Goal: Task Accomplishment & Management: Use online tool/utility

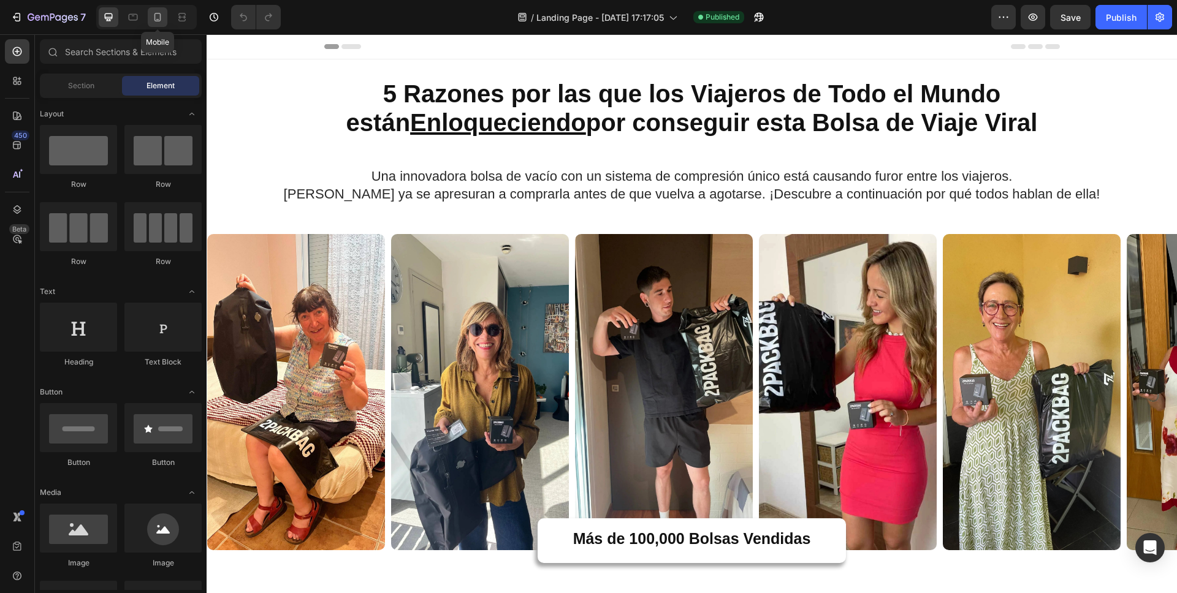
click at [159, 16] on icon at bounding box center [157, 17] width 12 height 12
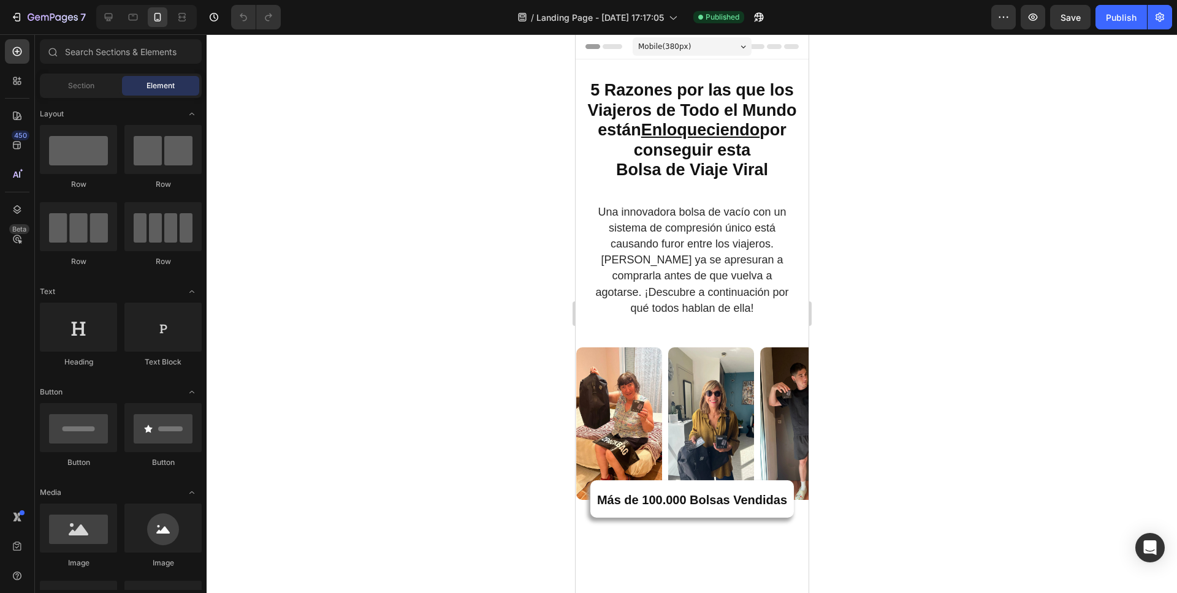
click at [660, 146] on strong "5 Razones por las que los Viajeros de Todo el Mundo están Enloqueciendo por con…" at bounding box center [690, 120] width 209 height 78
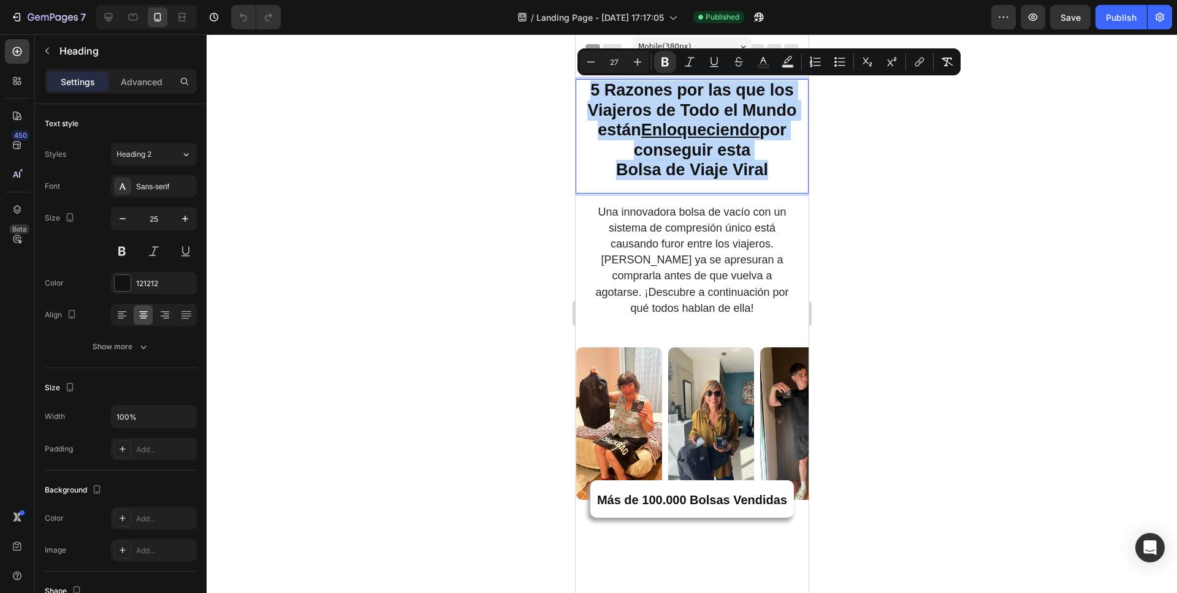
drag, startPoint x: 766, startPoint y: 176, endPoint x: 585, endPoint y: 97, distance: 197.9
click at [585, 97] on p "5 Razones por las que los Viajeros de Todo el Mundo están Enloqueciendo por con…" at bounding box center [691, 130] width 230 height 100
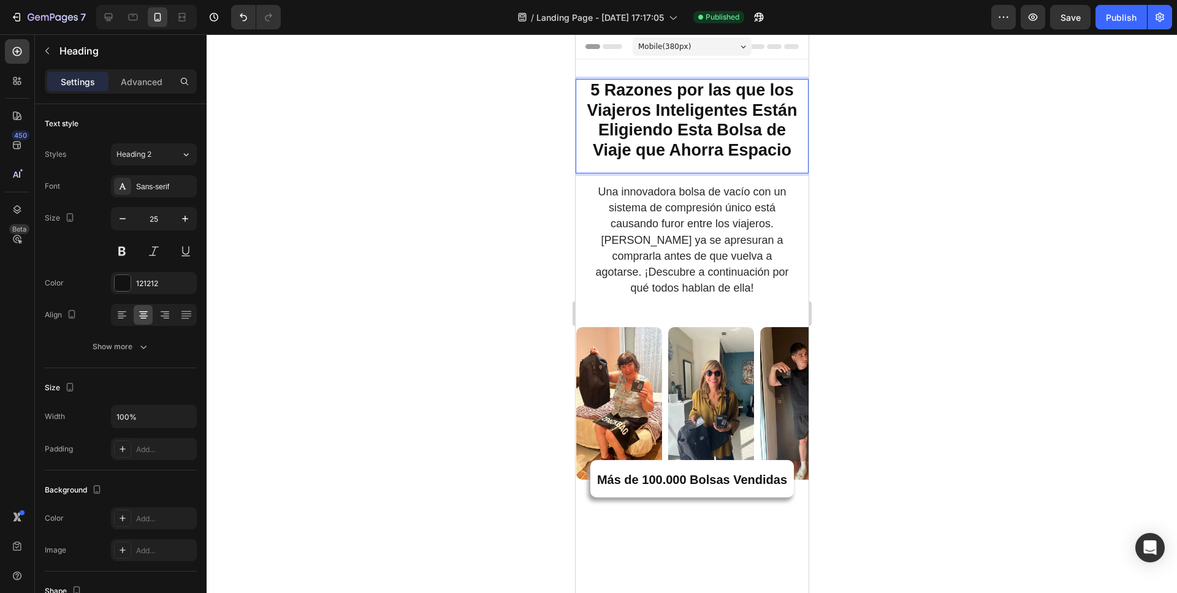
click at [878, 205] on div at bounding box center [692, 313] width 970 height 559
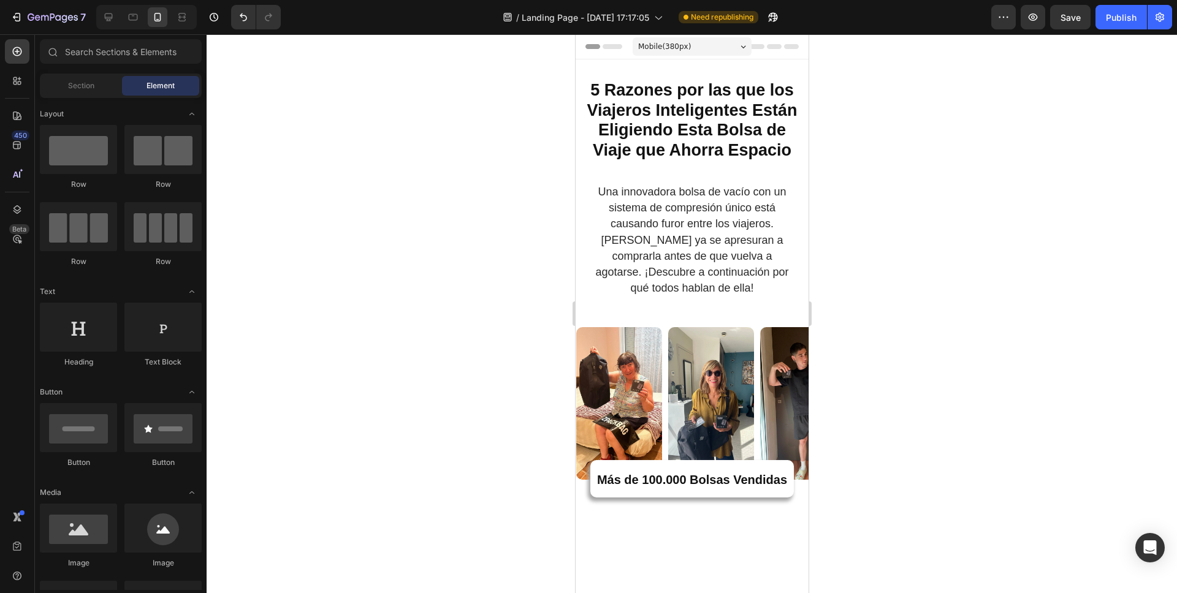
click at [656, 250] on span "[PERSON_NAME] ya se apresuran a comprarla antes de que vuelva a agotarse. ¡Desc…" at bounding box center [690, 264] width 193 height 61
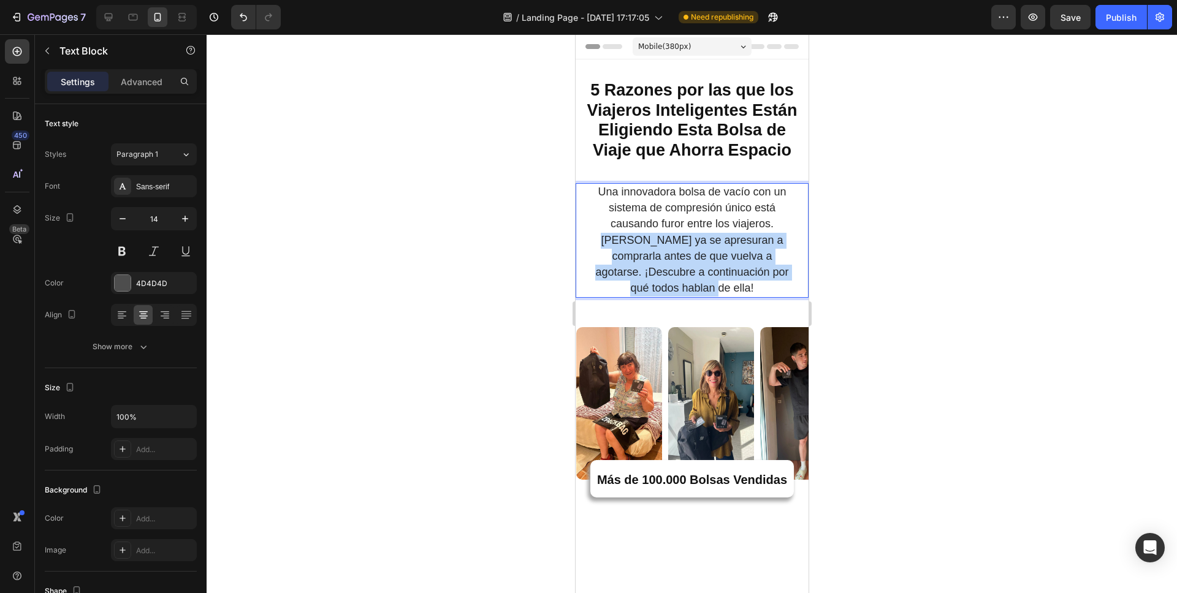
click at [656, 250] on span "[PERSON_NAME] ya se apresuran a comprarla antes de que vuelva a agotarse. ¡Desc…" at bounding box center [690, 264] width 193 height 61
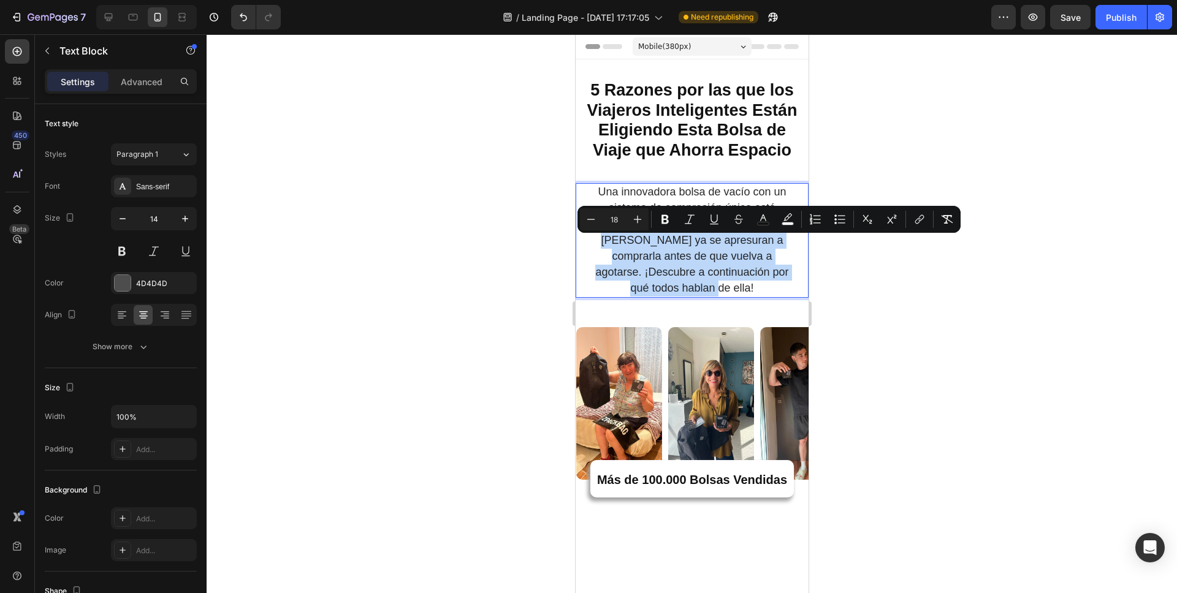
click at [697, 260] on span "[PERSON_NAME] ya se apresuran a comprarla antes de que vuelva a agotarse. ¡Desc…" at bounding box center [690, 264] width 193 height 61
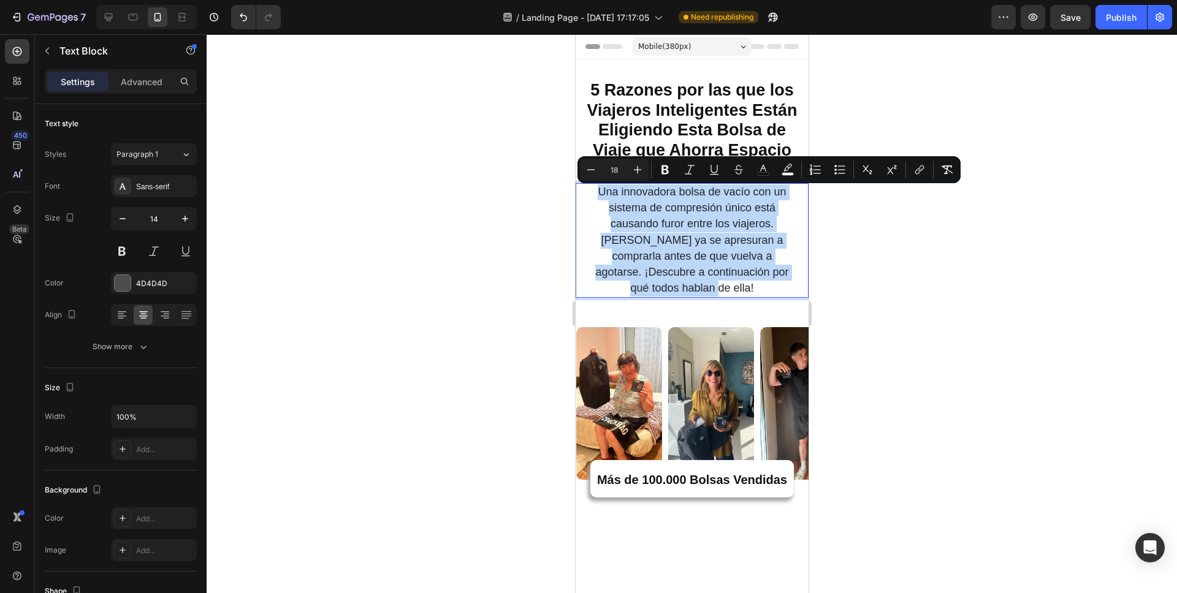
drag, startPoint x: 757, startPoint y: 296, endPoint x: 596, endPoint y: 203, distance: 186.1
click at [596, 203] on div "Una innovadora bolsa de vacío con un sistema de compresión único está causando …" at bounding box center [691, 240] width 203 height 115
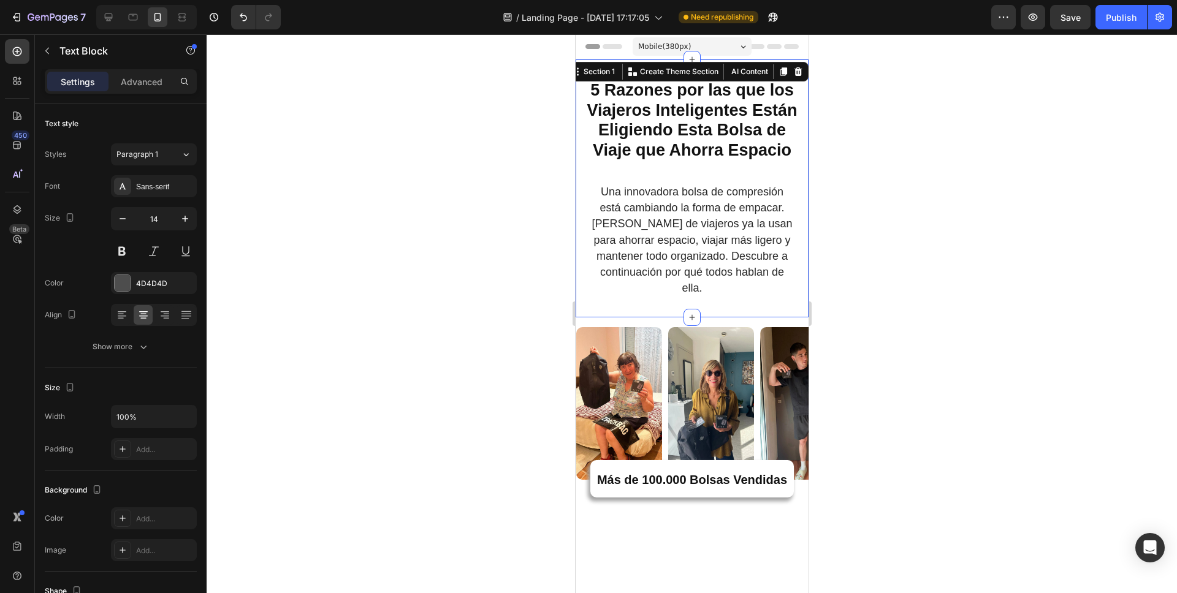
click at [772, 317] on div "5 Razones por las que los Viajeros de Todo el Mundo están Enloqueciendo por con…" at bounding box center [691, 188] width 233 height 258
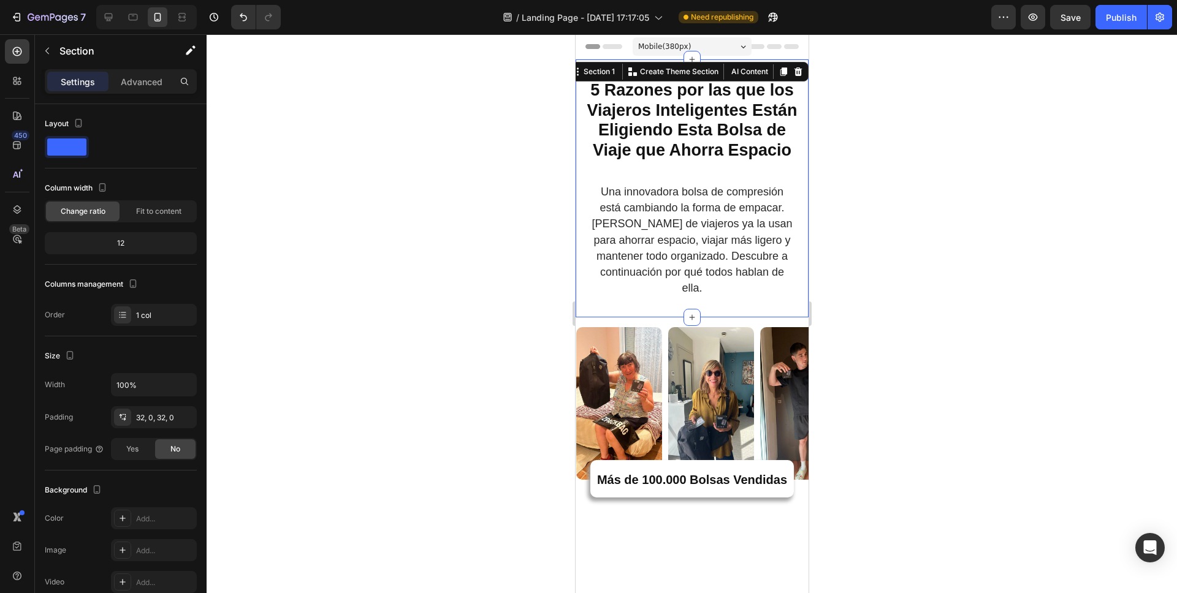
click at [836, 306] on div at bounding box center [692, 313] width 970 height 559
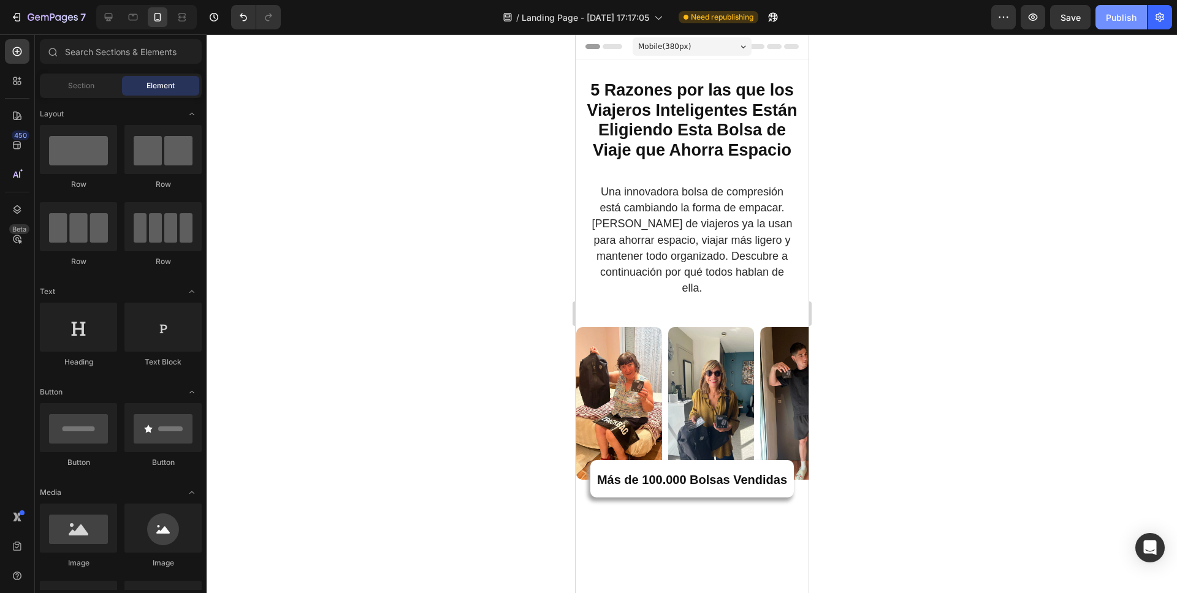
click at [1118, 17] on div "Publish" at bounding box center [1120, 17] width 31 height 13
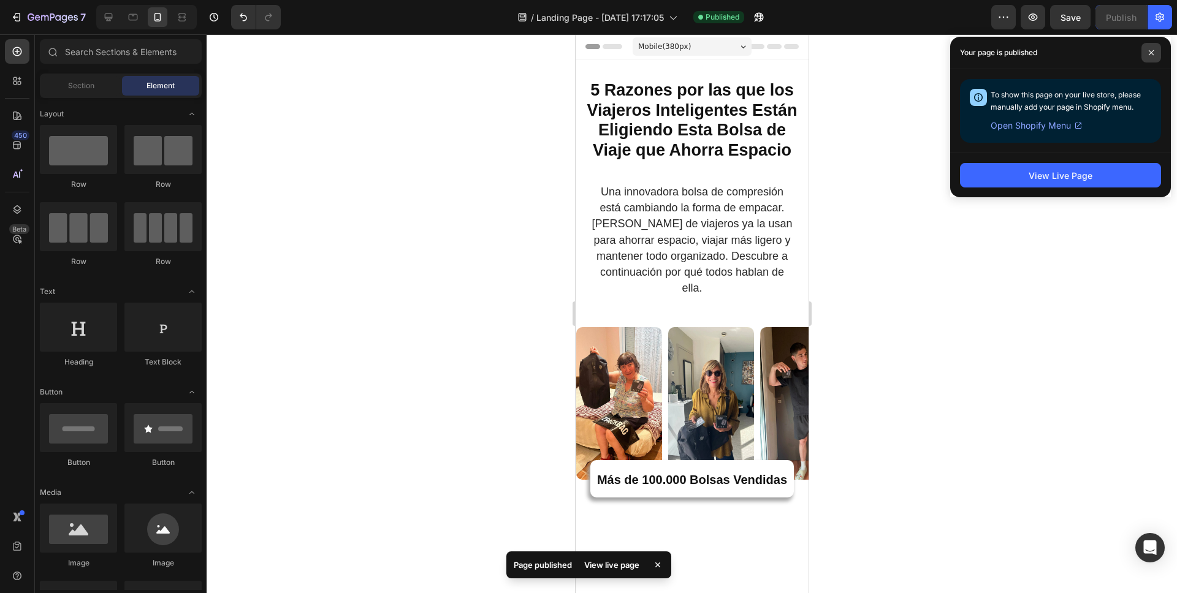
click at [1149, 48] on span at bounding box center [1151, 53] width 20 height 20
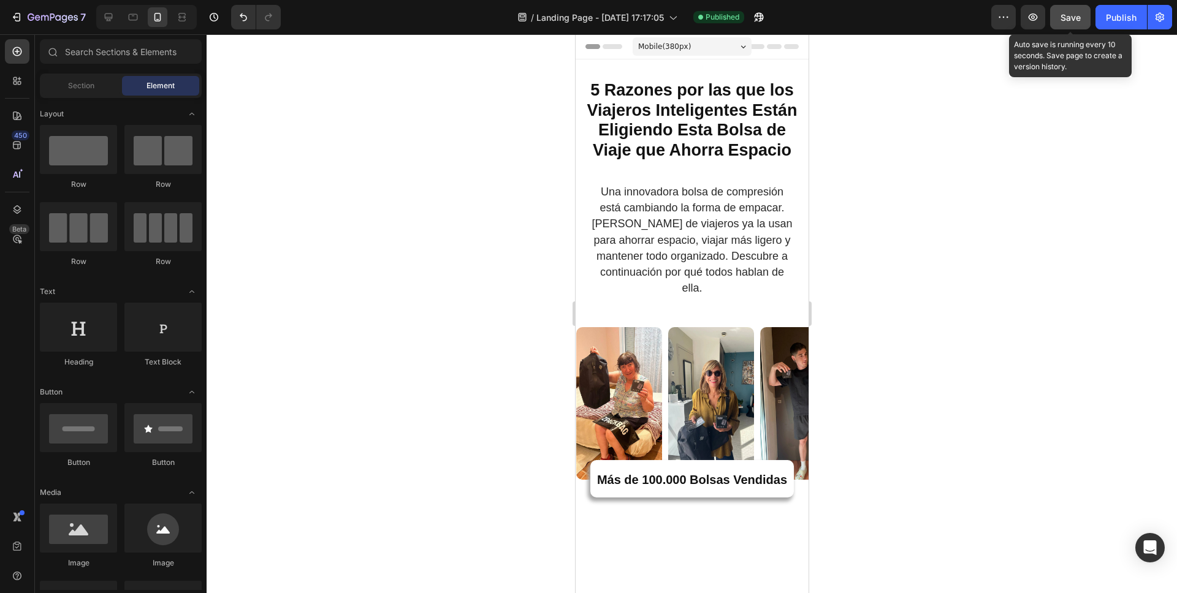
click at [1067, 14] on span "Save" at bounding box center [1070, 17] width 20 height 10
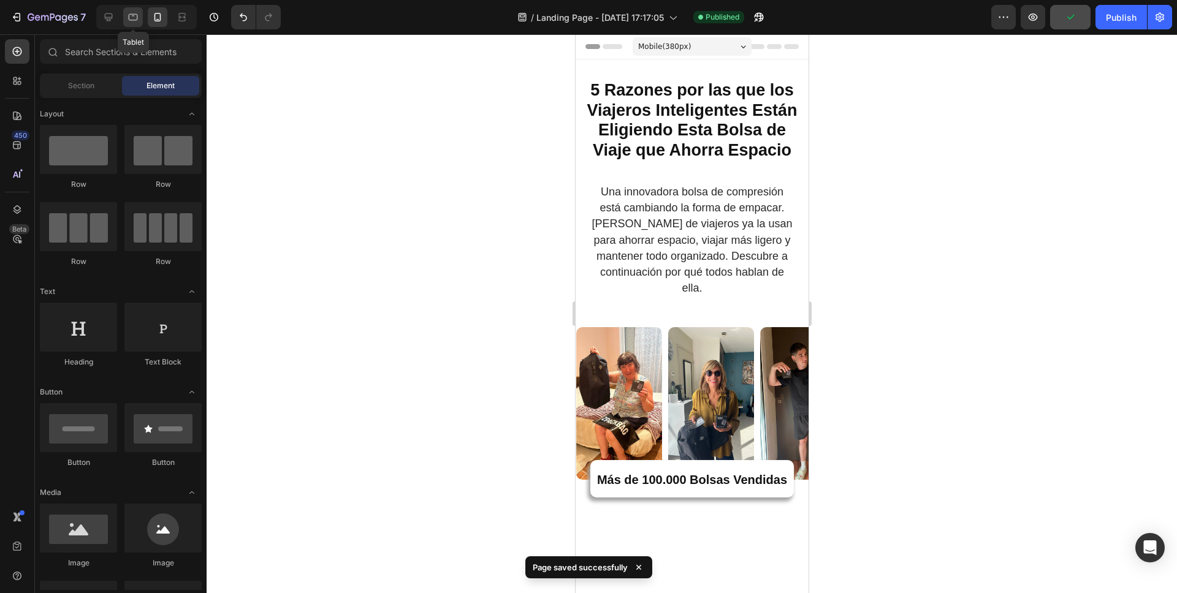
click at [132, 13] on icon at bounding box center [133, 17] width 12 height 12
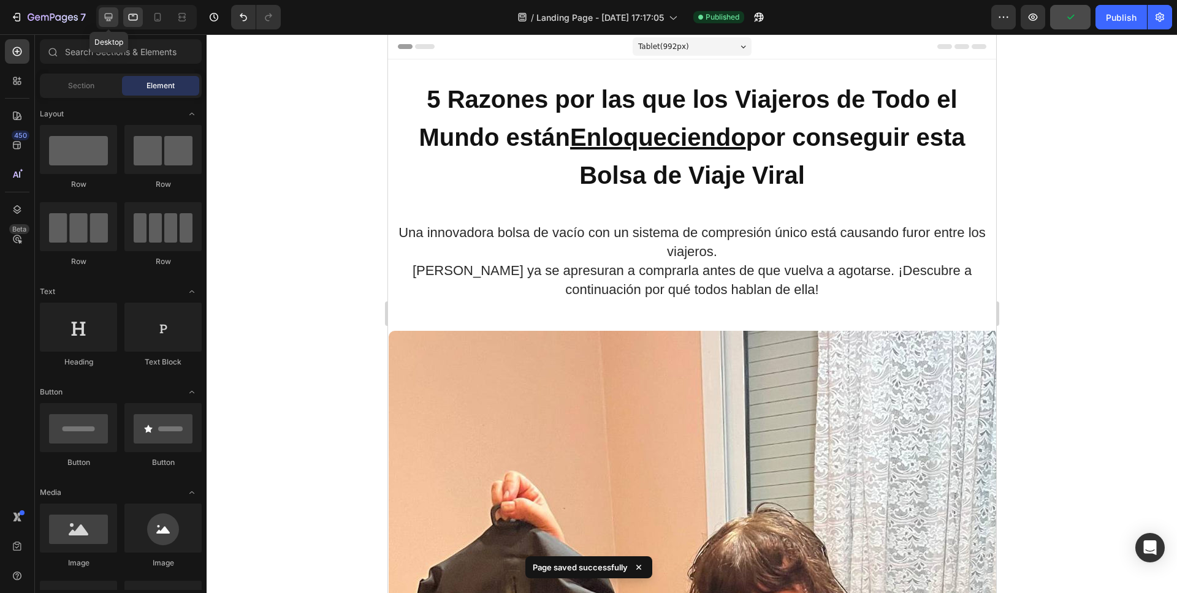
click at [112, 18] on icon at bounding box center [109, 17] width 8 height 8
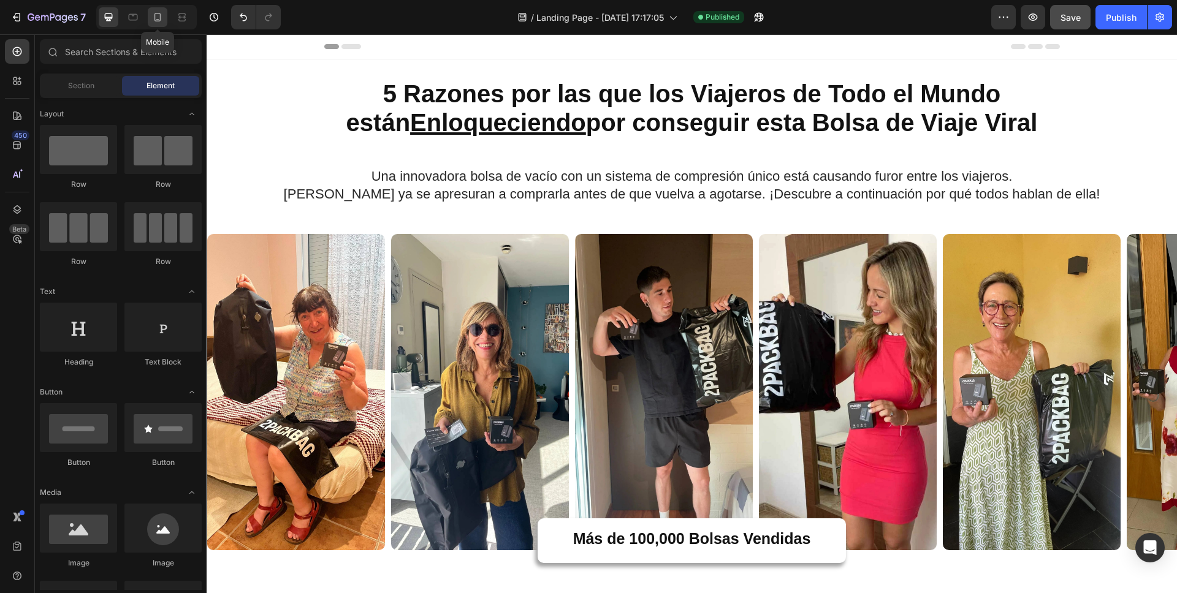
click at [165, 17] on div at bounding box center [158, 17] width 20 height 20
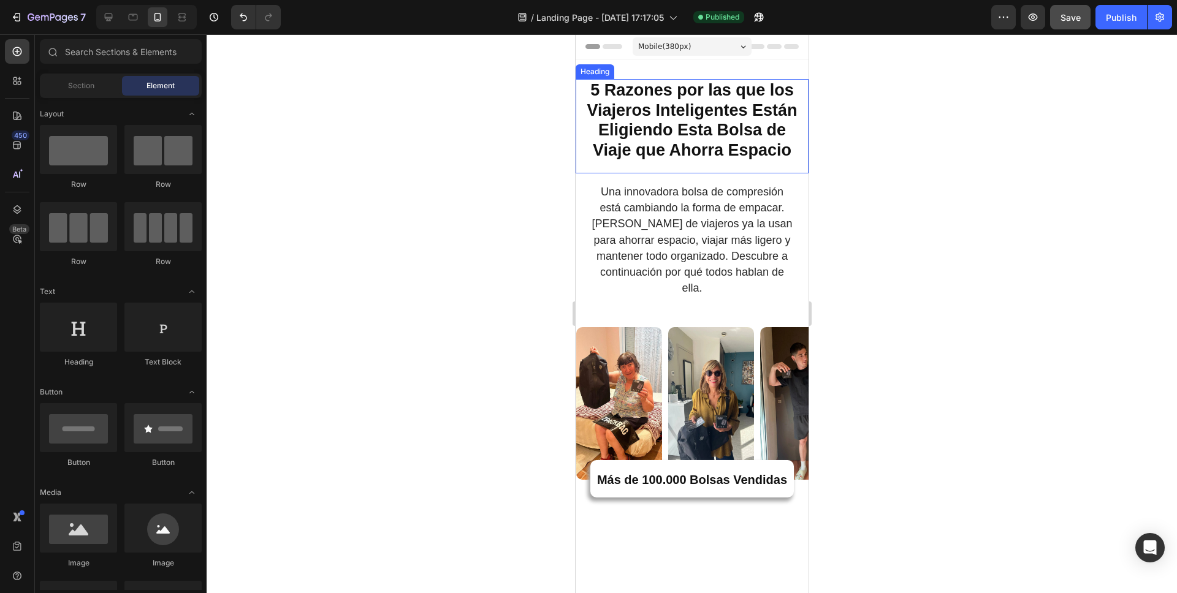
click at [650, 116] on strong "5 Razones por las que los Viajeros Inteligentes Están Eligiendo Esta Bolsa de V…" at bounding box center [691, 120] width 210 height 78
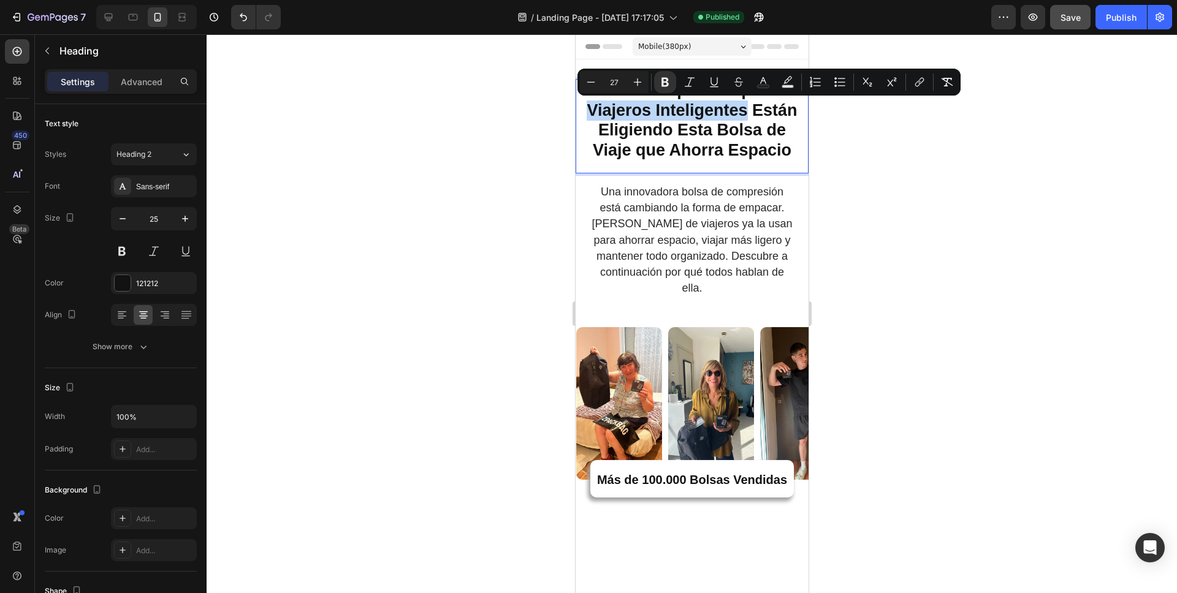
drag, startPoint x: 580, startPoint y: 108, endPoint x: 1291, endPoint y: 124, distance: 711.0
click at [741, 108] on p "5 Razones por las que los Viajeros Inteligentes Están Eligiendo Esta Bolsa de V…" at bounding box center [691, 120] width 230 height 80
click at [718, 82] on icon "Editor contextual toolbar" at bounding box center [714, 82] width 12 height 12
click at [902, 198] on div at bounding box center [692, 313] width 970 height 559
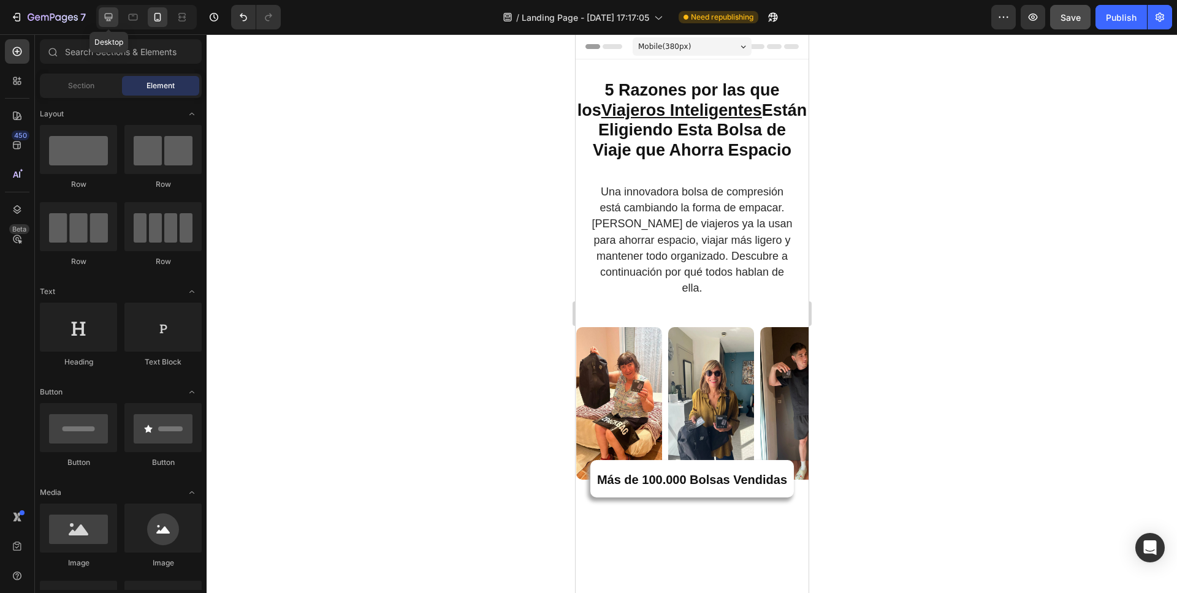
click at [113, 20] on icon at bounding box center [108, 17] width 12 height 12
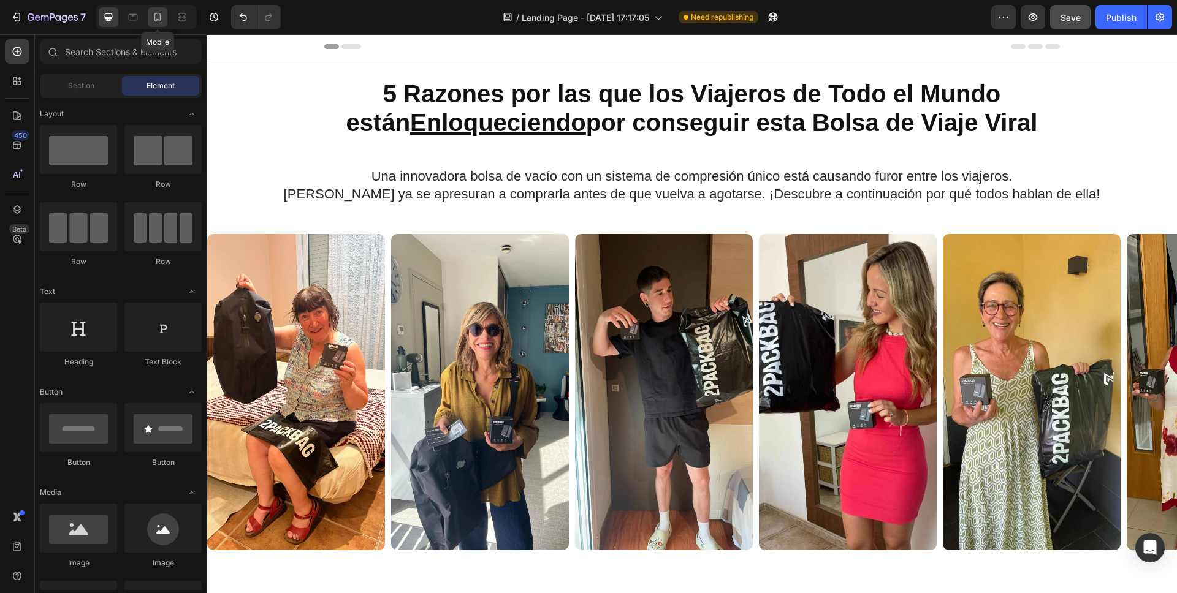
click at [160, 19] on icon at bounding box center [157, 17] width 7 height 9
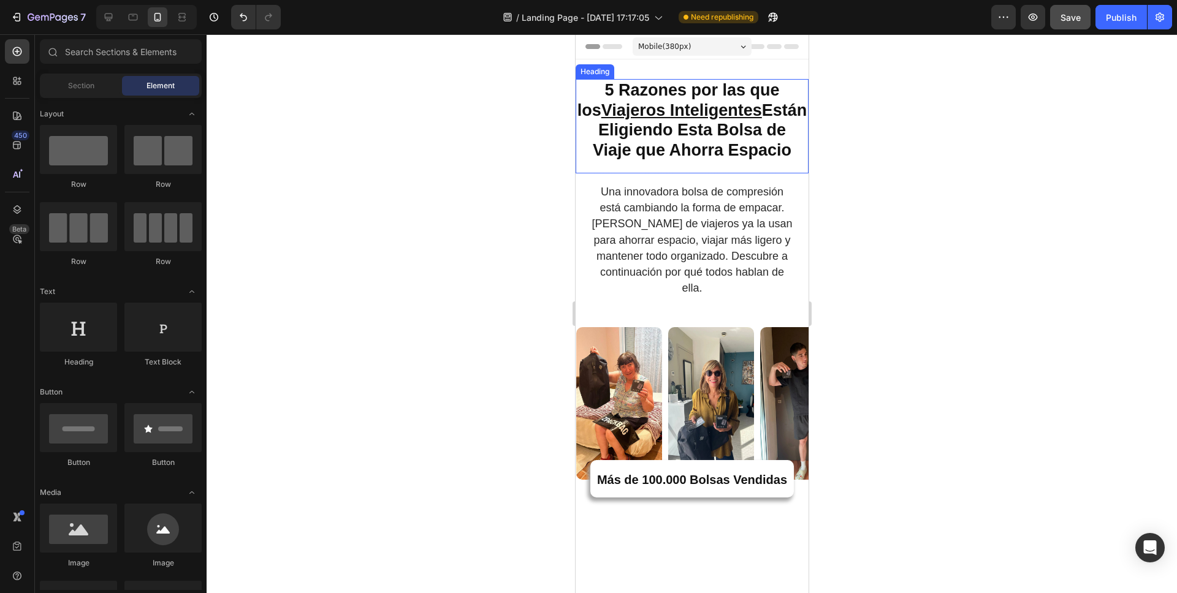
click at [729, 146] on strong "5 Razones por las que los Viajeros Inteligentes Están Eligiendo Esta Bolsa de V…" at bounding box center [692, 120] width 230 height 78
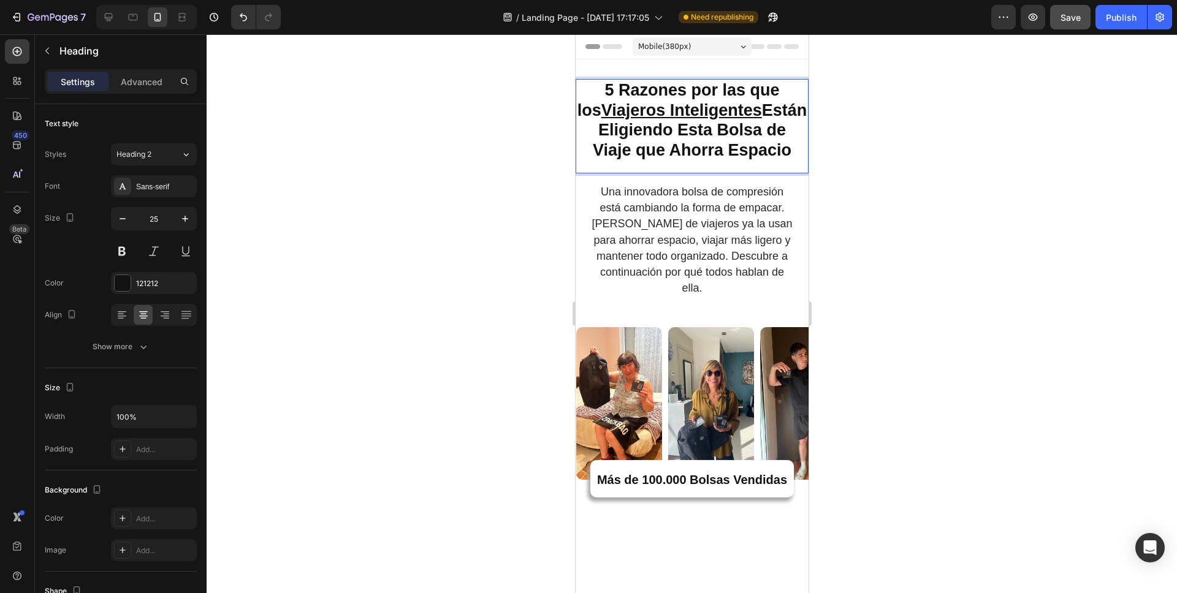
click at [738, 156] on strong "5 Razones por las que los Viajeros Inteligentes Están Eligiendo Esta Bolsa de V…" at bounding box center [692, 120] width 230 height 78
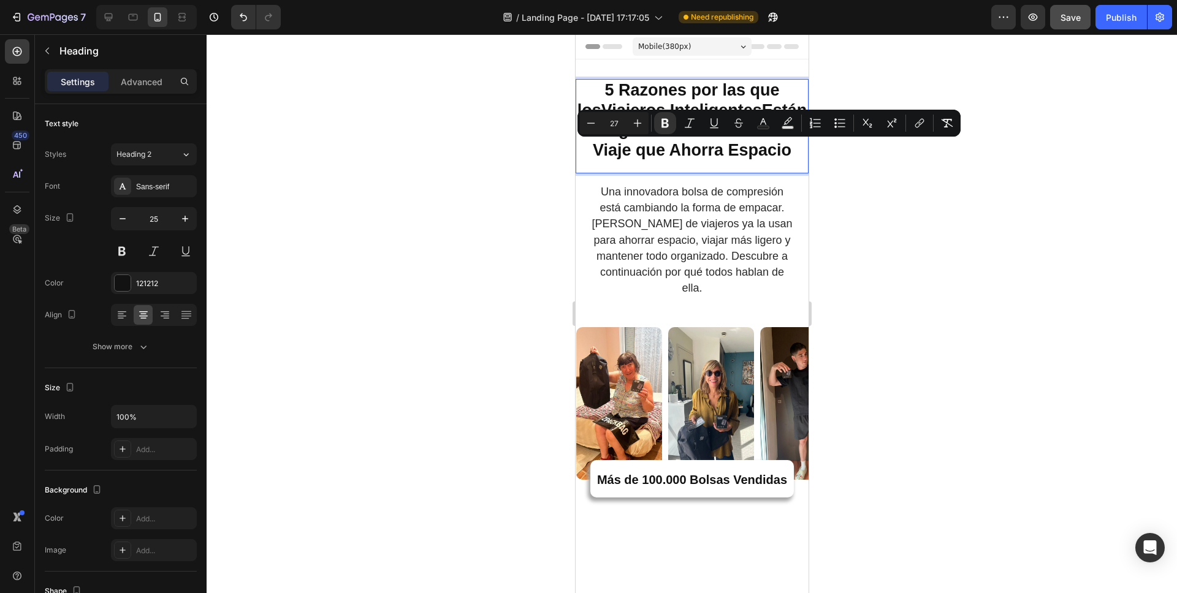
click at [762, 154] on strong "5 Razones por las que los Viajeros Inteligentes Están Eligiendo Esta Bolsa de V…" at bounding box center [692, 120] width 230 height 78
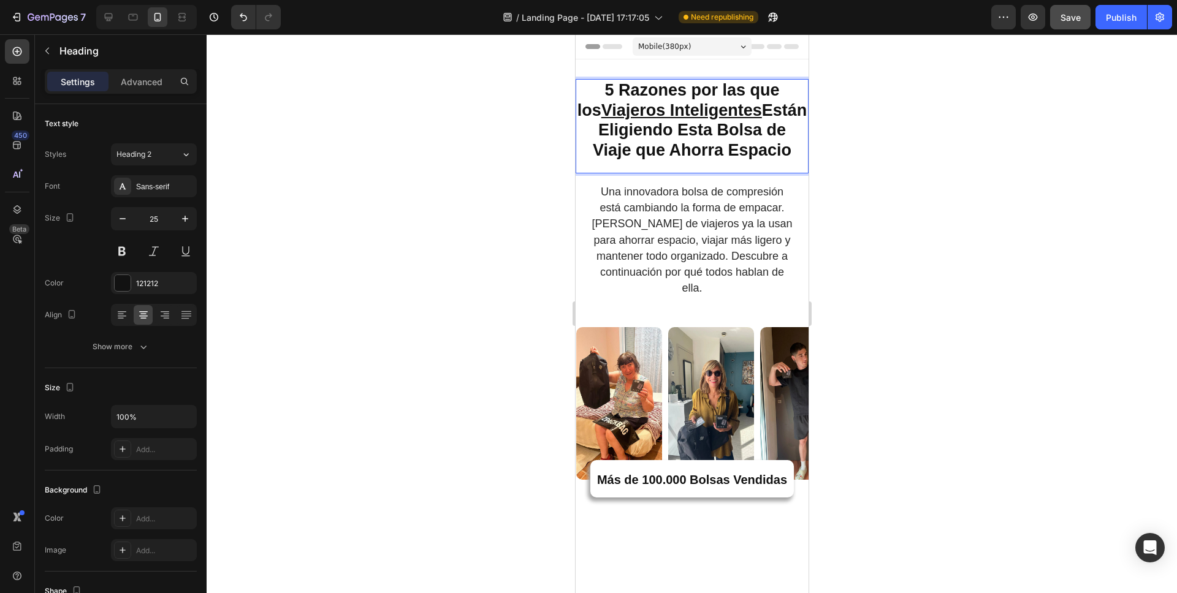
click at [668, 154] on strong "5 Razones por las que los Viajeros Inteligentes Están Eligiendo Esta Bolsa de V…" at bounding box center [692, 120] width 230 height 78
click at [855, 195] on div at bounding box center [692, 313] width 970 height 559
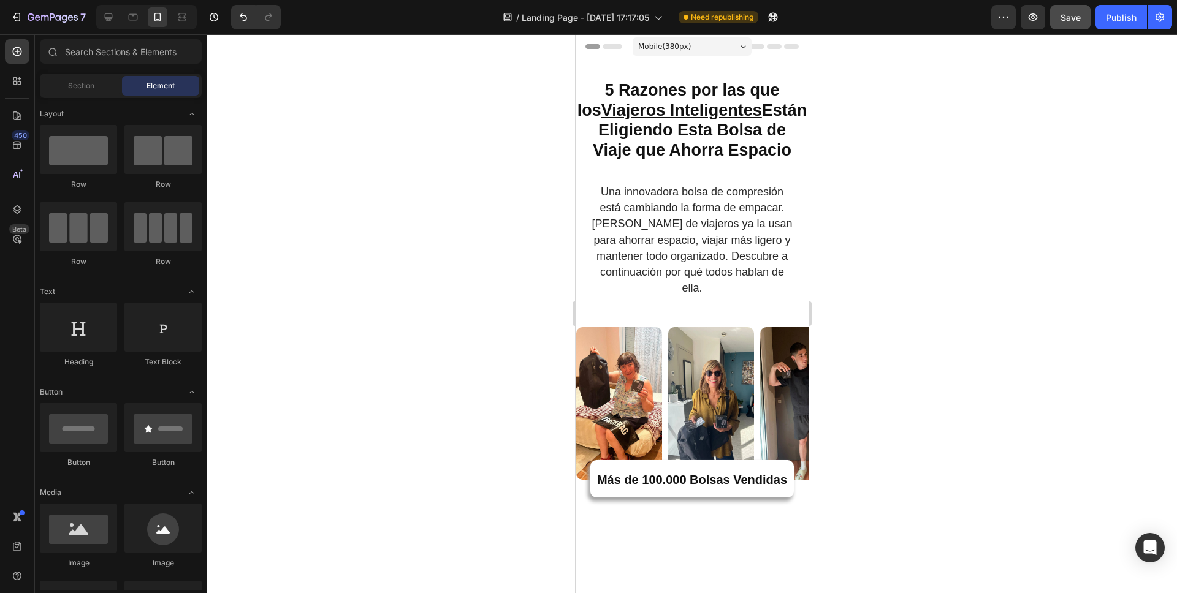
click at [651, 118] on u "Viajeros Inteligentes" at bounding box center [681, 110] width 161 height 18
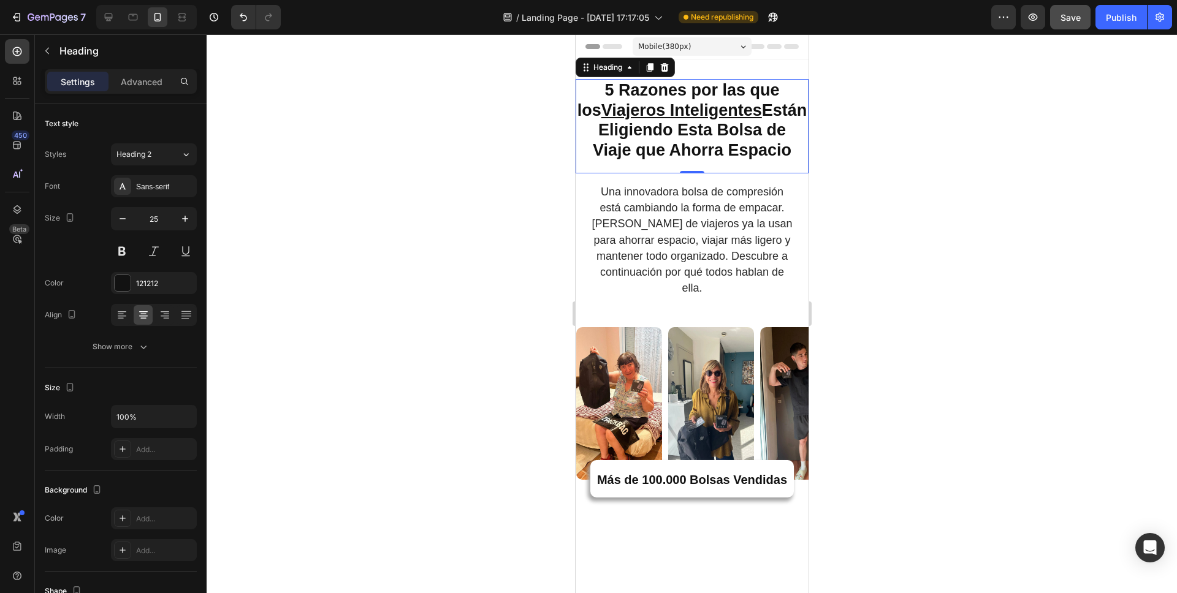
click at [651, 118] on u "Viajeros Inteligentes" at bounding box center [681, 110] width 161 height 18
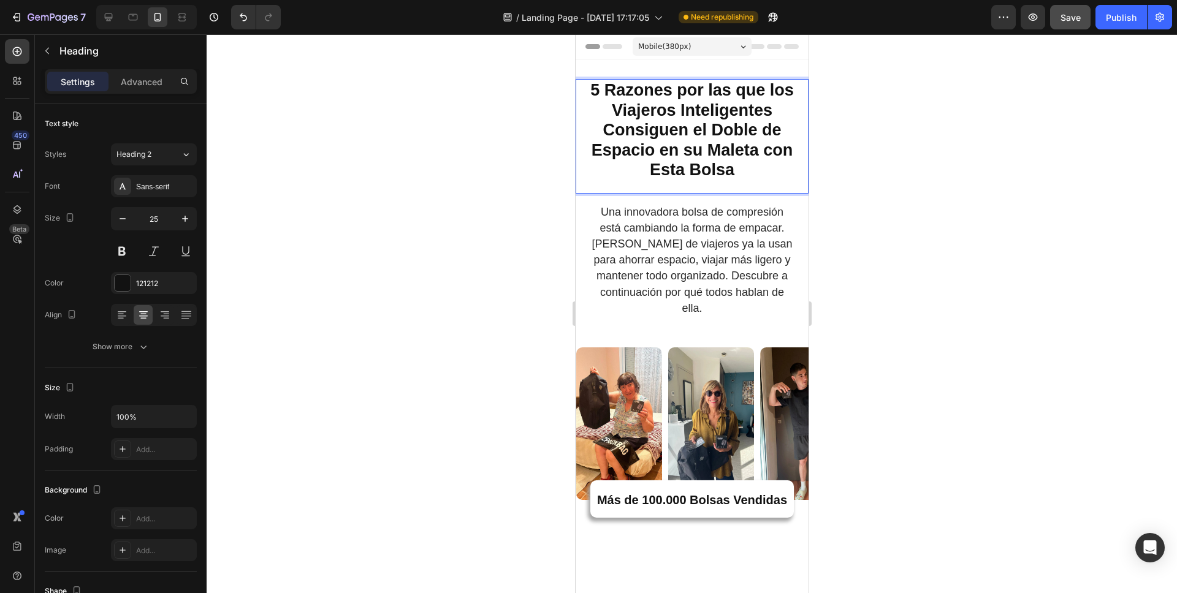
click at [688, 135] on strong "5 Razones por las que los Viajeros Inteligentes Consiguen el Doble de Espacio e…" at bounding box center [691, 130] width 203 height 98
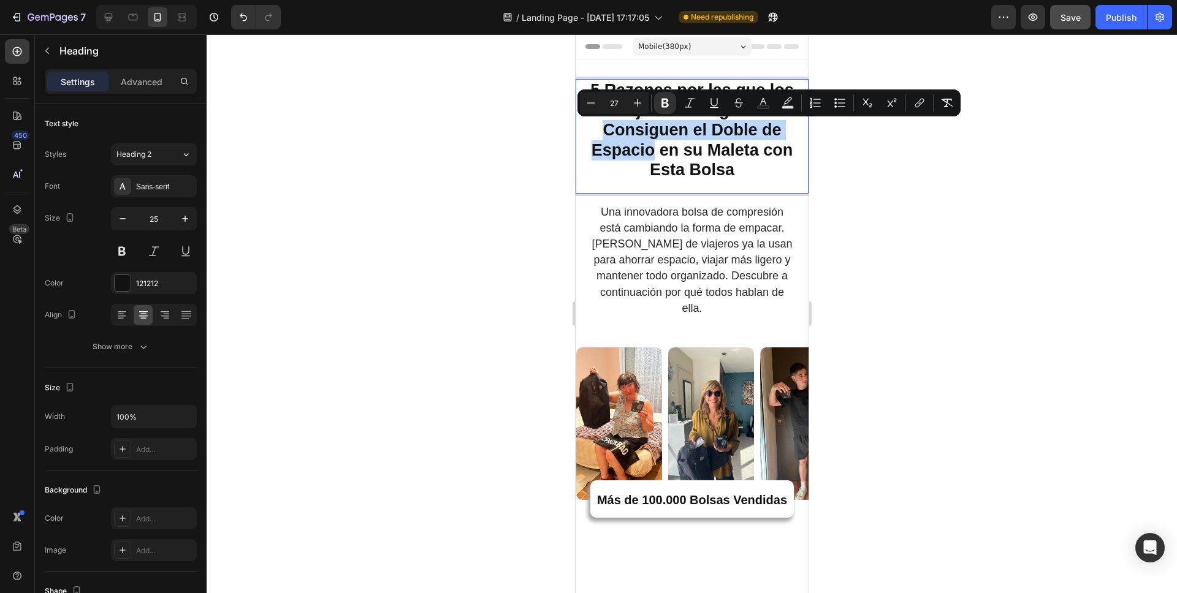
drag, startPoint x: 599, startPoint y: 131, endPoint x: 650, endPoint y: 161, distance: 58.9
click at [650, 161] on p "5 Razones por las que los Viajeros Inteligentes Consiguen el Doble de Espacio e…" at bounding box center [691, 130] width 230 height 100
click at [708, 97] on icon "Editor contextual toolbar" at bounding box center [714, 103] width 12 height 12
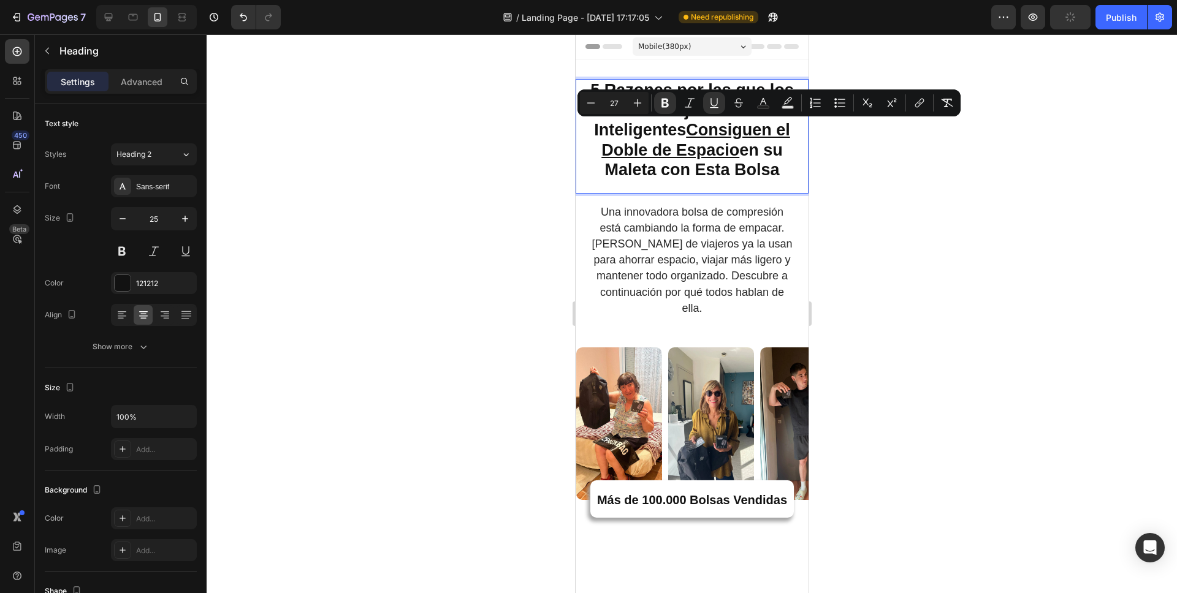
click at [889, 172] on div at bounding box center [692, 313] width 970 height 559
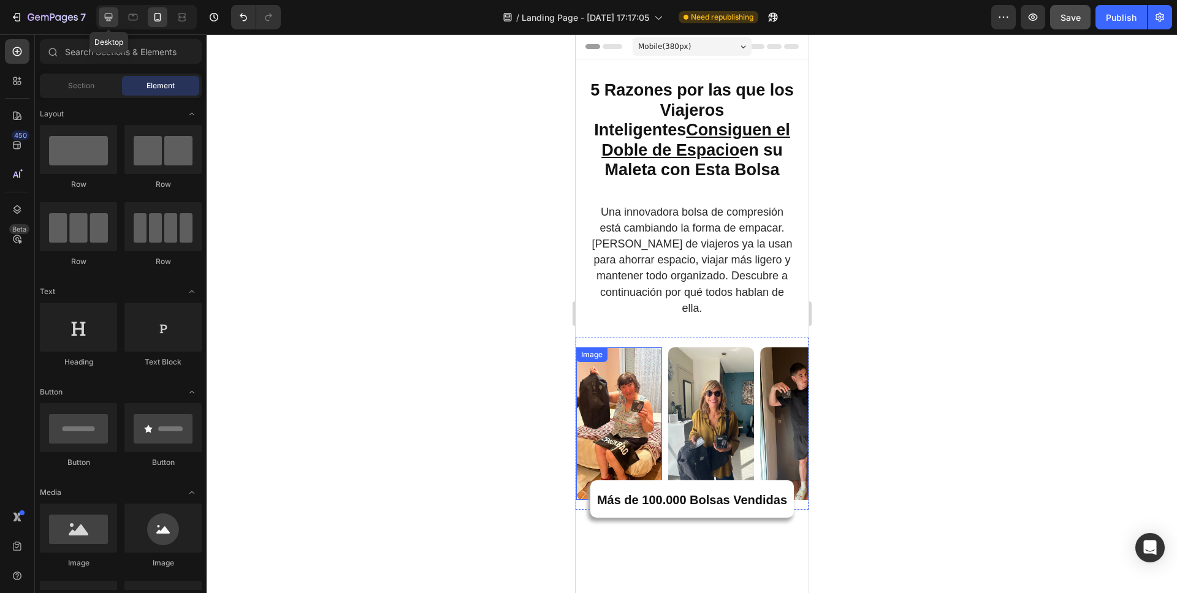
click at [111, 17] on icon at bounding box center [109, 17] width 8 height 8
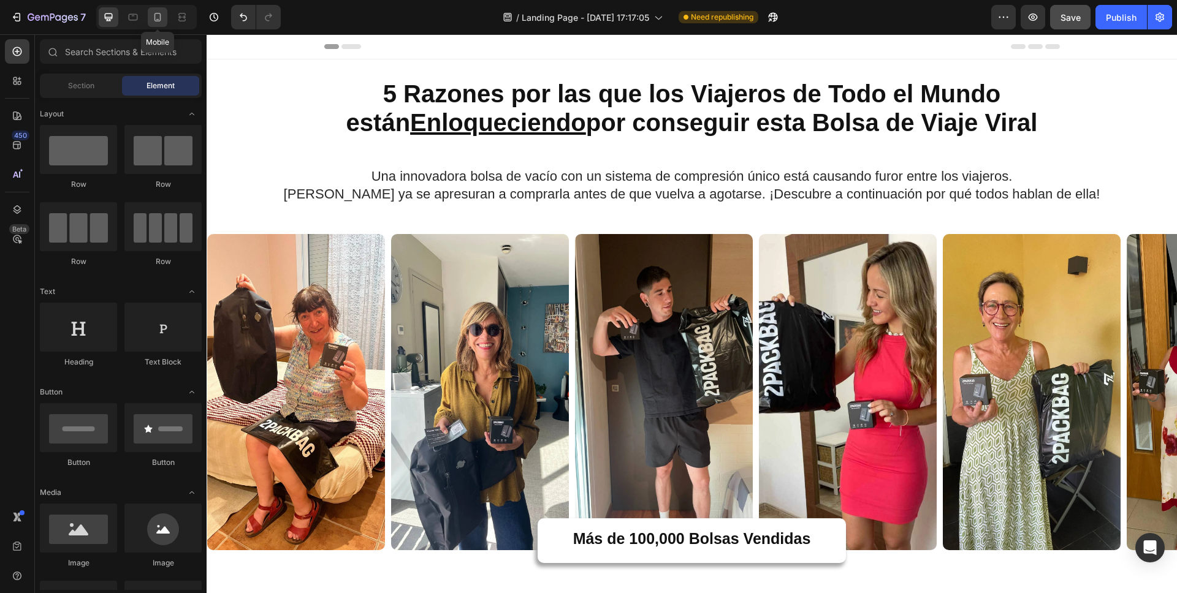
click at [164, 18] on div at bounding box center [158, 17] width 20 height 20
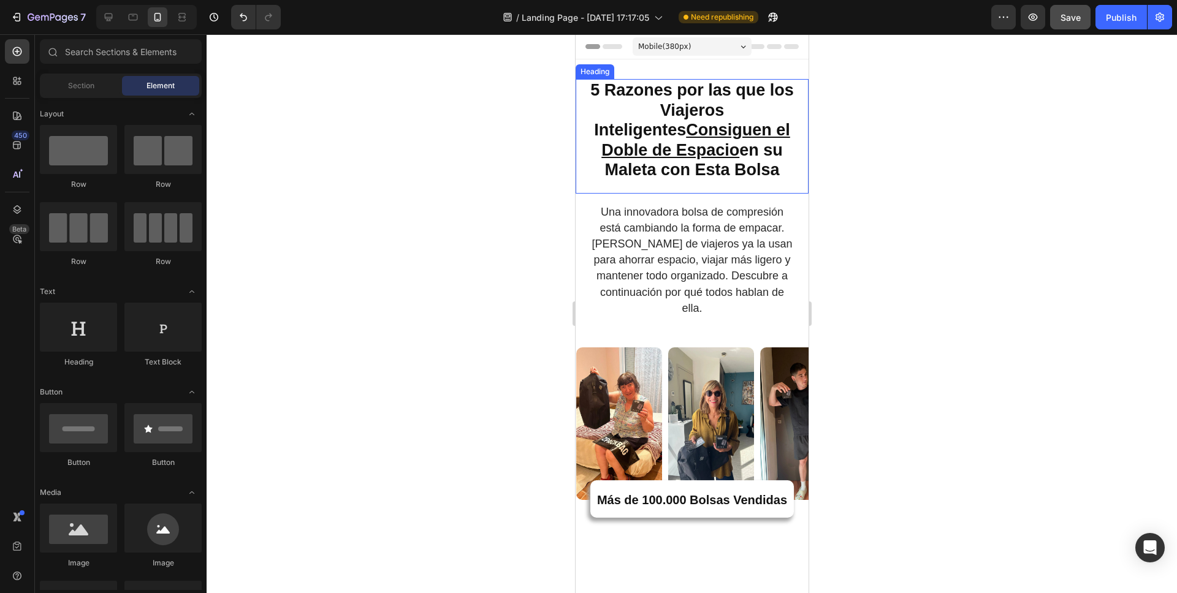
click at [773, 95] on strong "5 Razones por las que los Viajeros Inteligentes Consiguen el Doble de Espacio e…" at bounding box center [691, 130] width 203 height 98
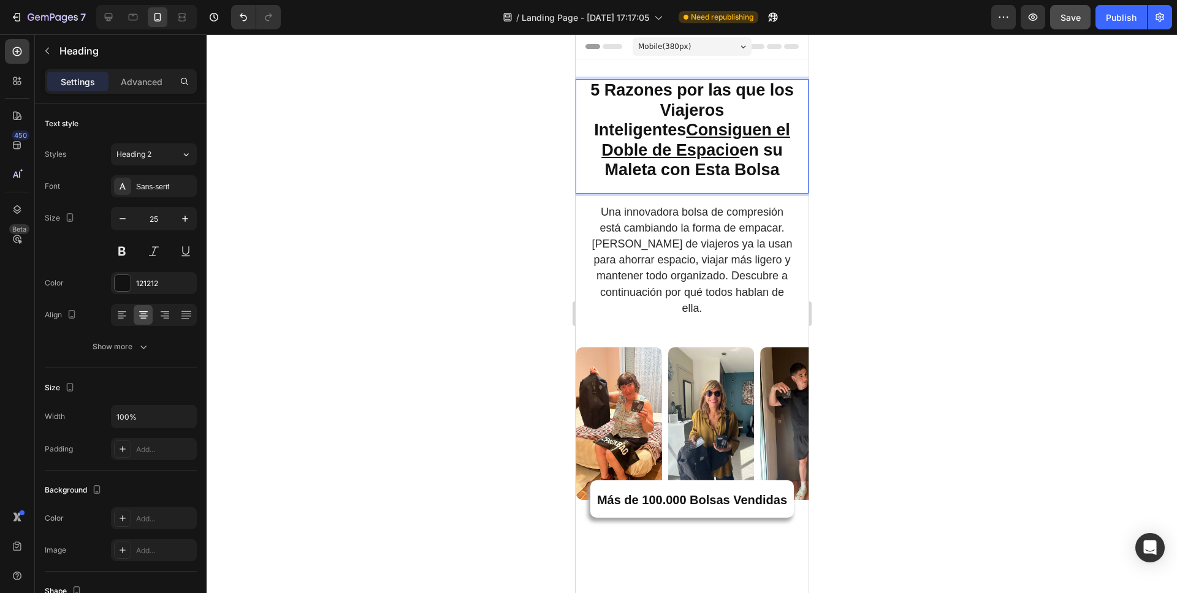
click at [773, 95] on strong "5 Razones por las que los Viajeros Inteligentes Consiguen el Doble de Espacio e…" at bounding box center [691, 130] width 203 height 98
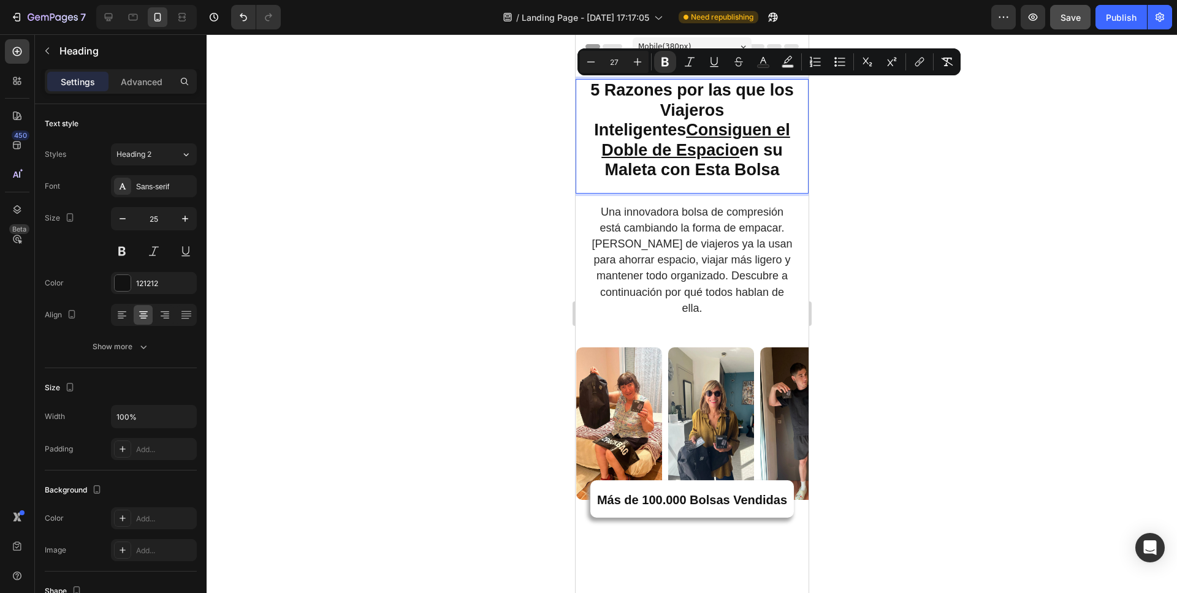
click at [779, 91] on strong "5 Razones por las que los Viajeros Inteligentes Consiguen el Doble de Espacio e…" at bounding box center [691, 130] width 203 height 98
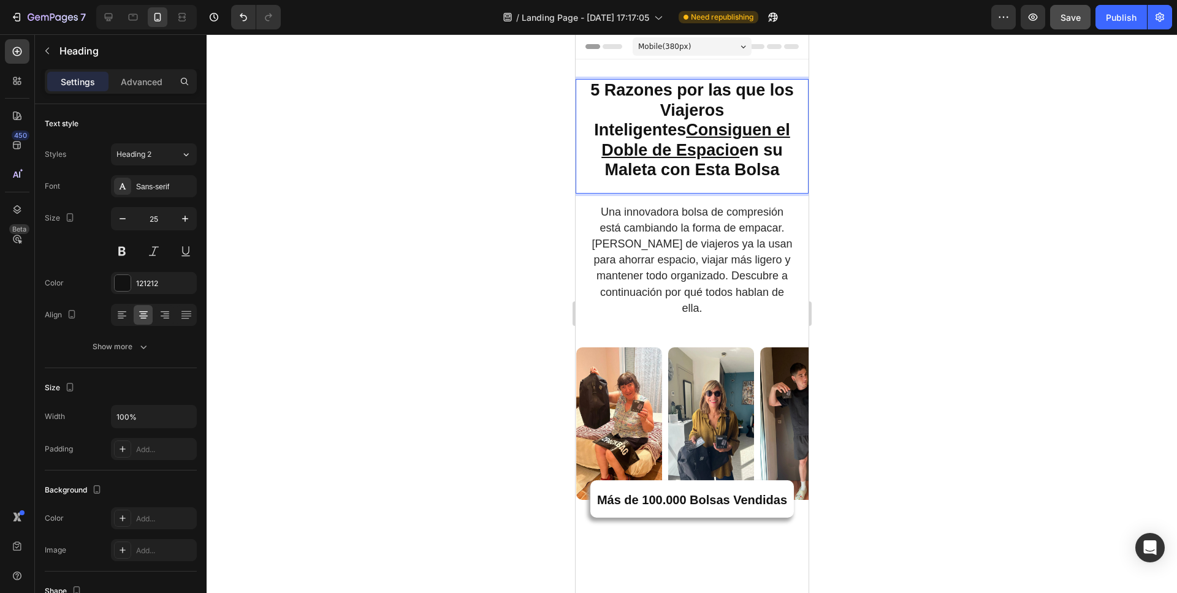
click at [780, 92] on strong "5 Razones por las que los Viajeros Inteligentes Consiguen el Doble de Espacio e…" at bounding box center [691, 130] width 203 height 98
click at [675, 109] on strong "5 Razones por las que Viajeros Inteligentes Consiguen el Doble de Espacio en su…" at bounding box center [691, 130] width 196 height 98
click at [714, 110] on strong "5 Razones por las que Viajeros Inteligentes Consiguen el Doble de Espacio en su…" at bounding box center [691, 130] width 196 height 98
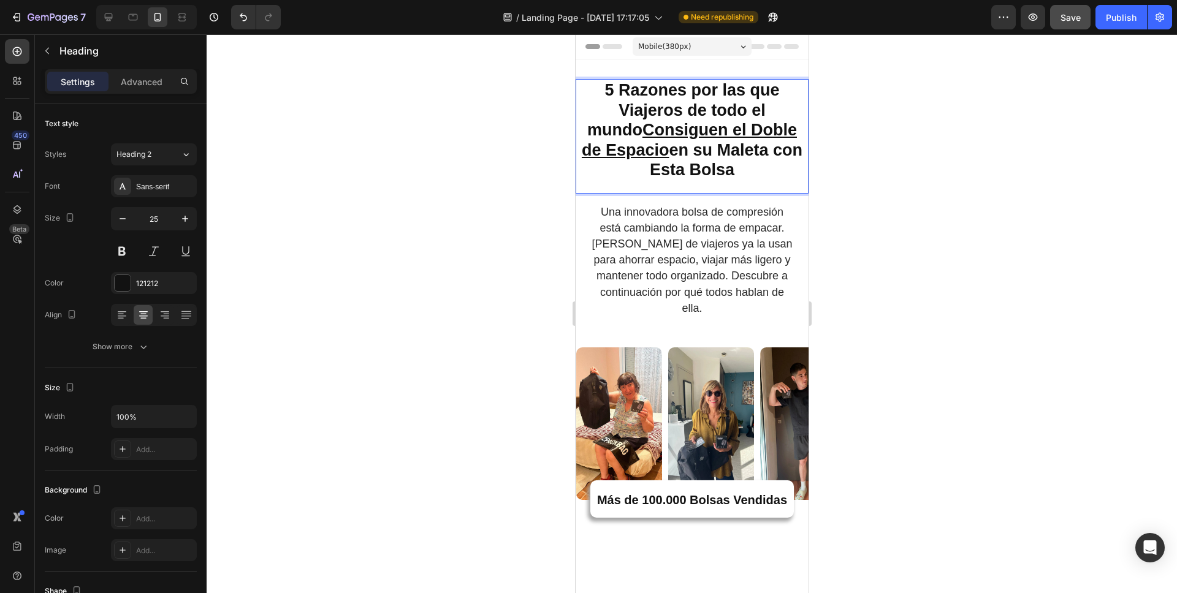
drag, startPoint x: 734, startPoint y: 171, endPoint x: 604, endPoint y: 91, distance: 151.9
click at [604, 91] on p "5 Razones por las que Viajeros de todo el mundo Consiguen el Doble de Espacio e…" at bounding box center [691, 130] width 230 height 100
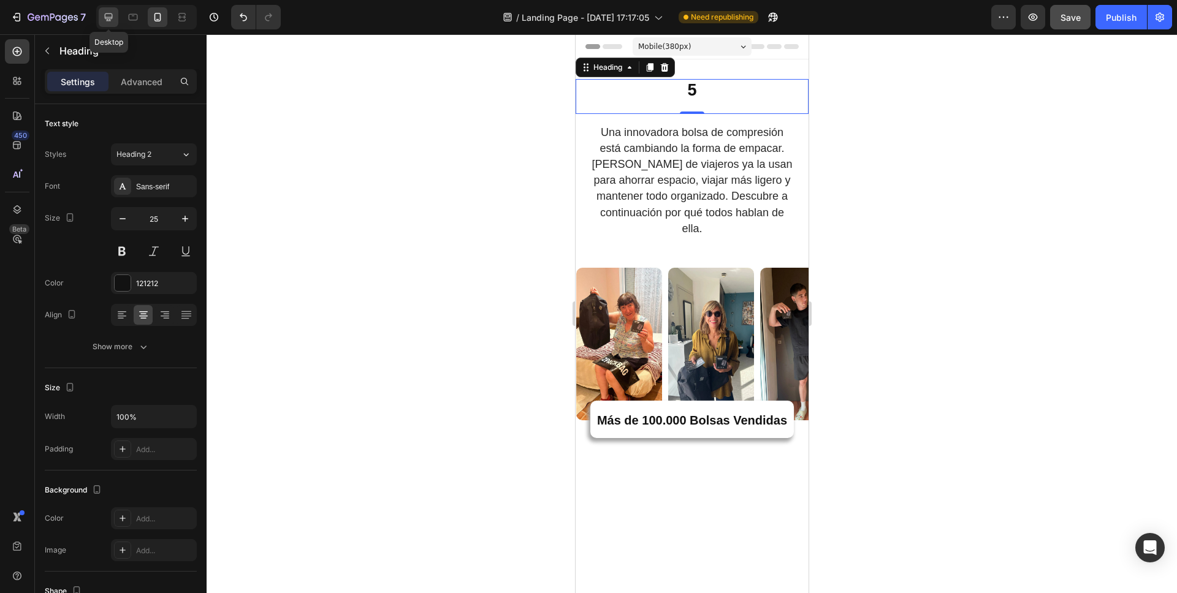
click at [104, 18] on icon at bounding box center [108, 17] width 12 height 12
type input "35"
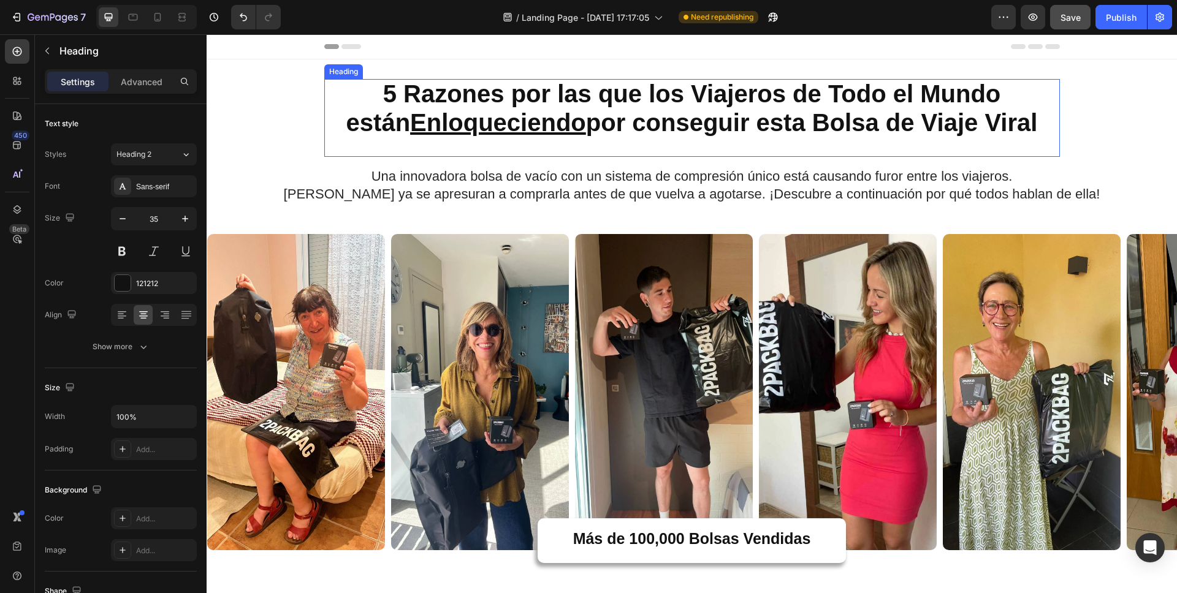
click at [585, 97] on strong "5 Razones por las que los Viajeros de Todo el Mundo están Enloqueciendo por con…" at bounding box center [691, 108] width 691 height 56
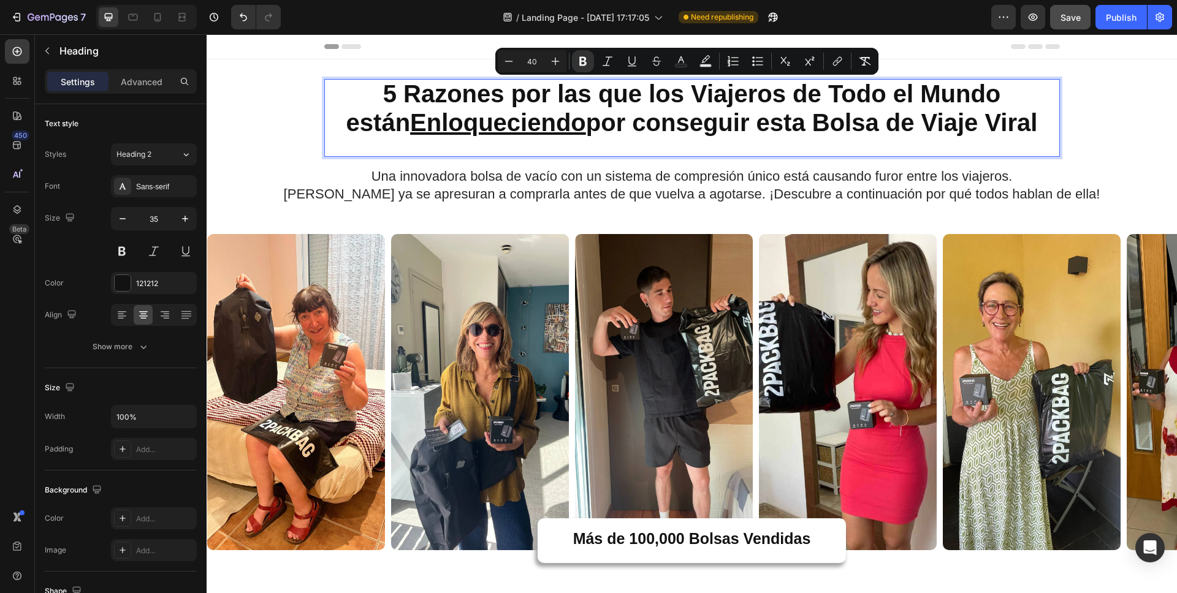
copy strong "5 Razones por las que los Viajeros de Todo el Mundo están Enloqueciendo por con…"
click at [159, 18] on icon at bounding box center [157, 17] width 12 height 12
type input "41"
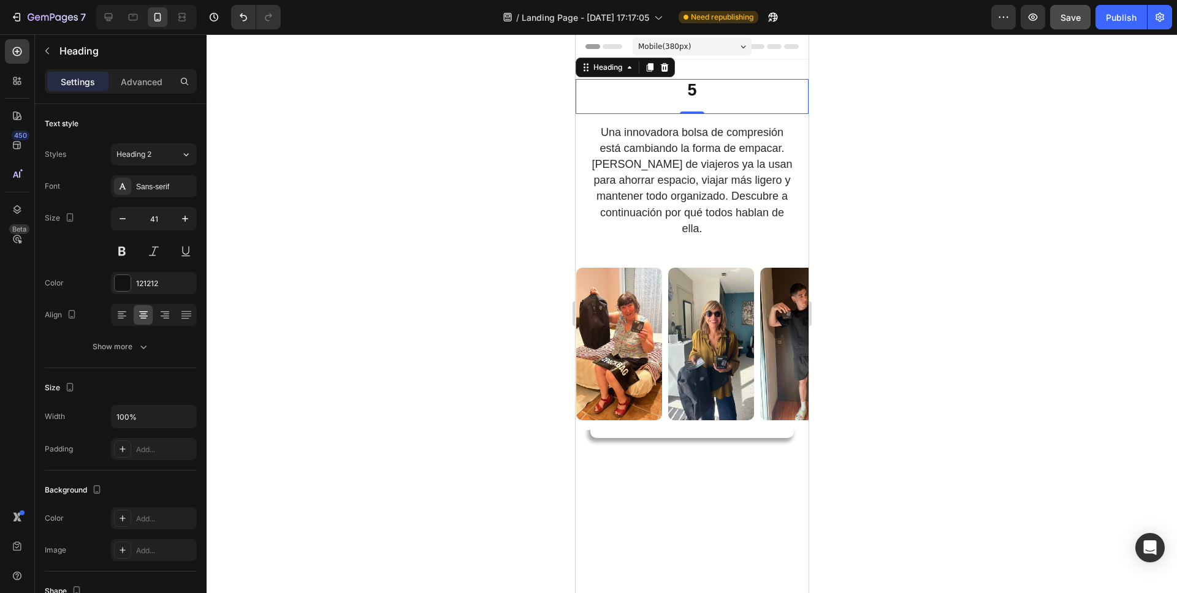
click at [696, 94] on p "⁠⁠⁠⁠⁠⁠⁠ 5" at bounding box center [691, 90] width 230 height 20
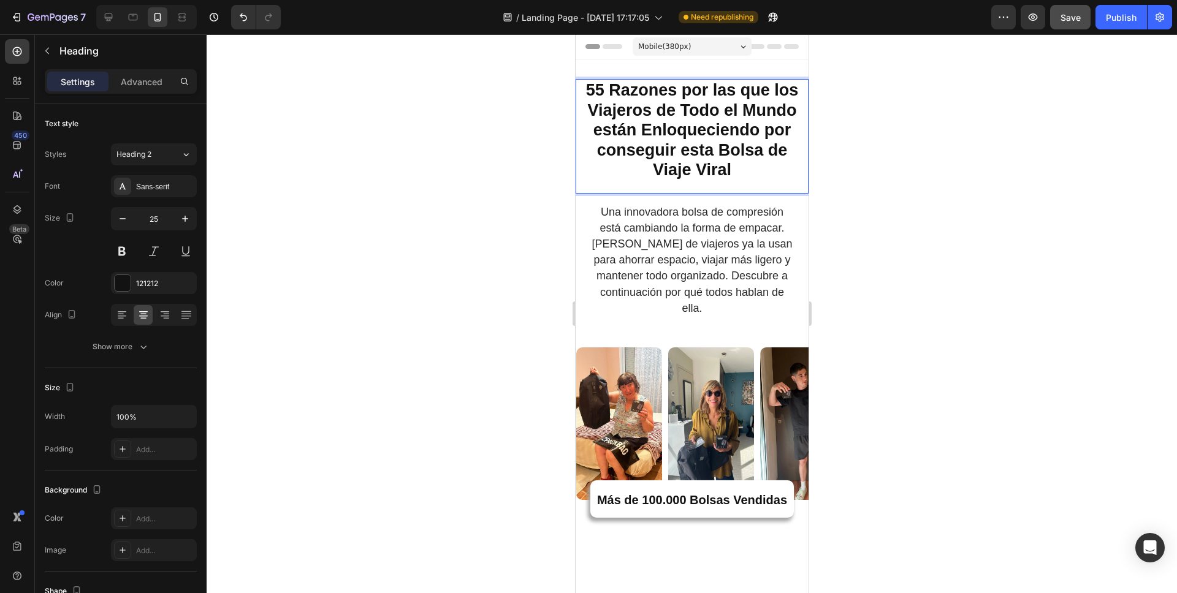
click at [596, 86] on strong "55 Razones por las que los Viajeros de Todo el Mundo están Enloqueciendo por co…" at bounding box center [691, 130] width 213 height 98
click at [1006, 166] on div at bounding box center [692, 313] width 970 height 559
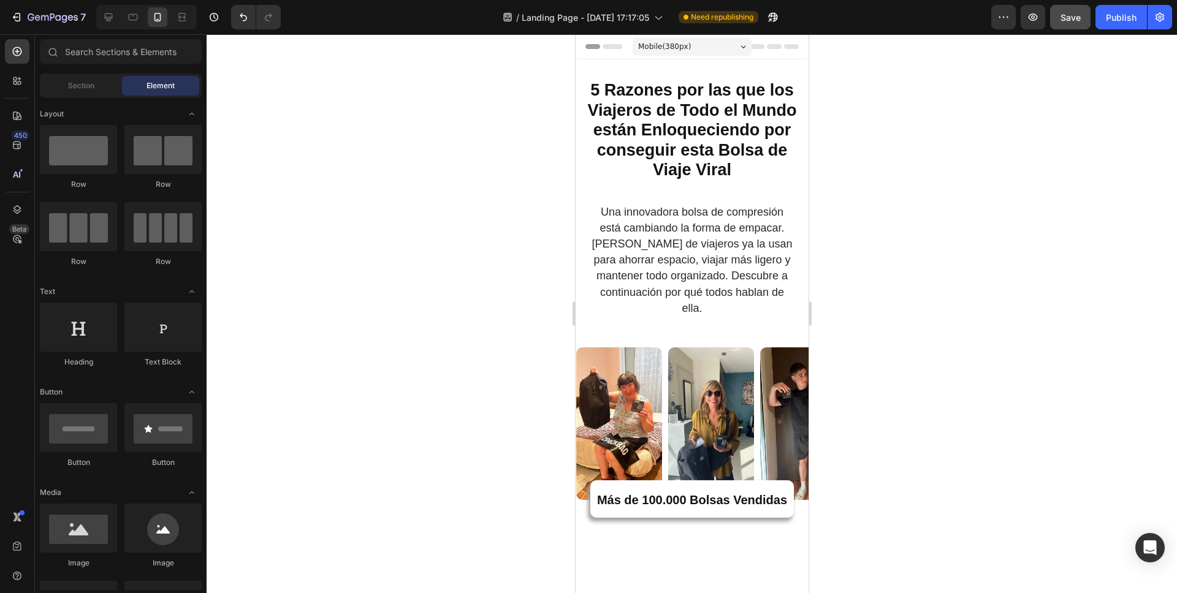
click at [695, 117] on strong "5 Razones por las que los Viajeros de Todo el Mundo están Enloqueciendo por con…" at bounding box center [690, 130] width 209 height 98
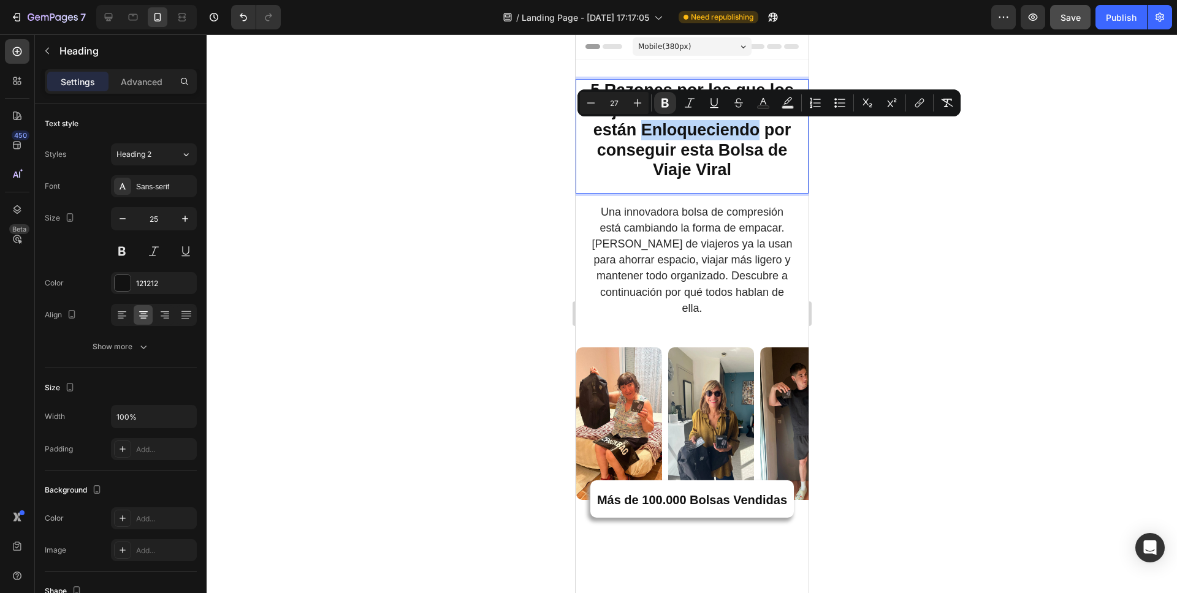
drag, startPoint x: 639, startPoint y: 132, endPoint x: 753, endPoint y: 131, distance: 113.4
click at [753, 131] on strong "5 Razones por las que los Viajeros de Todo el Mundo están Enloqueciendo por con…" at bounding box center [690, 130] width 209 height 98
click at [711, 100] on icon "Editor contextual toolbar" at bounding box center [713, 102] width 7 height 9
click at [893, 156] on div at bounding box center [692, 313] width 970 height 559
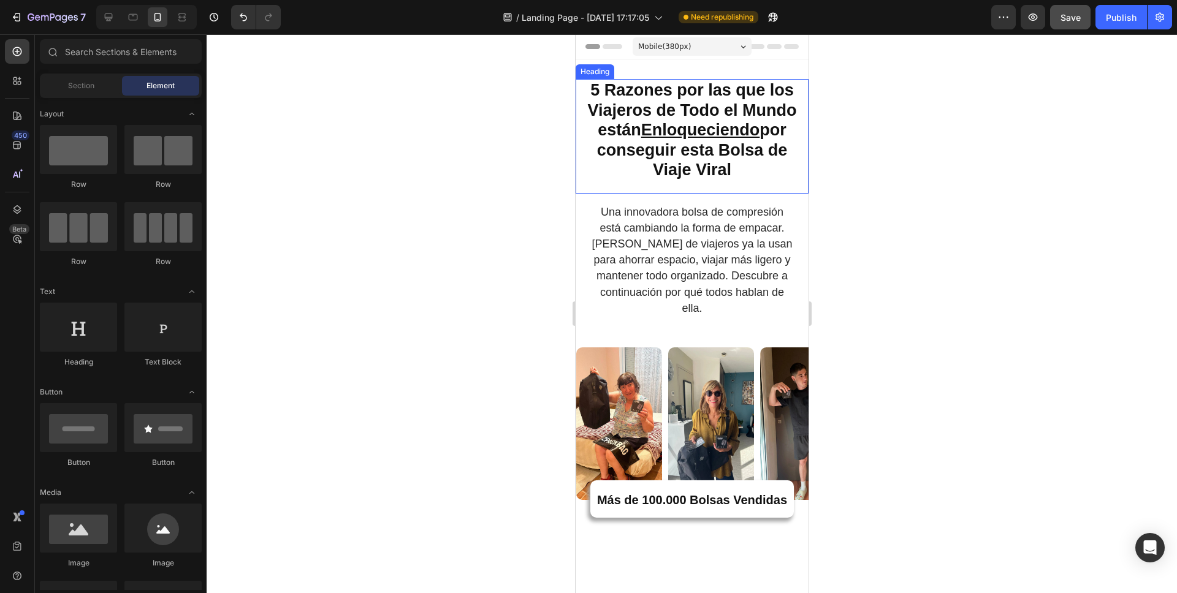
click at [730, 173] on p "⁠⁠⁠⁠⁠⁠⁠ 5 Razones por las que los Viajeros de Todo el Mundo están Enloqueciendo…" at bounding box center [691, 130] width 230 height 100
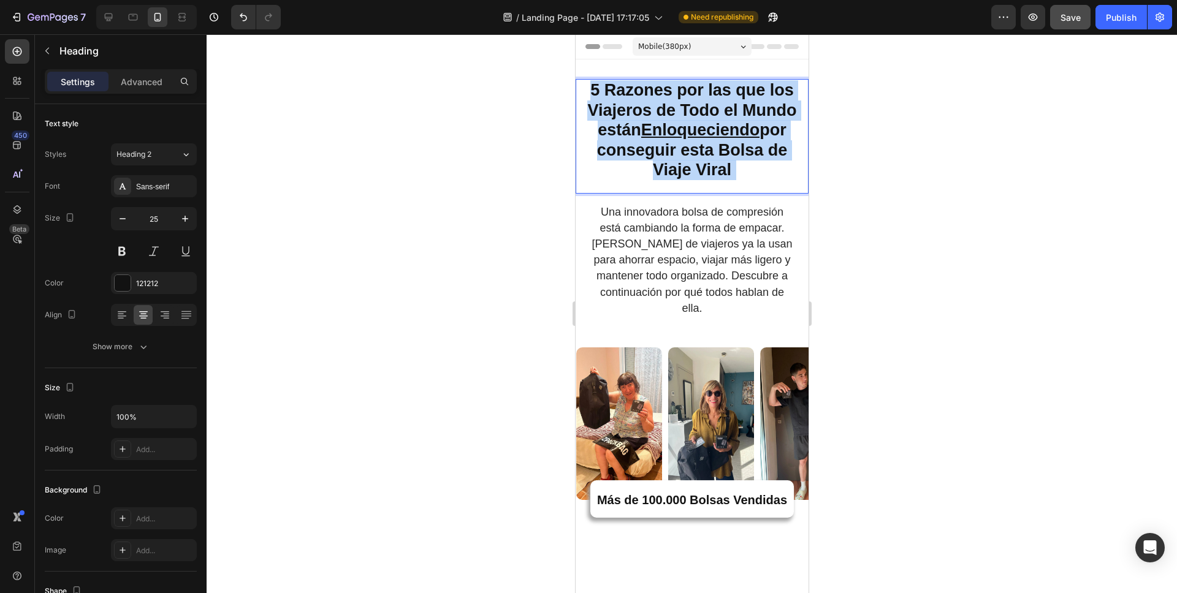
drag, startPoint x: 743, startPoint y: 173, endPoint x: 691, endPoint y: 174, distance: 52.1
click at [691, 174] on p "5 Razones por las que los Viajeros de Todo el Mundo están Enloqueciendo por con…" at bounding box center [691, 130] width 230 height 100
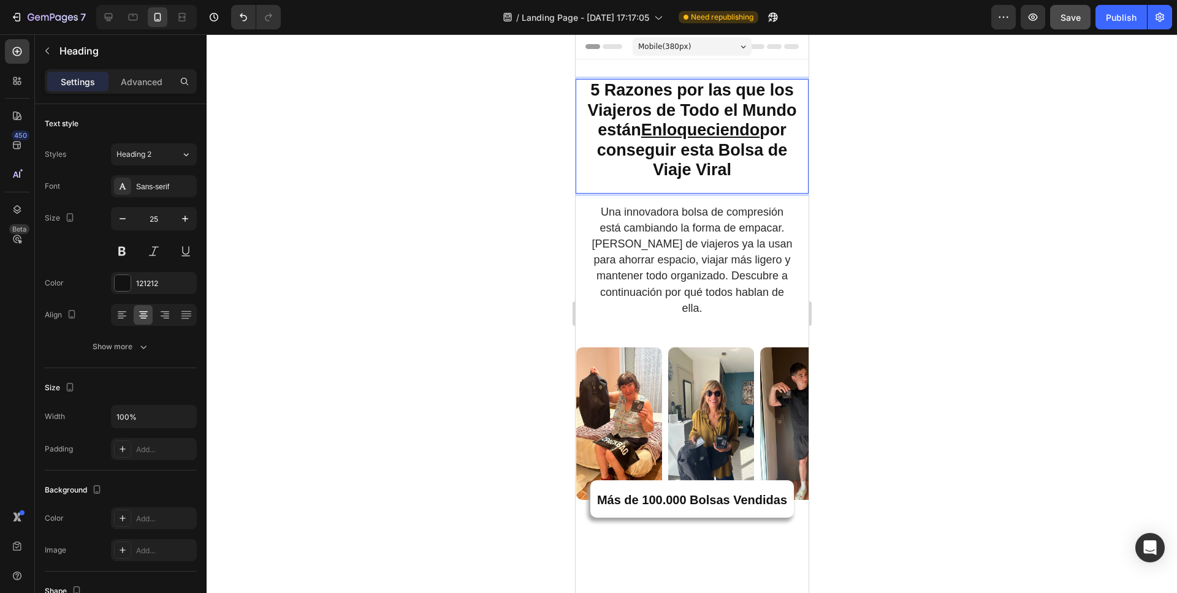
click at [719, 174] on strong "5 Razones por las que los Viajeros de Todo el Mundo están Enloqueciendo por con…" at bounding box center [690, 130] width 209 height 98
drag, startPoint x: 734, startPoint y: 173, endPoint x: 694, endPoint y: 172, distance: 39.9
click at [694, 172] on p "5 Razones por las que los Viajeros de Todo el Mundo están Enloqueciendo por con…" at bounding box center [691, 130] width 230 height 100
click at [1022, 131] on div at bounding box center [692, 313] width 970 height 559
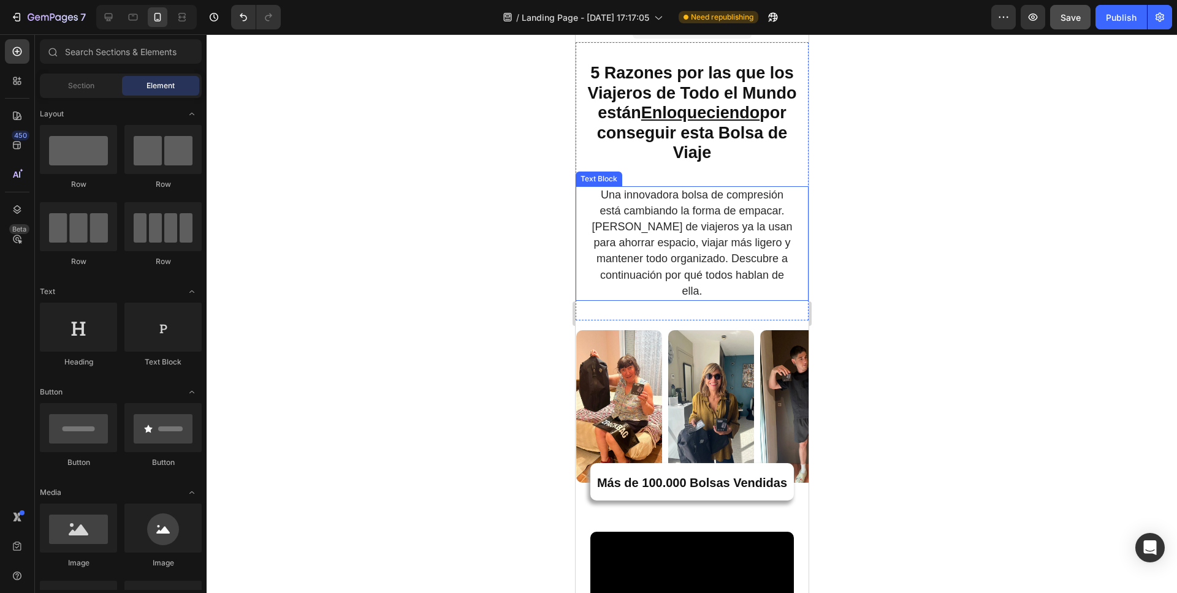
scroll to position [37, 0]
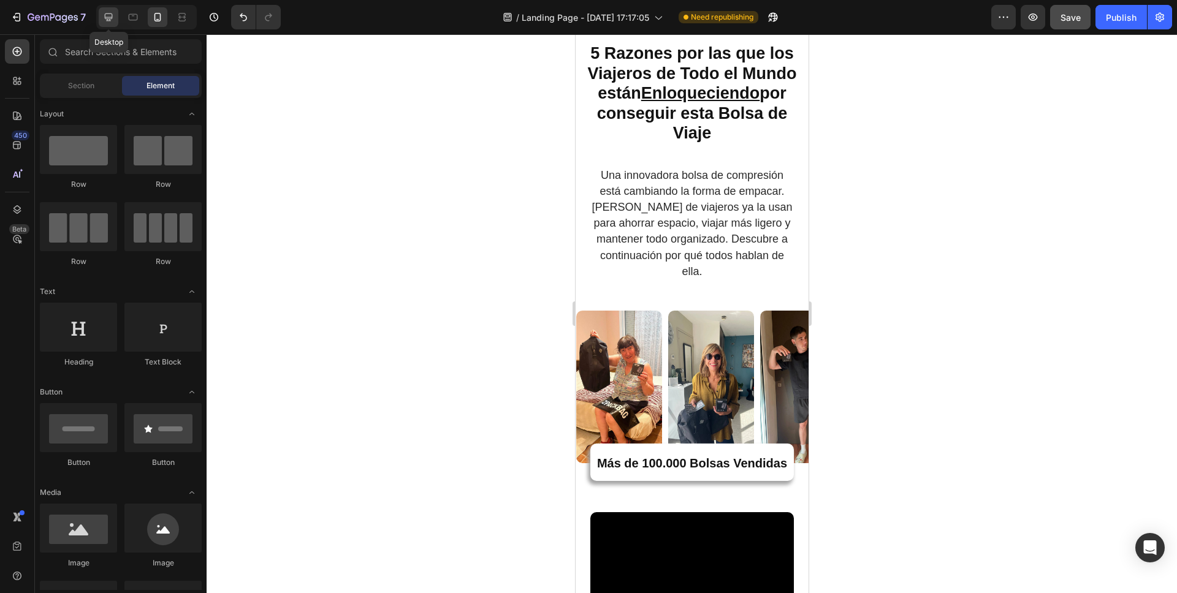
click at [112, 18] on icon at bounding box center [109, 17] width 8 height 8
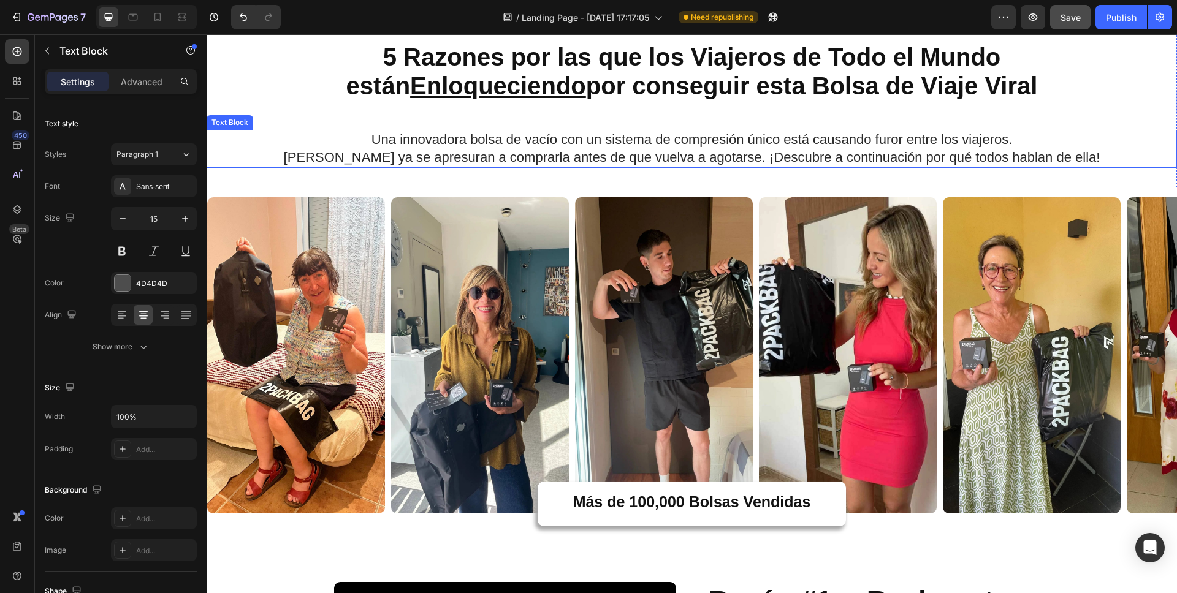
click at [528, 144] on span "Una innovadora bolsa de vacío con un sistema de compresión único está causando …" at bounding box center [691, 139] width 641 height 15
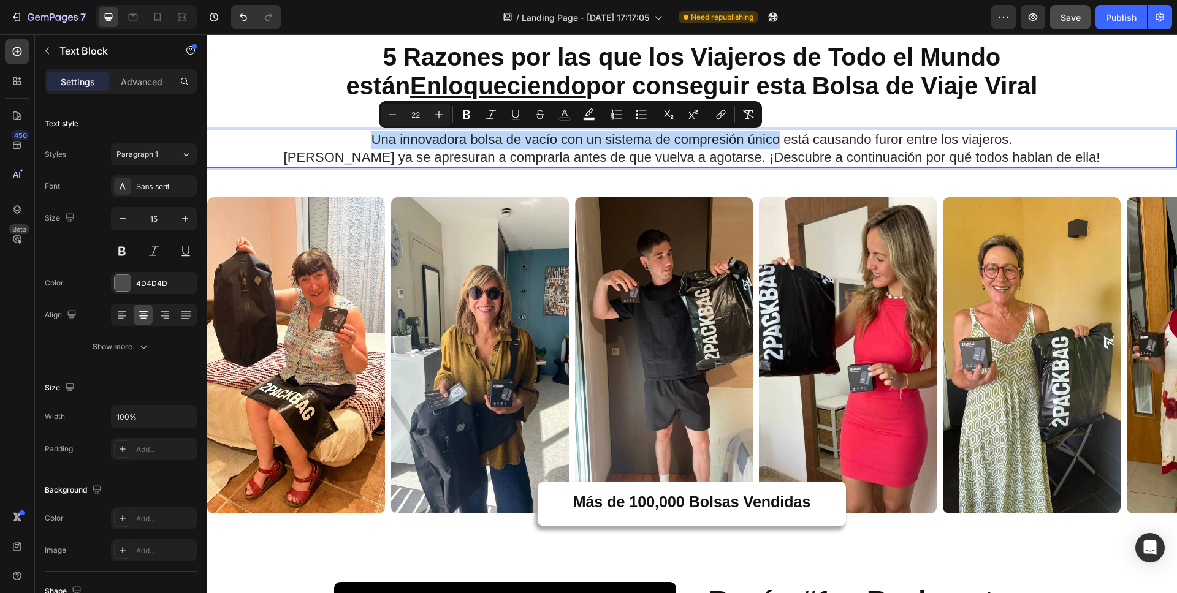
drag, startPoint x: 368, startPoint y: 138, endPoint x: 772, endPoint y: 141, distance: 403.8
click at [772, 141] on span "Una innovadora bolsa de vacío con un sistema de compresión único está causando …" at bounding box center [691, 139] width 641 height 15
copy span "Una innovadora bolsa de vacío con un sistema de compresión único"
click at [155, 19] on icon at bounding box center [157, 17] width 12 height 12
type input "14"
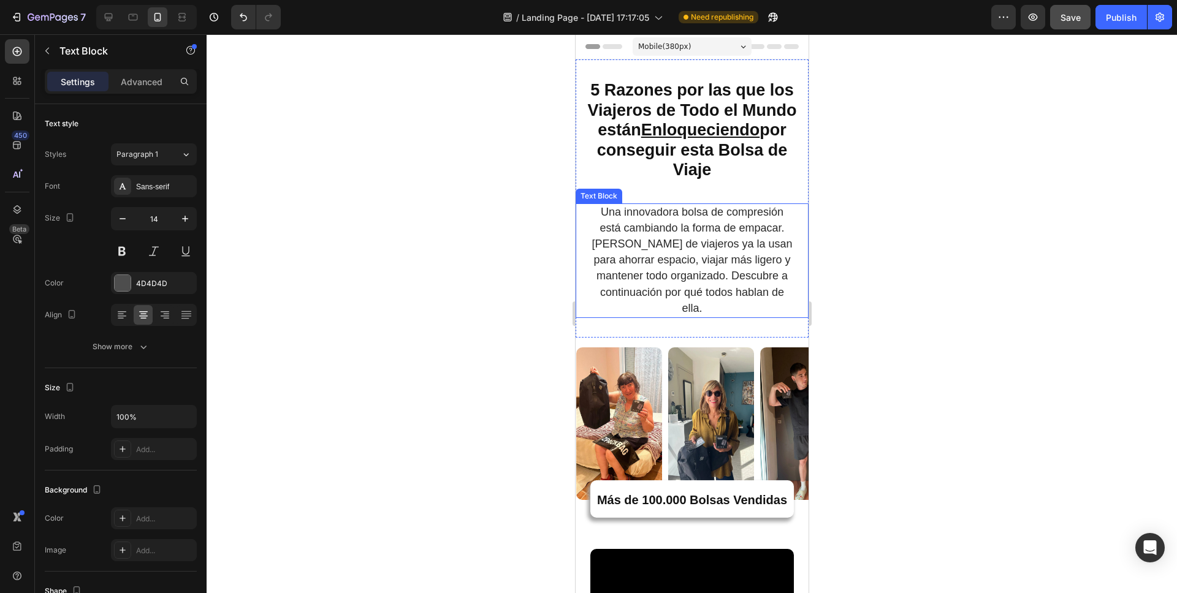
click at [605, 219] on span "Una innovadora bolsa de compresión está cambiando la forma de empacar. [PERSON_…" at bounding box center [691, 260] width 200 height 108
click at [599, 216] on span "Una innovadora bolsa de compresión está cambiando la forma de empacar. [PERSON_…" at bounding box center [691, 260] width 200 height 108
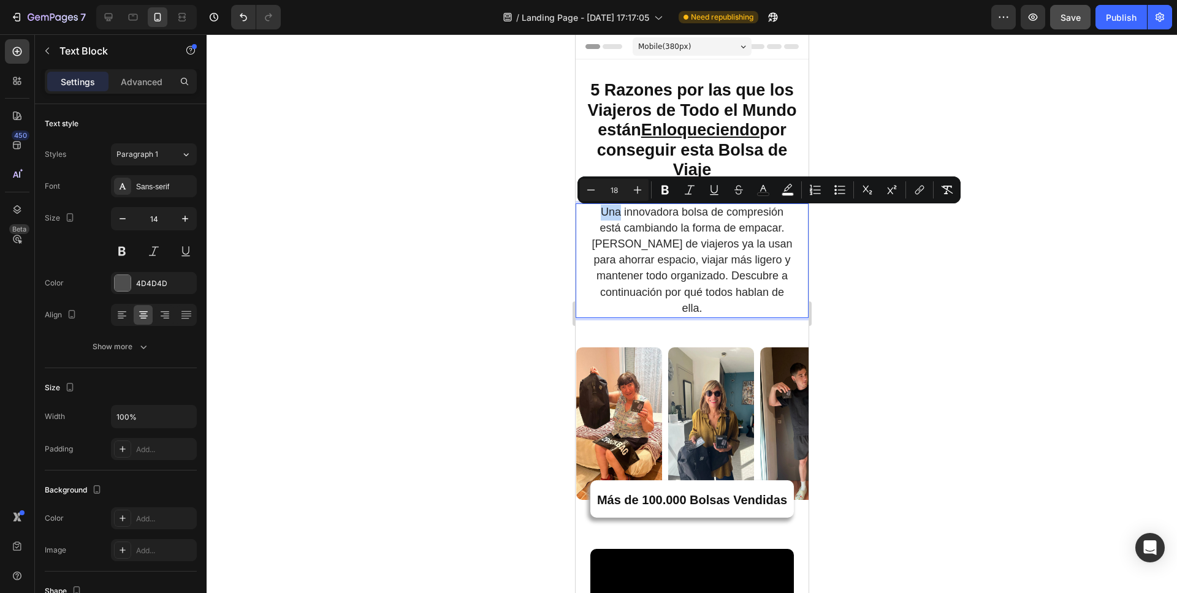
click at [597, 217] on span "Una innovadora bolsa de compresión está cambiando la forma de empacar. [PERSON_…" at bounding box center [691, 260] width 200 height 108
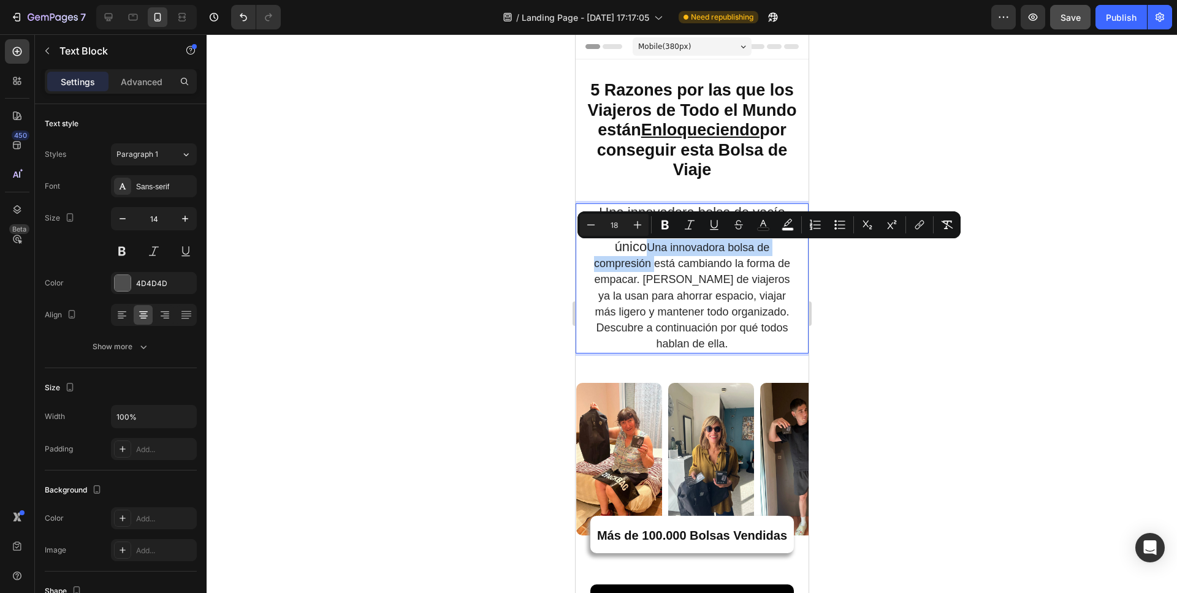
drag, startPoint x: 645, startPoint y: 249, endPoint x: 655, endPoint y: 270, distance: 23.3
click at [655, 270] on span "Una innovadora bolsa de compresión está cambiando la forma de empacar. [PERSON_…" at bounding box center [691, 295] width 196 height 108
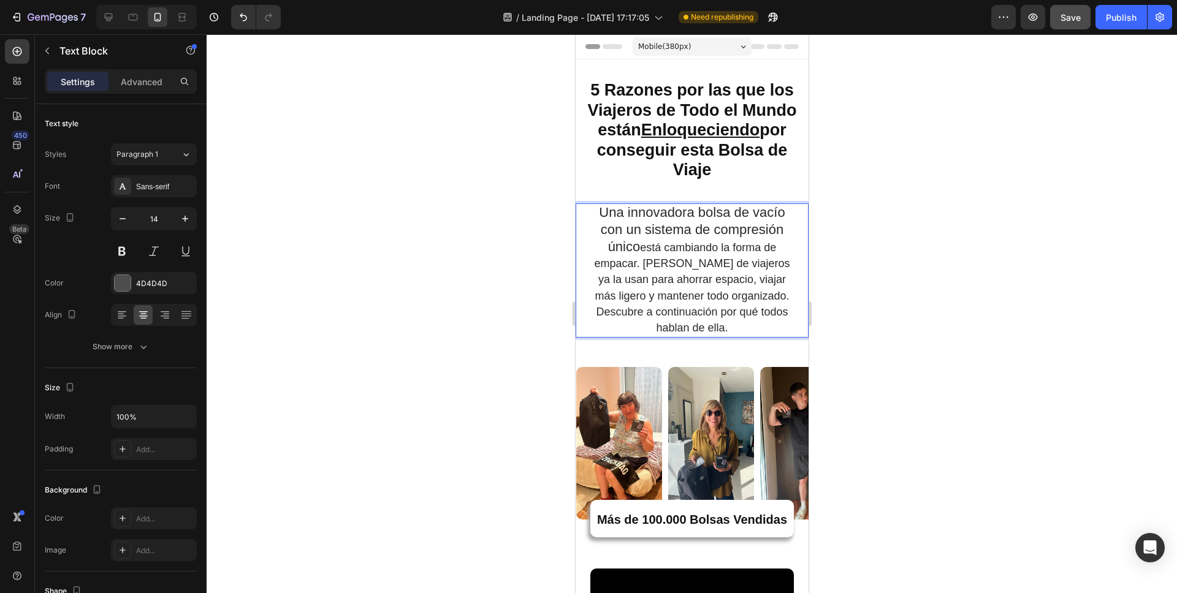
drag, startPoint x: 636, startPoint y: 254, endPoint x: 597, endPoint y: 216, distance: 55.0
click at [597, 216] on p "Una innovadora bolsa de vacío con un sistema de compresión único está cambiando…" at bounding box center [691, 271] width 201 height 132
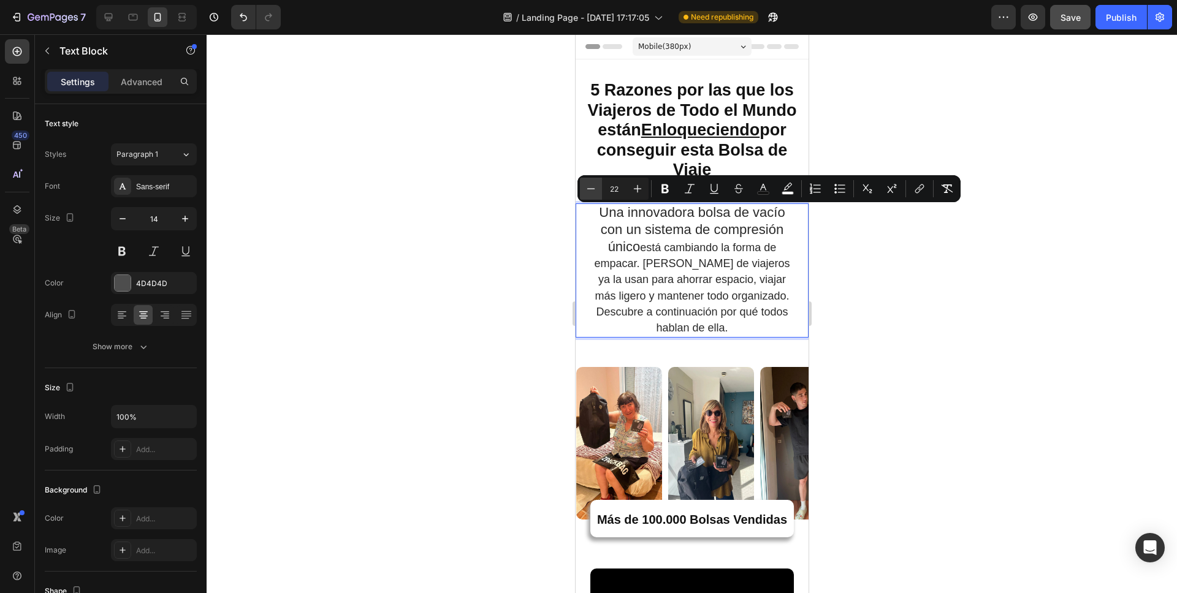
click at [596, 188] on icon "Editor contextual toolbar" at bounding box center [591, 189] width 12 height 12
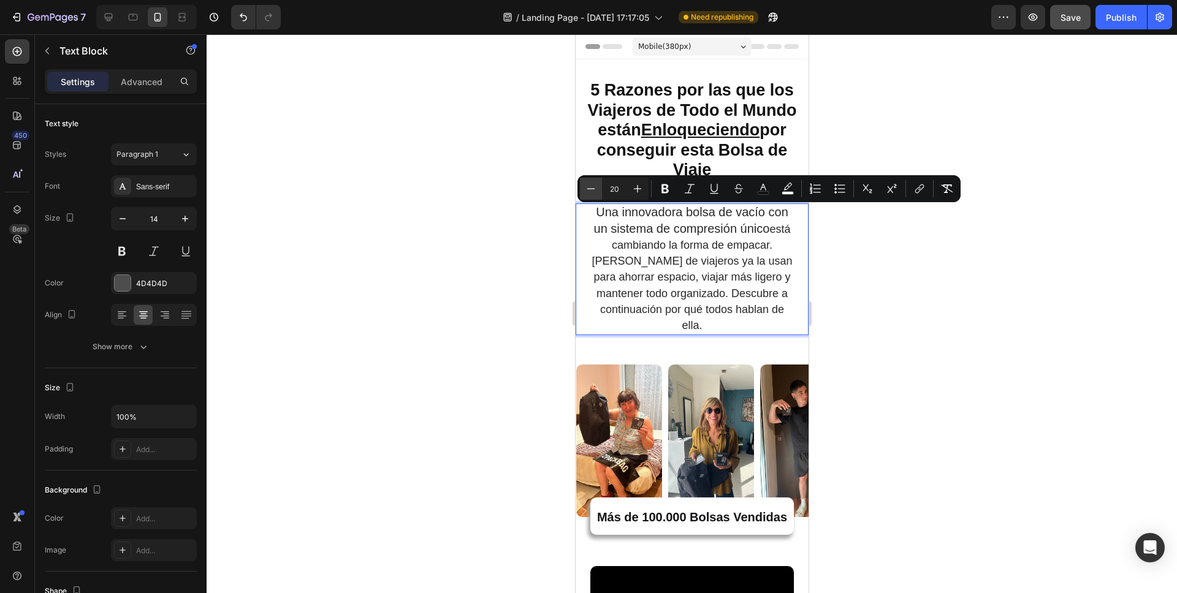
click at [596, 188] on icon "Editor contextual toolbar" at bounding box center [591, 189] width 12 height 12
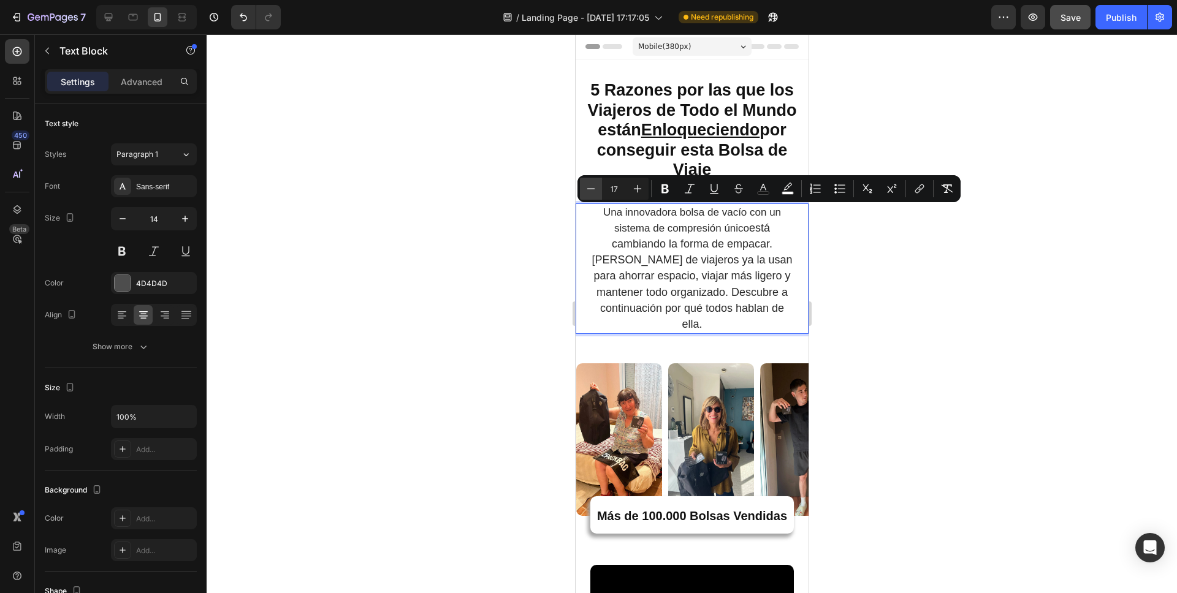
click at [596, 188] on icon "Editor contextual toolbar" at bounding box center [591, 189] width 12 height 12
click at [634, 189] on icon "Editor contextual toolbar" at bounding box center [638, 189] width 8 height 8
type input "18"
click at [689, 265] on span "Una innovadora bolsa de vacío con un sistema de compresión único está cambiando…" at bounding box center [691, 268] width 200 height 124
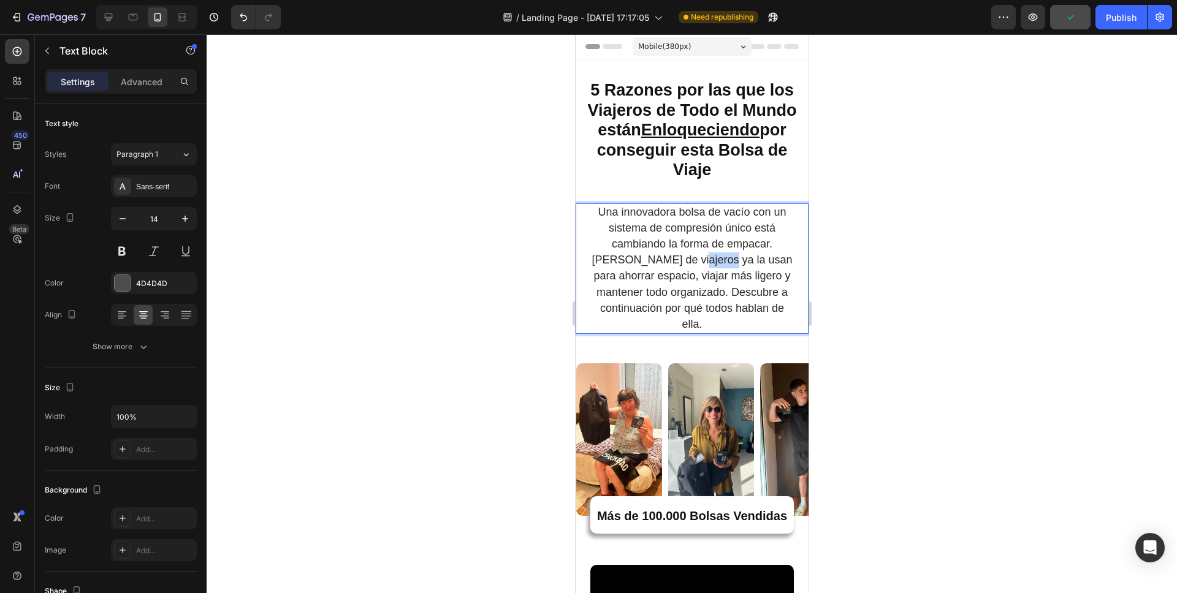
drag, startPoint x: 661, startPoint y: 259, endPoint x: 688, endPoint y: 261, distance: 27.0
click at [688, 261] on span "Una innovadora bolsa de vacío con un sistema de compresión único está cambiando…" at bounding box center [691, 268] width 200 height 124
drag, startPoint x: 643, startPoint y: 211, endPoint x: 655, endPoint y: 212, distance: 11.7
click at [655, 212] on span "Una innovadora bolsa de vacío con un sistema de compresión único está cambiando…" at bounding box center [691, 268] width 200 height 124
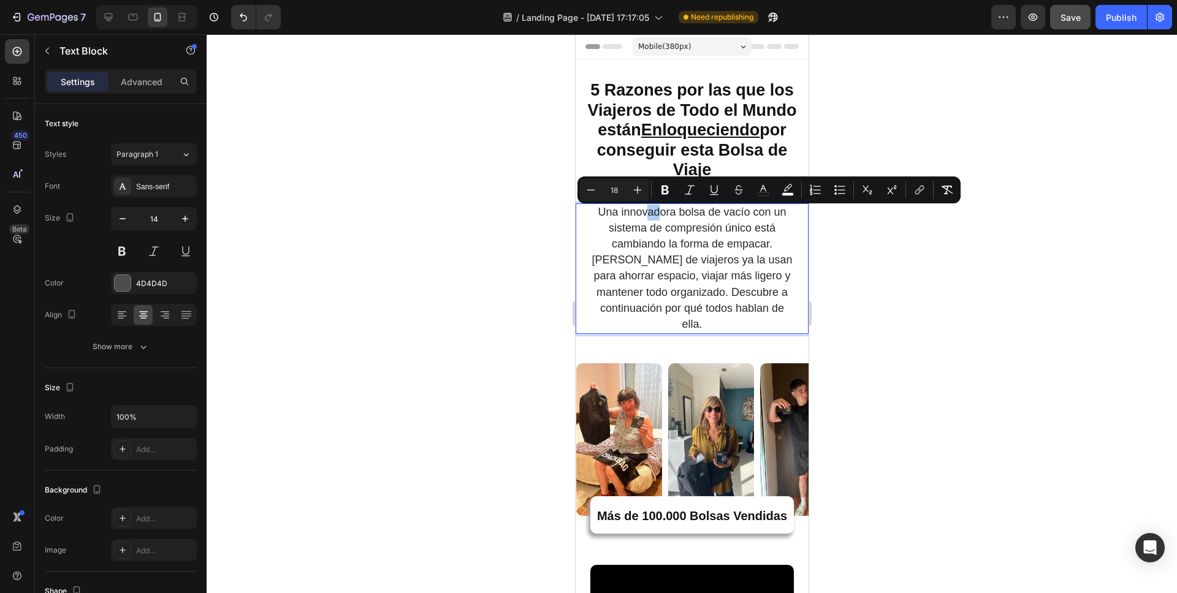
click at [831, 241] on div at bounding box center [692, 313] width 970 height 559
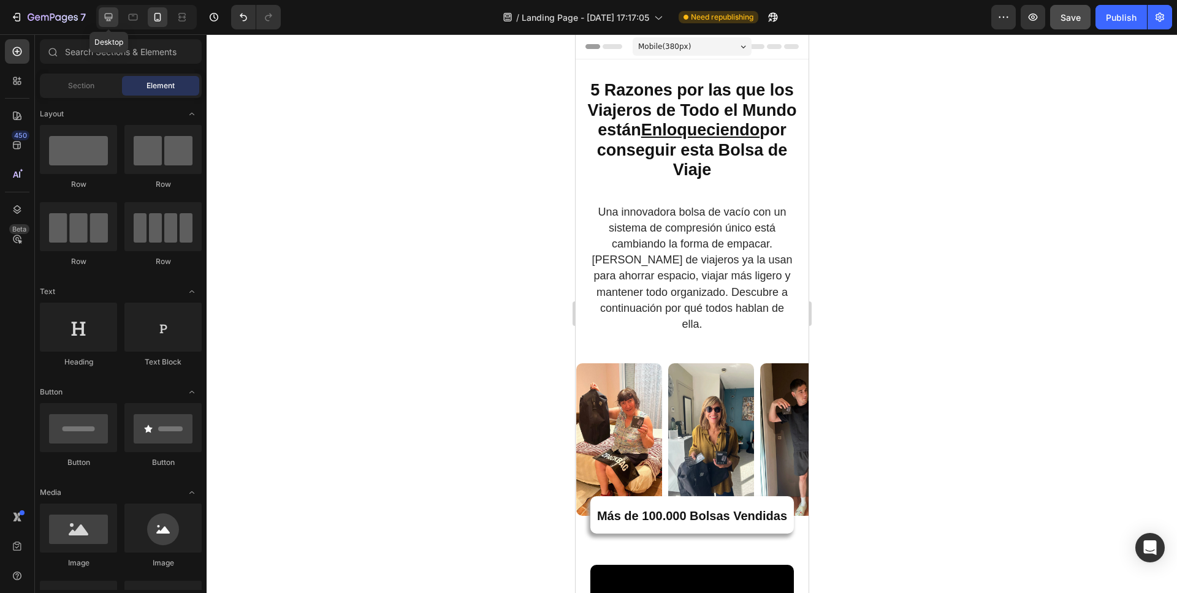
click at [102, 14] on icon at bounding box center [108, 17] width 12 height 12
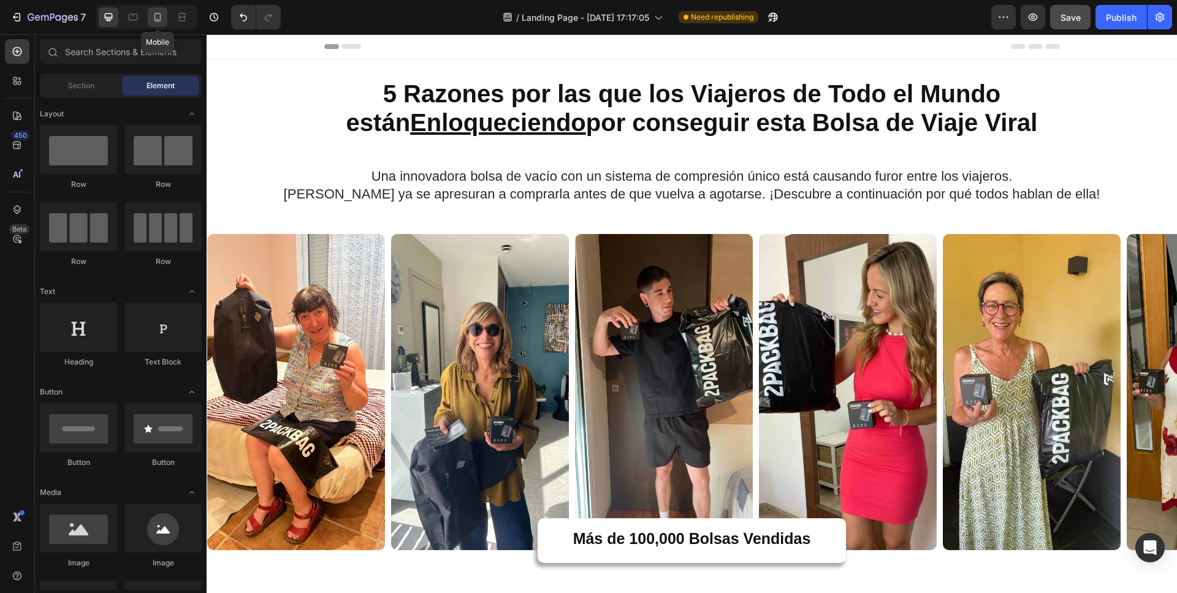
click at [162, 17] on icon at bounding box center [157, 17] width 12 height 12
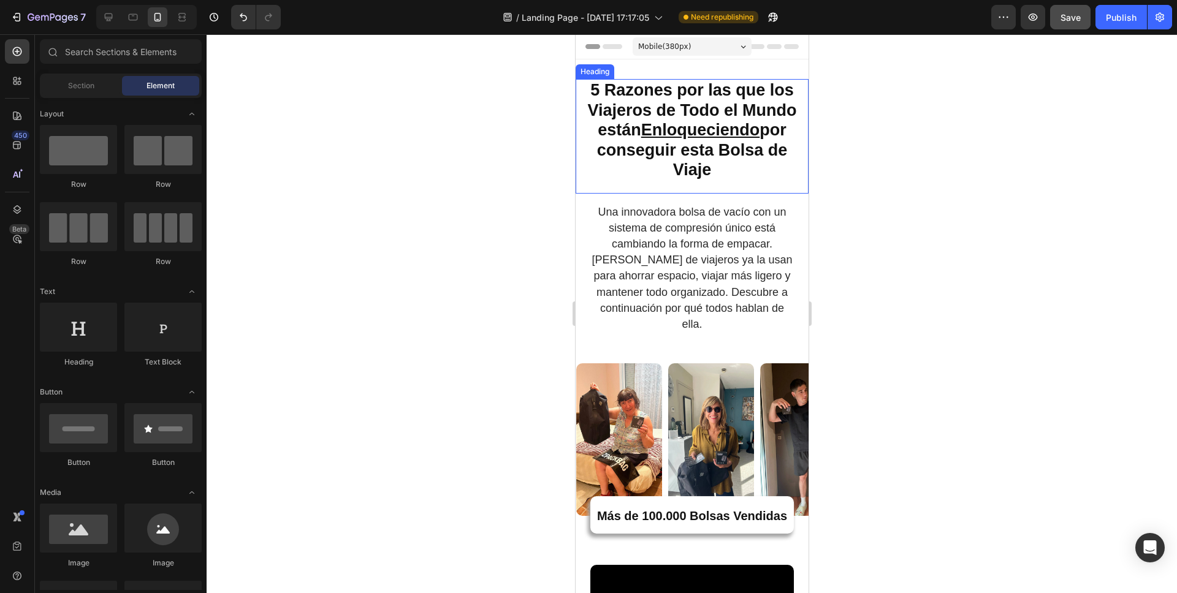
click at [715, 130] on u "Enloqueciendo" at bounding box center [699, 130] width 119 height 18
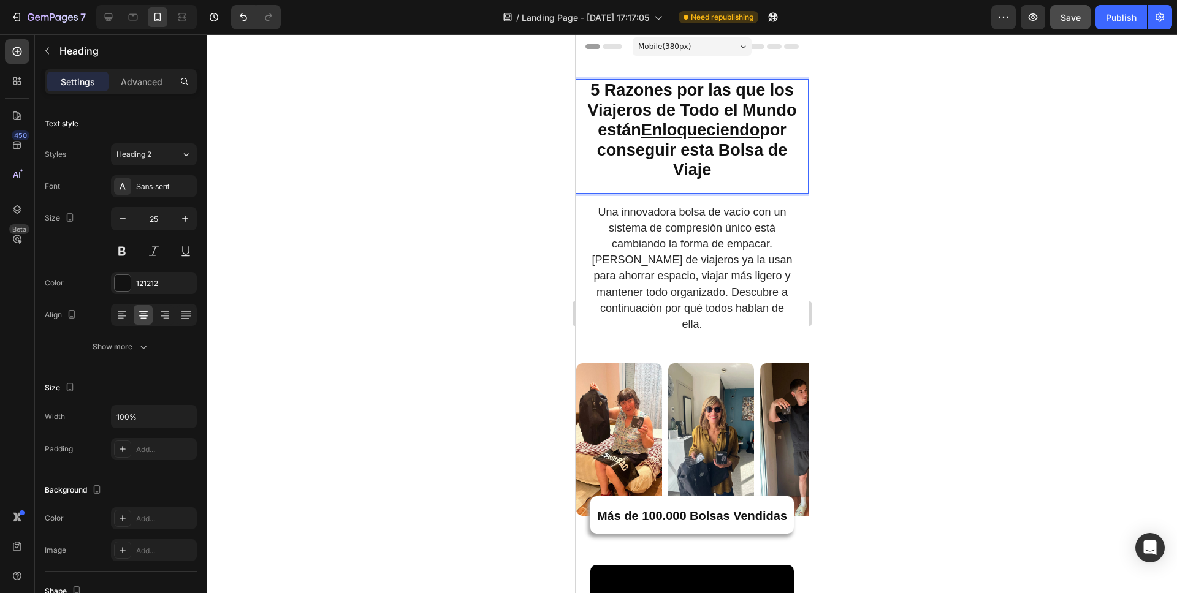
click at [640, 129] on u "Enloqueciendo" at bounding box center [699, 130] width 119 height 18
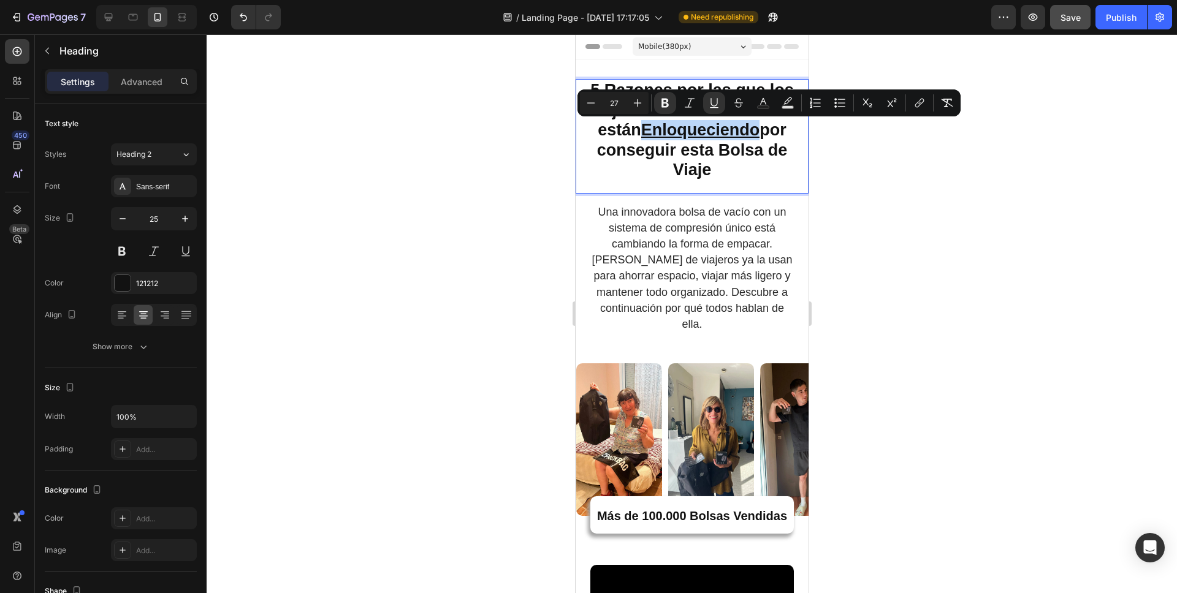
drag, startPoint x: 639, startPoint y: 129, endPoint x: 751, endPoint y: 131, distance: 112.2
click at [753, 131] on u "Enloqueciendo" at bounding box center [699, 130] width 119 height 18
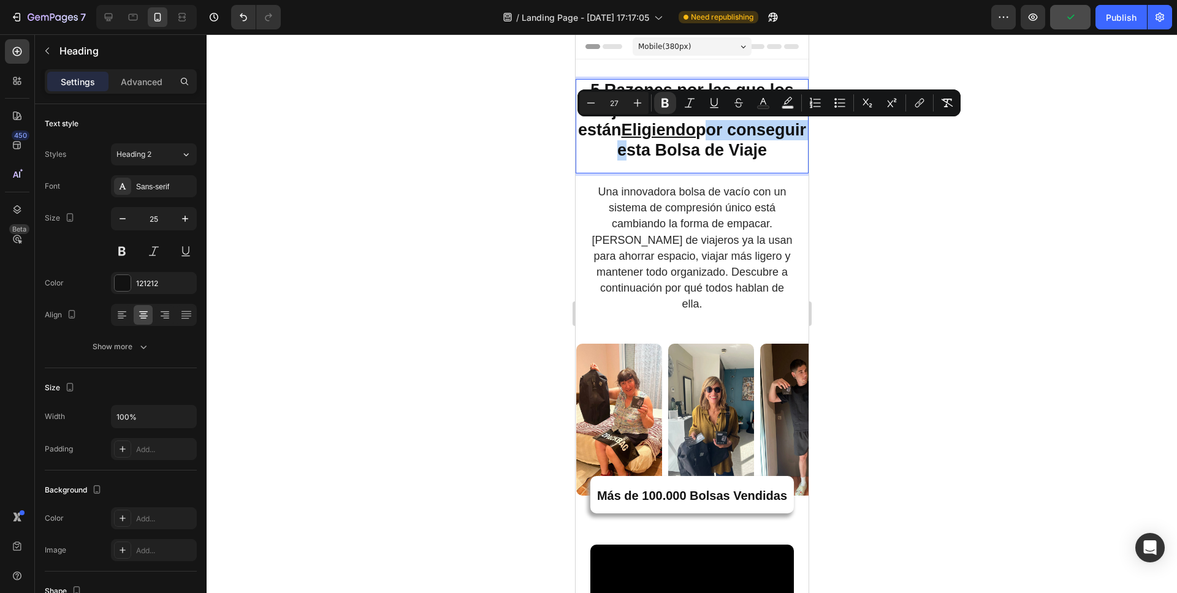
drag, startPoint x: 674, startPoint y: 153, endPoint x: 740, endPoint y: 129, distance: 70.4
click at [740, 129] on strong "5 Razones por las que los Viajeros de Todo el Mundo están Eligiendo por consegu…" at bounding box center [691, 120] width 228 height 78
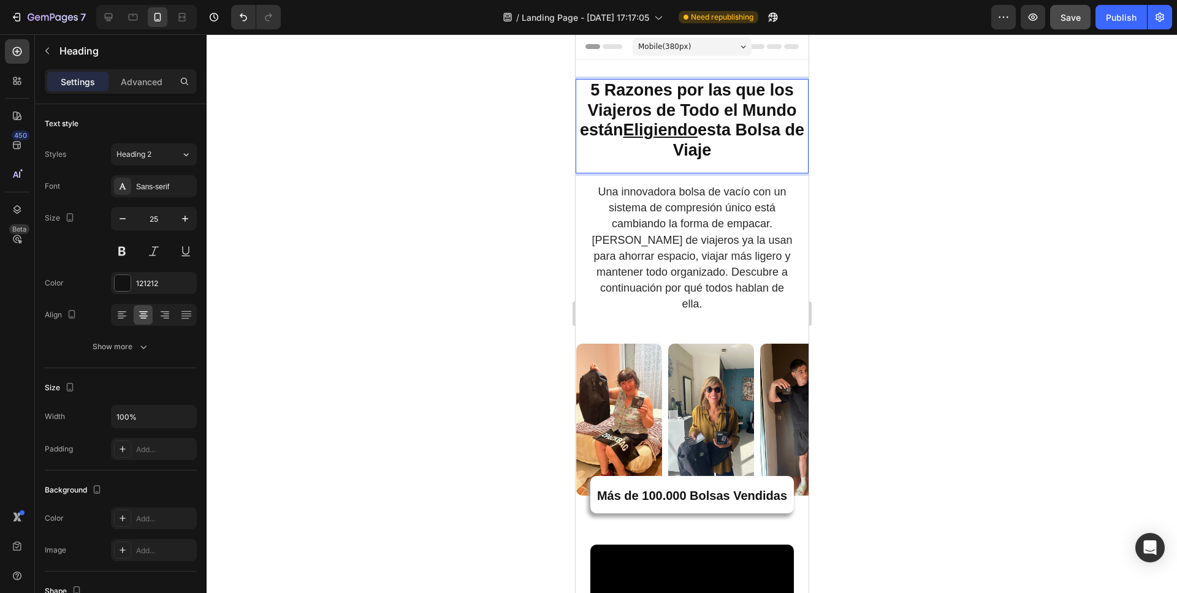
click at [920, 112] on div at bounding box center [692, 313] width 970 height 559
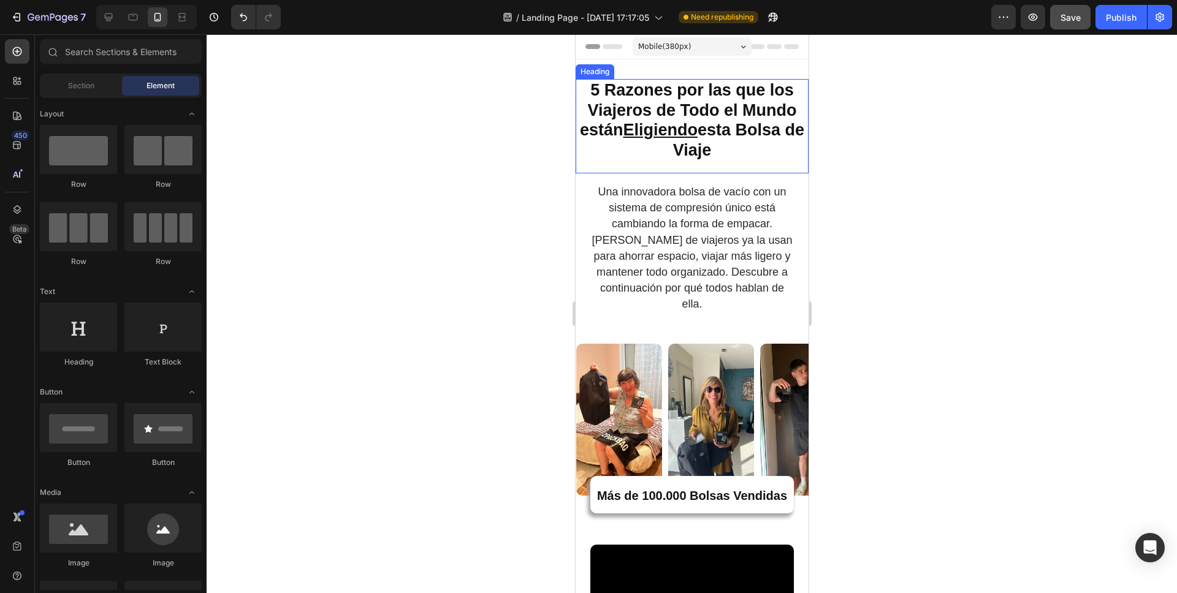
click at [719, 153] on p "⁠⁠⁠⁠⁠⁠⁠ 5 Razones por las que los Viajeros de Todo el Mundo están Eligiendo est…" at bounding box center [691, 120] width 230 height 80
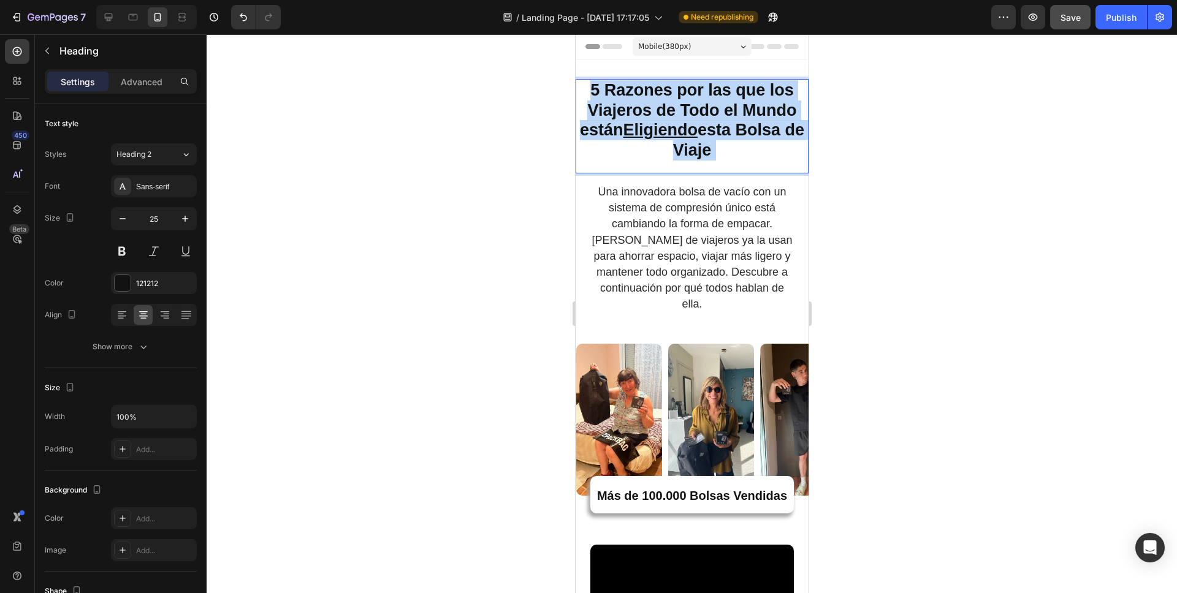
drag, startPoint x: 724, startPoint y: 153, endPoint x: 688, endPoint y: 151, distance: 36.2
click at [688, 151] on p "5 Razones por las que los Viajeros de Todo el Mundo están Eligiendo esta Bolsa …" at bounding box center [691, 120] width 230 height 80
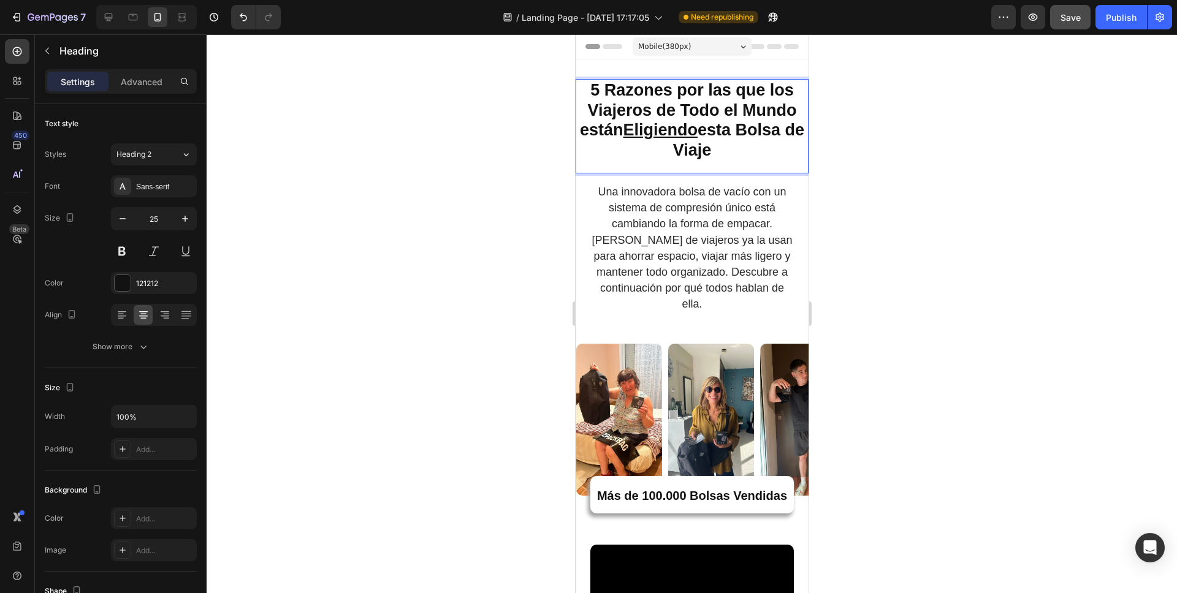
click at [688, 151] on strong "5 Razones por las que los Viajeros de Todo el Mundo están Eligiendo esta Bolsa …" at bounding box center [691, 120] width 224 height 78
click at [872, 296] on div at bounding box center [692, 313] width 970 height 559
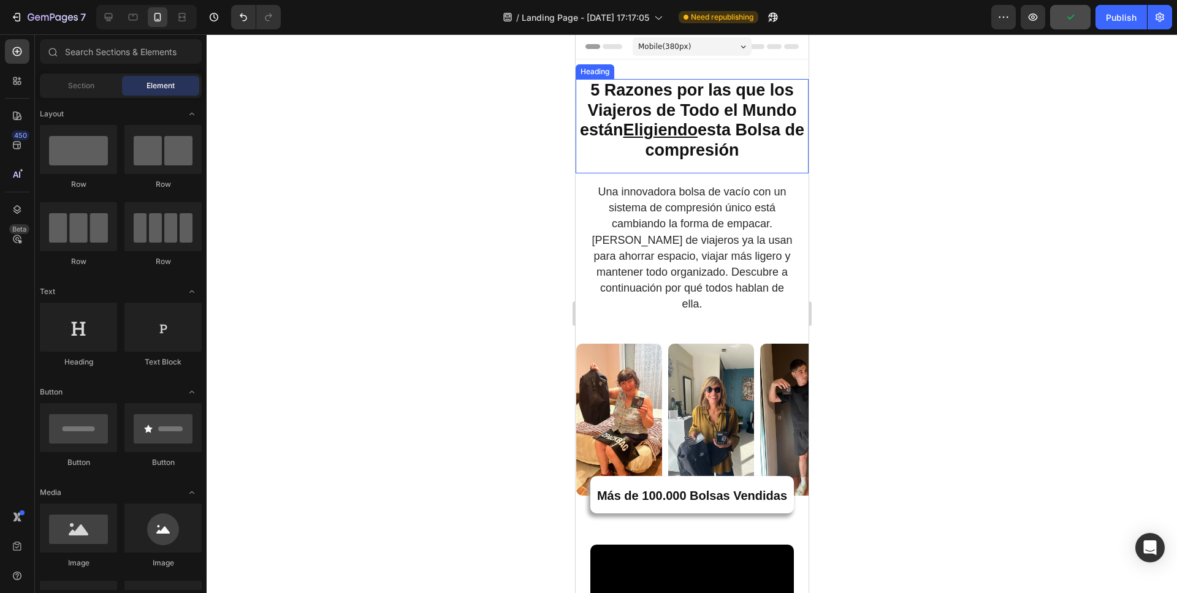
click at [698, 151] on strong "5 Razones por las que los Viajeros de Todo el Mundo están Eligiendo esta Bolsa …" at bounding box center [691, 120] width 224 height 78
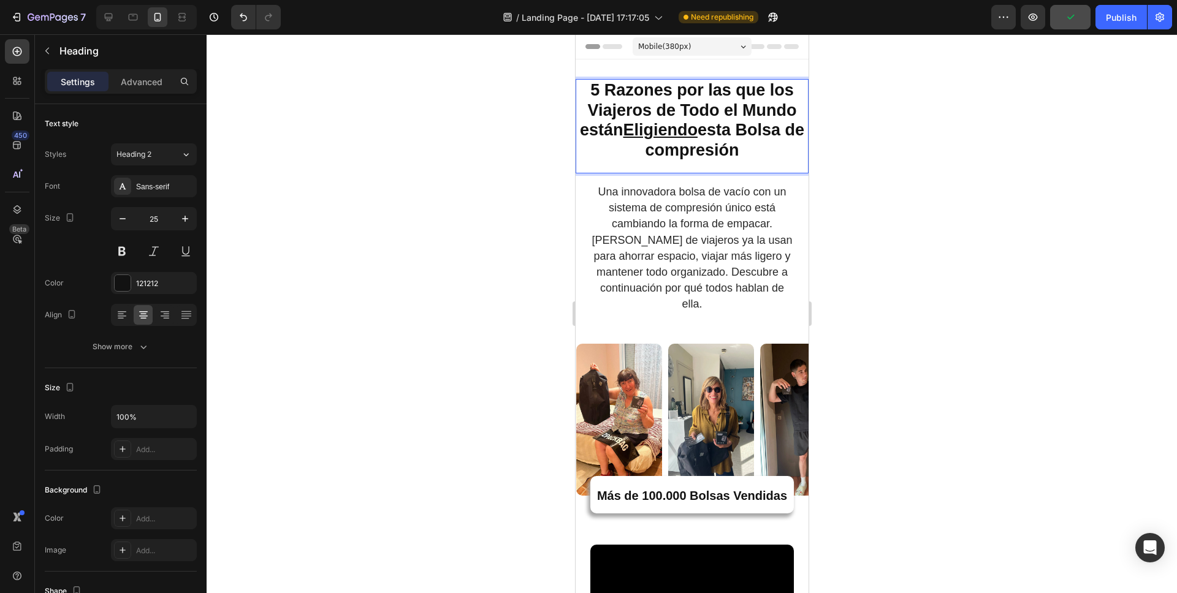
click at [698, 151] on strong "5 Razones por las que los Viajeros de Todo el Mundo están Eligiendo esta Bolsa …" at bounding box center [691, 120] width 224 height 78
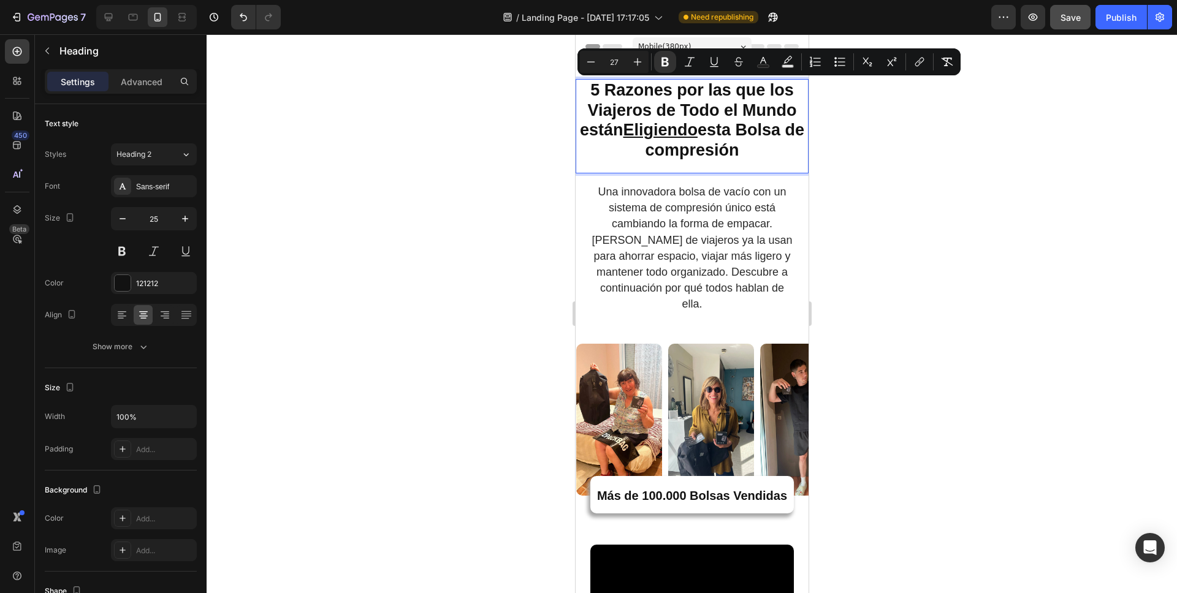
click at [721, 159] on strong "5 Razones por las que los Viajeros de Todo el Mundo están Eligiendo esta Bolsa …" at bounding box center [691, 120] width 224 height 78
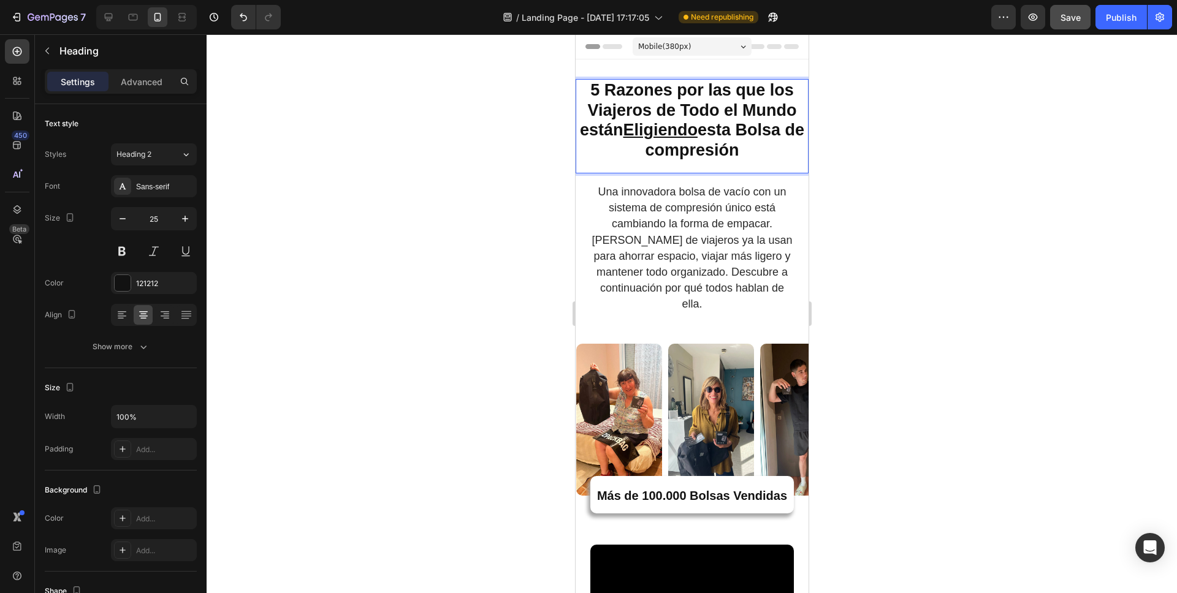
click at [708, 154] on strong "5 Razones por las que los Viajeros de Todo el Mundo están Eligiendo esta Bolsa …" at bounding box center [691, 120] width 224 height 78
click at [931, 145] on div at bounding box center [692, 313] width 970 height 559
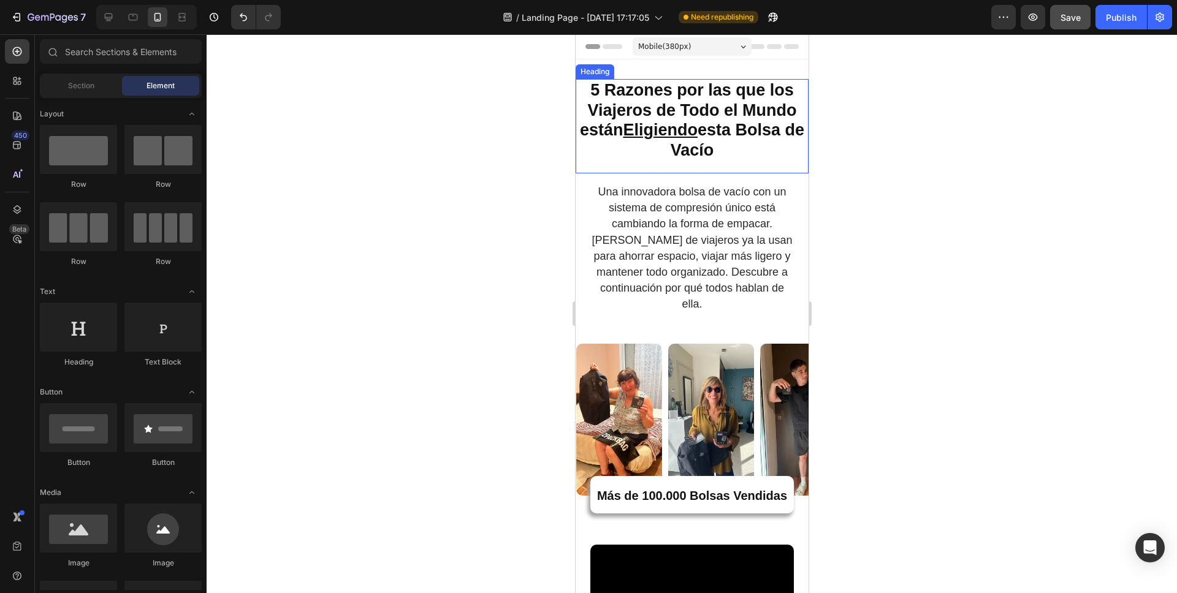
click at [703, 145] on strong "5 Razones por las que los Viajeros de Todo el Mundo están Eligiendo esta Bolsa …" at bounding box center [691, 120] width 224 height 78
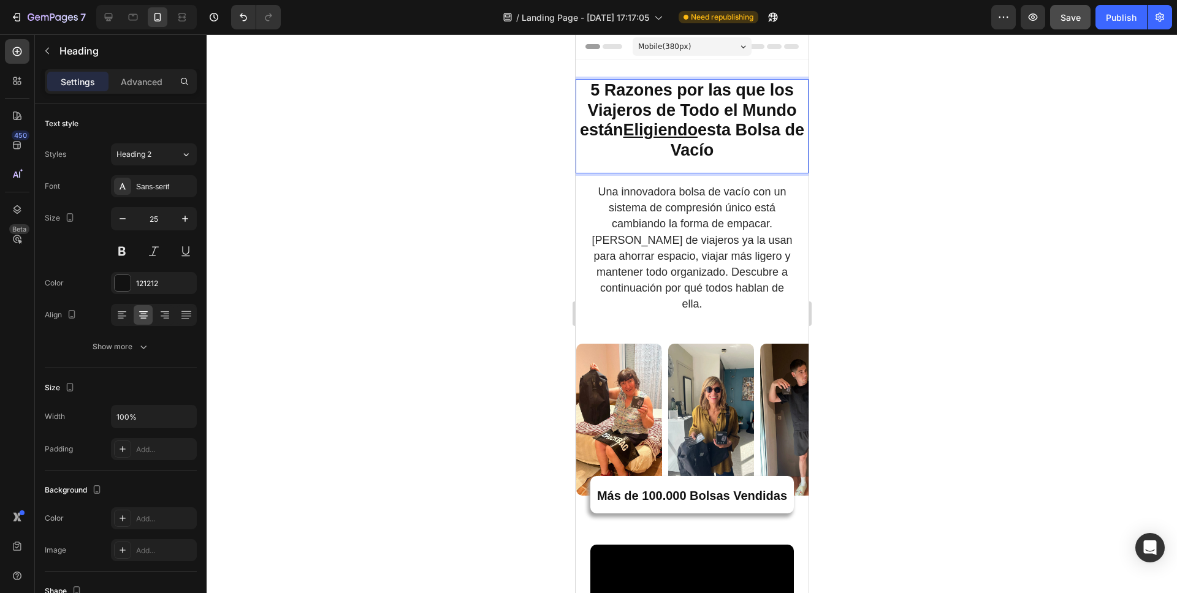
click at [700, 155] on strong "5 Razones por las que los Viajeros de Todo el Mundo están Eligiendo esta Bolsa …" at bounding box center [691, 120] width 224 height 78
click at [665, 150] on strong "5 Razones por las que los Viajeros de Todo el Mundo están Eligiendo esta Bolsa …" at bounding box center [691, 120] width 224 height 78
click at [841, 202] on div at bounding box center [692, 313] width 970 height 559
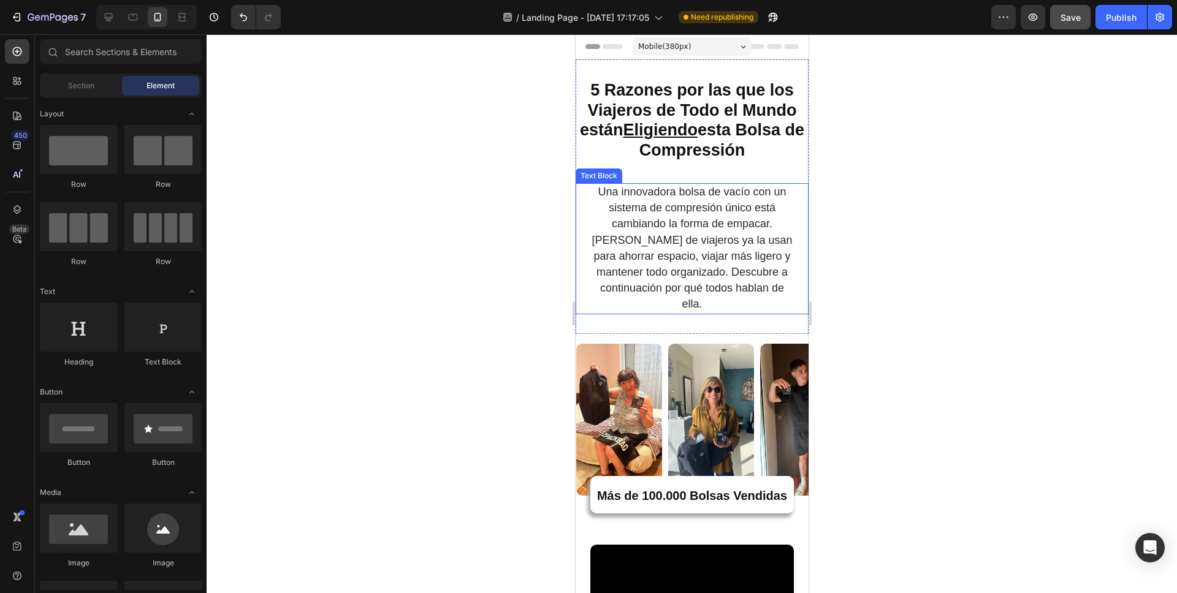
click at [734, 256] on span "Una innovadora bolsa de vacío con un sistema de compresión único está cambiando…" at bounding box center [691, 248] width 200 height 124
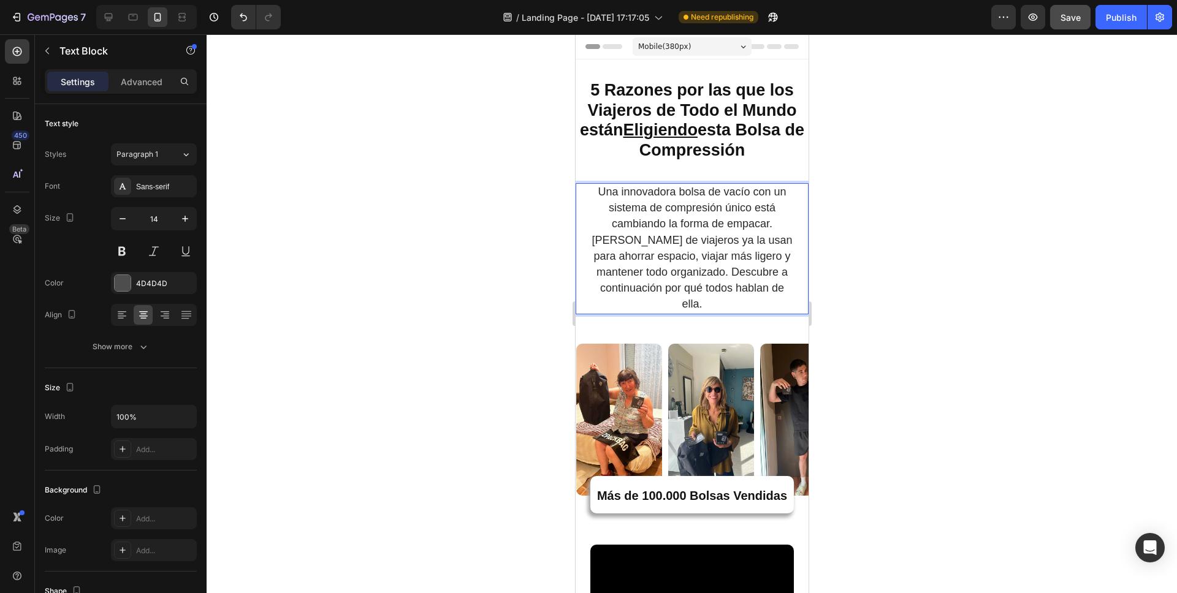
click at [732, 260] on span "Una innovadora bolsa de vacío con un sistema de compresión único está cambiando…" at bounding box center [691, 248] width 200 height 124
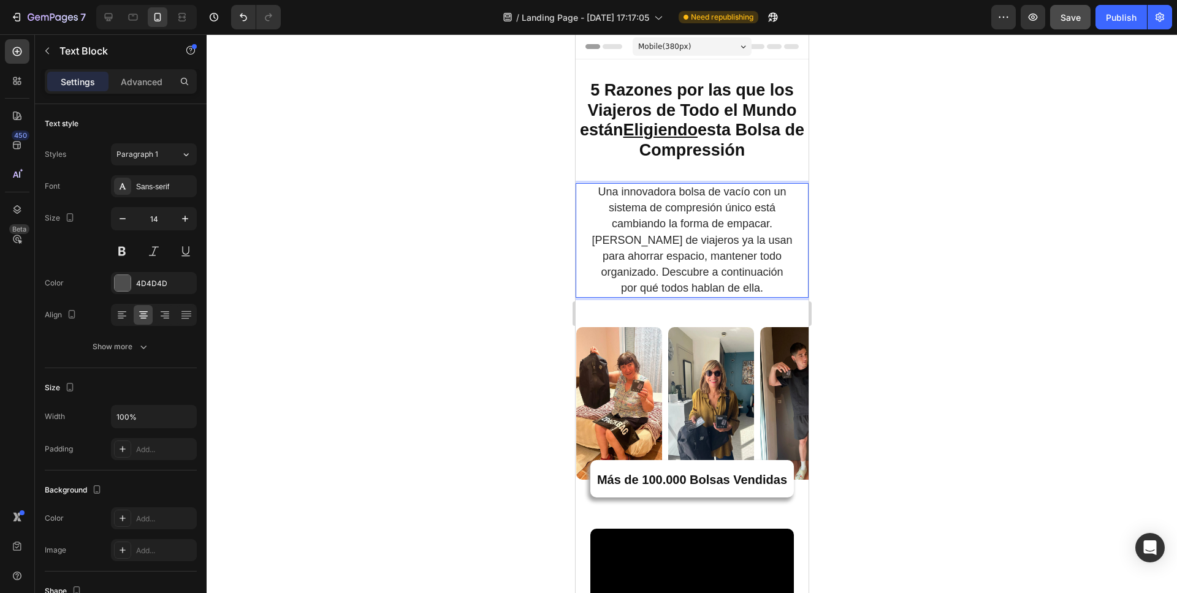
click at [691, 261] on span "Una innovadora bolsa de vacío con un sistema de compresión único está cambiando…" at bounding box center [691, 240] width 200 height 108
click at [770, 263] on span "Una innovadora bolsa de vacío con un sistema de compresión único está cambiando…" at bounding box center [691, 240] width 200 height 108
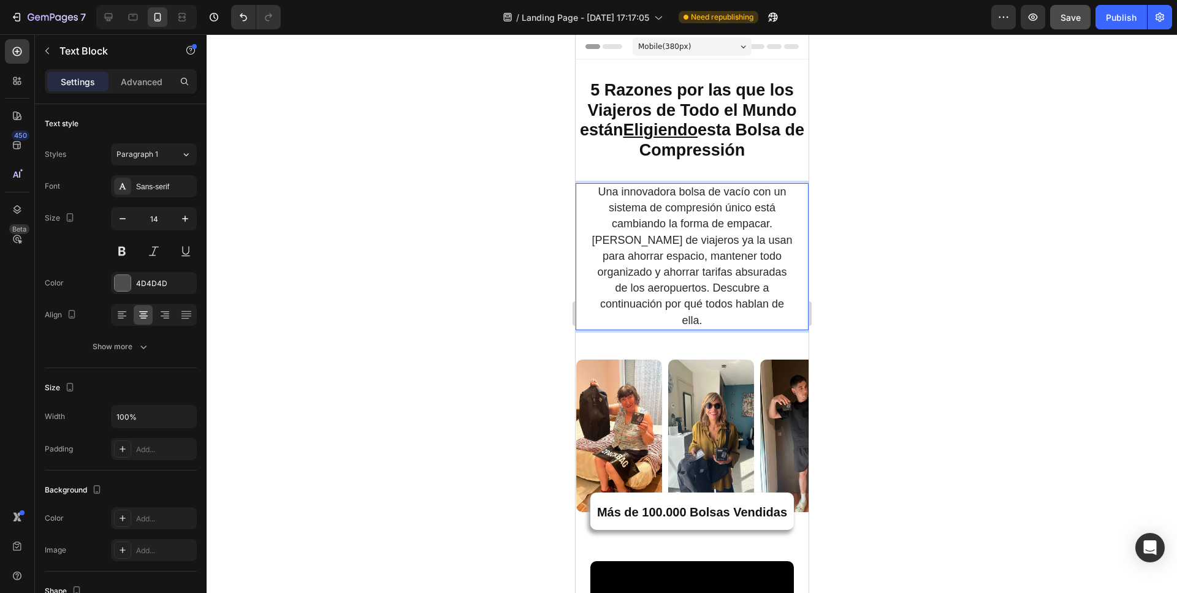
click at [719, 276] on span "Una innovadora bolsa de vacío con un sistema de compresión único está cambiando…" at bounding box center [691, 256] width 200 height 141
click at [700, 283] on span "Una innovadora bolsa de vacío con un sistema de compresión único está cambiando…" at bounding box center [691, 256] width 200 height 141
click at [703, 273] on span "Una innovadora bolsa de vacío con un sistema de compresión único está cambiando…" at bounding box center [691, 256] width 200 height 141
click at [710, 282] on span "Una innovadora bolsa de vacío con un sistema de compresión único está cambiando…" at bounding box center [691, 256] width 200 height 141
click at [732, 280] on span "Una innovadora bolsa de vacío con un sistema de compresión único está cambiando…" at bounding box center [691, 256] width 200 height 141
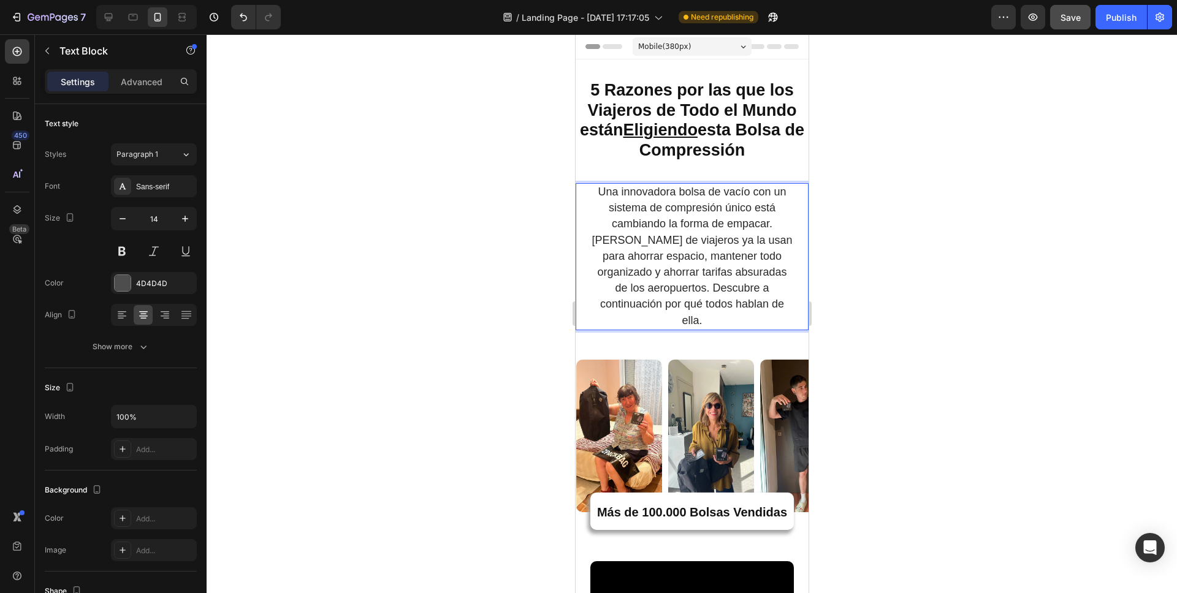
click at [704, 279] on span "Una innovadora bolsa de vacío con un sistema de compresión único está cambiando…" at bounding box center [691, 256] width 200 height 141
click at [821, 244] on div at bounding box center [692, 313] width 970 height 559
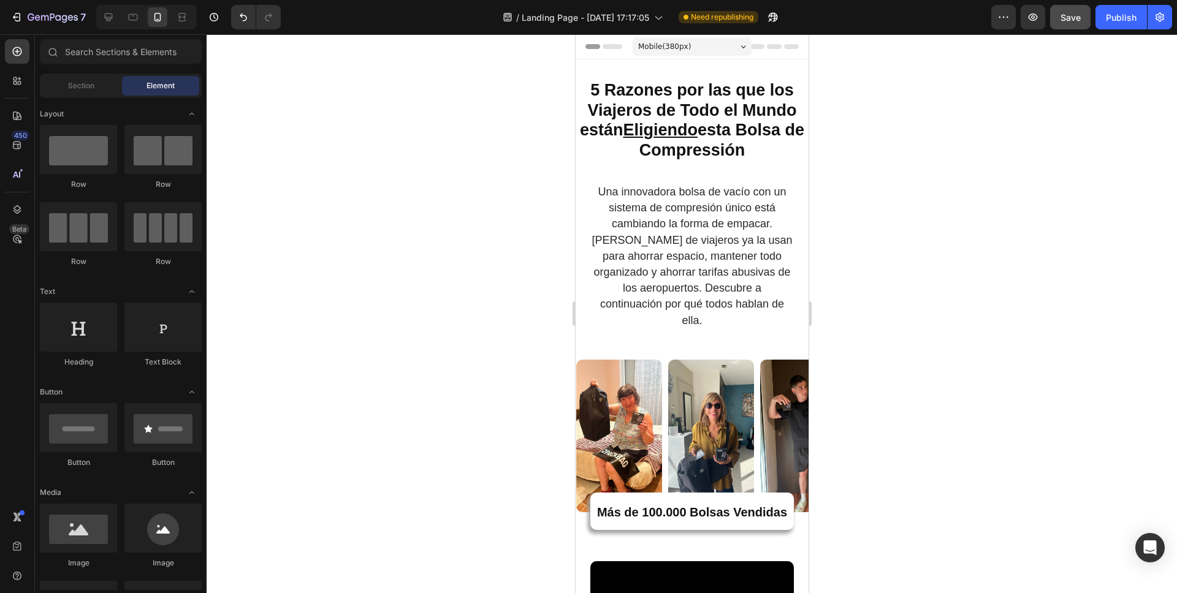
click at [770, 94] on strong "5 Razones por las que los Viajeros de Todo el Mundo están Eligiendo esta Bolsa …" at bounding box center [691, 120] width 224 height 78
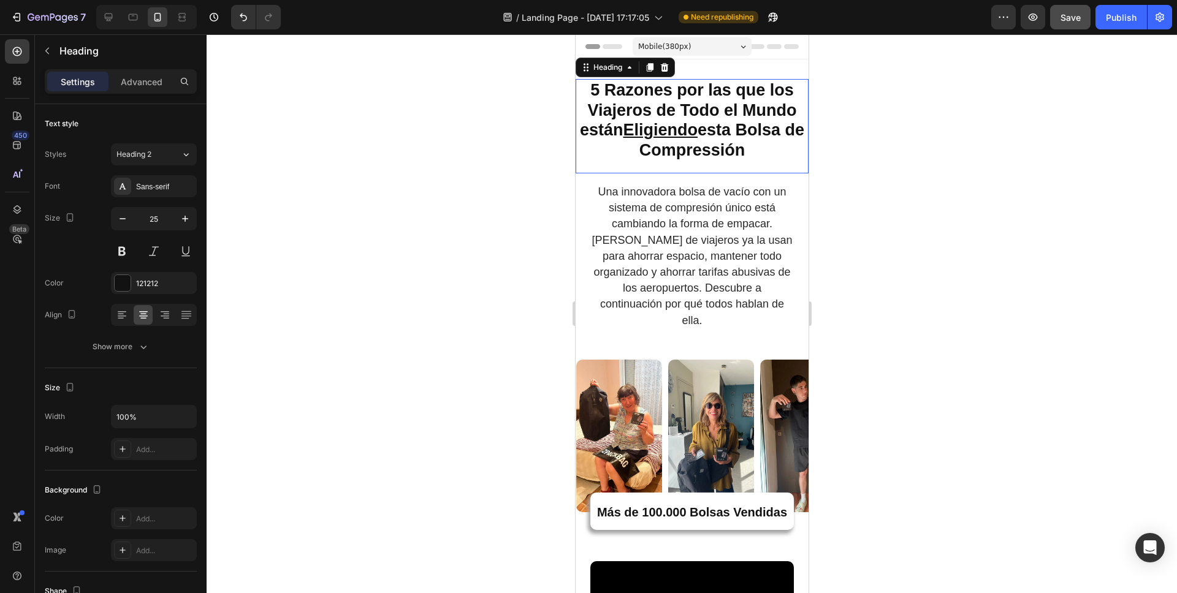
click at [770, 94] on strong "5 Razones por las que los Viajeros de Todo el Mundo están Eligiendo esta Bolsa …" at bounding box center [691, 120] width 224 height 78
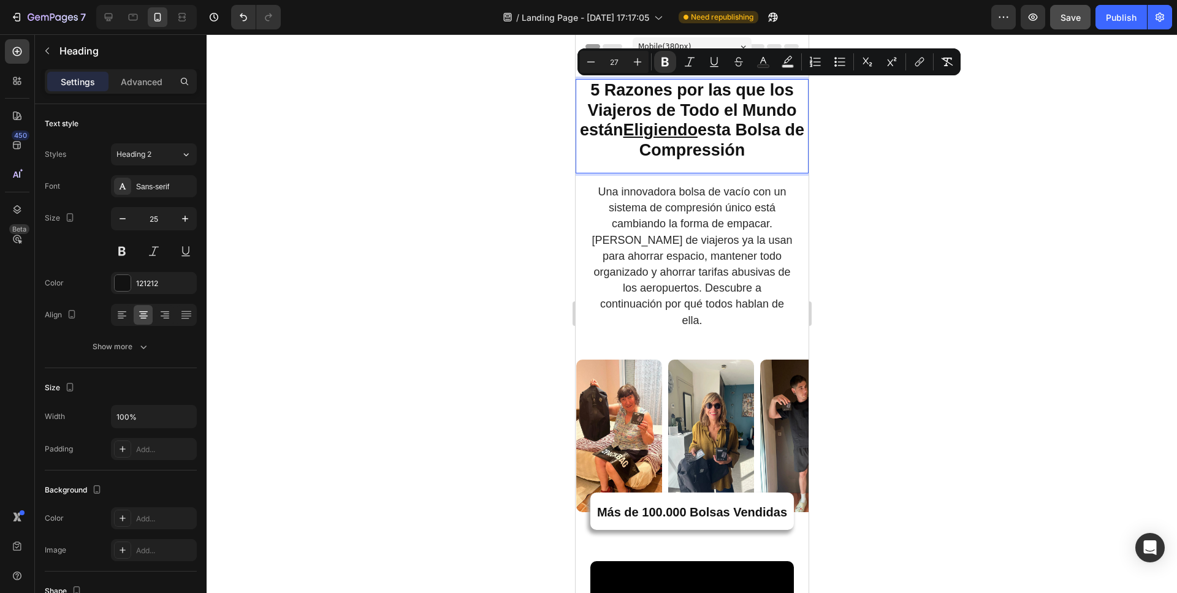
click at [778, 91] on strong "5 Razones por las que los Viajeros de Todo el Mundo están Eligiendo esta Bolsa …" at bounding box center [691, 120] width 224 height 78
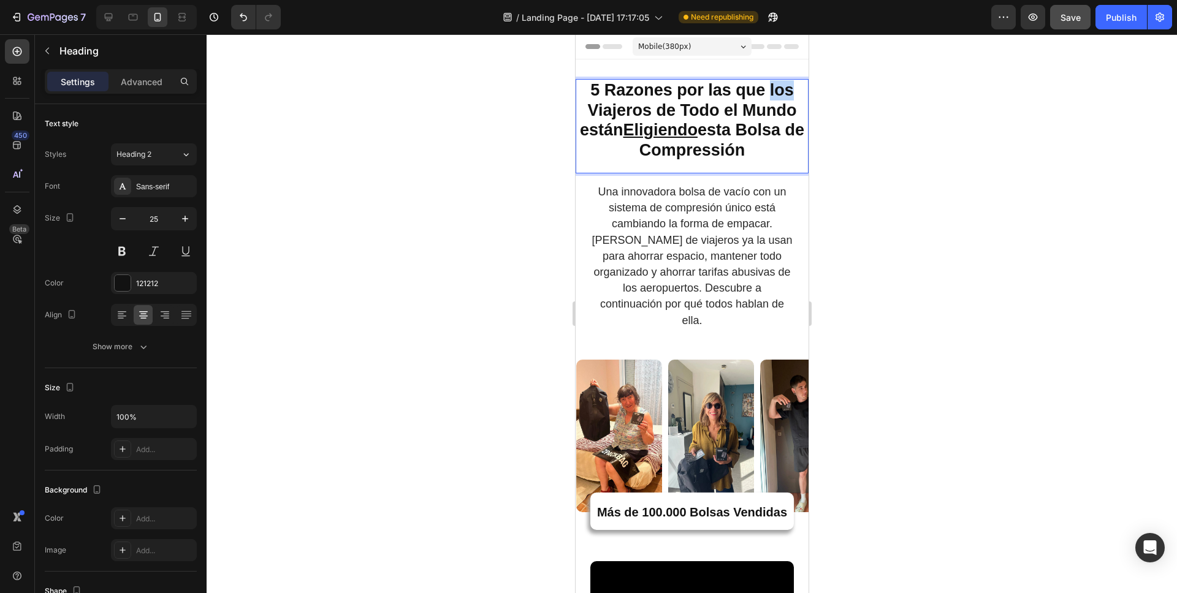
click at [778, 91] on strong "5 Razones por las que los Viajeros de Todo el Mundo están Eligiendo esta Bolsa …" at bounding box center [691, 120] width 224 height 78
click at [947, 131] on div at bounding box center [692, 313] width 970 height 559
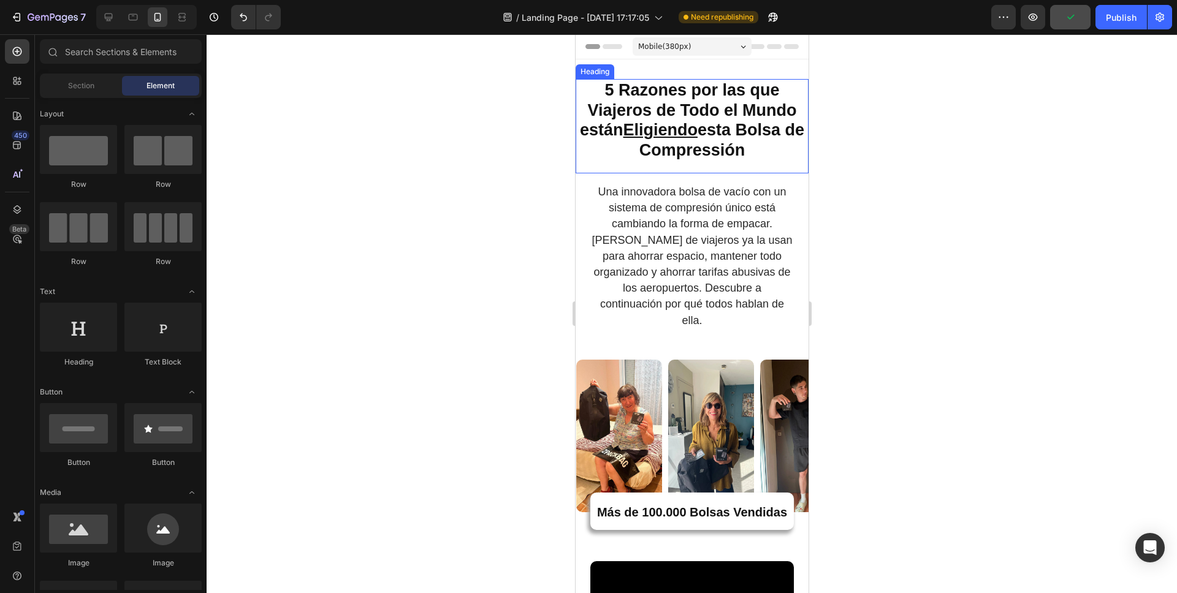
click at [776, 91] on p "⁠⁠⁠⁠⁠⁠⁠ 5 Razones por las que Viajeros de Todo el Mundo están Eligiendo esta Bo…" at bounding box center [691, 120] width 230 height 80
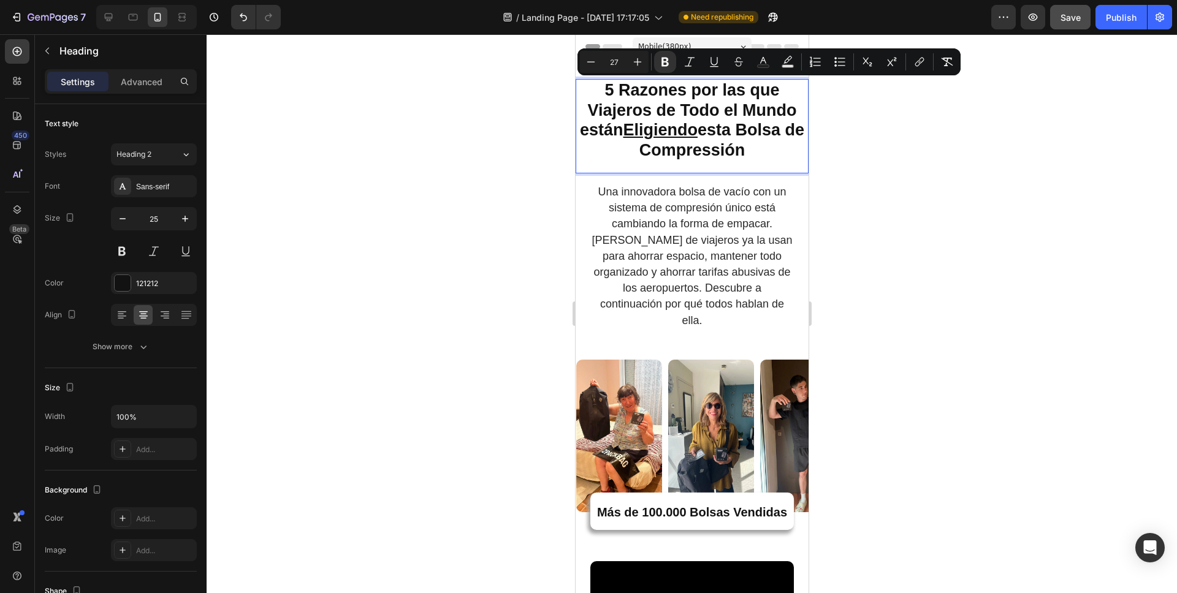
click at [716, 159] on strong "5 Razones por las que Viajeros de Todo el Mundo están Eligiendo esta Bolsa de C…" at bounding box center [691, 120] width 224 height 78
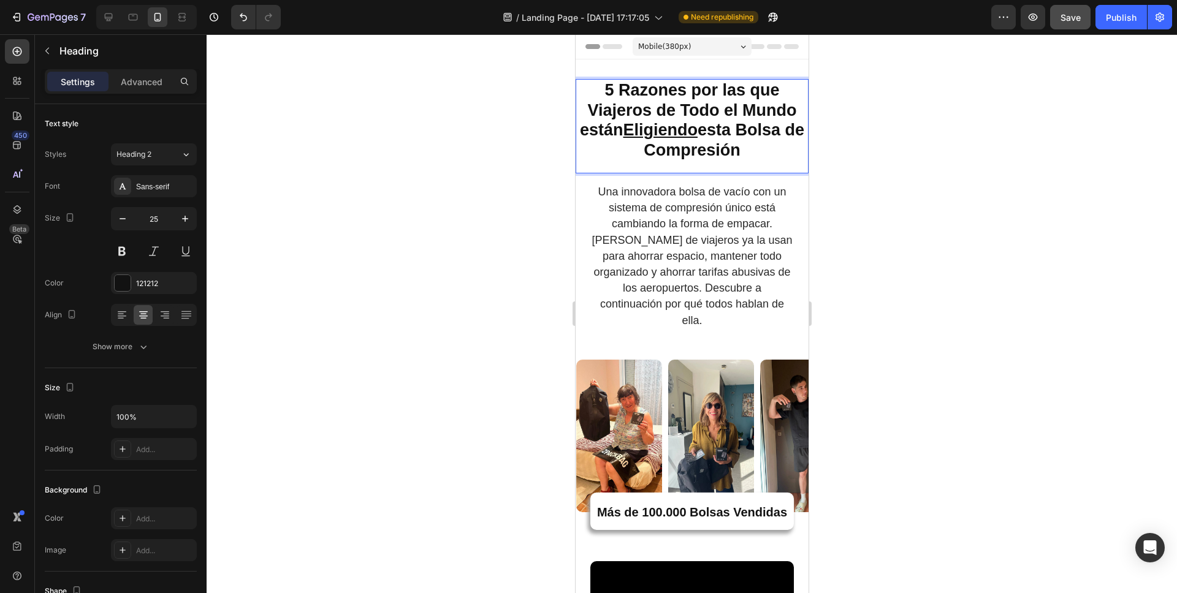
click at [870, 178] on div at bounding box center [692, 313] width 970 height 559
click at [766, 94] on strong "5 Razones por las que Viajeros de Todo el Mundo están Eligiendo esta Bolsa de C…" at bounding box center [691, 120] width 224 height 78
click at [778, 94] on p "5 Razones por las que Viajeros de Todo el Mundo están Eligiendo esta Bolsa de C…" at bounding box center [691, 120] width 230 height 80
click at [874, 154] on div at bounding box center [692, 313] width 970 height 559
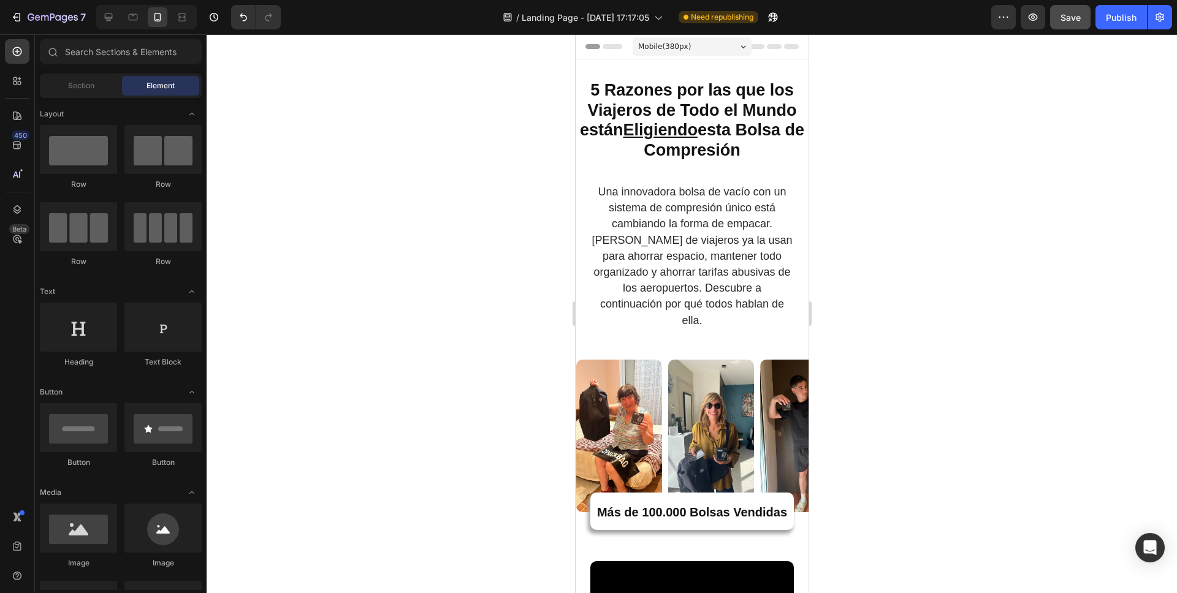
click at [732, 285] on p "Una innovadora bolsa de vacío con un sistema de compresión único está cambiando…" at bounding box center [691, 256] width 201 height 145
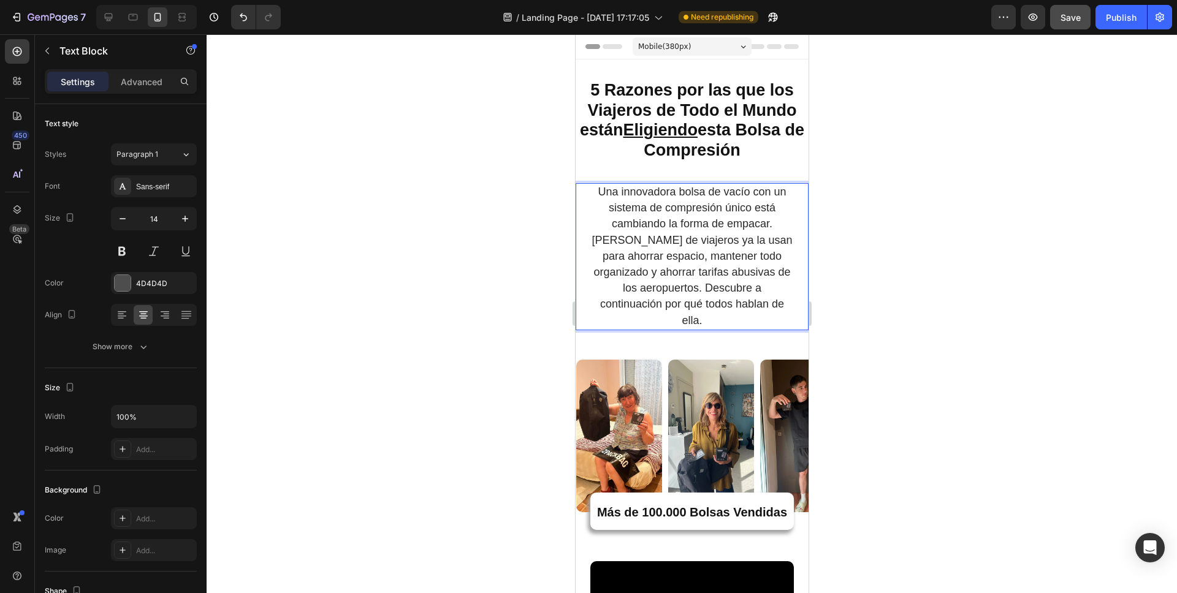
click at [766, 273] on p "Una innovadora bolsa de vacío con un sistema de compresión único está cambiando…" at bounding box center [691, 256] width 201 height 145
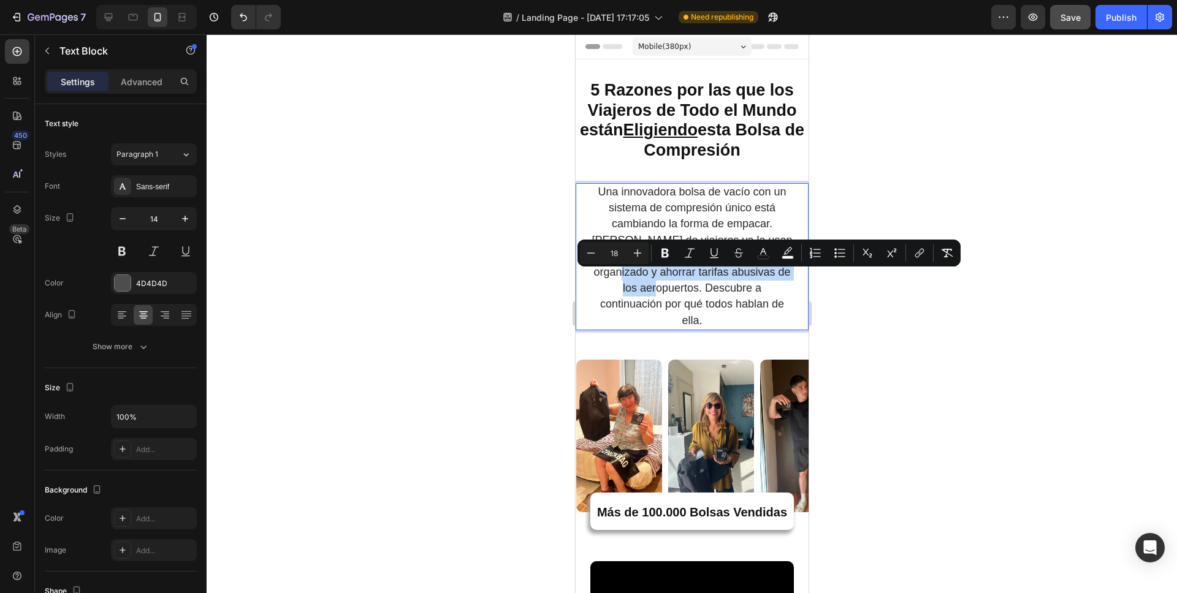
drag, startPoint x: 613, startPoint y: 280, endPoint x: 653, endPoint y: 297, distance: 43.1
click at [653, 297] on span "Una innovadora bolsa de vacío con un sistema de compresión único está cambiando…" at bounding box center [691, 256] width 200 height 141
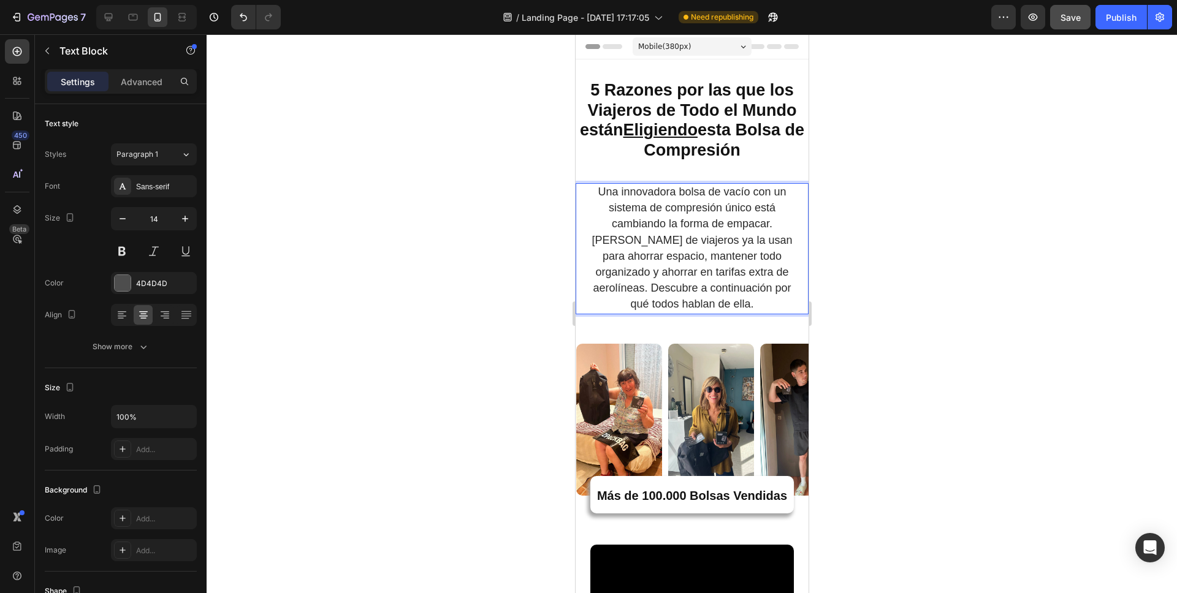
click at [620, 308] on p "Una innovadora bolsa de vacío con un sistema de compresión único está cambiando…" at bounding box center [691, 248] width 201 height 129
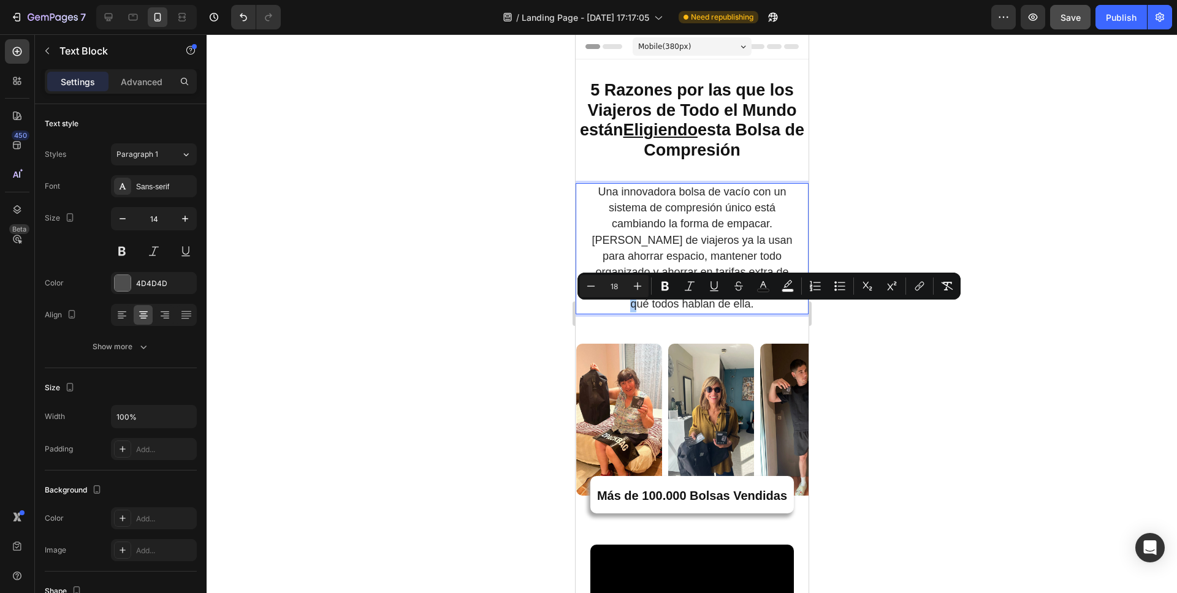
click at [615, 293] on input "18" at bounding box center [614, 286] width 25 height 15
click at [609, 306] on p "Una innovadora bolsa de vacío con un sistema de compresión único está cambiando…" at bounding box center [691, 248] width 201 height 129
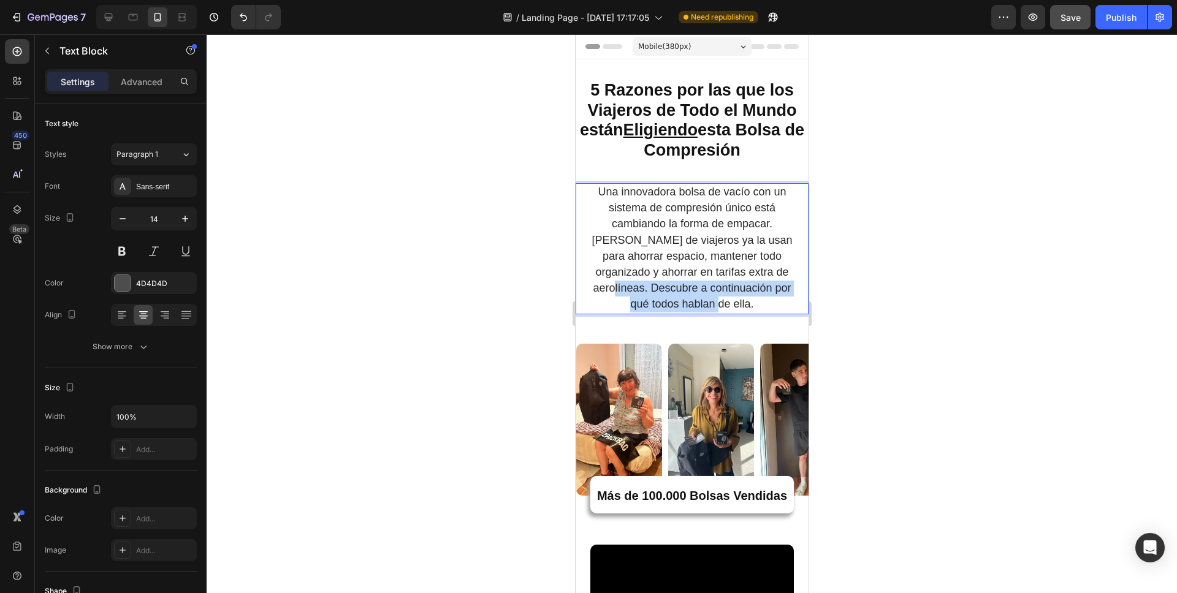
drag, startPoint x: 606, startPoint y: 294, endPoint x: 736, endPoint y: 314, distance: 131.6
click at [736, 310] on span "Una innovadora bolsa de vacío con un sistema de compresión único está cambiando…" at bounding box center [691, 248] width 200 height 124
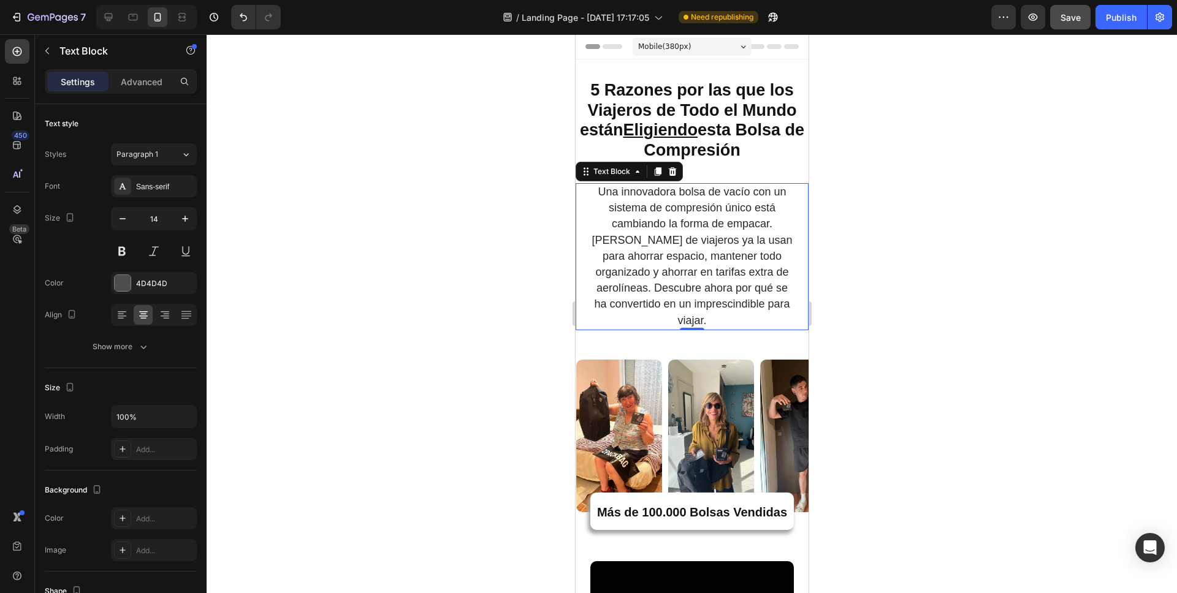
click at [860, 267] on div at bounding box center [692, 313] width 970 height 559
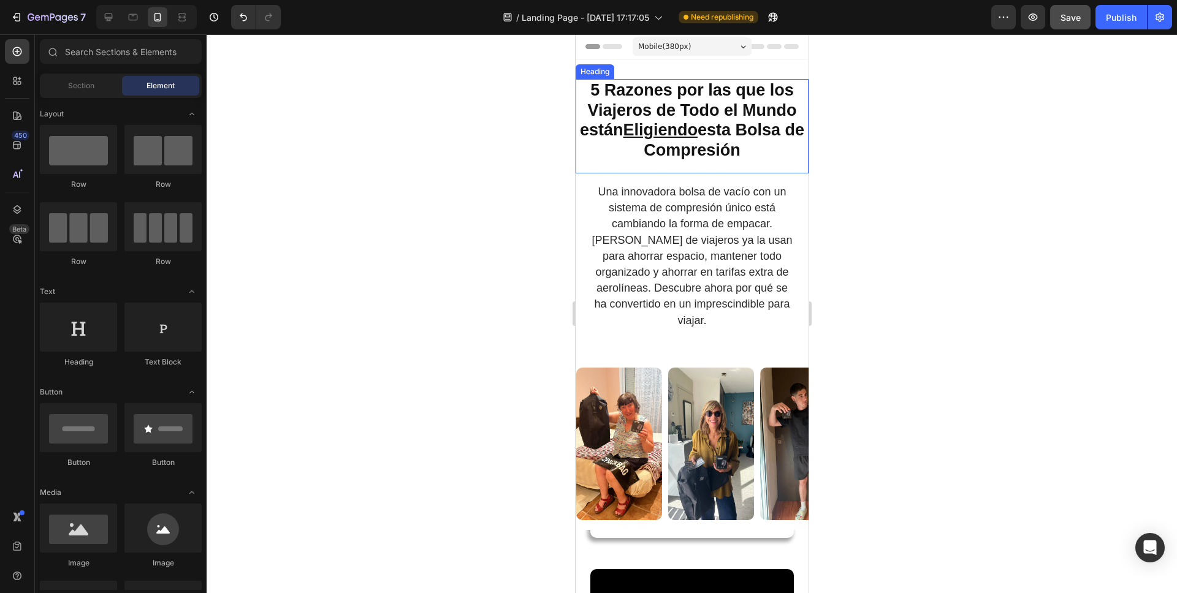
click at [669, 126] on u "Eligiendo" at bounding box center [659, 130] width 75 height 18
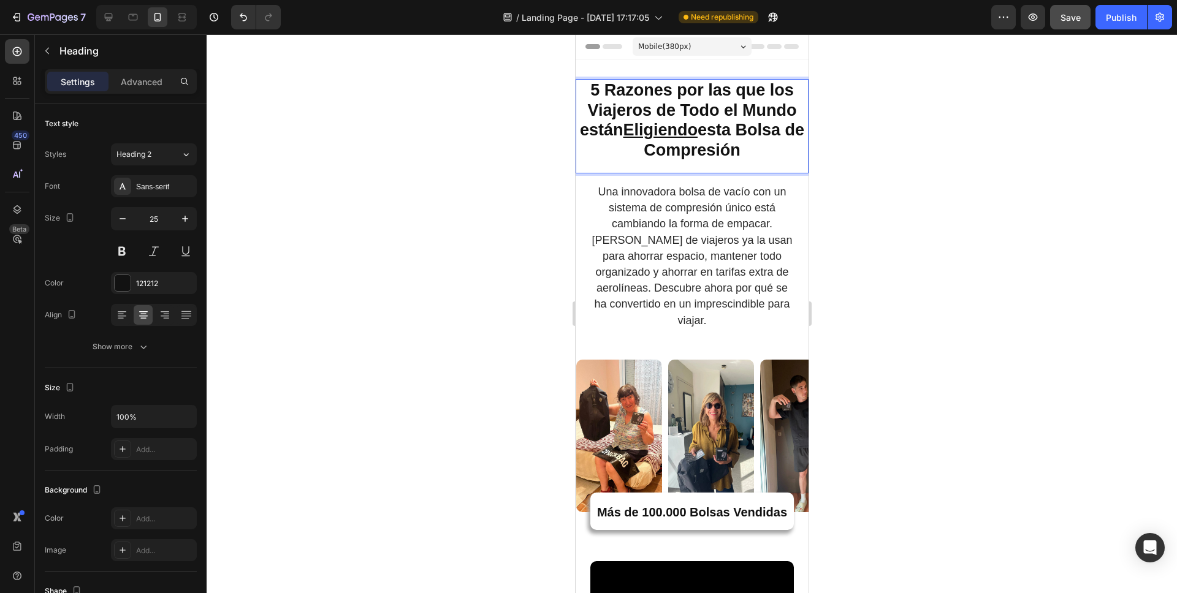
click at [715, 156] on strong "5 Razones por las que los Viajeros de Todo el Mundo están Eligiendo esta Bolsa …" at bounding box center [691, 120] width 224 height 78
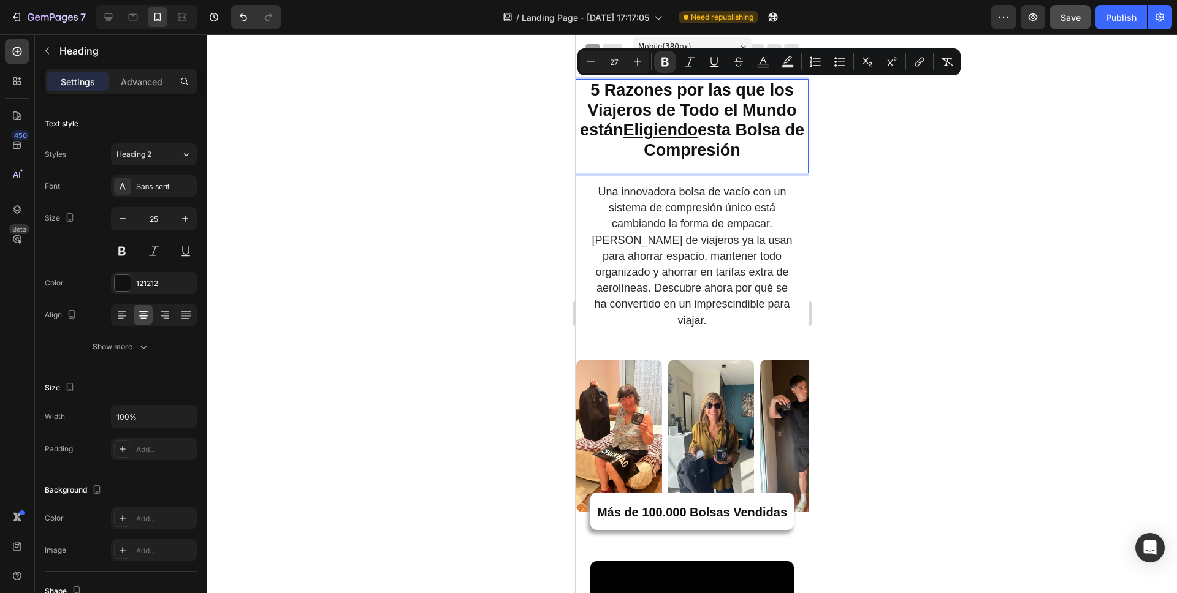
drag, startPoint x: 754, startPoint y: 154, endPoint x: 578, endPoint y: 89, distance: 188.3
click at [578, 89] on p "5 Razones por las que los Viajeros de Todo el Mundo están Eligiendo esta Bolsa …" at bounding box center [691, 120] width 230 height 80
copy strong "5 Razones por las que los Viajeros de Todo el Mundo están Eligiendo esta Bolsa …"
click at [677, 135] on u "Eligiendo" at bounding box center [659, 130] width 75 height 18
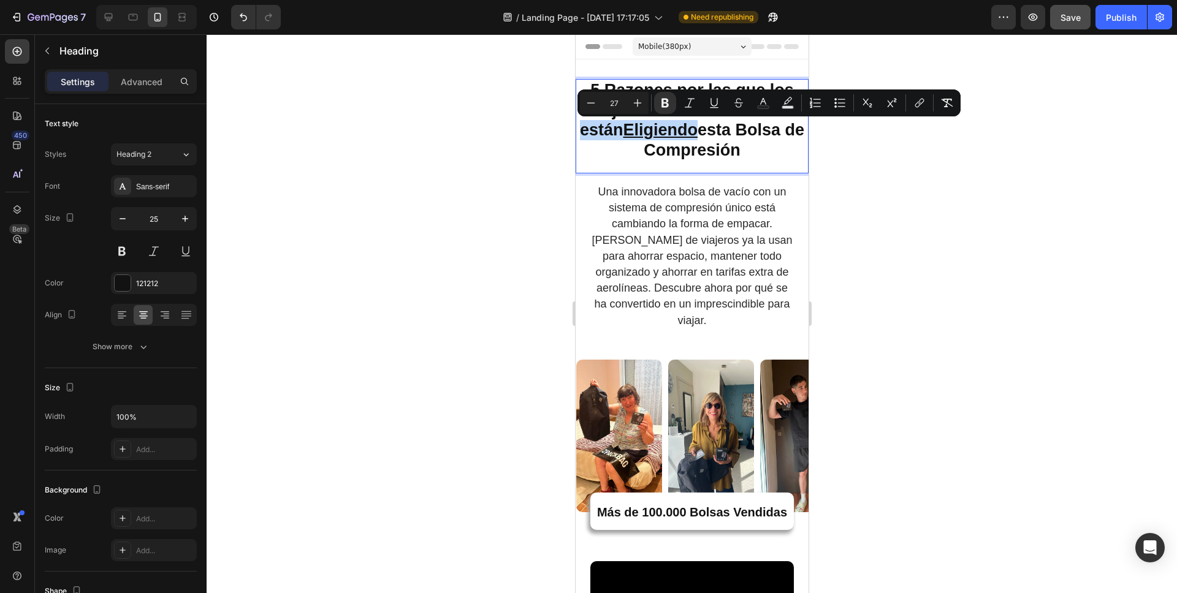
drag, startPoint x: 585, startPoint y: 132, endPoint x: 702, endPoint y: 131, distance: 117.7
click at [702, 131] on strong "5 Razones por las que los Viajeros de Todo el Mundo están Eligiendo esta Bolsa …" at bounding box center [691, 120] width 224 height 78
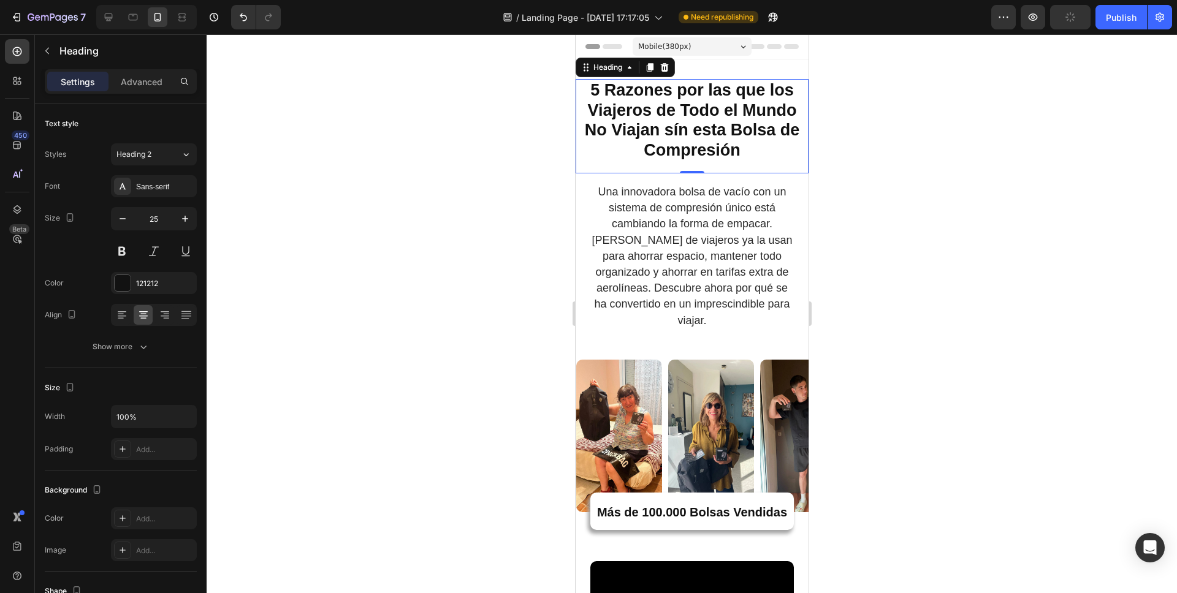
drag, startPoint x: 892, startPoint y: 157, endPoint x: 229, endPoint y: 119, distance: 664.8
click at [892, 157] on div at bounding box center [692, 313] width 970 height 559
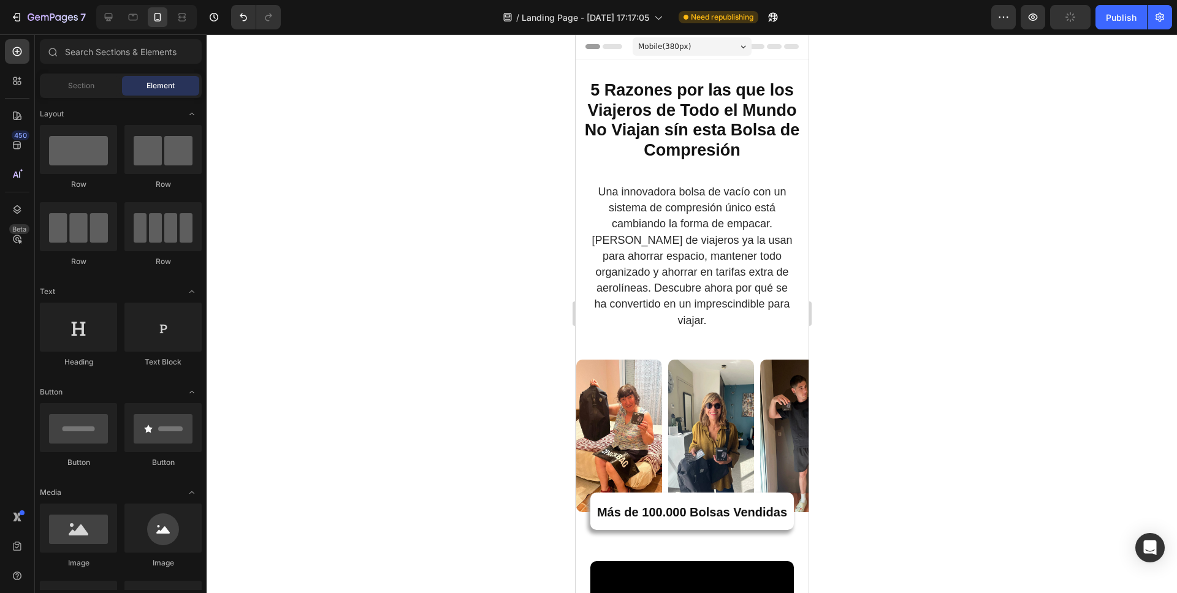
click at [584, 129] on strong "5 Razones por las que los Viajeros de Todo el Mundo No Viajan sín esta Bolsa de…" at bounding box center [691, 120] width 215 height 78
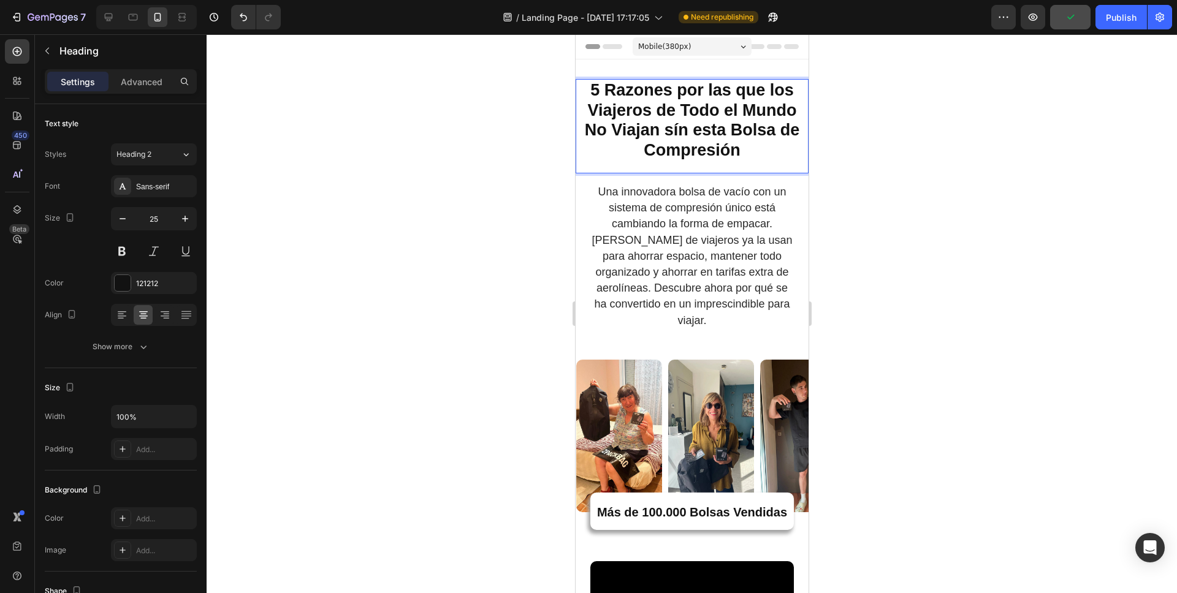
click at [584, 130] on strong "5 Razones por las que los Viajeros de Todo el Mundo No Viajan sín esta Bolsa de…" at bounding box center [691, 120] width 215 height 78
drag, startPoint x: 583, startPoint y: 128, endPoint x: 684, endPoint y: 129, distance: 101.1
click at [684, 129] on strong "5 Razones por las que los Viajeros de Todo el Mundo No Viajan sín esta Bolsa de…" at bounding box center [691, 120] width 215 height 78
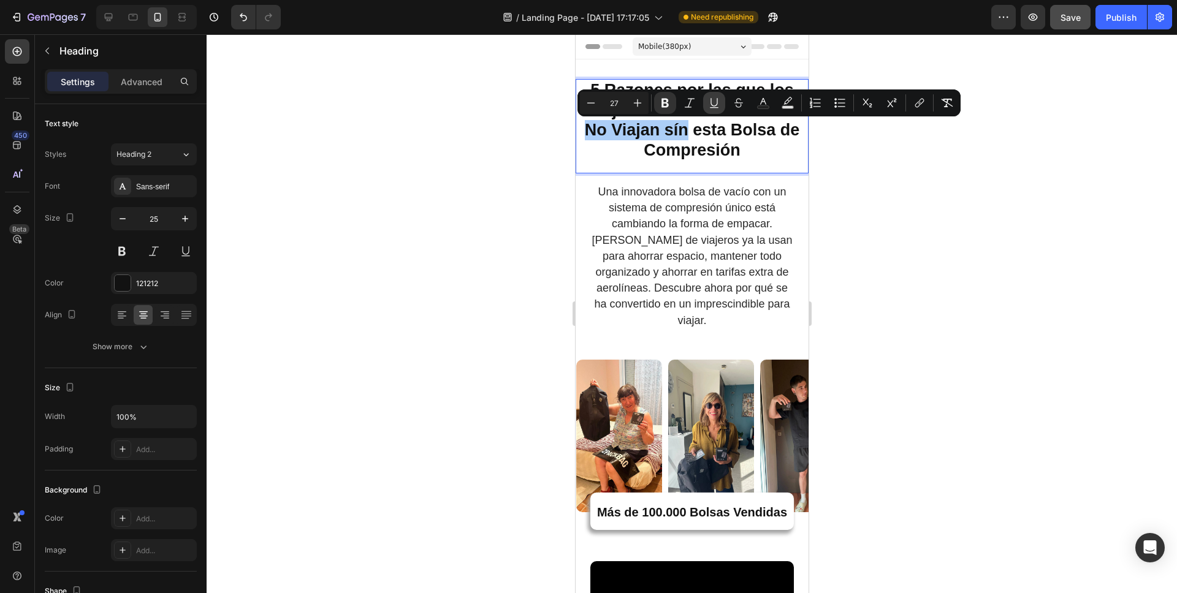
click at [710, 104] on icon "Editor contextual toolbar" at bounding box center [714, 103] width 12 height 12
click at [856, 190] on div at bounding box center [692, 313] width 970 height 559
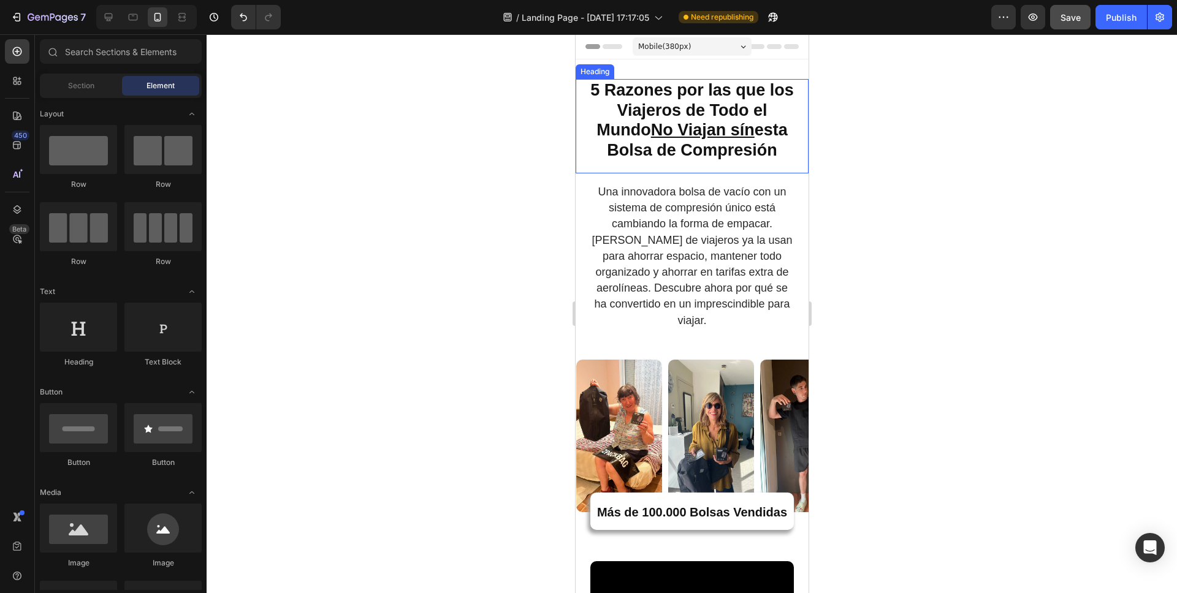
click at [669, 129] on u "No Viajan sín" at bounding box center [702, 130] width 104 height 18
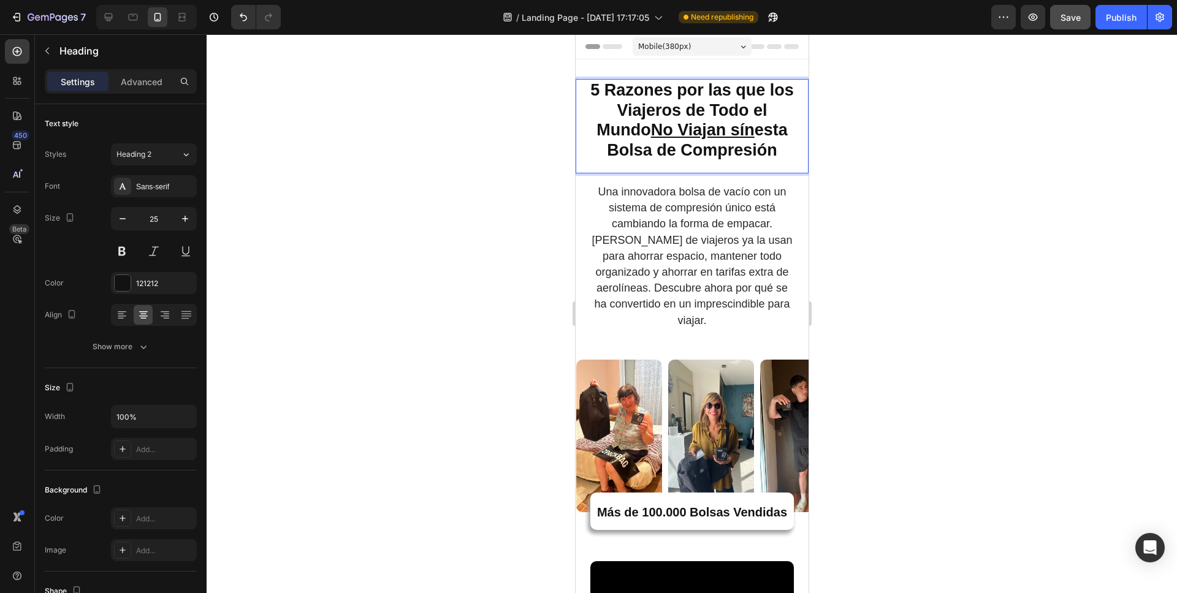
click at [667, 133] on u "No Viajan sín" at bounding box center [702, 130] width 104 height 18
click at [680, 150] on strong "5 Razones por las que los Viajeros de Todo el Mundo No Viajan sín esta Bolsa de…" at bounding box center [691, 120] width 203 height 78
click at [650, 135] on u "No Viajan sín" at bounding box center [702, 130] width 104 height 18
drag, startPoint x: 582, startPoint y: 133, endPoint x: 681, endPoint y: 134, distance: 99.3
click at [681, 134] on u "No Viajan sín" at bounding box center [702, 130] width 104 height 18
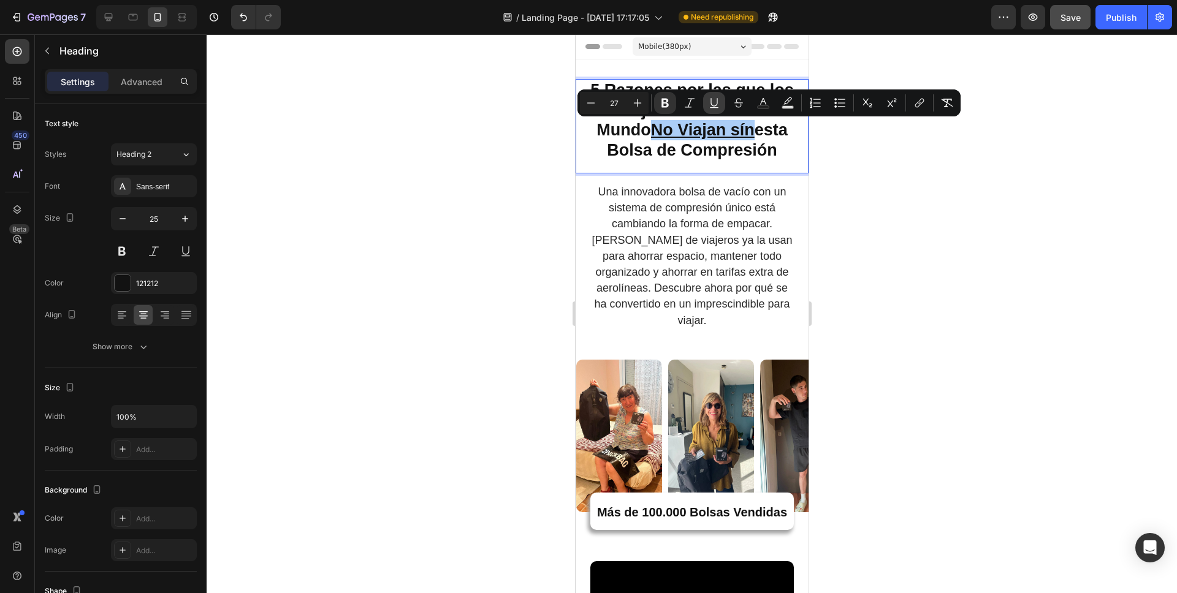
click at [713, 99] on icon "Editor contextual toolbar" at bounding box center [714, 103] width 12 height 12
click at [715, 170] on div "5 Razones por las que los Viajeros de Todo el Mundo No Viajan sín esta Bolsa de…" at bounding box center [691, 126] width 233 height 94
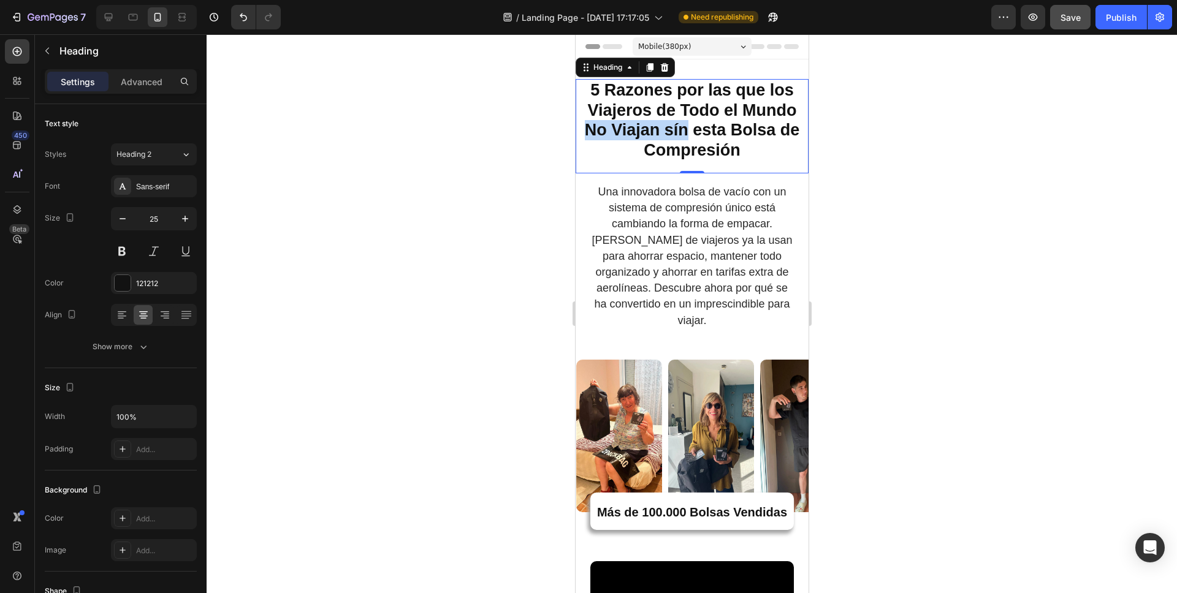
click at [609, 133] on strong "5 Razones por las que los Viajeros de Todo el Mundo No Viajan sín esta Bolsa de…" at bounding box center [691, 120] width 215 height 78
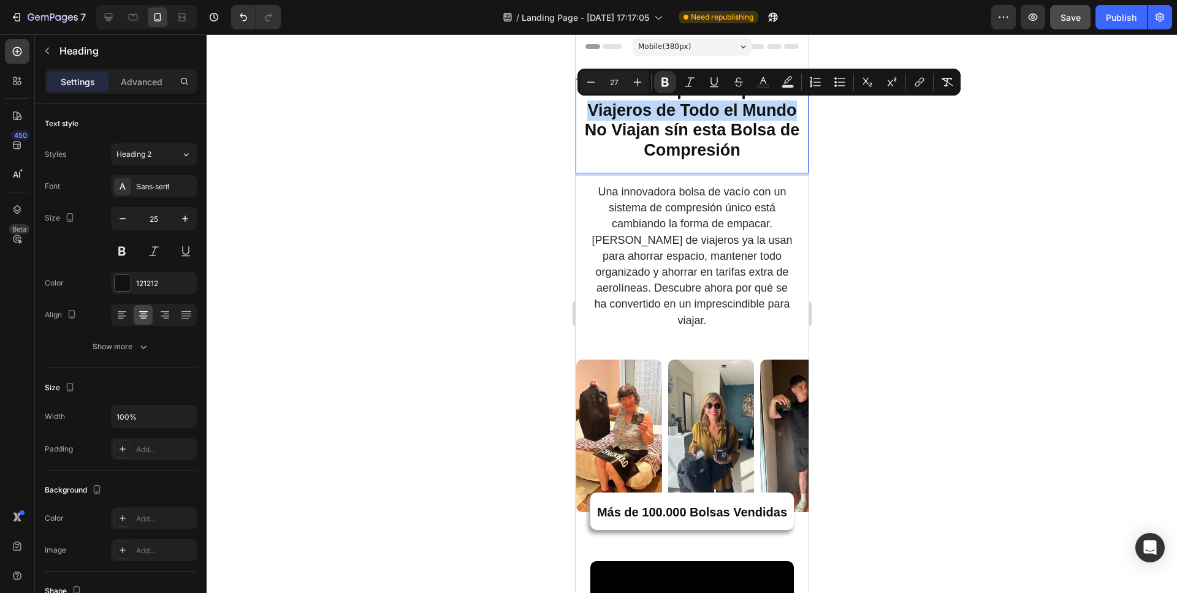
drag, startPoint x: 586, startPoint y: 111, endPoint x: 787, endPoint y: 110, distance: 200.4
click at [787, 110] on strong "5 Razones por las que los Viajeros de Todo el Mundo No Viajan sín esta Bolsa de…" at bounding box center [691, 120] width 215 height 78
click at [710, 86] on icon "Editor contextual toolbar" at bounding box center [714, 86] width 9 height 1
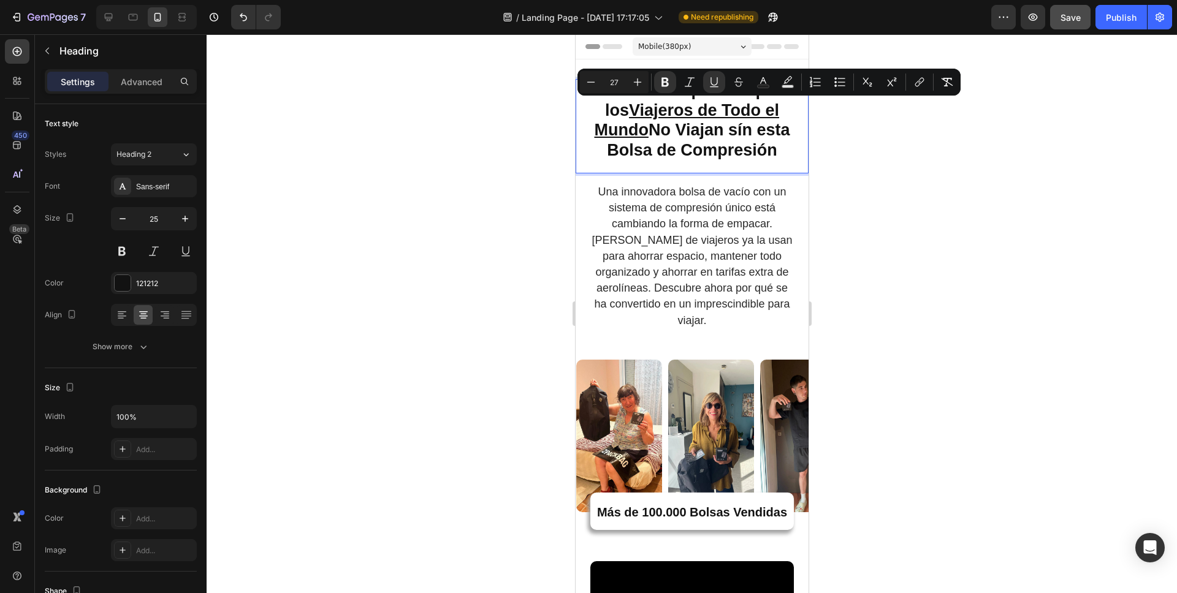
click at [855, 159] on div at bounding box center [692, 313] width 970 height 559
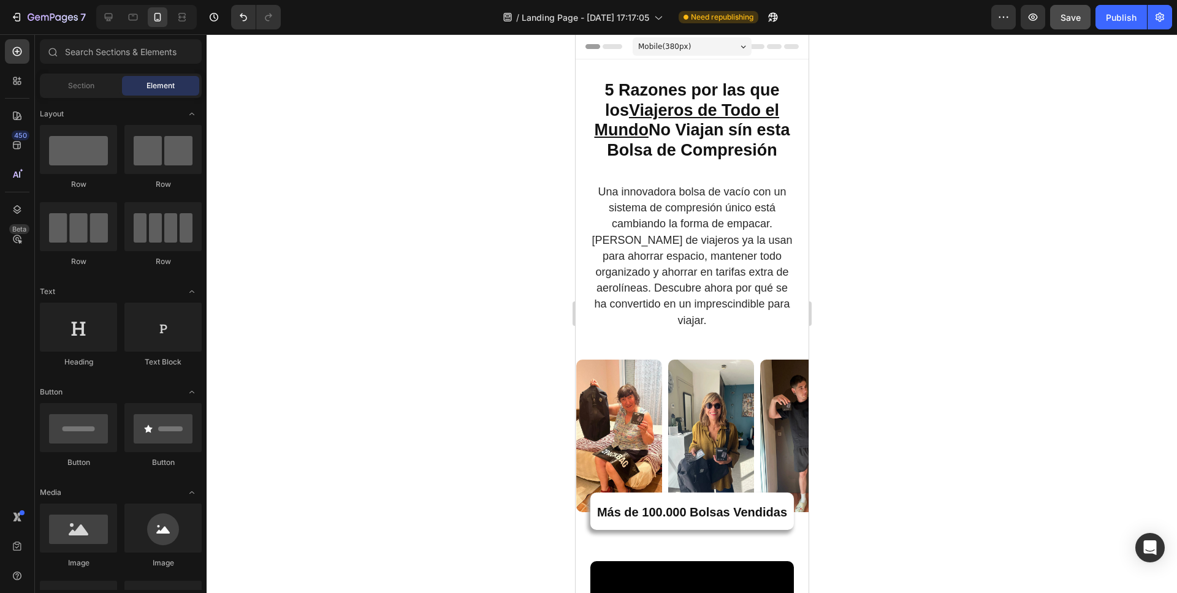
click at [650, 132] on strong "5 Razones por las que los Viajeros de Todo el Mundo No Viajan sín esta Bolsa de…" at bounding box center [690, 120] width 195 height 78
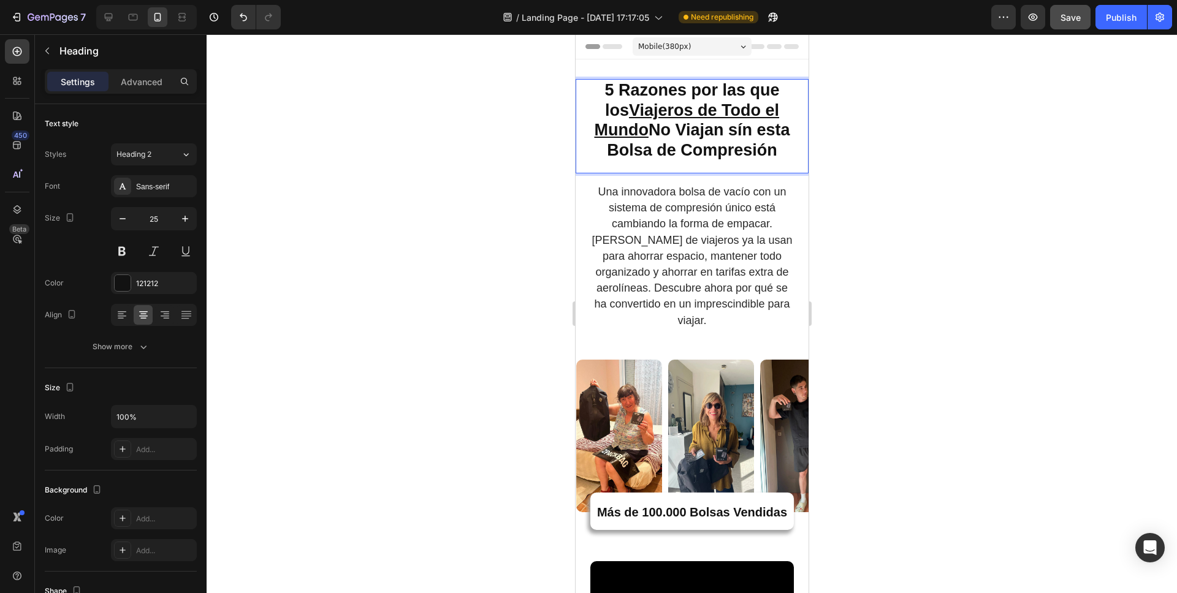
click at [675, 131] on strong "5 Razones por las que los Viajeros de Todo el Mundo No Viajan sín esta Bolsa de…" at bounding box center [690, 120] width 195 height 78
click at [855, 164] on div at bounding box center [692, 313] width 970 height 559
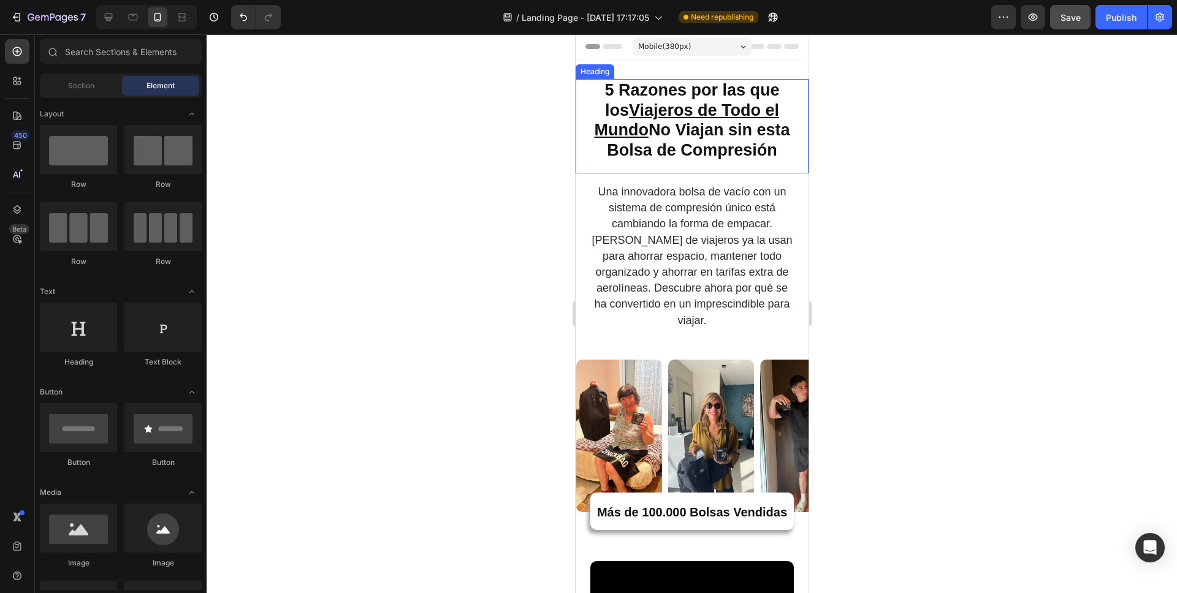
click at [665, 130] on strong "5 Razones por las que los Viajeros de Todo el Mundo No Viajan sin esta Bolsa de…" at bounding box center [690, 120] width 195 height 78
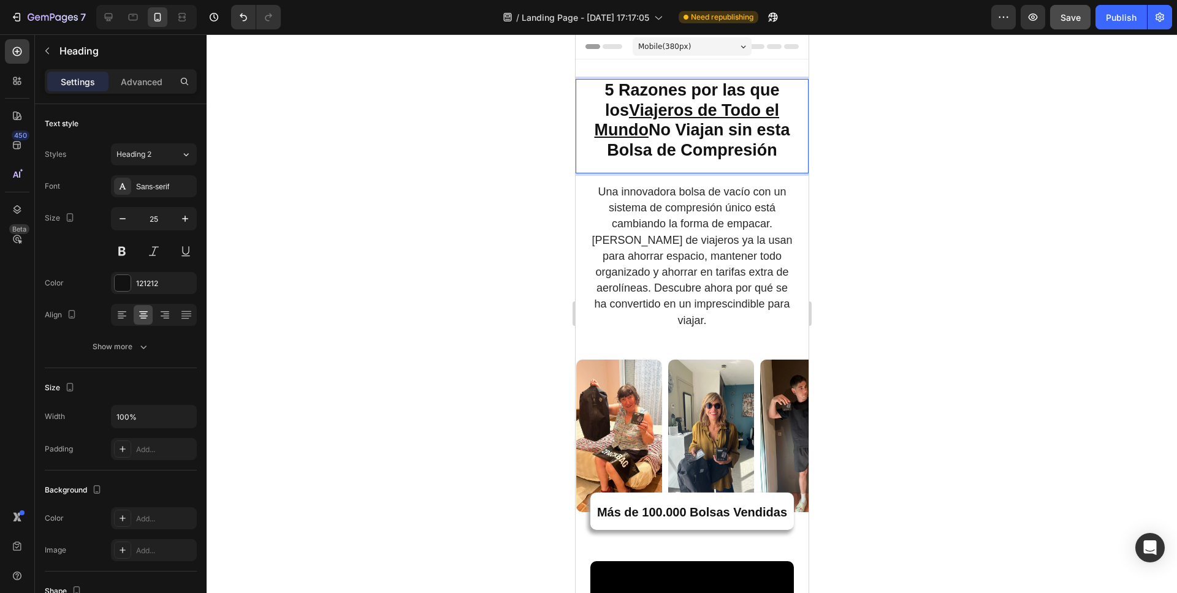
click at [666, 135] on strong "5 Razones por las que los Viajeros de Todo el Mundo No Viajan sin esta Bolsa de…" at bounding box center [690, 120] width 195 height 78
click at [1001, 148] on div at bounding box center [692, 313] width 970 height 559
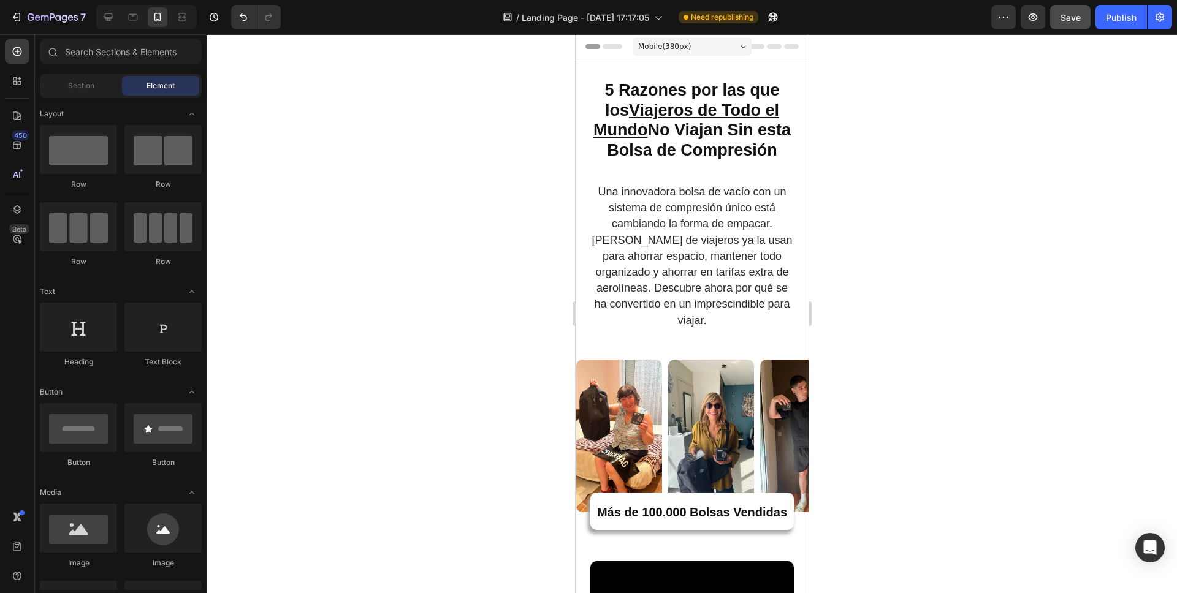
click at [713, 285] on p "Una innovadora bolsa de vacío con un sistema de compresión único está cambiando…" at bounding box center [691, 256] width 201 height 145
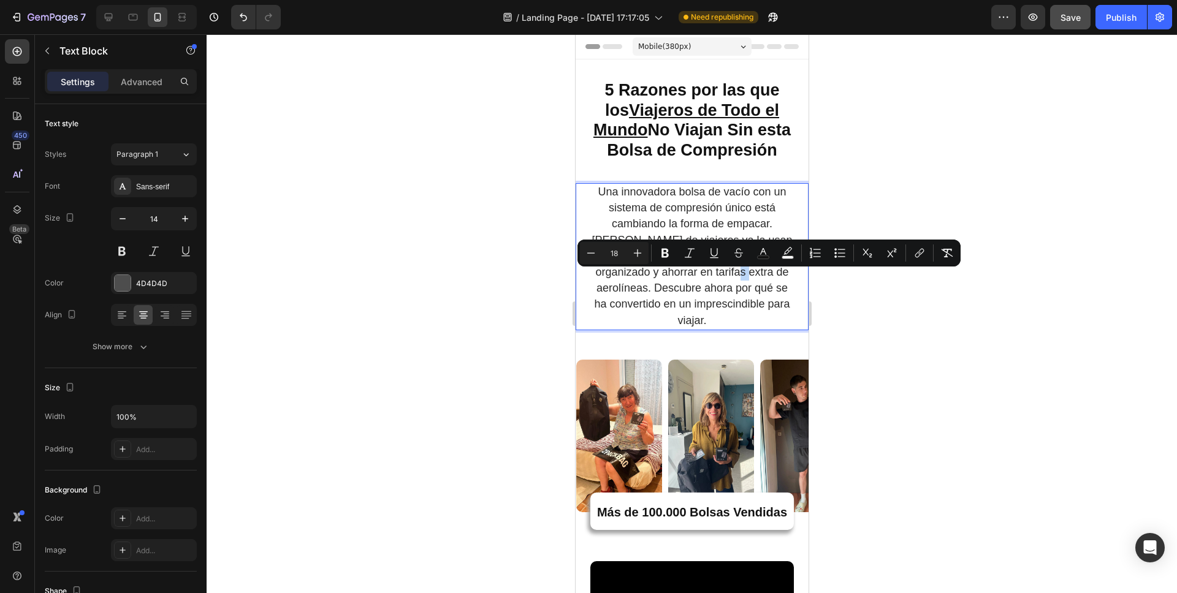
click at [621, 285] on p "Una innovadora bolsa de vacío con un sistema de compresión único está cambiando…" at bounding box center [691, 256] width 201 height 145
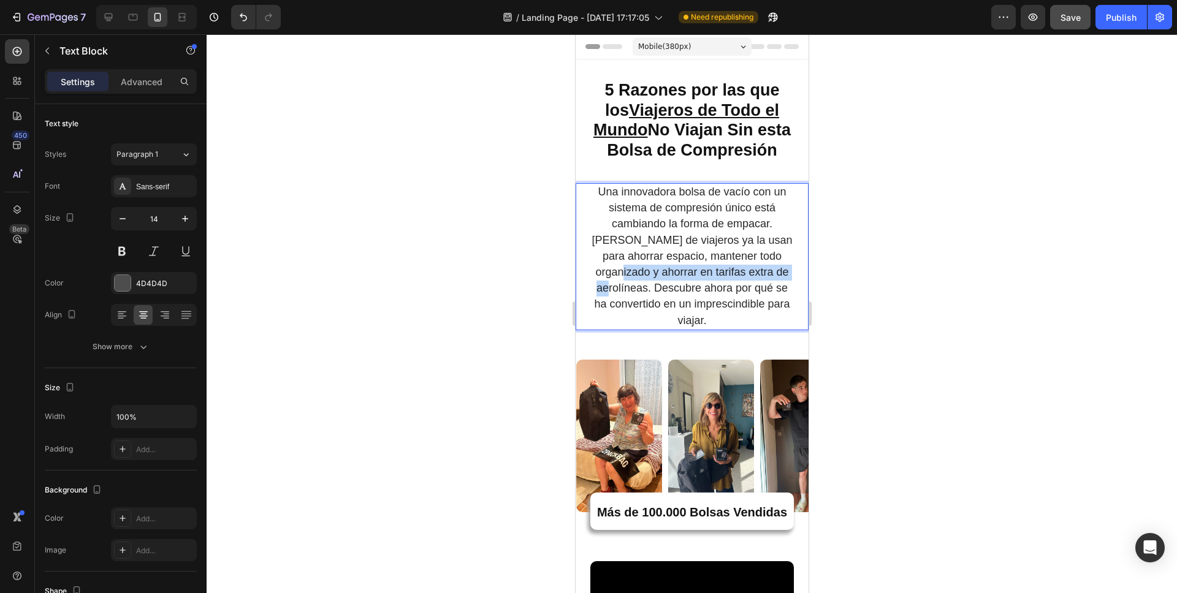
drag, startPoint x: 593, startPoint y: 280, endPoint x: 775, endPoint y: 283, distance: 182.0
click at [775, 283] on p "Una innovadora bolsa de vacío con un sistema de compresión único está cambiando…" at bounding box center [691, 256] width 201 height 145
click at [654, 279] on span "Una innovadora bolsa de vacío con un sistema de compresión único está cambiando…" at bounding box center [691, 256] width 200 height 141
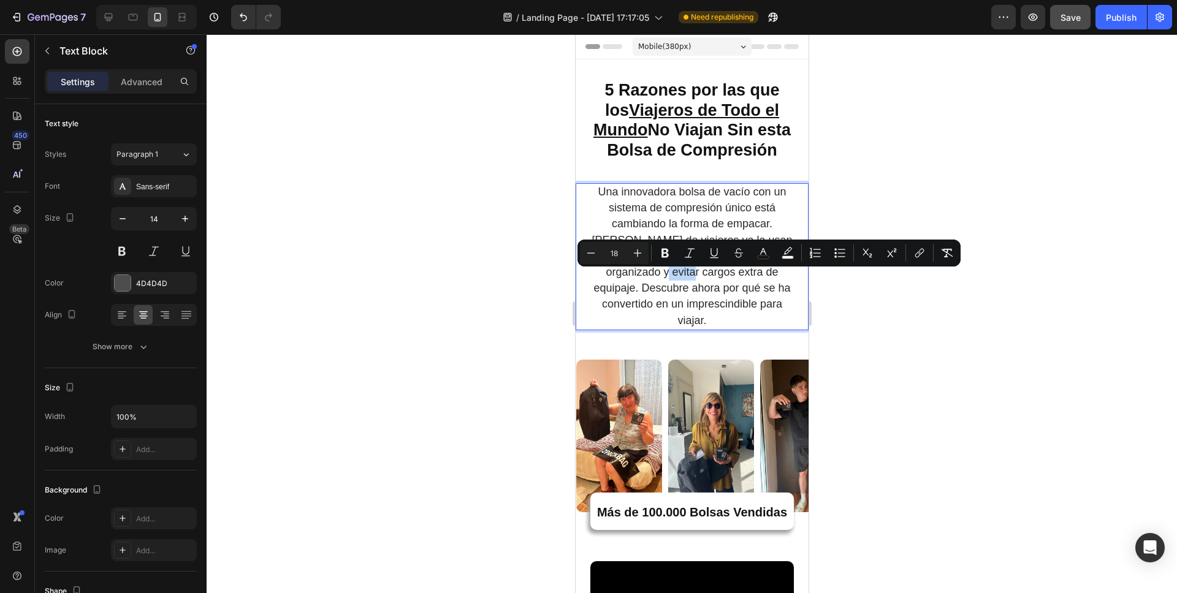
click at [655, 279] on span "Una innovadora bolsa de vacío con un sistema de compresión único está cambiando…" at bounding box center [691, 256] width 200 height 141
drag, startPoint x: 640, startPoint y: 276, endPoint x: 714, endPoint y: 278, distance: 73.5
click at [714, 278] on span "Una innovadora bolsa de vacío con un sistema de compresión único está cambiando…" at bounding box center [691, 256] width 200 height 141
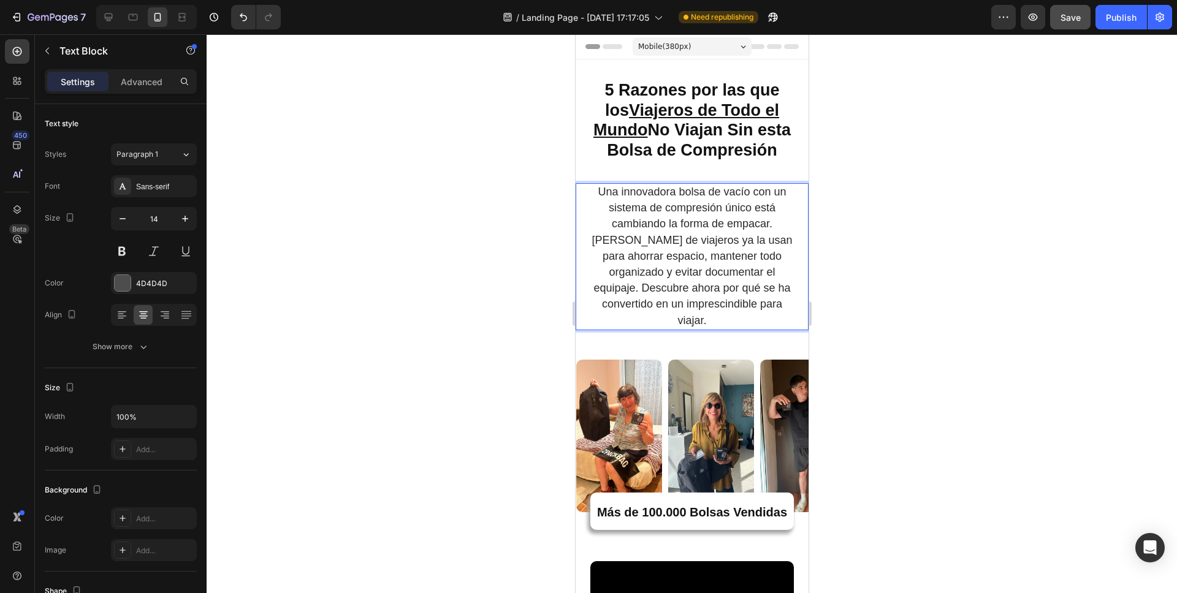
click at [903, 275] on div at bounding box center [692, 313] width 970 height 559
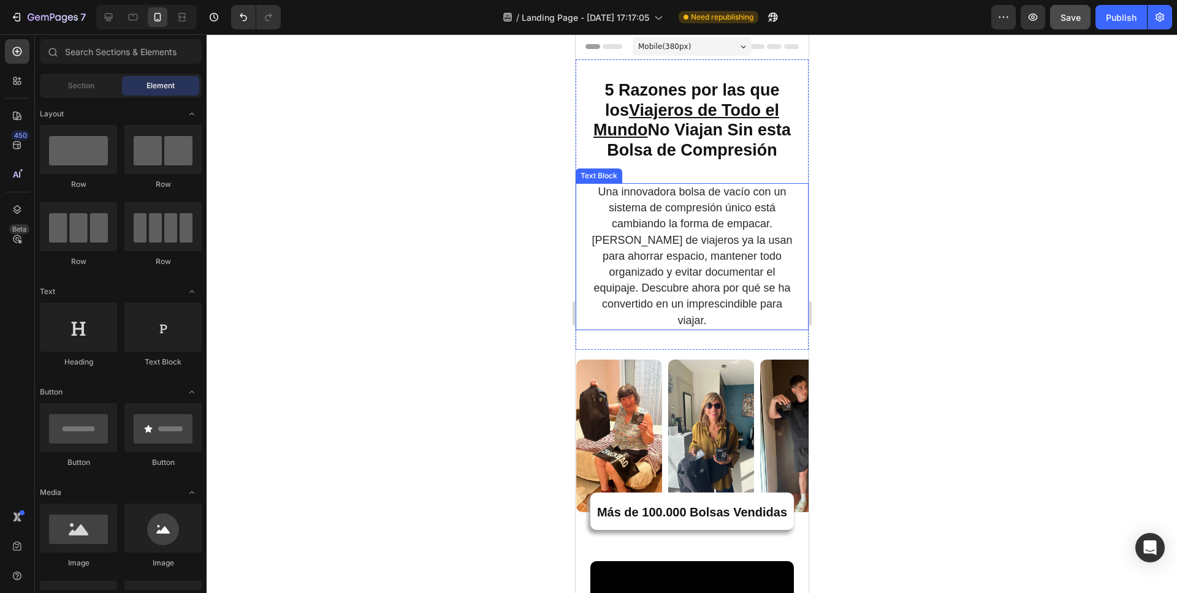
click at [654, 287] on span "Una innovadora bolsa de vacío con un sistema de compresión único está cambiando…" at bounding box center [691, 256] width 200 height 141
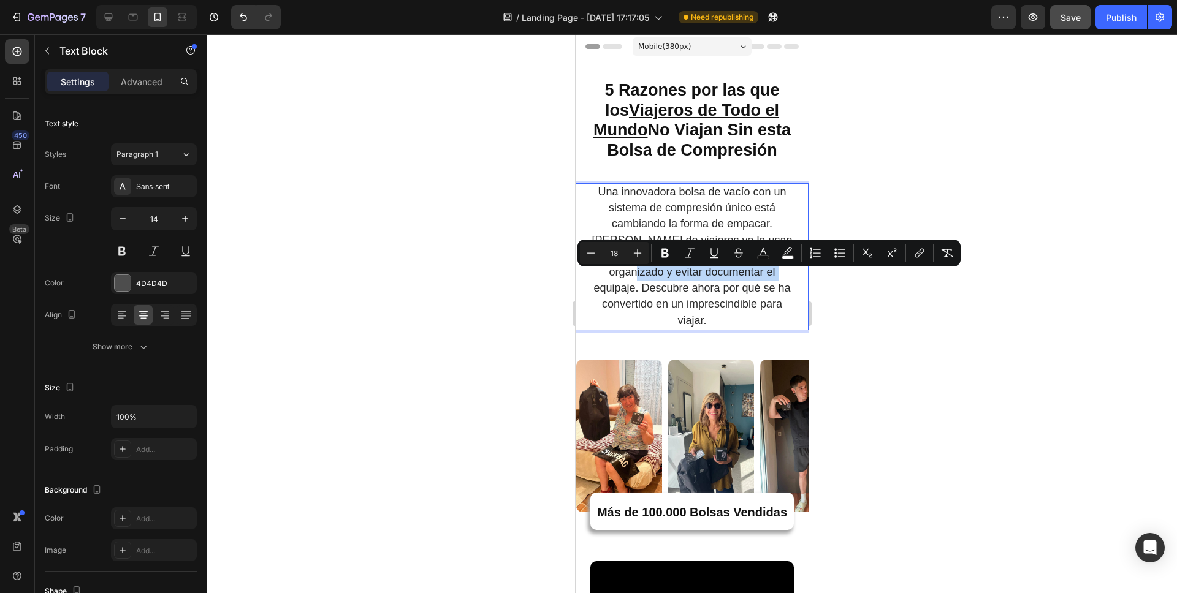
drag, startPoint x: 611, startPoint y: 278, endPoint x: 756, endPoint y: 281, distance: 145.3
click at [756, 281] on p "Una innovadora bolsa de vacío con un sistema de compresión único está cambiando…" at bounding box center [691, 256] width 201 height 145
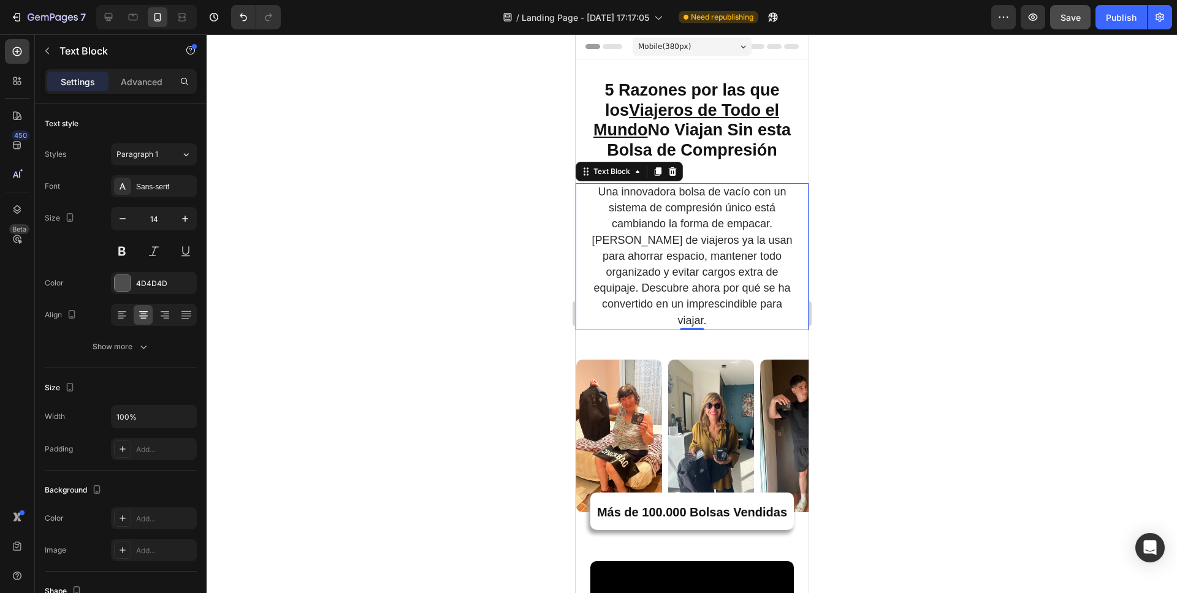
click at [845, 294] on div at bounding box center [692, 313] width 970 height 559
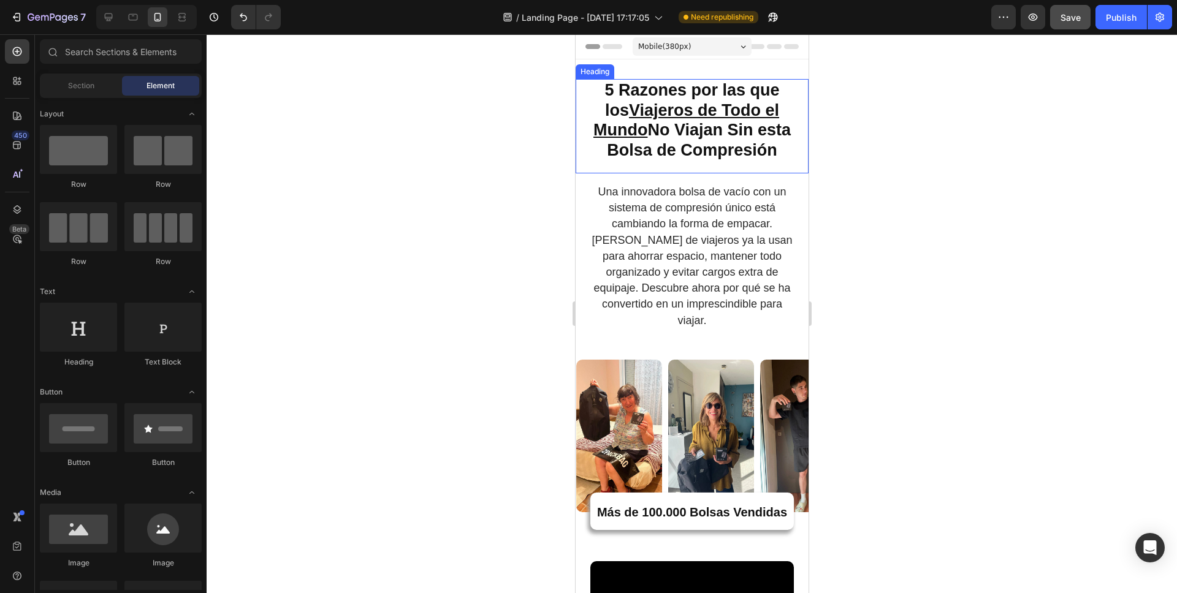
click at [759, 100] on p "⁠⁠⁠⁠⁠⁠⁠ 5 Razones por las que los Viajeros de Todo el Mundo No Viajan Sin esta …" at bounding box center [691, 120] width 230 height 80
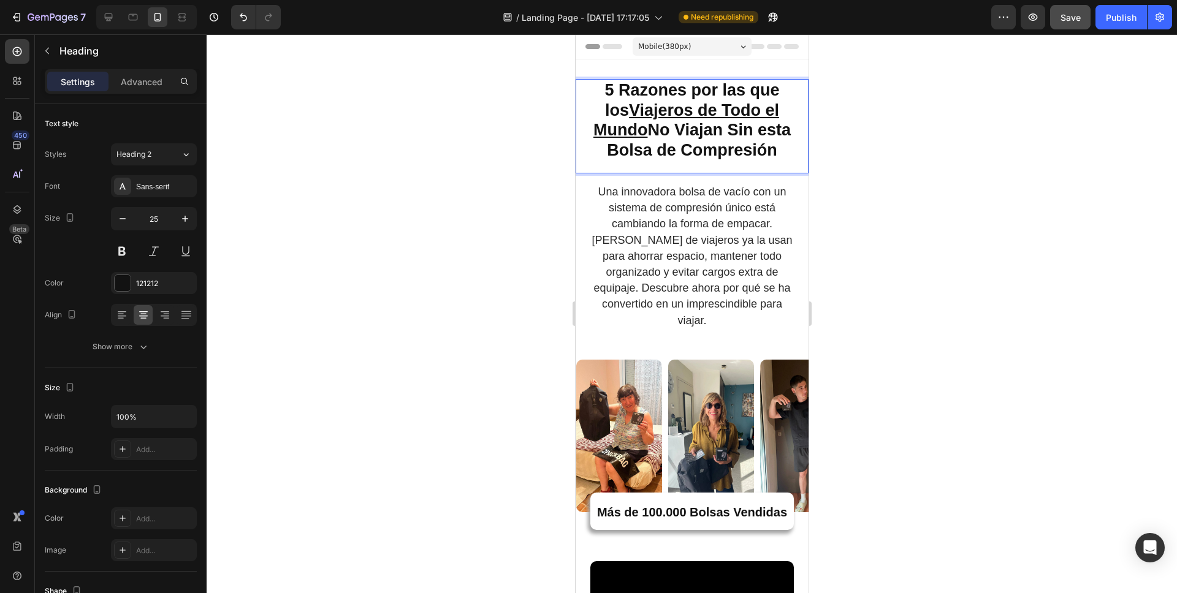
click at [769, 89] on strong "5 Razones por las que los Viajeros de Todo el Mundo No Viajan Sin esta Bolsa de…" at bounding box center [691, 120] width 197 height 78
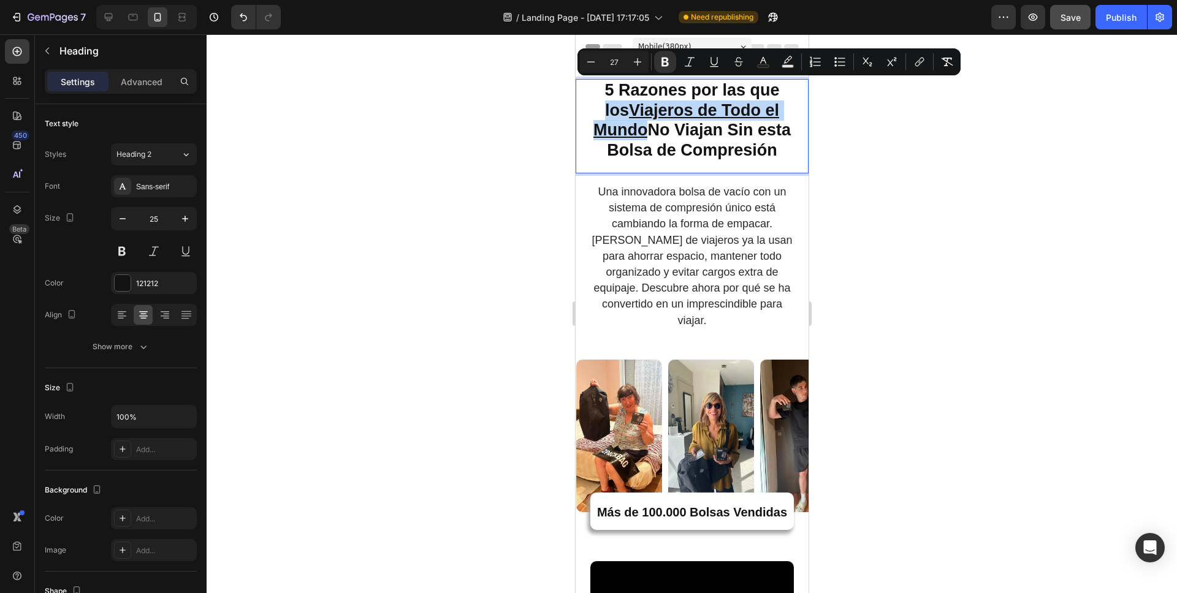
drag, startPoint x: 766, startPoint y: 92, endPoint x: 788, endPoint y: 116, distance: 32.5
click at [788, 116] on strong "5 Razones por las que los Viajeros de Todo el Mundo No Viajan Sin esta Bolsa de…" at bounding box center [691, 120] width 197 height 78
click at [789, 94] on p "5 Razones por las que los Viajeros de Todo el Mundo No Viajan Sin esta Bolsa de…" at bounding box center [691, 120] width 230 height 80
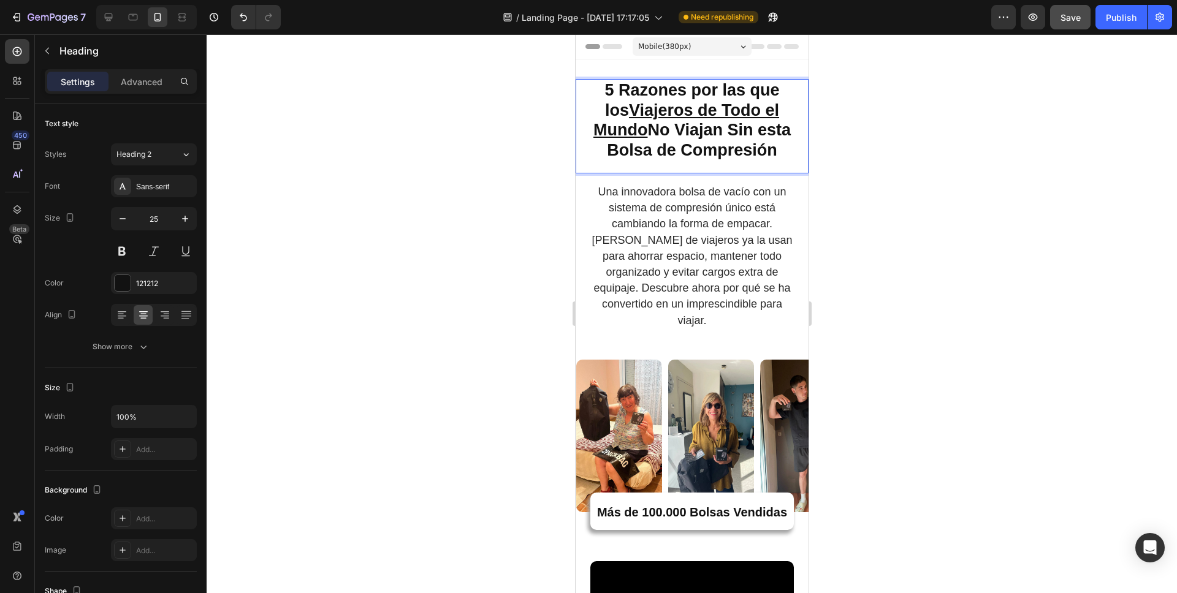
click at [651, 108] on u "Viajeros de Todo el Mundo" at bounding box center [686, 120] width 186 height 39
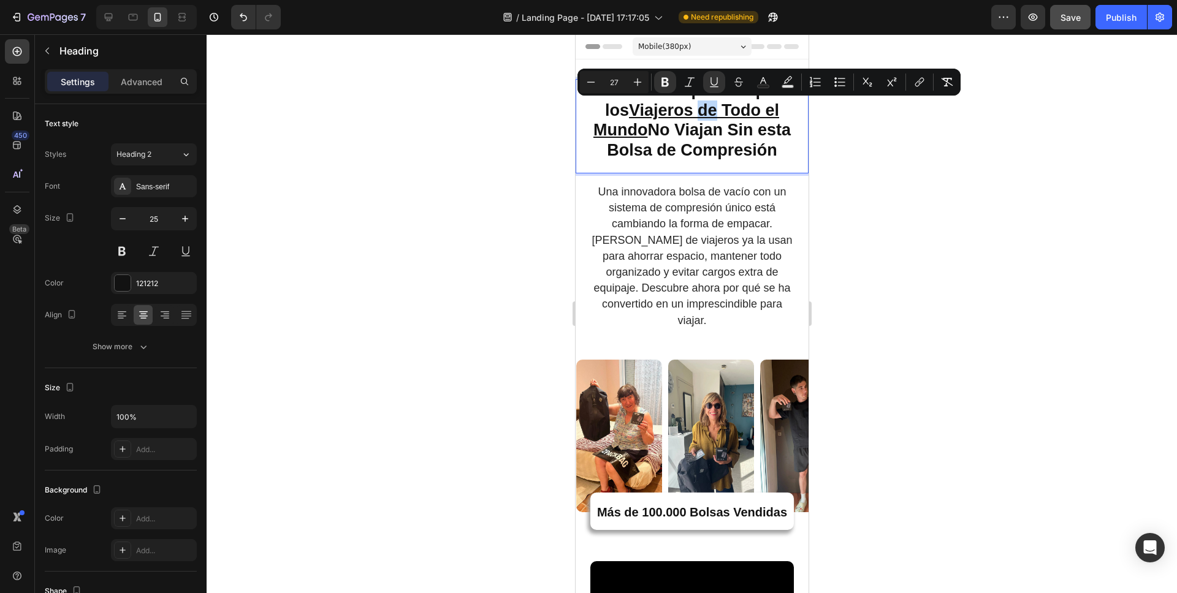
click at [654, 114] on u "Viajeros de Todo el Mundo" at bounding box center [686, 120] width 186 height 39
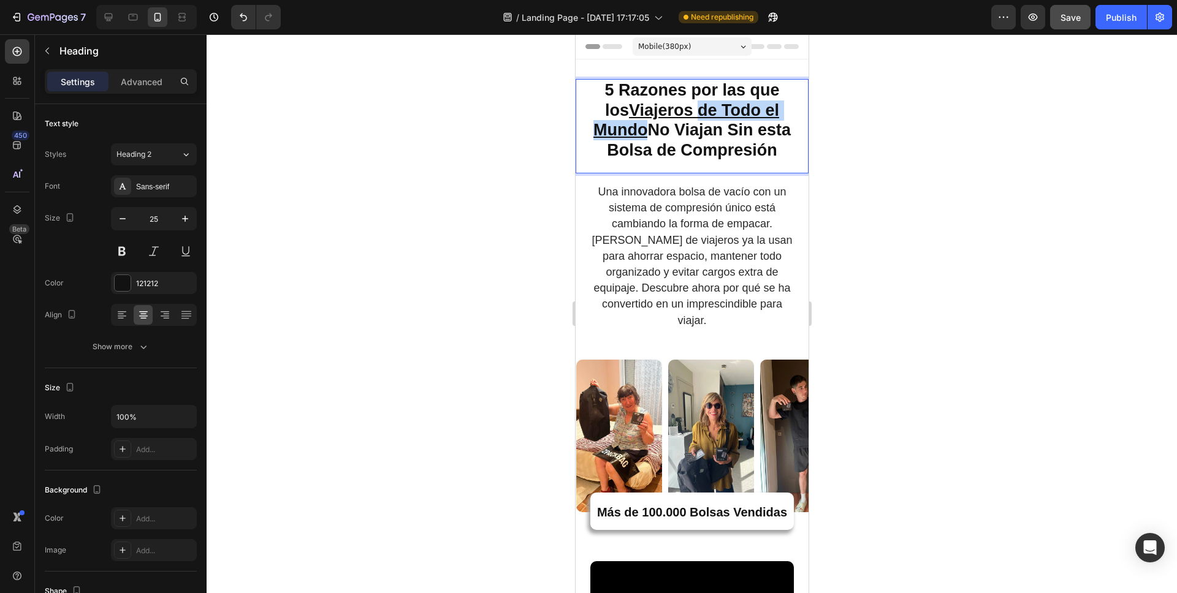
drag, startPoint x: 652, startPoint y: 112, endPoint x: 790, endPoint y: 112, distance: 137.9
click at [778, 112] on u "Viajeros de Todo el Mundo" at bounding box center [686, 120] width 186 height 39
click at [701, 108] on u "Viajeros Frquentes" at bounding box center [692, 110] width 149 height 18
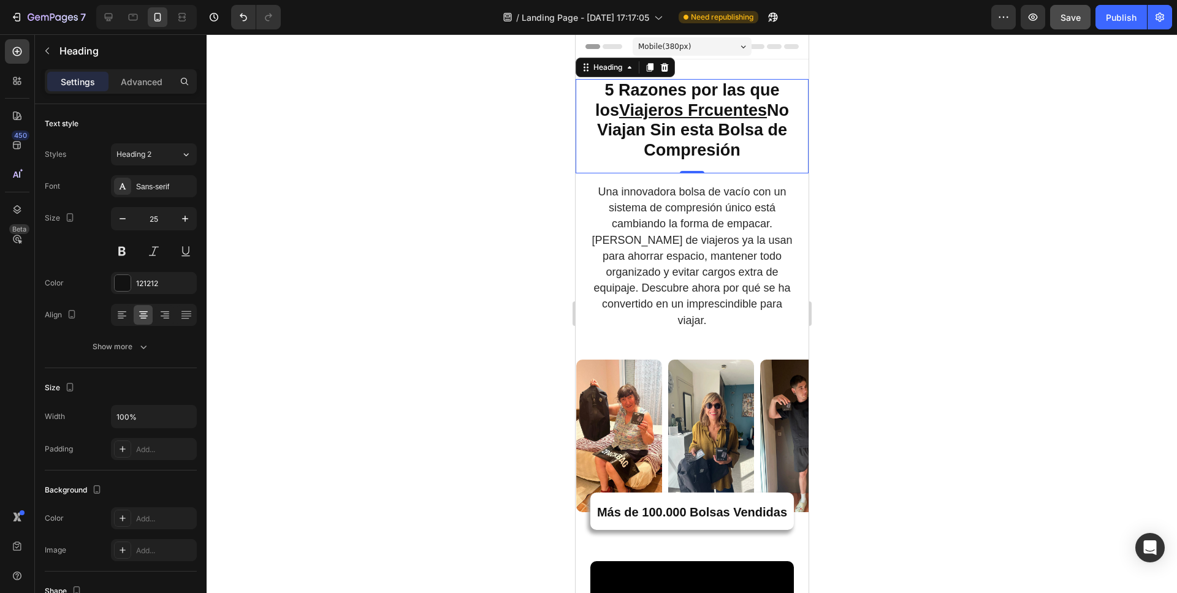
click at [850, 161] on div at bounding box center [692, 313] width 970 height 559
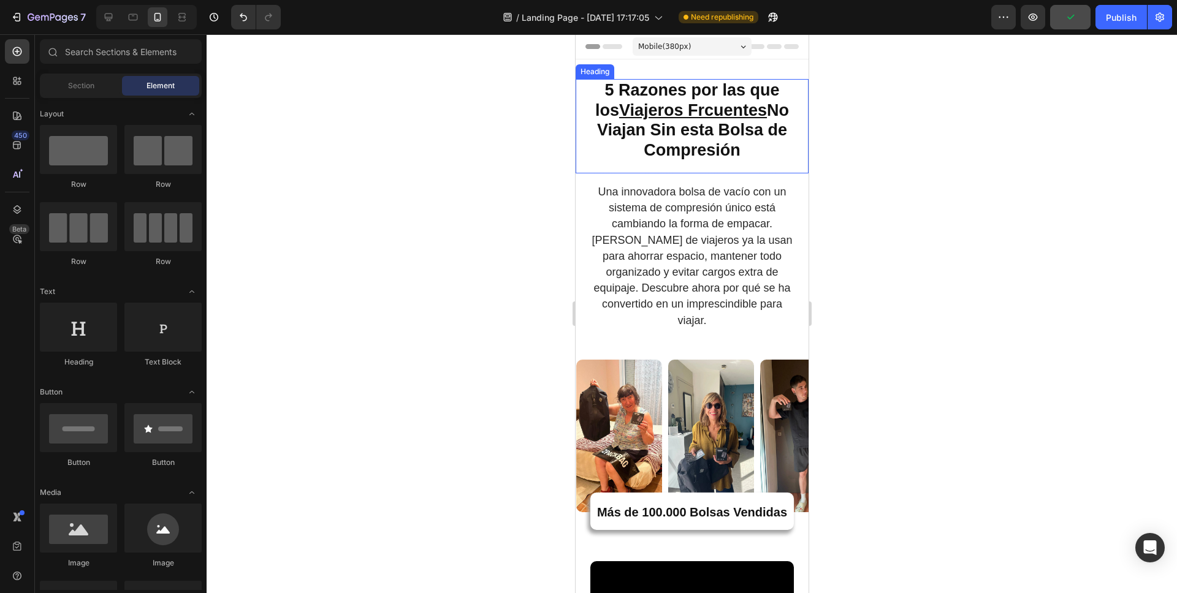
click at [699, 111] on u "Viajeros Frcuentes" at bounding box center [692, 110] width 148 height 18
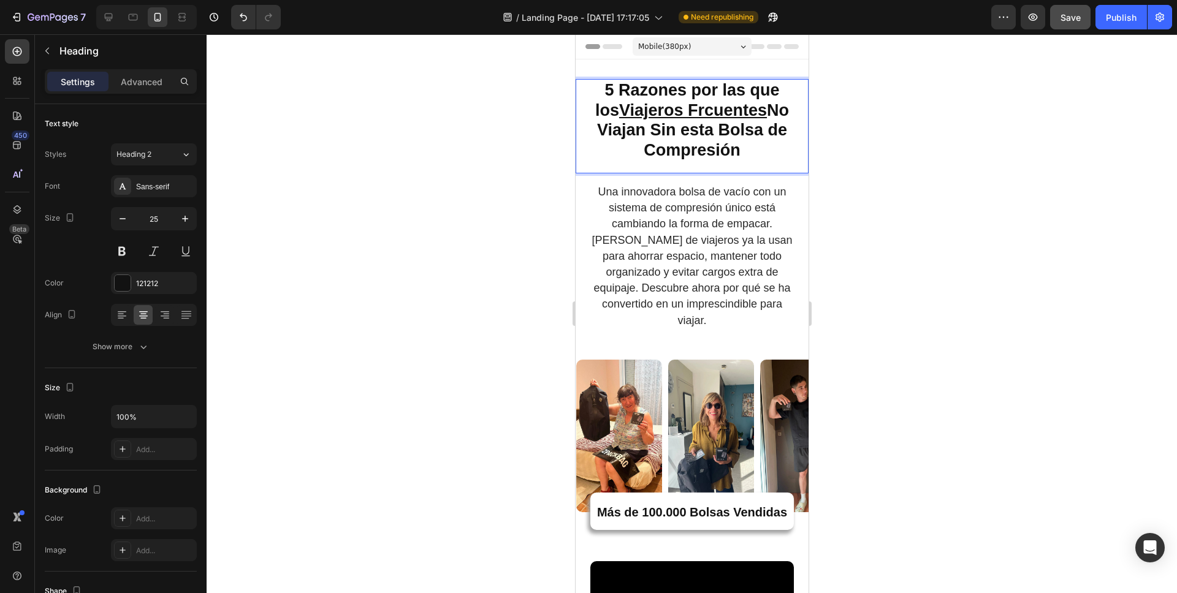
click at [682, 112] on u "Viajeros Frcuentes" at bounding box center [692, 110] width 148 height 18
click at [903, 176] on div at bounding box center [692, 313] width 970 height 559
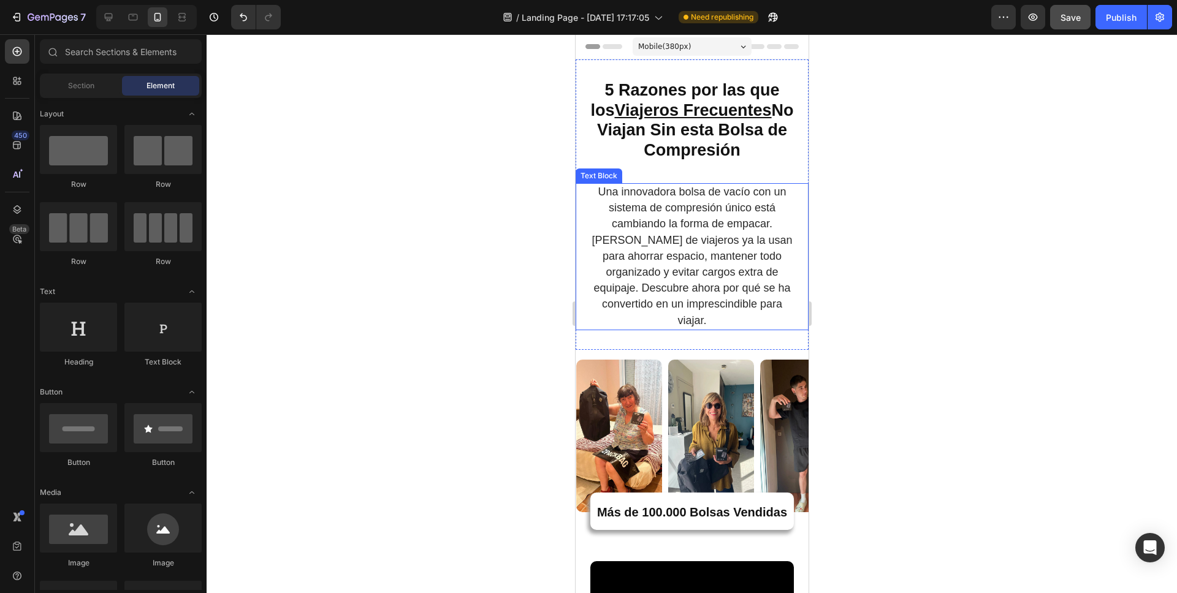
click at [759, 221] on span "Una innovadora bolsa de vacío con un sistema de compresión único está cambiando…" at bounding box center [691, 256] width 200 height 141
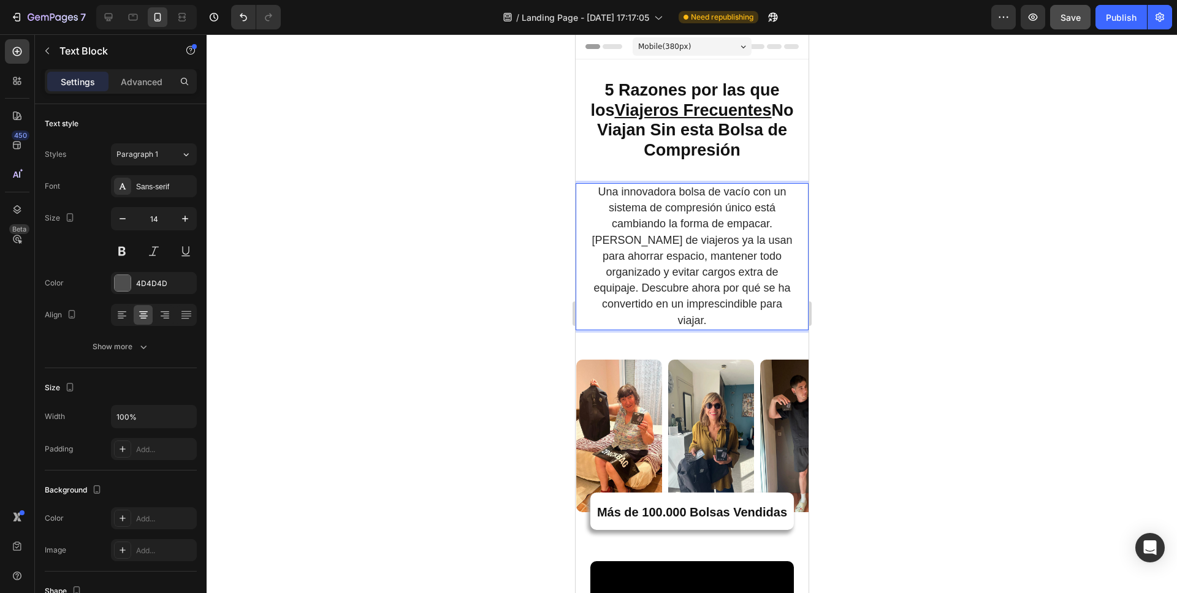
click at [749, 227] on span "Una innovadora bolsa de vacío con un sistema de compresión único está cambiando…" at bounding box center [691, 256] width 200 height 141
click at [888, 254] on div at bounding box center [692, 313] width 970 height 559
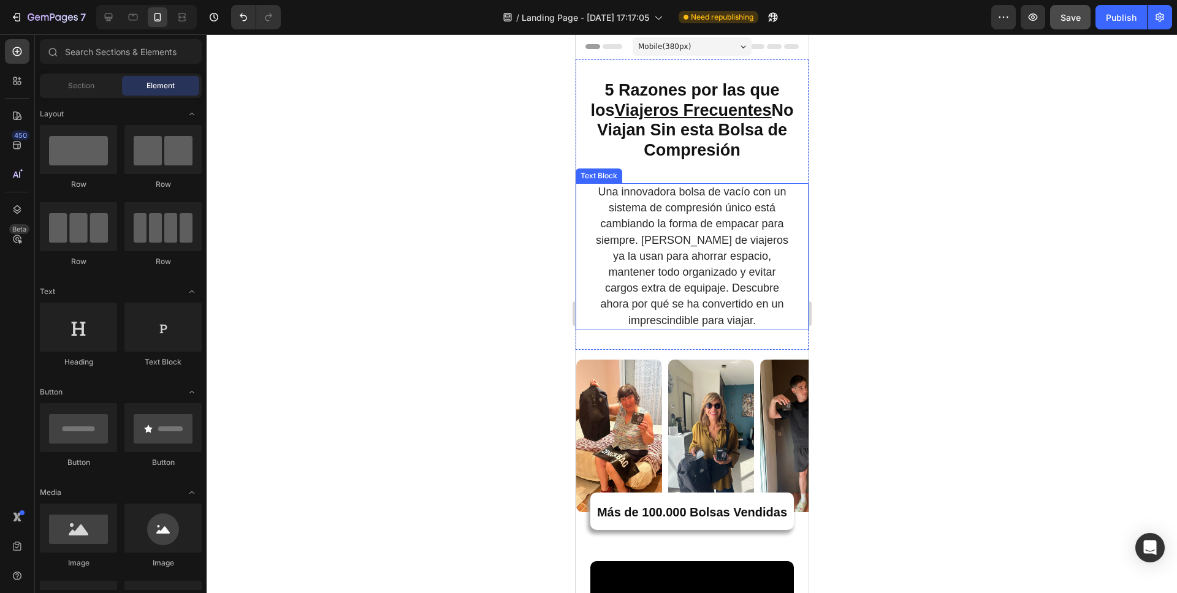
click at [700, 278] on span "Una innovadora bolsa de vacío con un sistema de compresión único está cambiando…" at bounding box center [691, 256] width 192 height 141
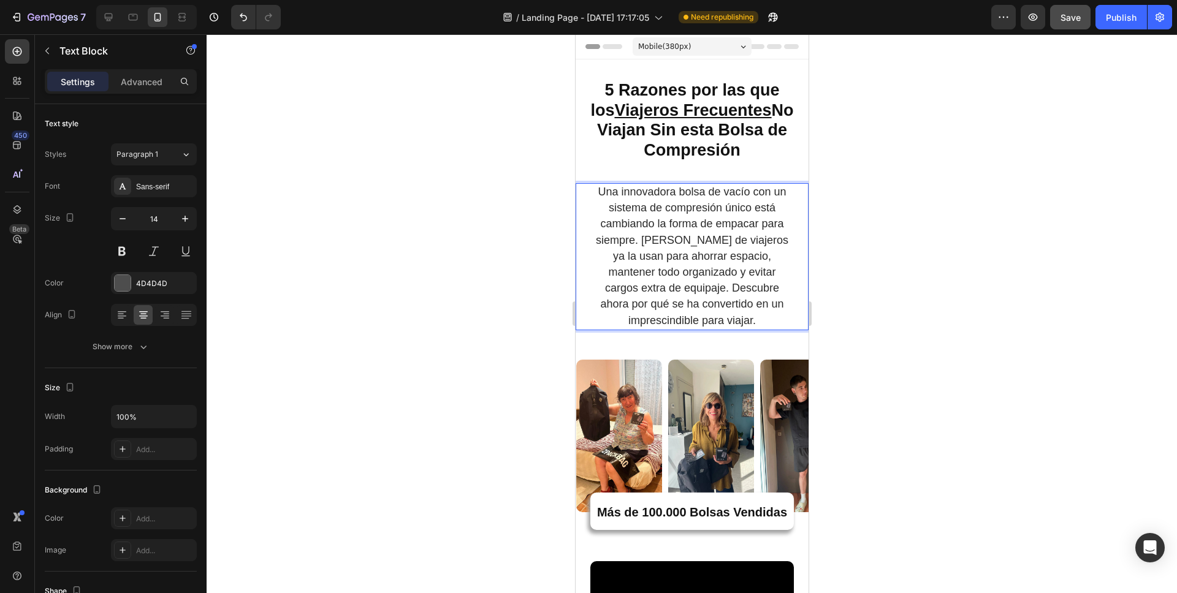
click at [726, 278] on span "Una innovadora bolsa de vacío con un sistema de compresión único está cambiando…" at bounding box center [691, 256] width 192 height 141
click at [738, 278] on span "Una innovadora bolsa de vacío con un sistema de compresión único está cambiando…" at bounding box center [691, 256] width 192 height 141
click at [734, 279] on span "Una innovadora bolsa de vacío con un sistema de compresión único está cambiando…" at bounding box center [691, 256] width 192 height 141
click at [698, 278] on span "Una innovadora bolsa de vacío con un sistema de compresión único está cambiando…" at bounding box center [691, 256] width 192 height 141
drag, startPoint x: 735, startPoint y: 278, endPoint x: 770, endPoint y: 281, distance: 35.1
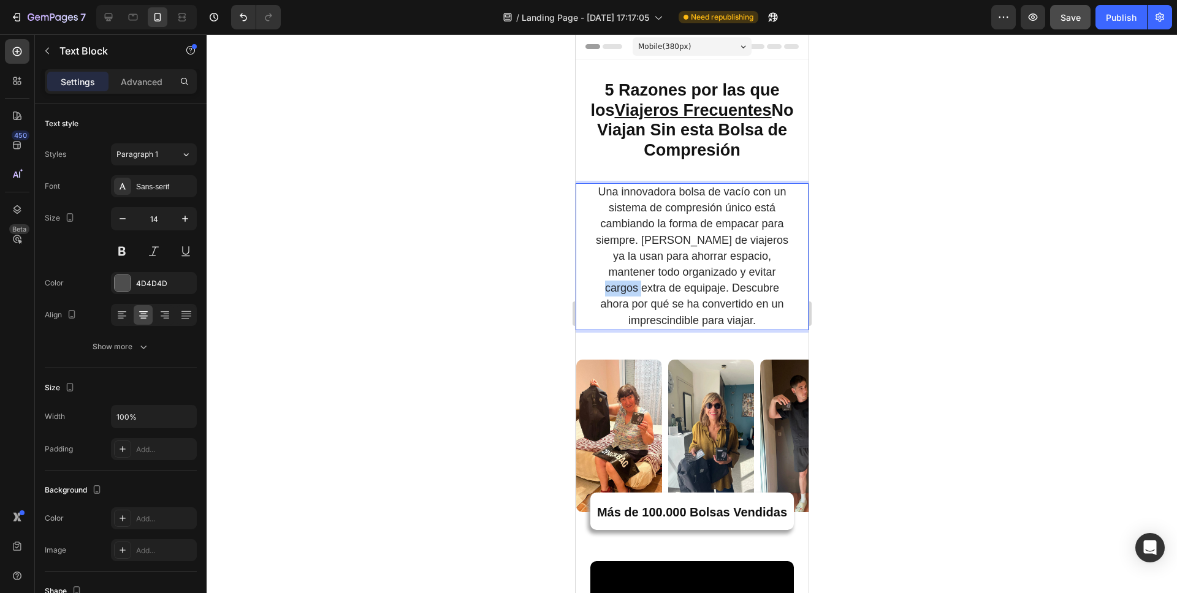
click at [770, 281] on span "Una innovadora bolsa de vacío con un sistema de compresión único está cambiando…" at bounding box center [691, 256] width 192 height 141
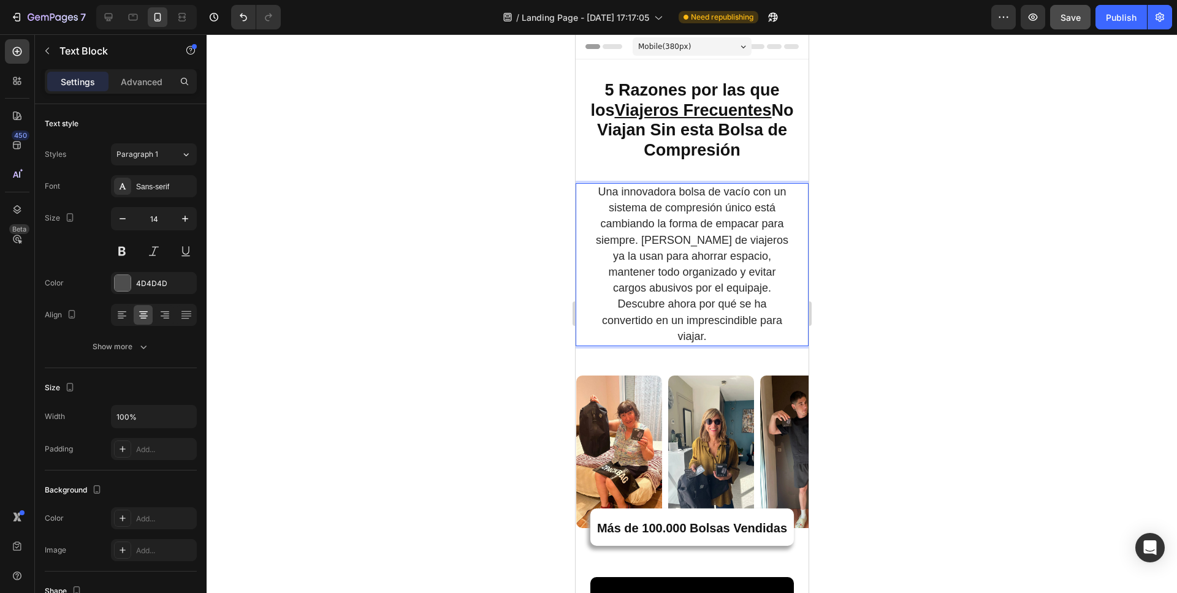
click at [939, 176] on div at bounding box center [692, 313] width 970 height 559
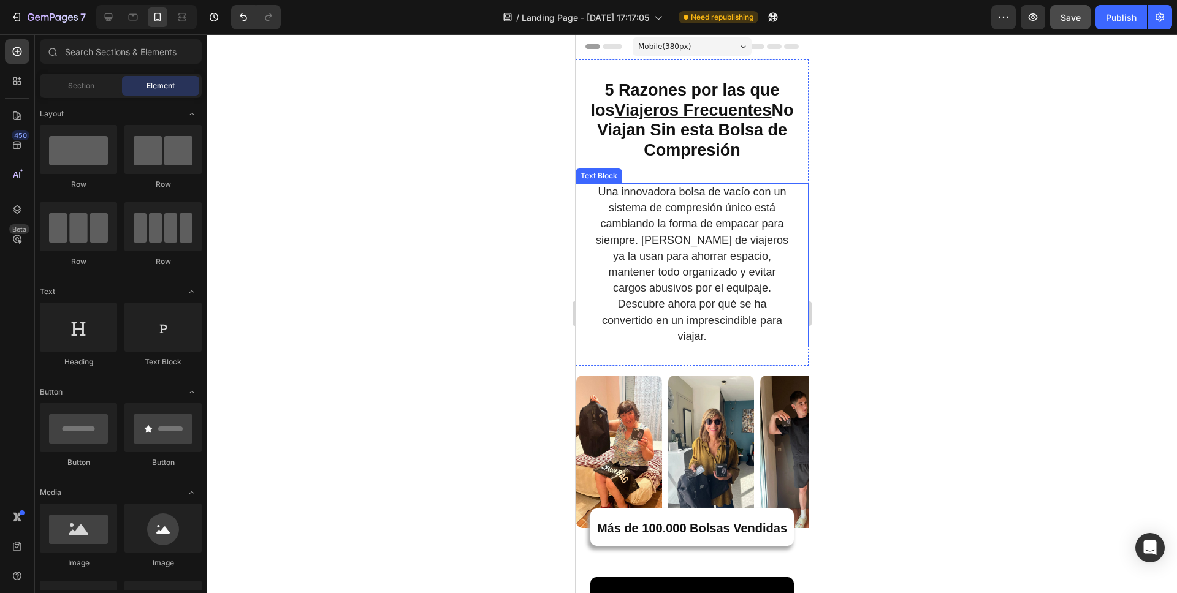
click at [732, 297] on span "Una innovadora bolsa de vacío con un sistema de compresión único está cambiando…" at bounding box center [691, 264] width 192 height 157
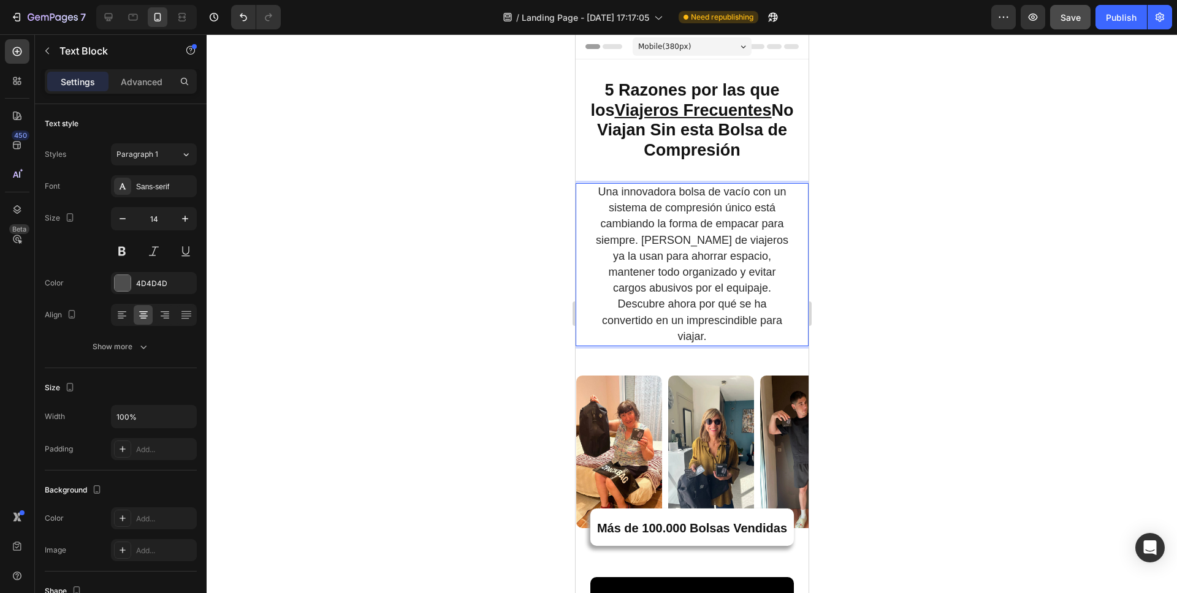
click at [731, 296] on span "Una innovadora bolsa de vacío con un sistema de compresión único está cambiando…" at bounding box center [691, 264] width 192 height 157
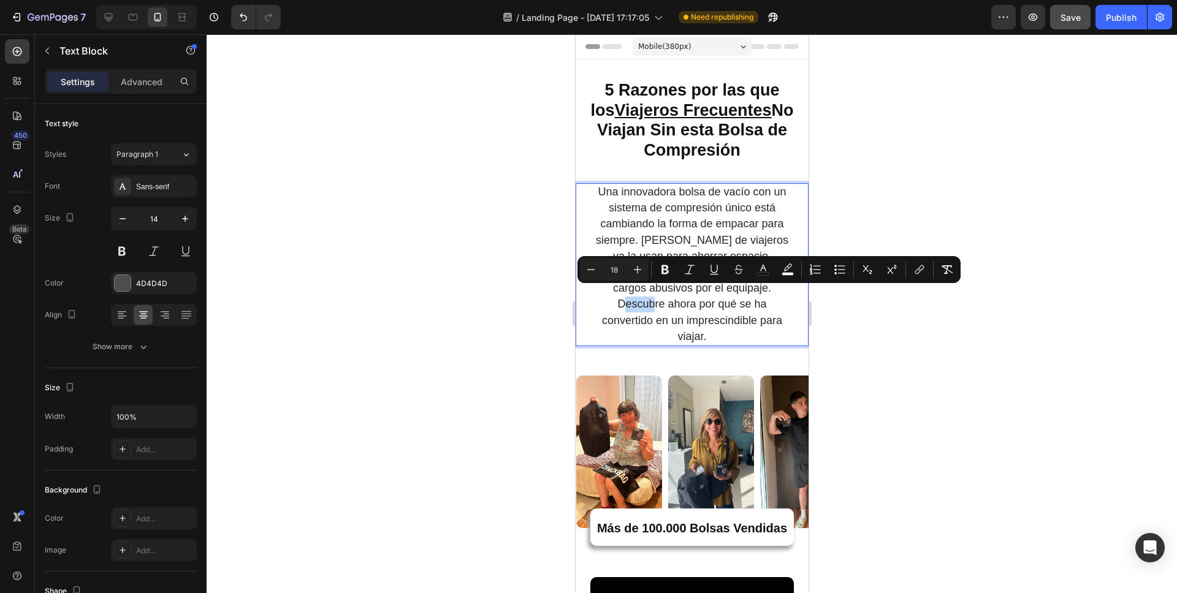
drag, startPoint x: 729, startPoint y: 294, endPoint x: 754, endPoint y: 295, distance: 25.1
click at [754, 295] on span "Una innovadora bolsa de vacío con un sistema de compresión único está cambiando…" at bounding box center [691, 264] width 192 height 157
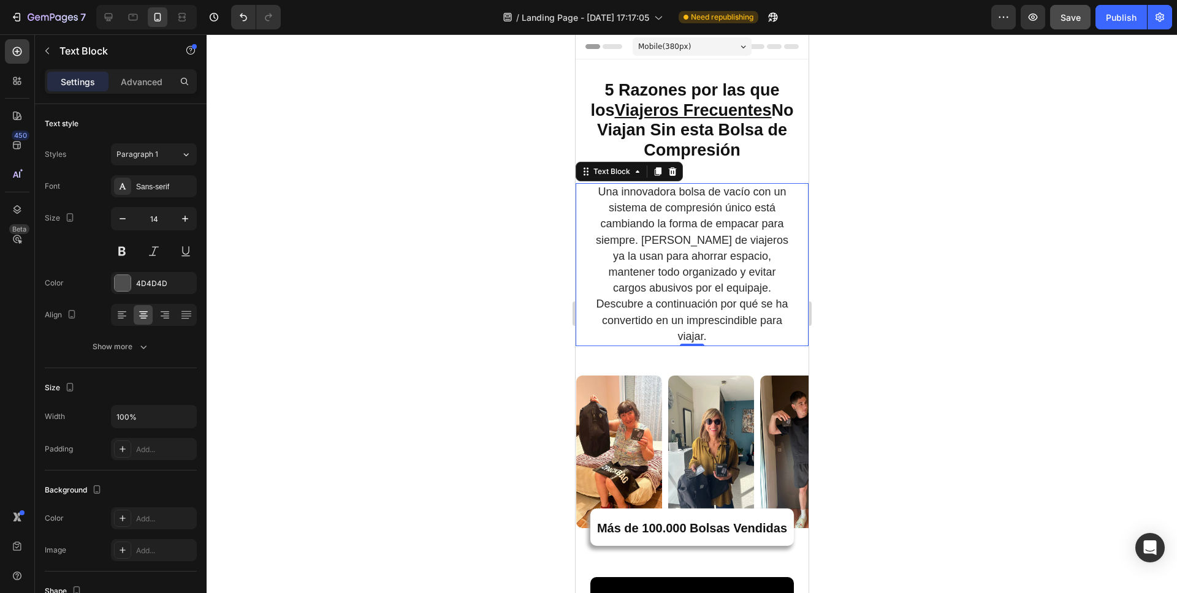
click at [915, 268] on div at bounding box center [692, 313] width 970 height 559
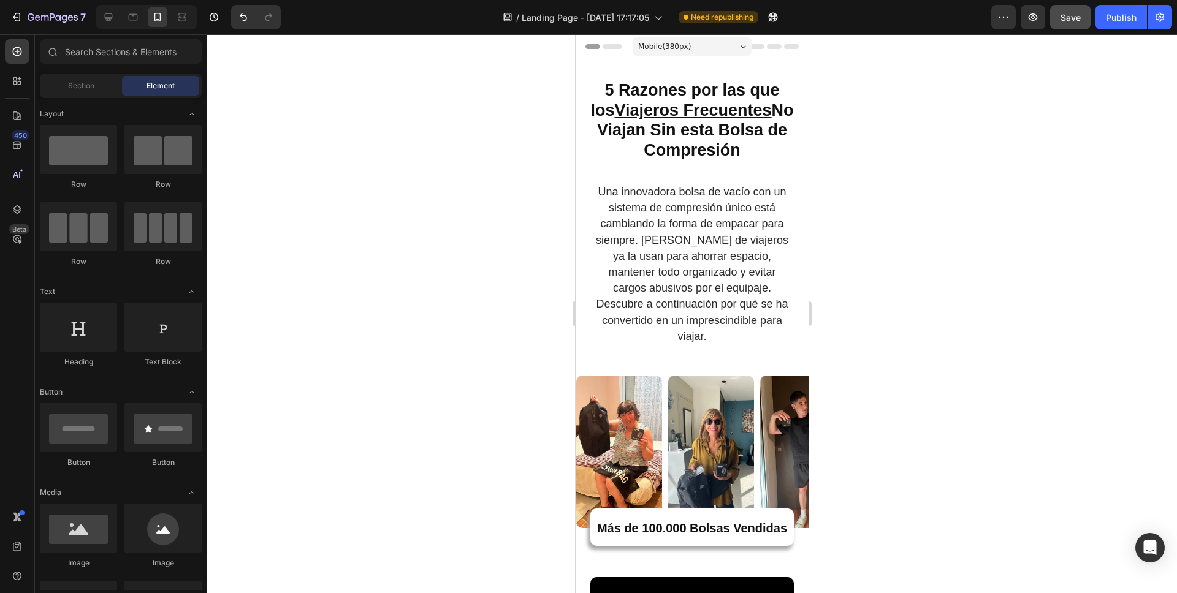
click at [694, 330] on span "Una innovadora bolsa de vacío con un sistema de compresión único está cambiando…" at bounding box center [691, 264] width 192 height 157
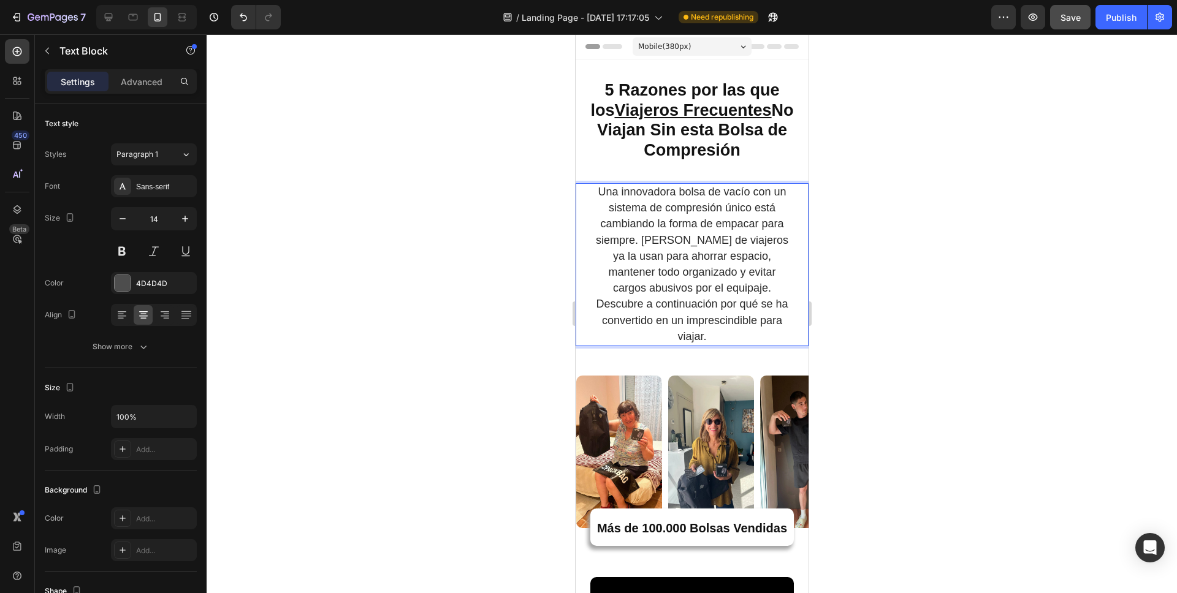
click at [658, 309] on span "Una innovadora bolsa de vacío con un sistema de compresión único está cambiando…" at bounding box center [691, 264] width 192 height 157
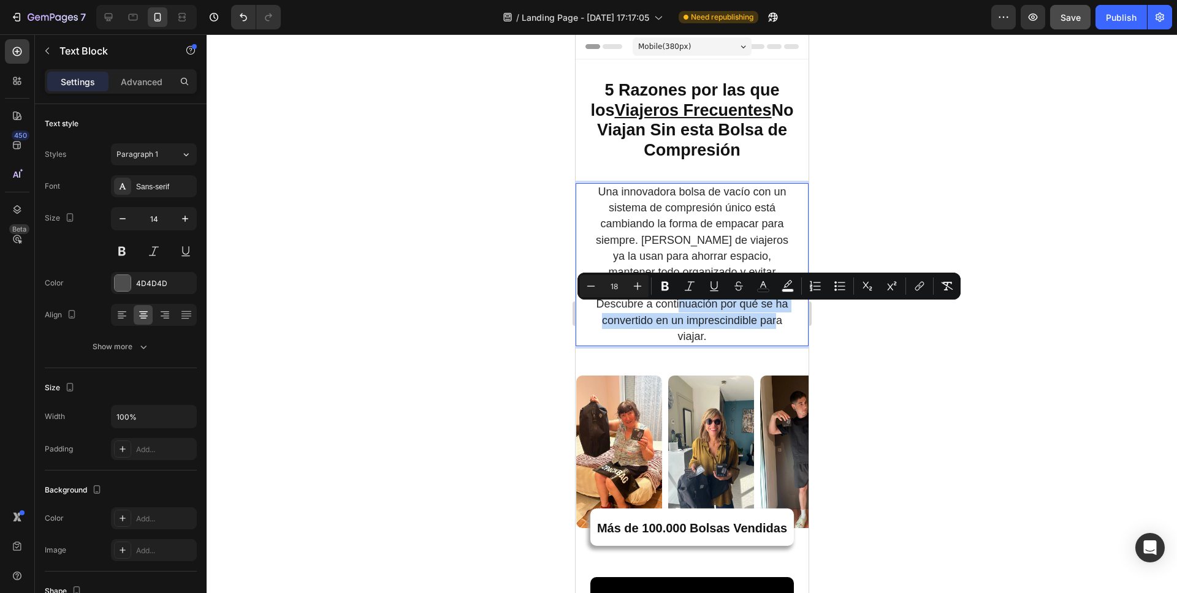
drag, startPoint x: 659, startPoint y: 311, endPoint x: 763, endPoint y: 330, distance: 105.3
click at [763, 330] on span "Una innovadora bolsa de vacío con un sistema de compresión único está cambiando…" at bounding box center [691, 264] width 192 height 157
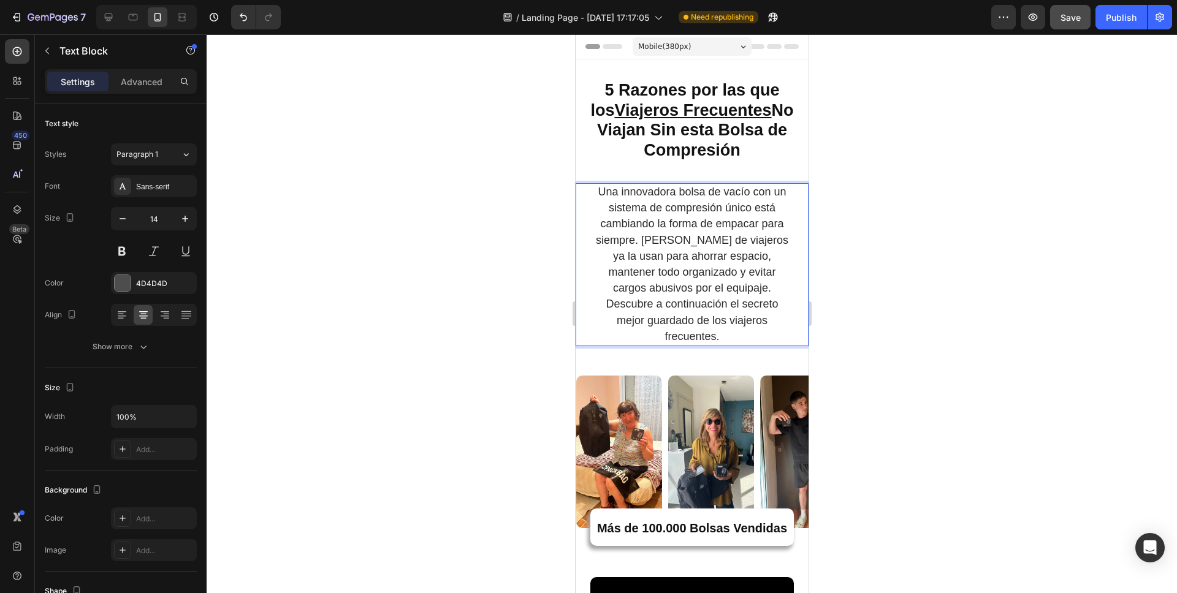
click at [891, 297] on div at bounding box center [692, 313] width 970 height 559
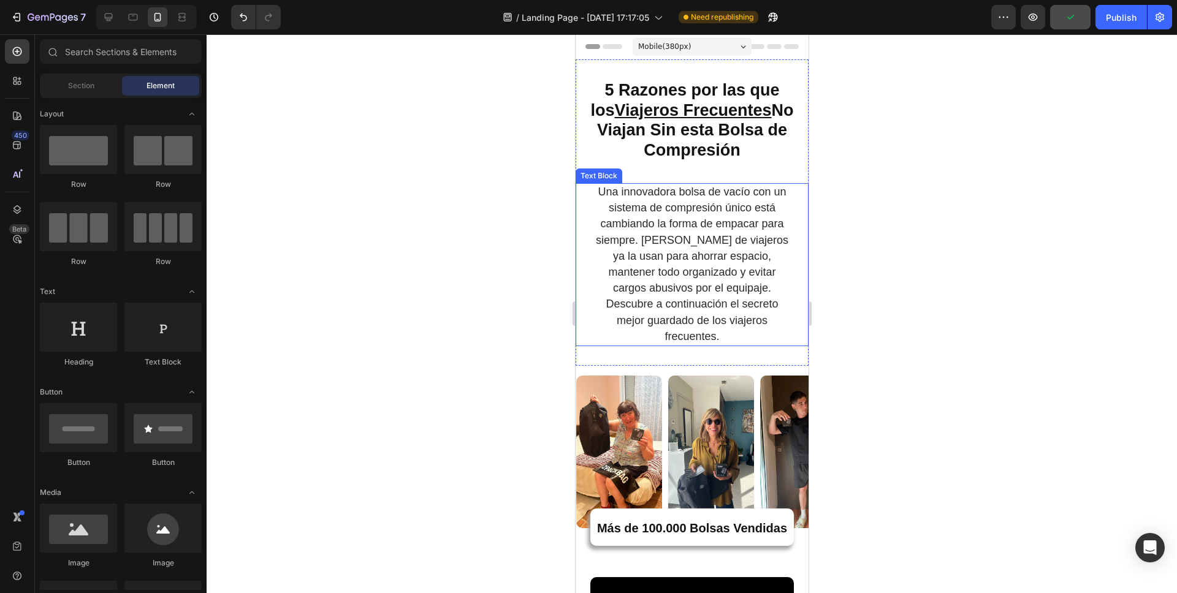
click at [740, 327] on span "Una innovadora bolsa de vacío con un sistema de compresión único está cambiando…" at bounding box center [691, 264] width 192 height 157
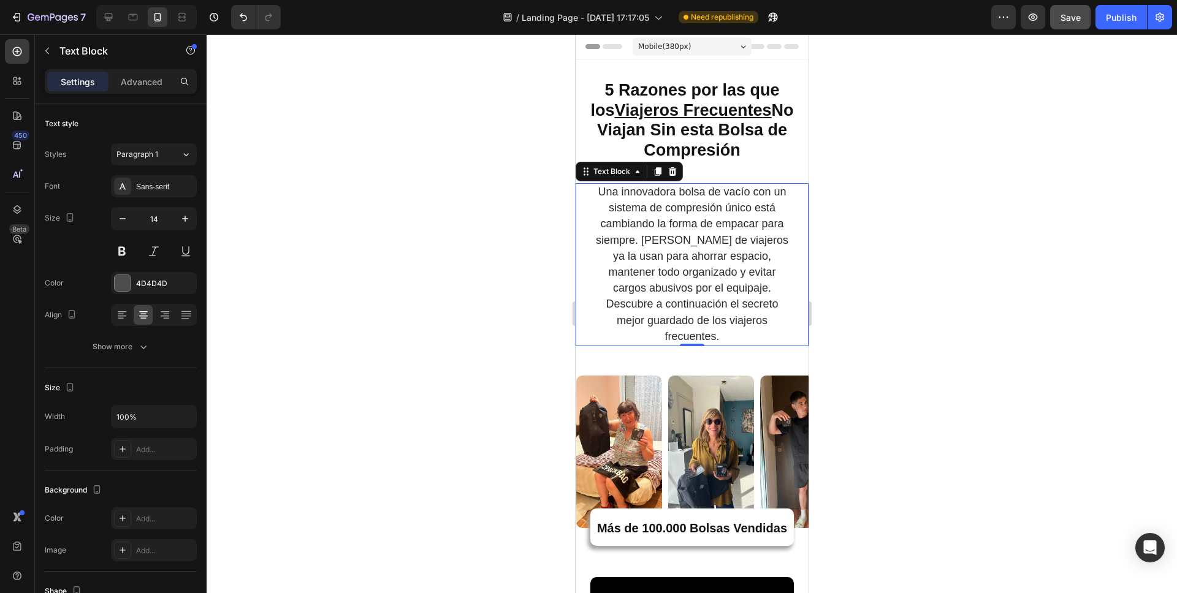
click at [746, 326] on span "Una innovadora bolsa de vacío con un sistema de compresión único está cambiando…" at bounding box center [691, 264] width 192 height 157
click at [896, 327] on div at bounding box center [692, 313] width 970 height 559
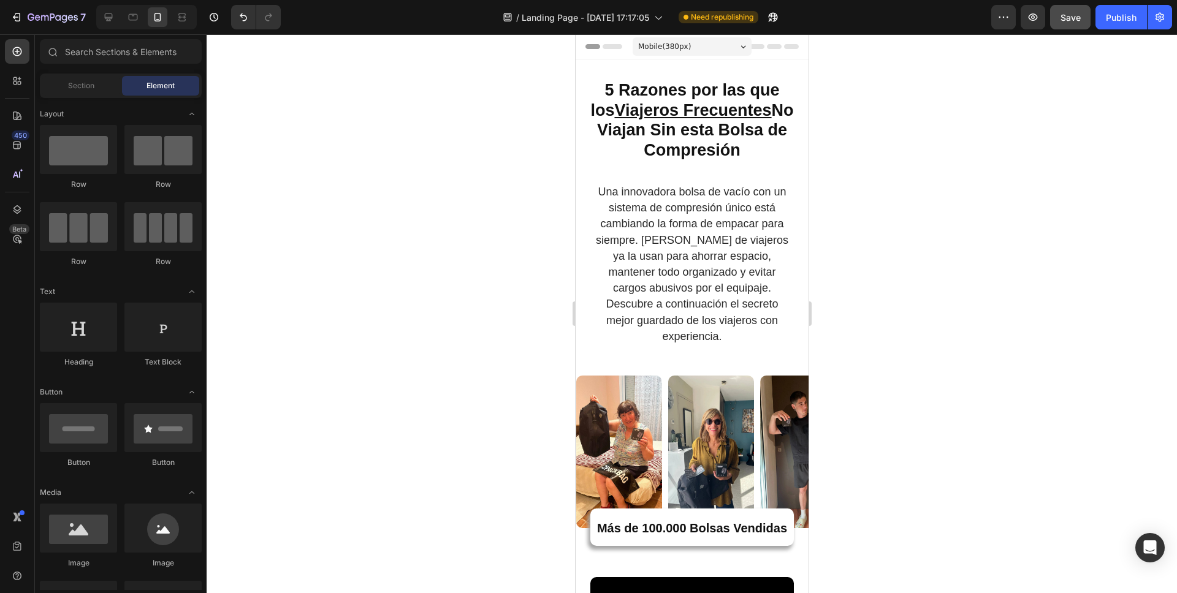
click at [677, 96] on strong "5 Razones por las que los Viajeros Frecuentes No Viajan Sin esta Bolsa de Compr…" at bounding box center [691, 120] width 203 height 78
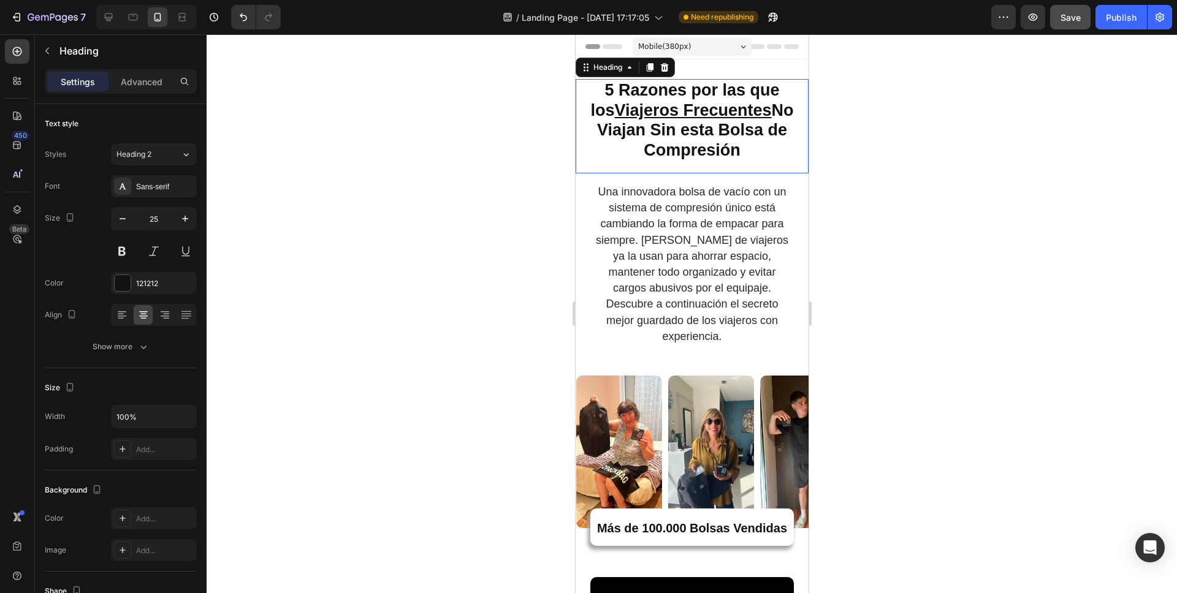
click at [677, 96] on strong "5 Razones por las que los Viajeros Frecuentes No Viajan Sin esta Bolsa de Compr…" at bounding box center [691, 120] width 203 height 78
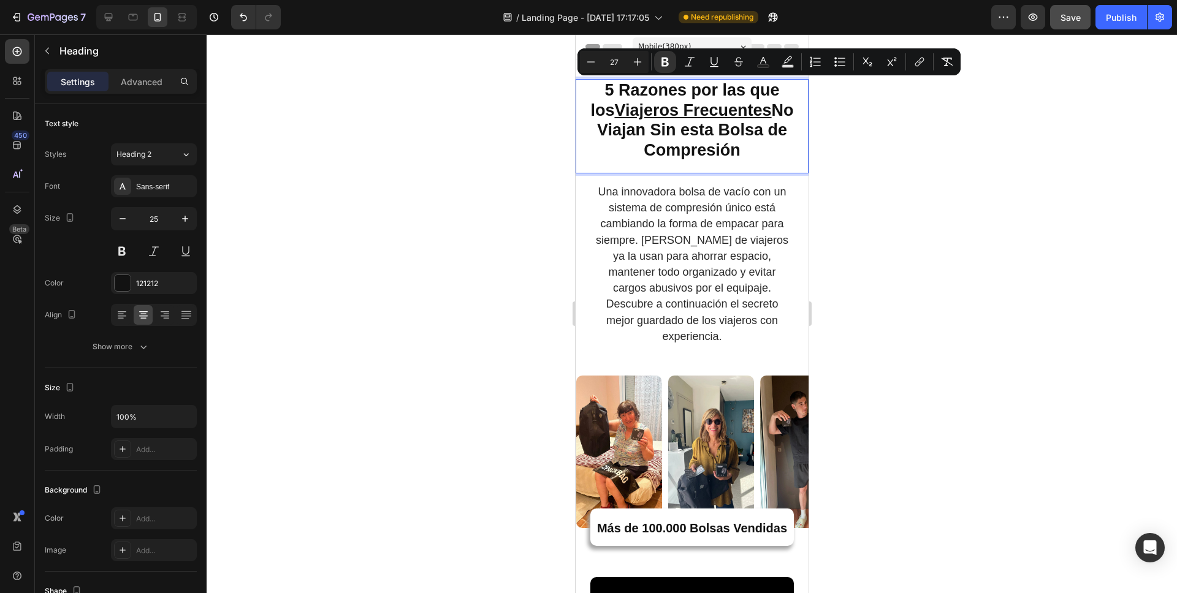
copy strong "5 Razones por las que los Viajeros Frecuentes No Viajan Sin esta Bolsa de Compr…"
click at [105, 15] on icon at bounding box center [108, 17] width 12 height 12
type input "35"
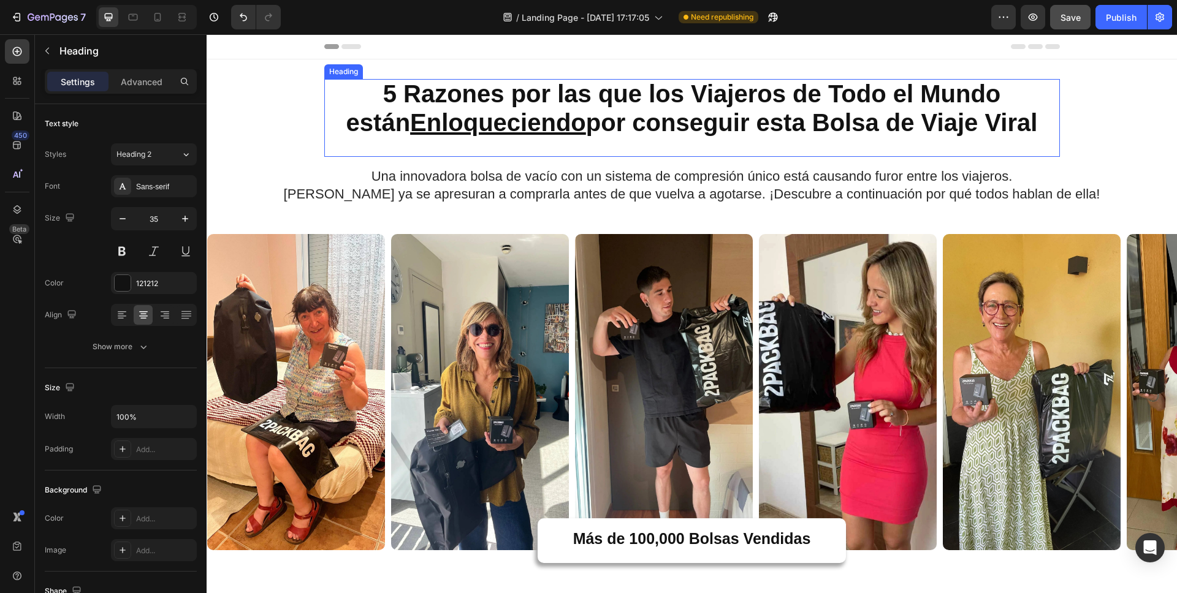
click at [607, 116] on strong "5 Razones por las que los Viajeros de Todo el Mundo están Enloqueciendo por con…" at bounding box center [691, 108] width 691 height 56
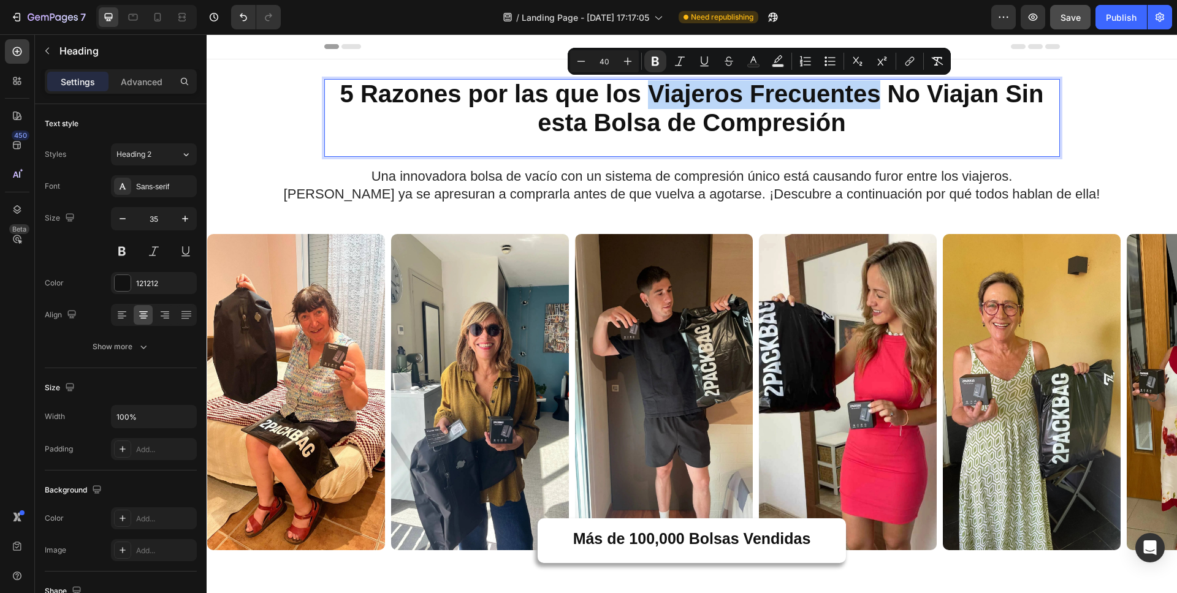
drag, startPoint x: 648, startPoint y: 92, endPoint x: 876, endPoint y: 93, distance: 228.6
click at [876, 93] on strong "5 Razones por las que los Viajeros Frecuentes No Viajan Sin esta Bolsa de Compr…" at bounding box center [691, 108] width 703 height 56
click at [703, 61] on icon "Editor contextual toolbar" at bounding box center [704, 61] width 12 height 12
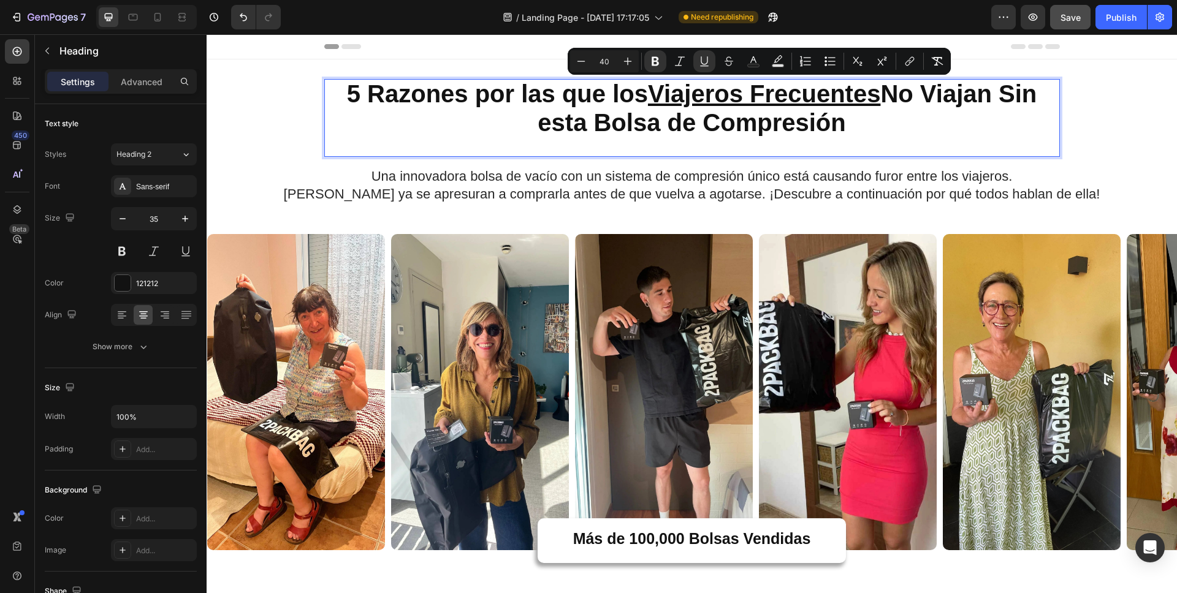
click at [898, 153] on div "5 Razones por las que los Viajeros Frecuentes No Viajan Sin esta Bolsa de Compr…" at bounding box center [691, 118] width 735 height 78
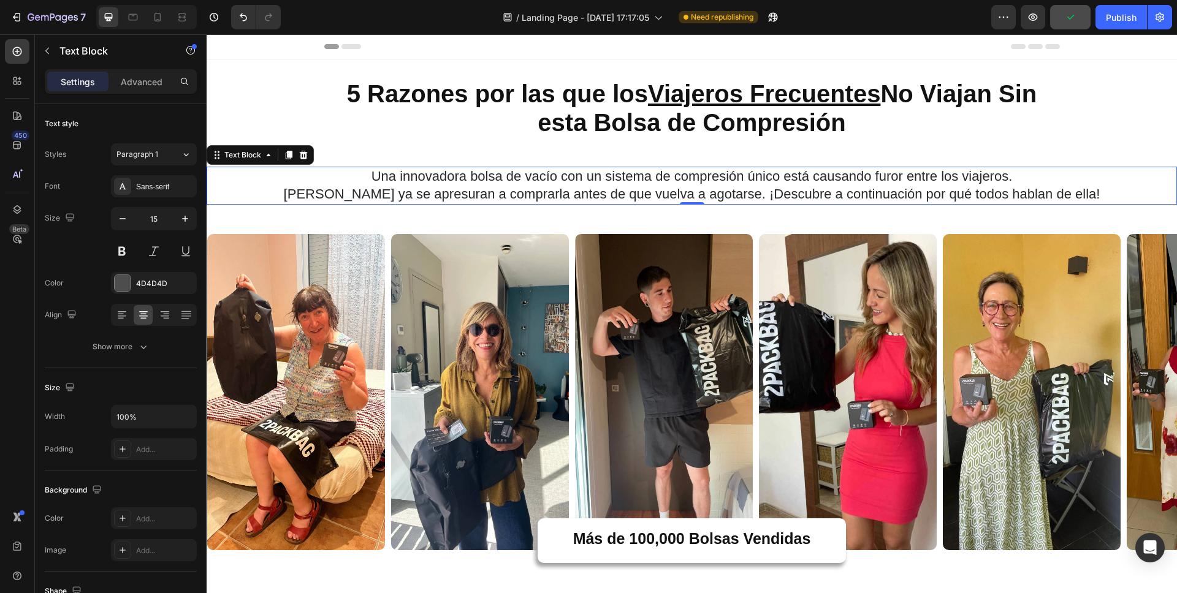
click at [434, 181] on span "Una innovadora bolsa de vacío con un sistema de compresión único está causando …" at bounding box center [691, 176] width 641 height 15
click at [159, 17] on icon at bounding box center [157, 17] width 12 height 12
type input "14"
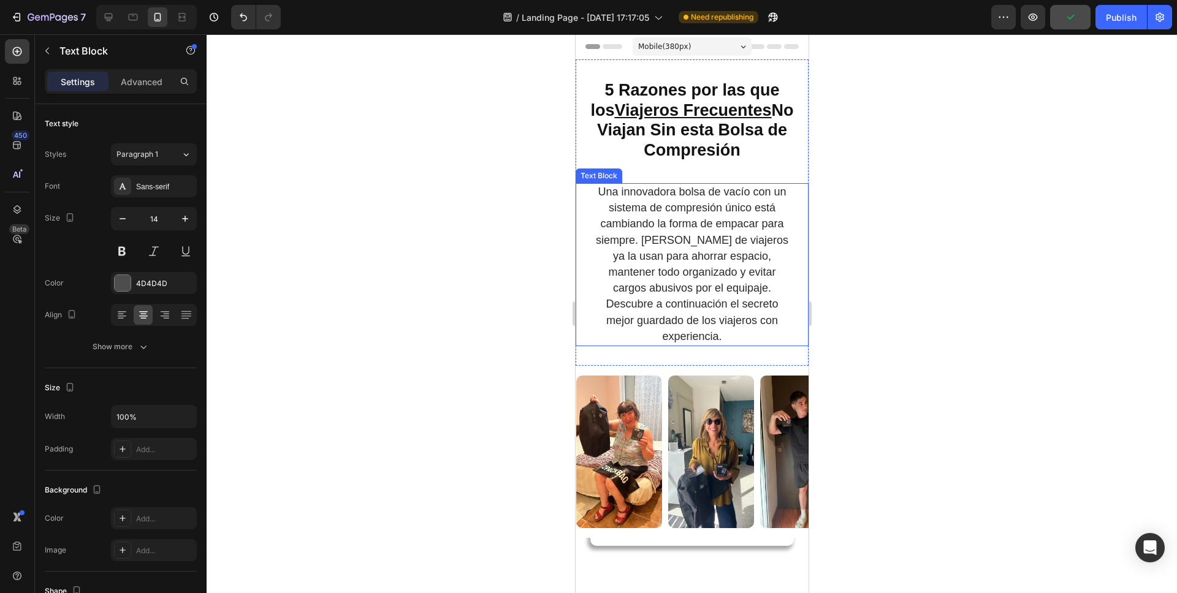
click at [688, 259] on span "Una innovadora bolsa de vacío con un sistema de compresión único está cambiando…" at bounding box center [691, 264] width 192 height 157
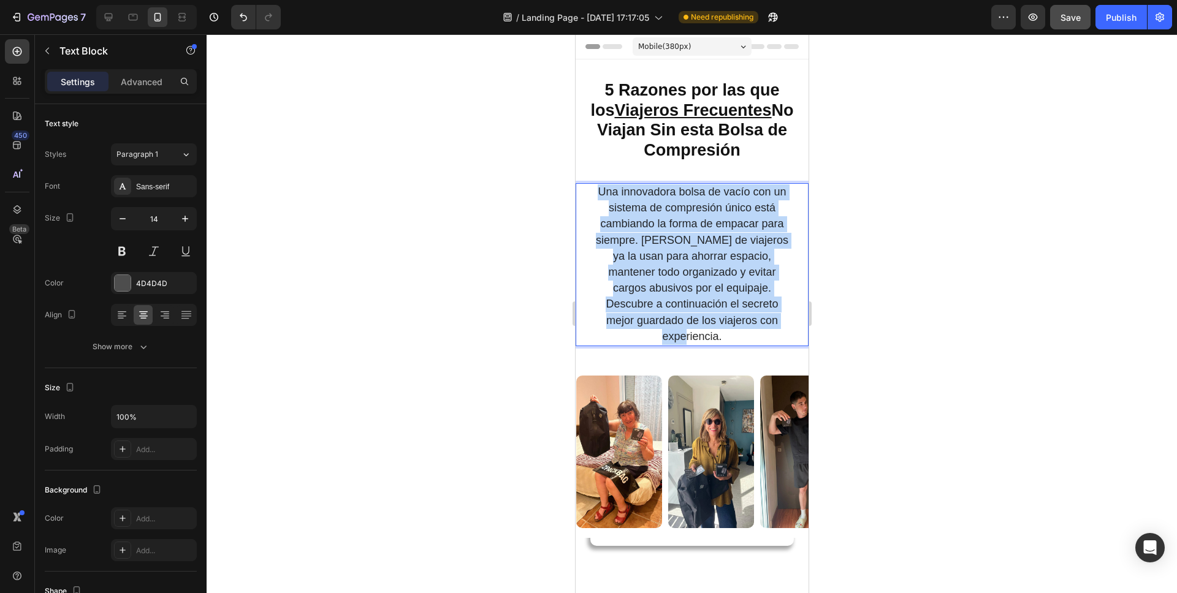
click at [688, 259] on span "Una innovadora bolsa de vacío con un sistema de compresión único está cambiando…" at bounding box center [691, 264] width 192 height 157
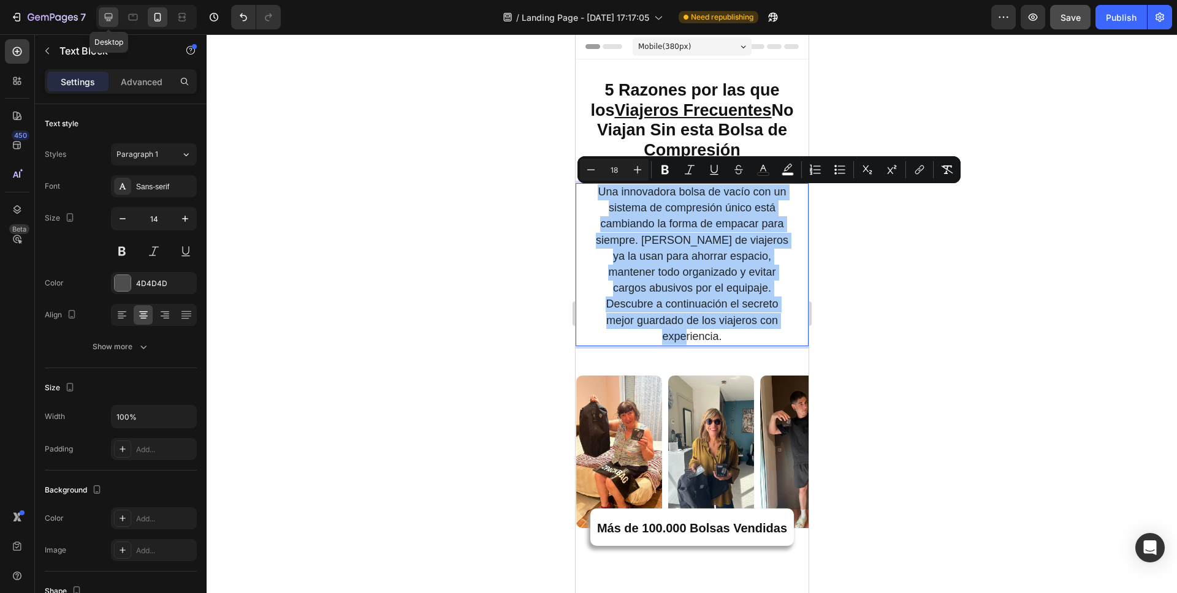
click at [110, 20] on icon at bounding box center [109, 17] width 8 height 8
type input "15"
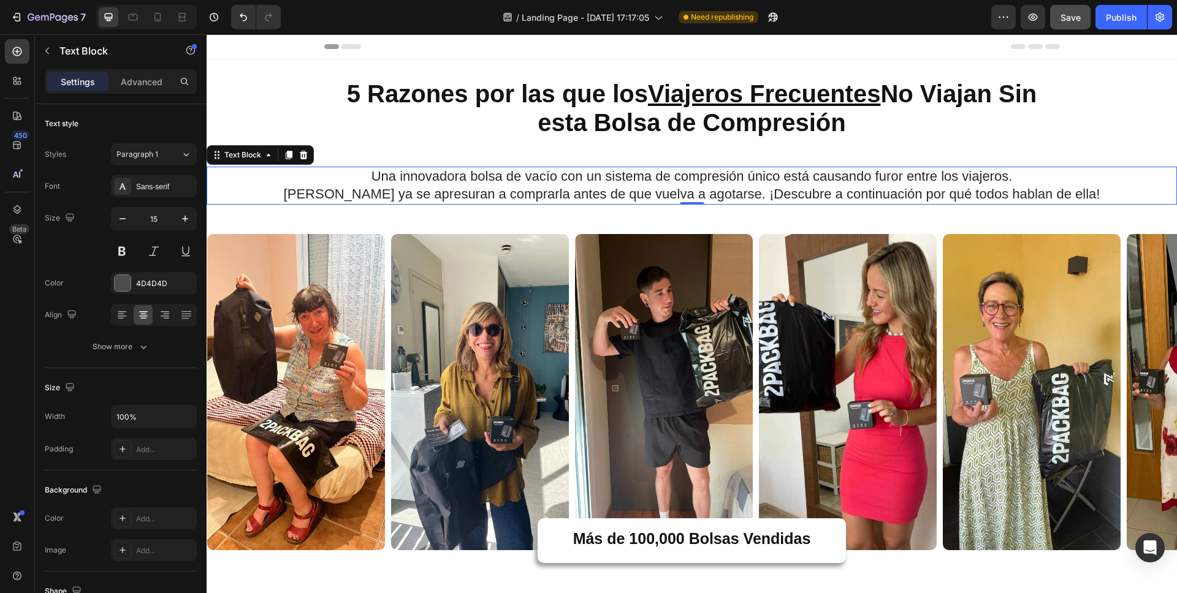
click at [604, 188] on span "[PERSON_NAME] ya se apresuran a comprarla antes de que vuelva a agotarse. ¡Desc…" at bounding box center [692, 193] width 816 height 15
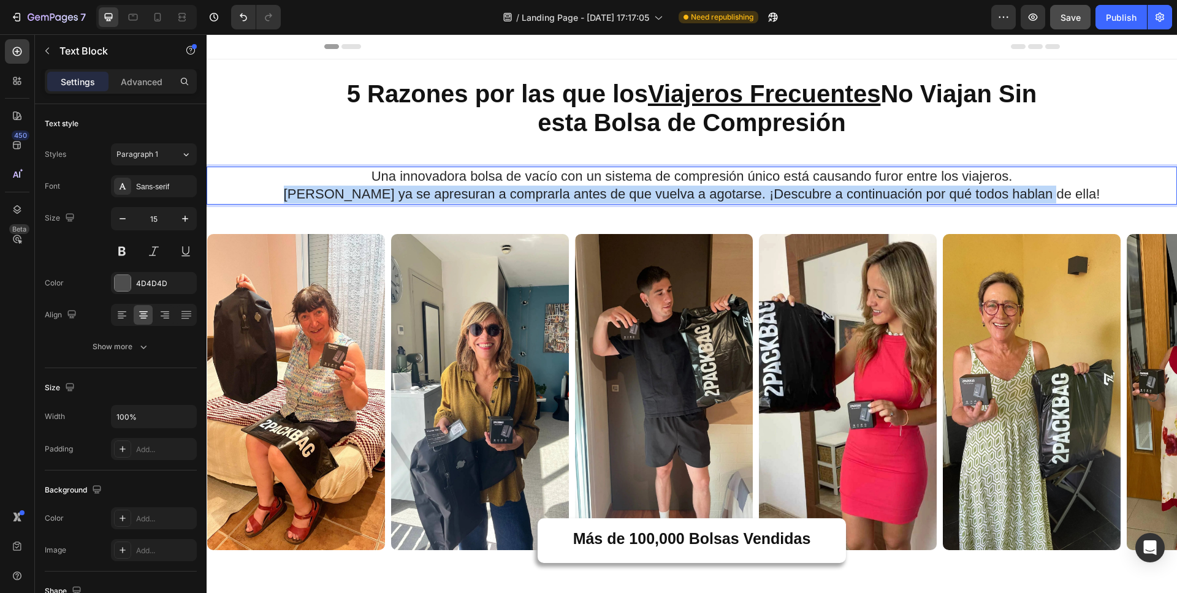
click at [604, 188] on span "[PERSON_NAME] ya se apresuran a comprarla antes de que vuelva a agotarse. ¡Desc…" at bounding box center [692, 193] width 816 height 15
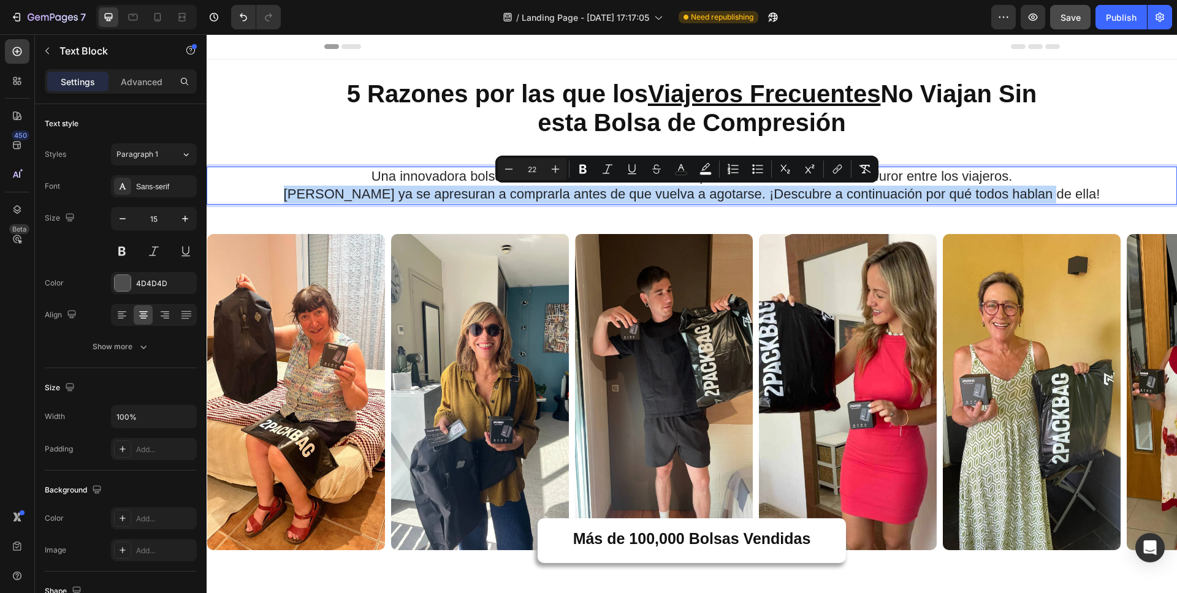
click at [721, 188] on span "[PERSON_NAME] ya se apresuran a comprarla antes de que vuelva a agotarse. ¡Desc…" at bounding box center [692, 193] width 816 height 15
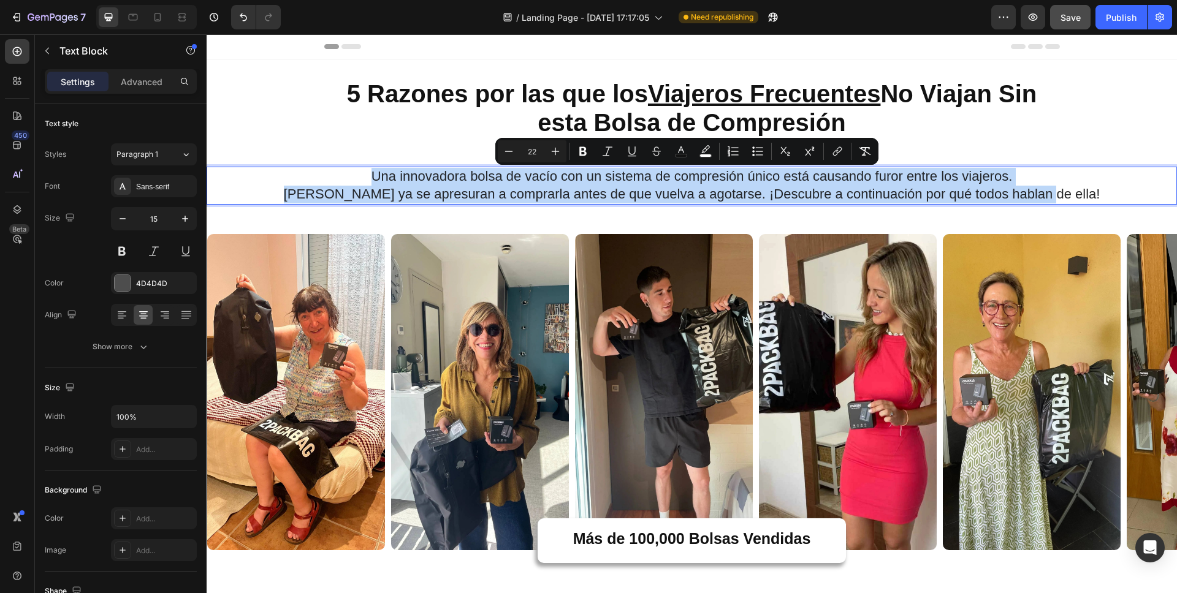
drag, startPoint x: 1066, startPoint y: 195, endPoint x: 385, endPoint y: 169, distance: 681.4
click at [385, 169] on div "Una innovadora bolsa de vacío con un sistema de compresión único está causando …" at bounding box center [692, 186] width 970 height 38
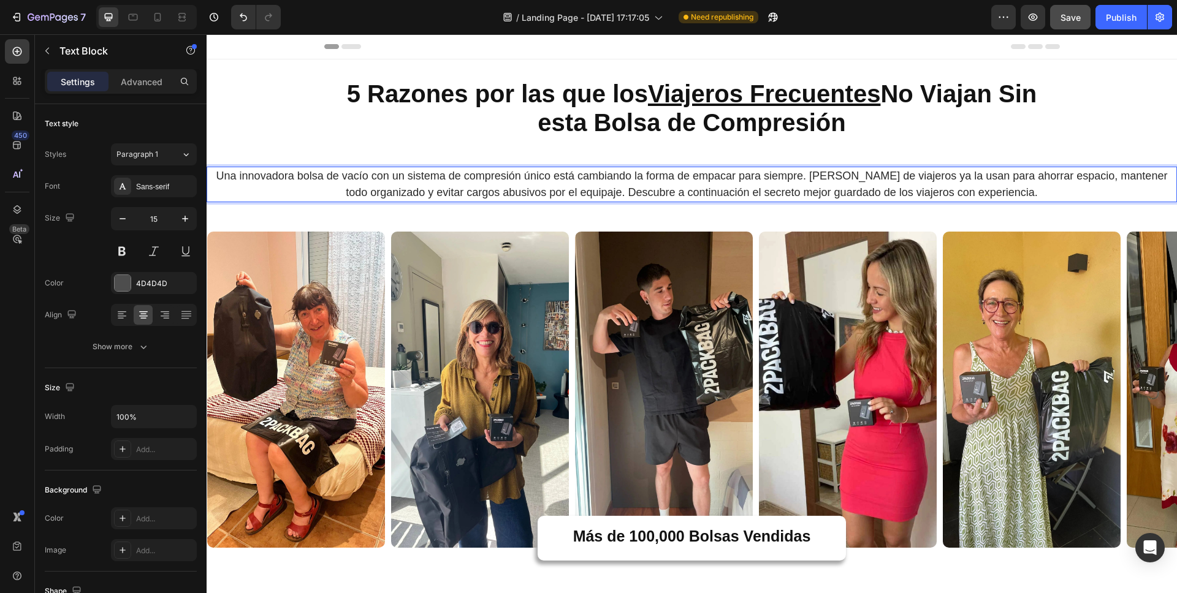
click at [1068, 194] on p "Una innovadora bolsa de vacío con un sistema de compresión único está cambiando…" at bounding box center [692, 184] width 968 height 33
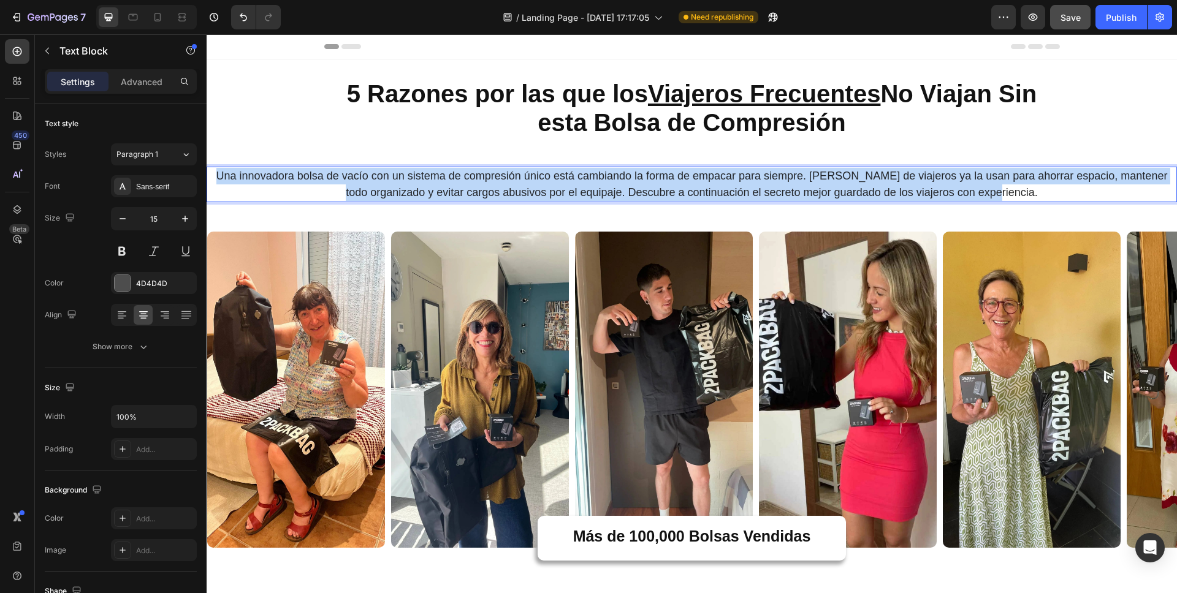
drag, startPoint x: 1071, startPoint y: 194, endPoint x: 235, endPoint y: 174, distance: 836.1
click at [235, 174] on p "Una innovadora bolsa de vacío con un sistema de compresión único está cambiando…" at bounding box center [692, 184] width 968 height 33
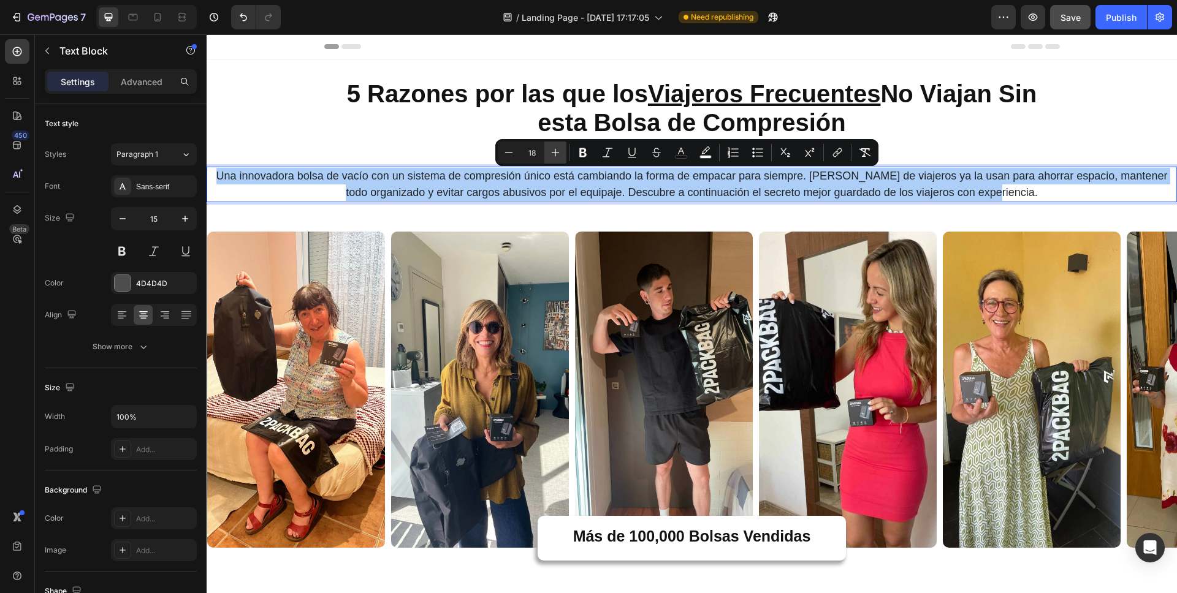
click at [561, 153] on icon "Editor contextual toolbar" at bounding box center [555, 152] width 12 height 12
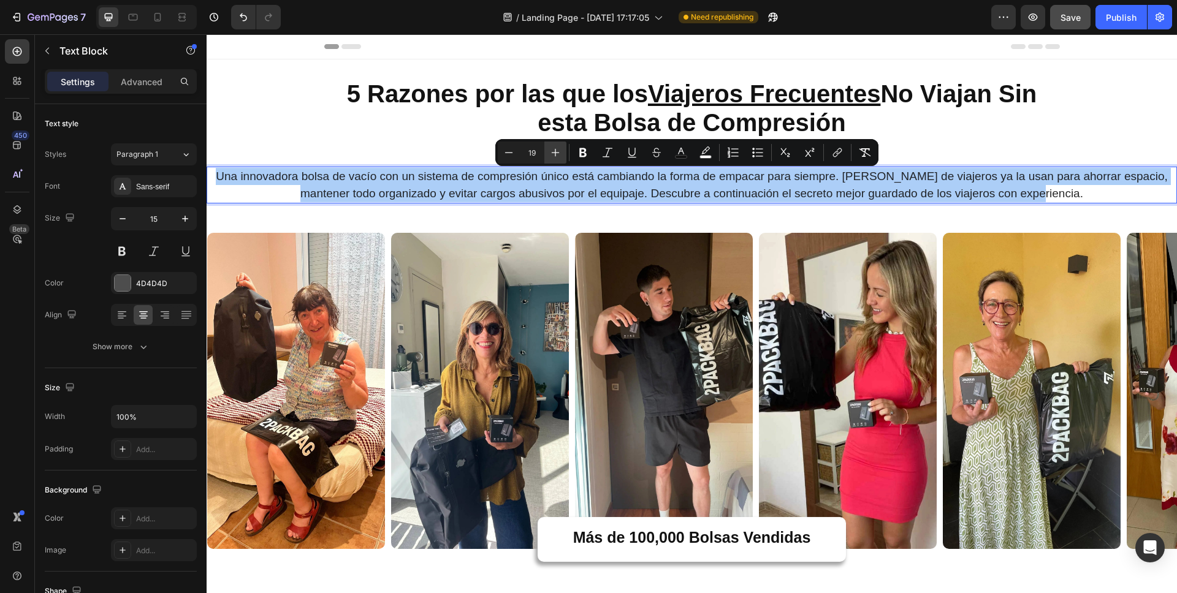
click at [561, 153] on icon "Editor contextual toolbar" at bounding box center [555, 152] width 12 height 12
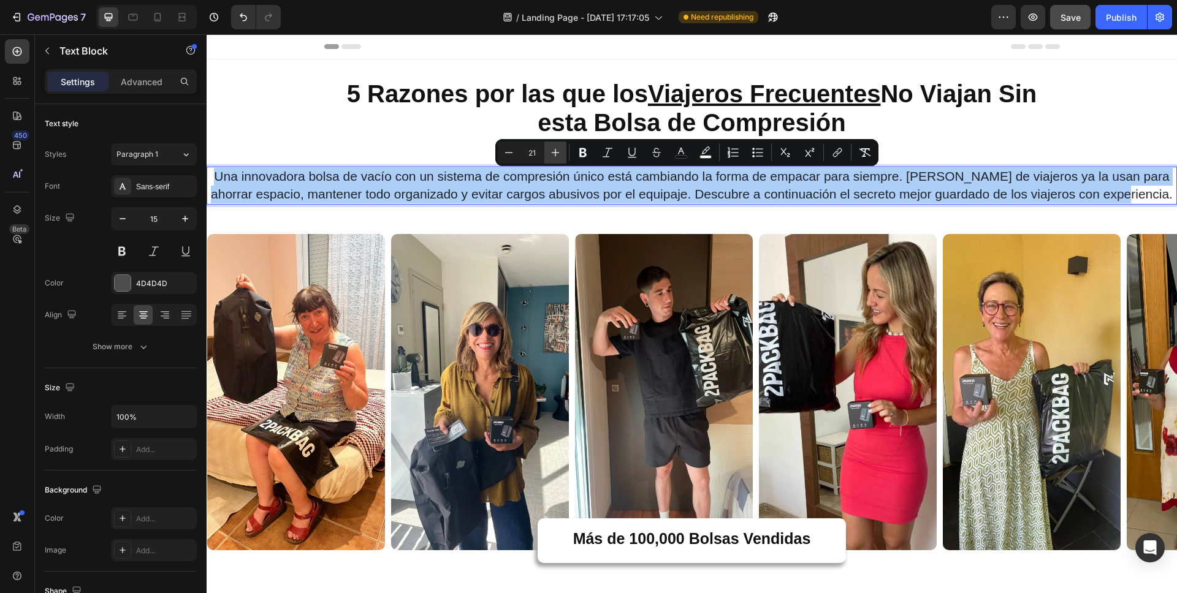
click at [561, 153] on icon "Editor contextual toolbar" at bounding box center [555, 152] width 12 height 12
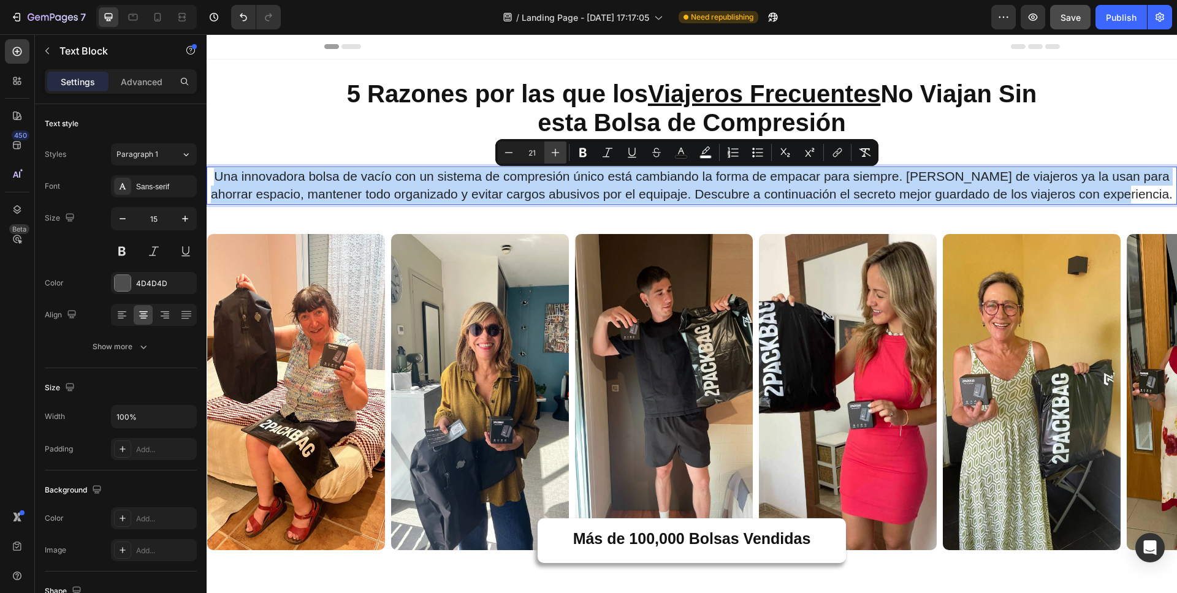
type input "22"
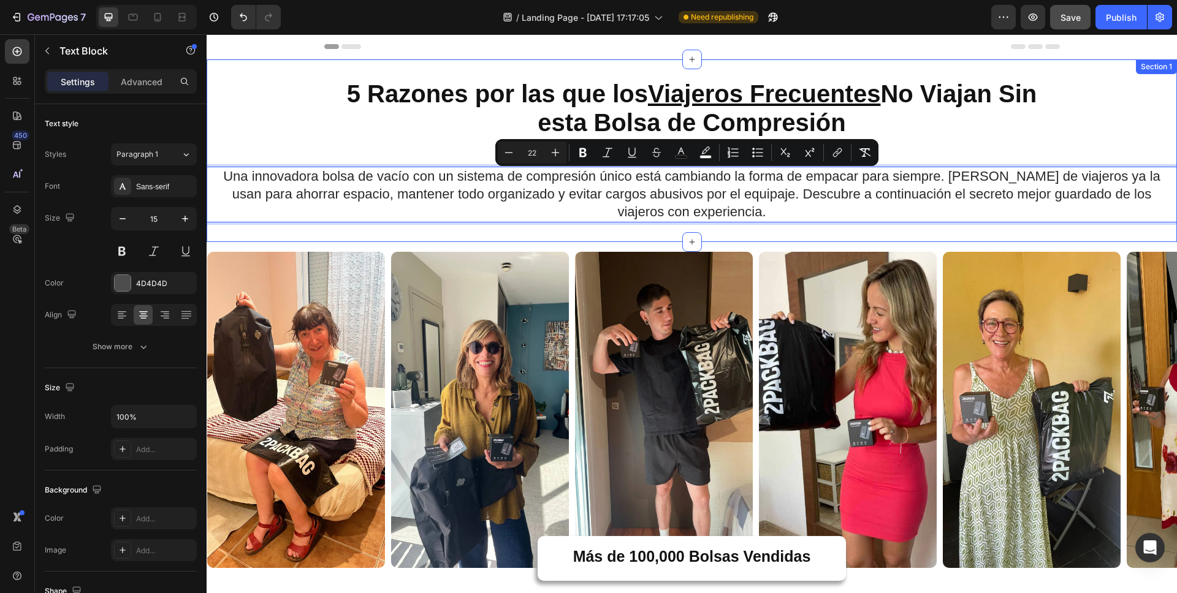
click at [1080, 131] on div "⁠⁠⁠⁠⁠⁠⁠ 5 Razones por las que los Viajeros Frecuentes No Viajan Sin esta Bolsa …" at bounding box center [692, 150] width 970 height 143
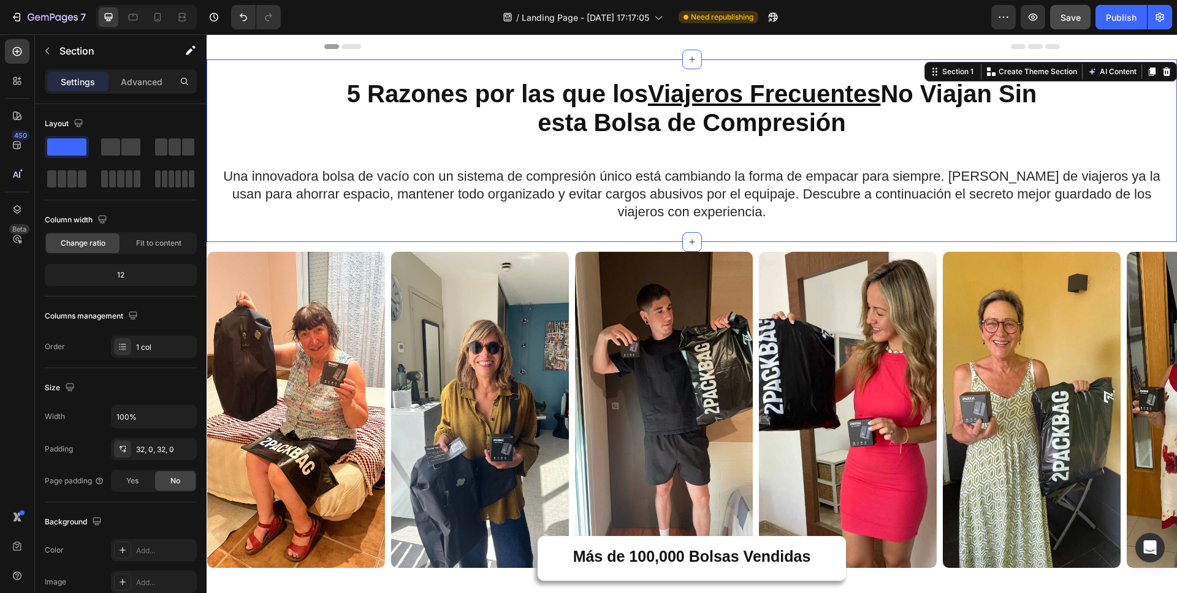
click at [1069, 18] on span "Save" at bounding box center [1070, 17] width 20 height 10
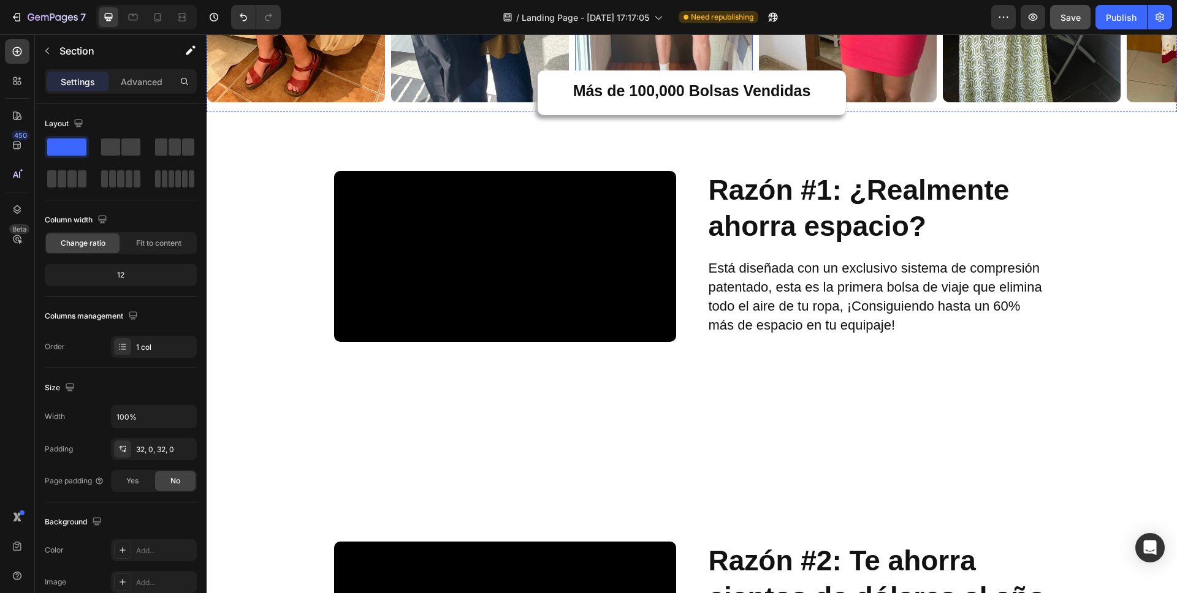
scroll to position [545, 0]
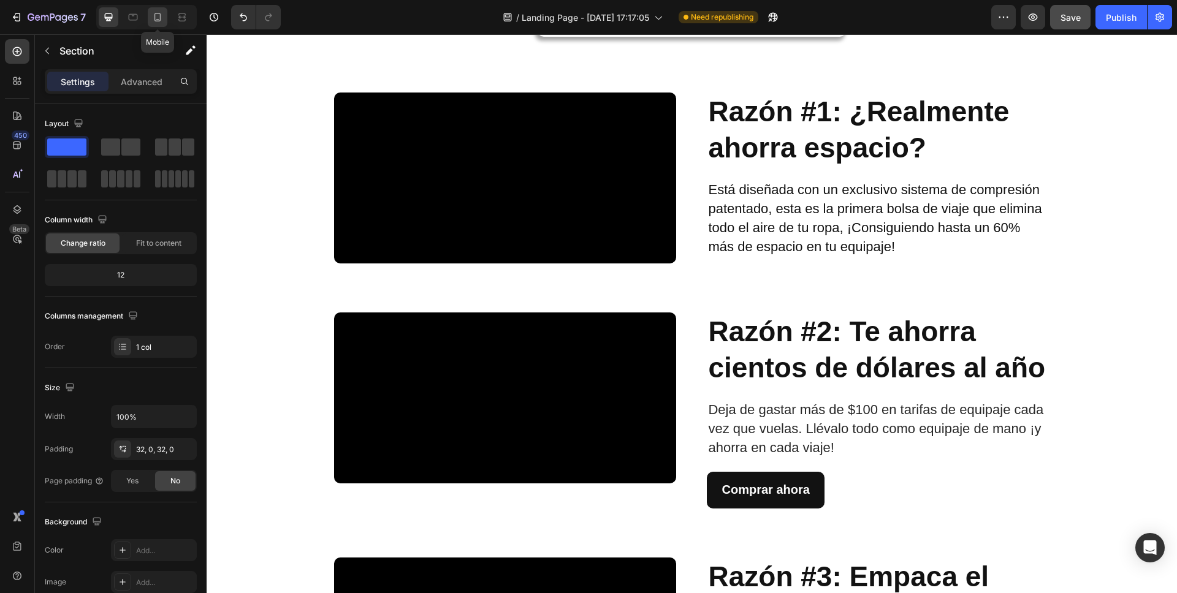
click at [155, 13] on icon at bounding box center [157, 17] width 7 height 9
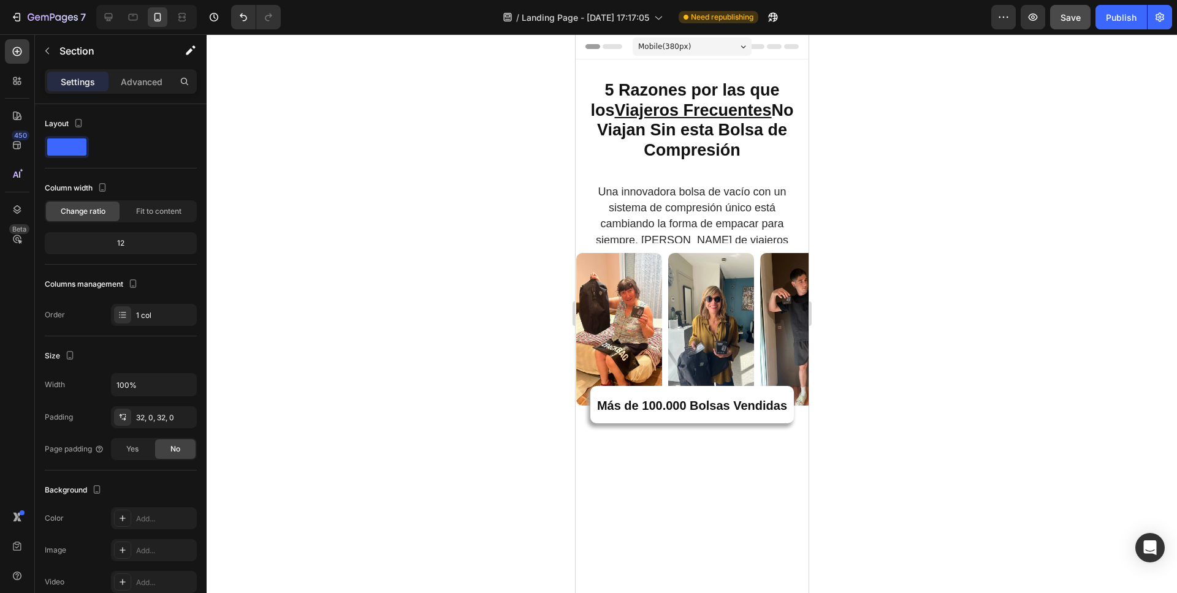
click at [545, 201] on div at bounding box center [692, 313] width 970 height 559
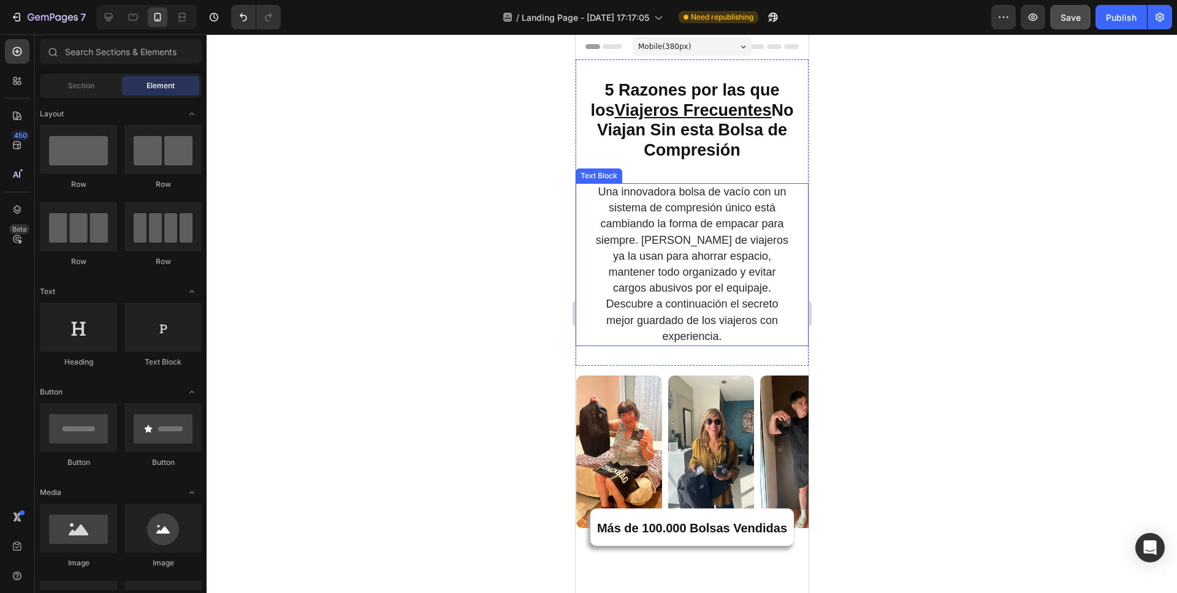
click at [743, 240] on span "Una innovadora bolsa de vacío con un sistema de compresión único está cambiando…" at bounding box center [691, 264] width 192 height 157
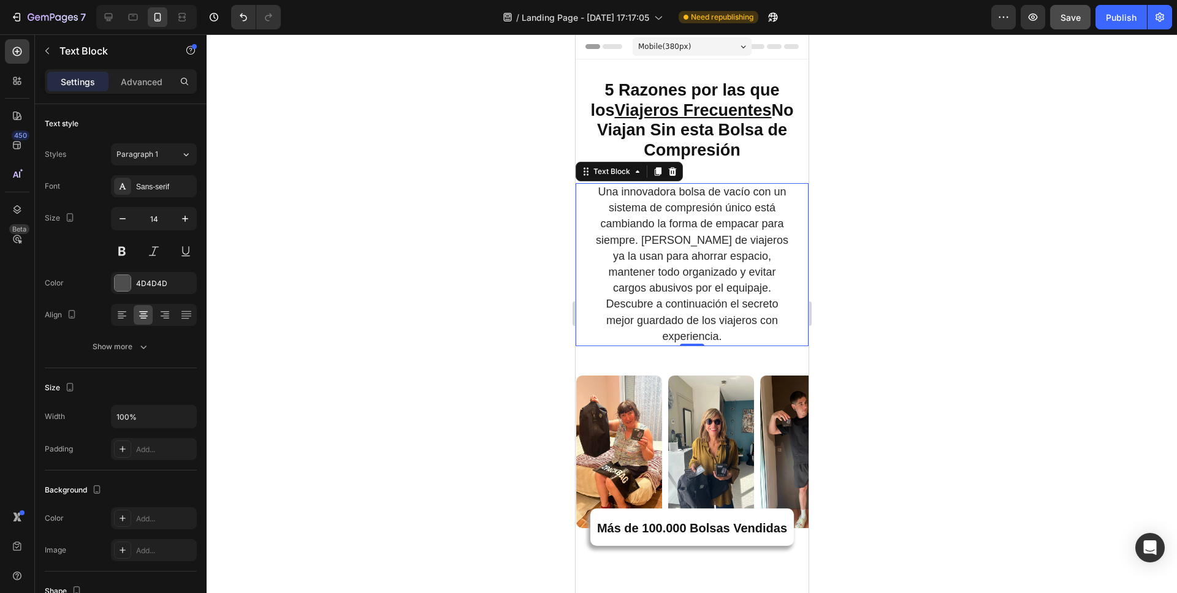
click at [942, 275] on div at bounding box center [692, 313] width 970 height 559
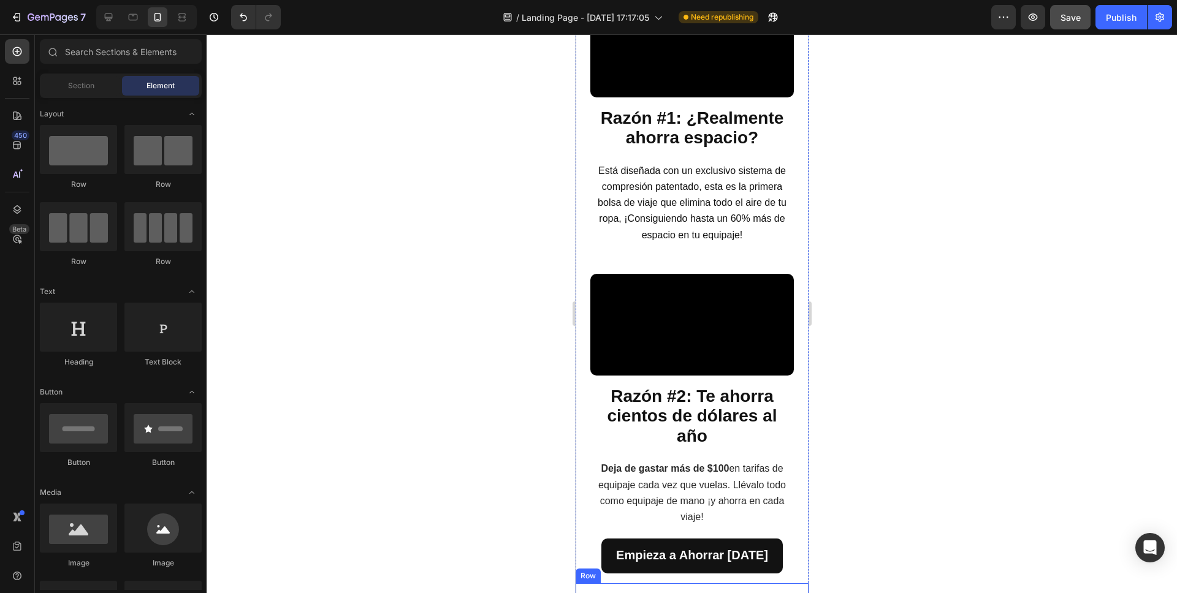
scroll to position [574, 0]
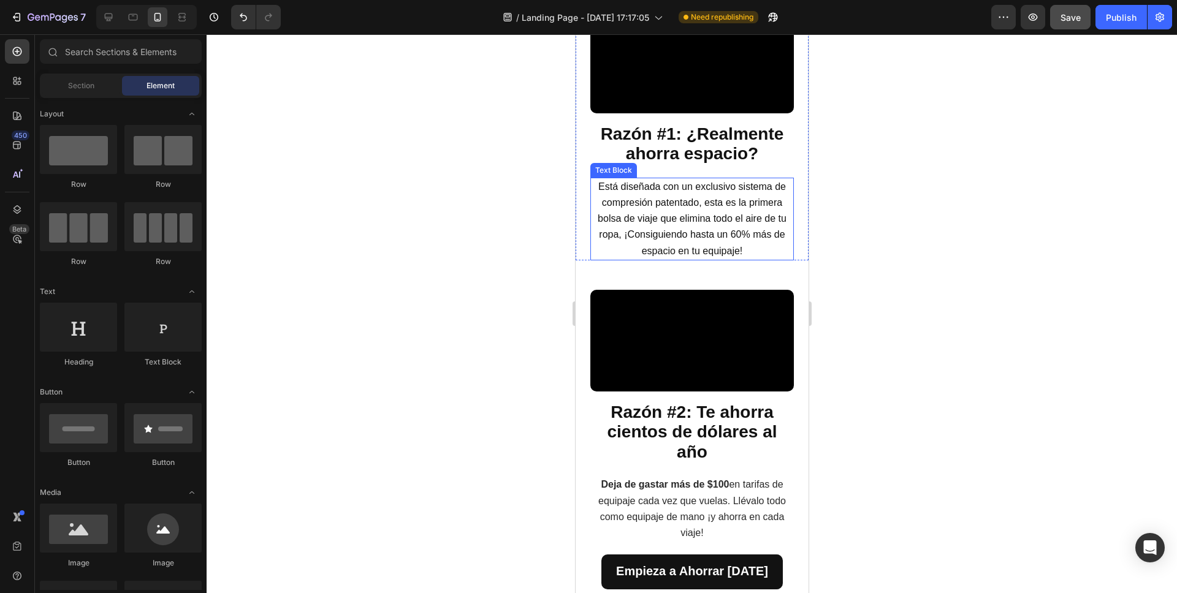
click at [728, 256] on span "Está diseñada con un exclusivo sistema de compresión patentado, esta es la prim…" at bounding box center [691, 218] width 189 height 75
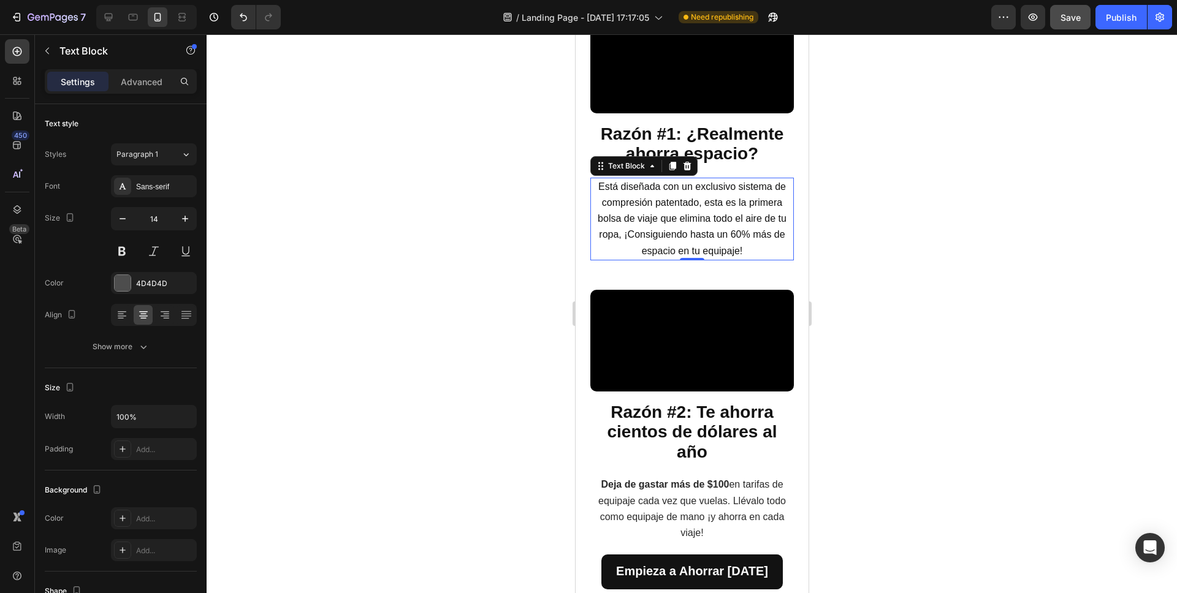
click at [651, 256] on span "Está diseñada con un exclusivo sistema de compresión patentado, esta es la prim…" at bounding box center [691, 218] width 189 height 75
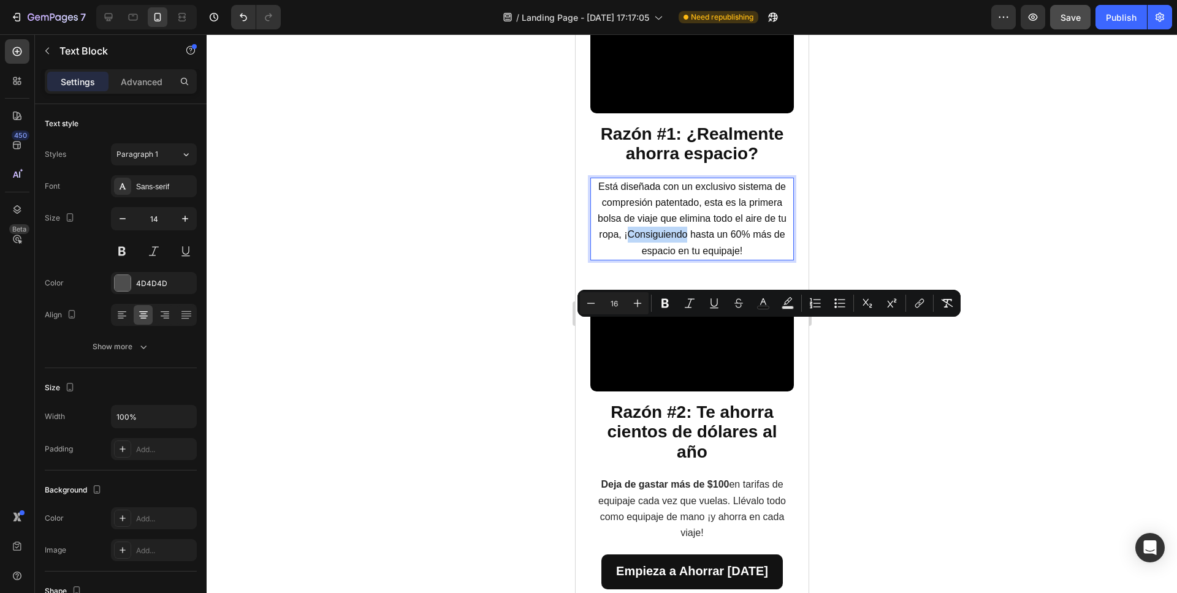
click at [628, 256] on span "Está diseñada con un exclusivo sistema de compresión patentado, esta es la prim…" at bounding box center [691, 218] width 189 height 75
drag, startPoint x: 623, startPoint y: 325, endPoint x: 669, endPoint y: 341, distance: 48.3
click at [669, 256] on span "Está diseñada con un exclusivo sistema de compresión patentado, esta es la prim…" at bounding box center [691, 218] width 189 height 75
click at [667, 299] on icon "Editor contextual toolbar" at bounding box center [665, 303] width 12 height 12
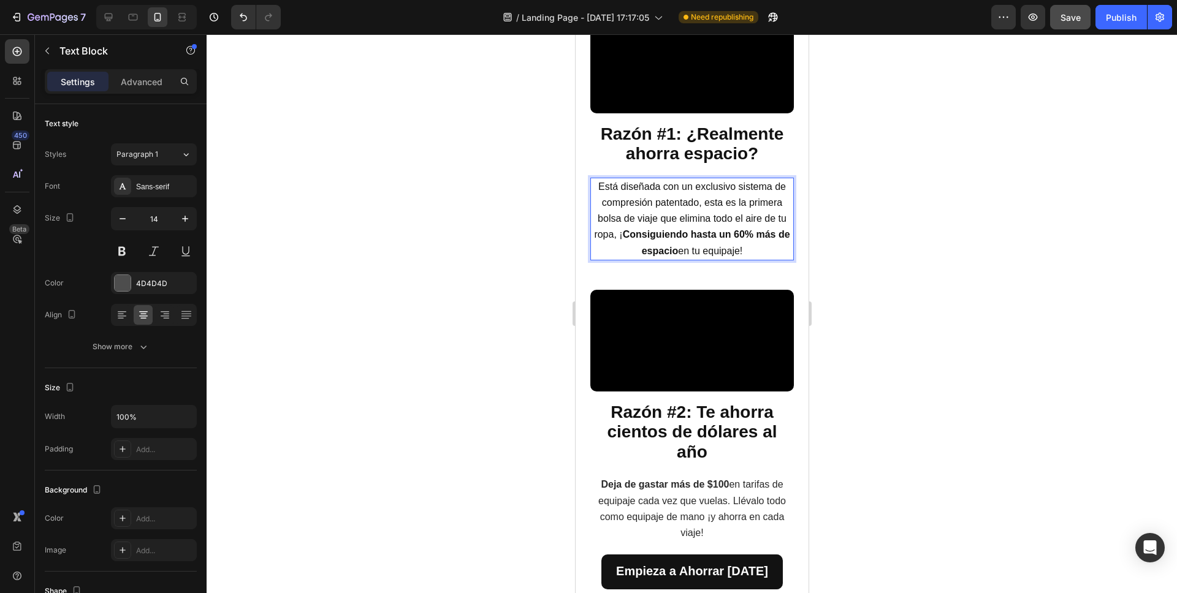
click at [927, 437] on div at bounding box center [692, 313] width 970 height 559
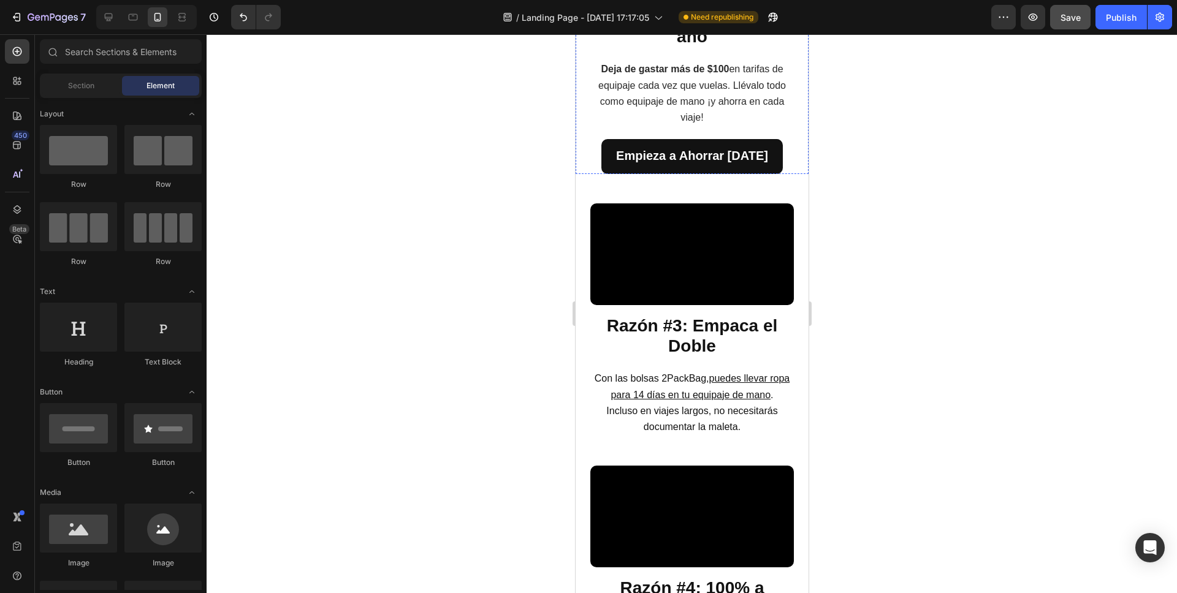
scroll to position [1003, 0]
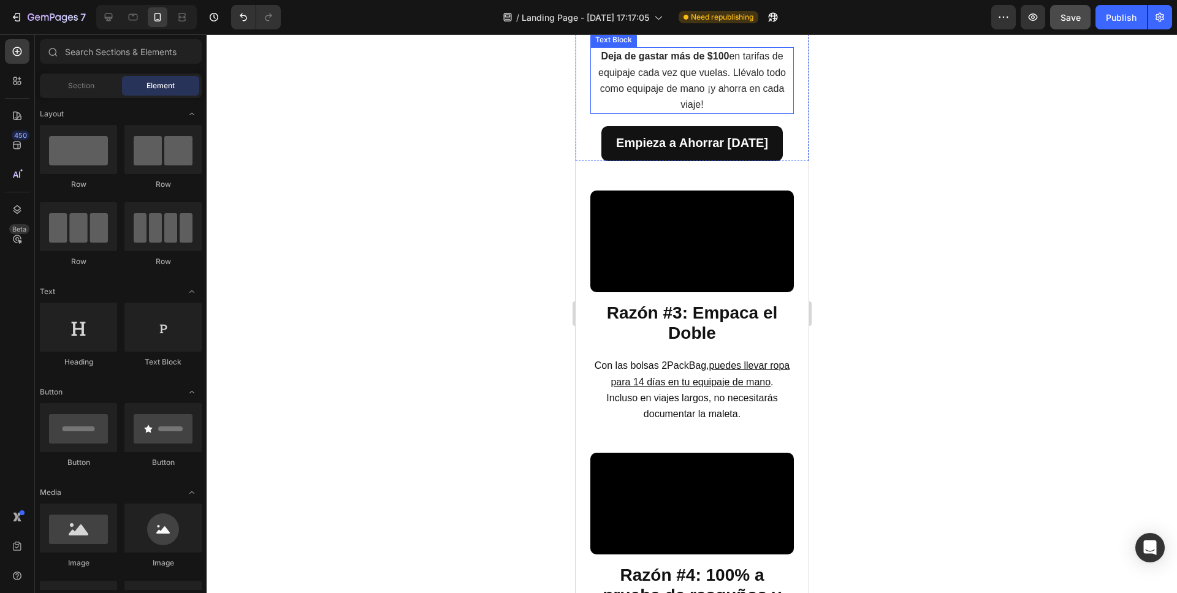
click at [698, 110] on span "Deja de gastar más de $100 en tarifas de equipaje cada vez que vuelas. Llévalo …" at bounding box center [691, 80] width 188 height 59
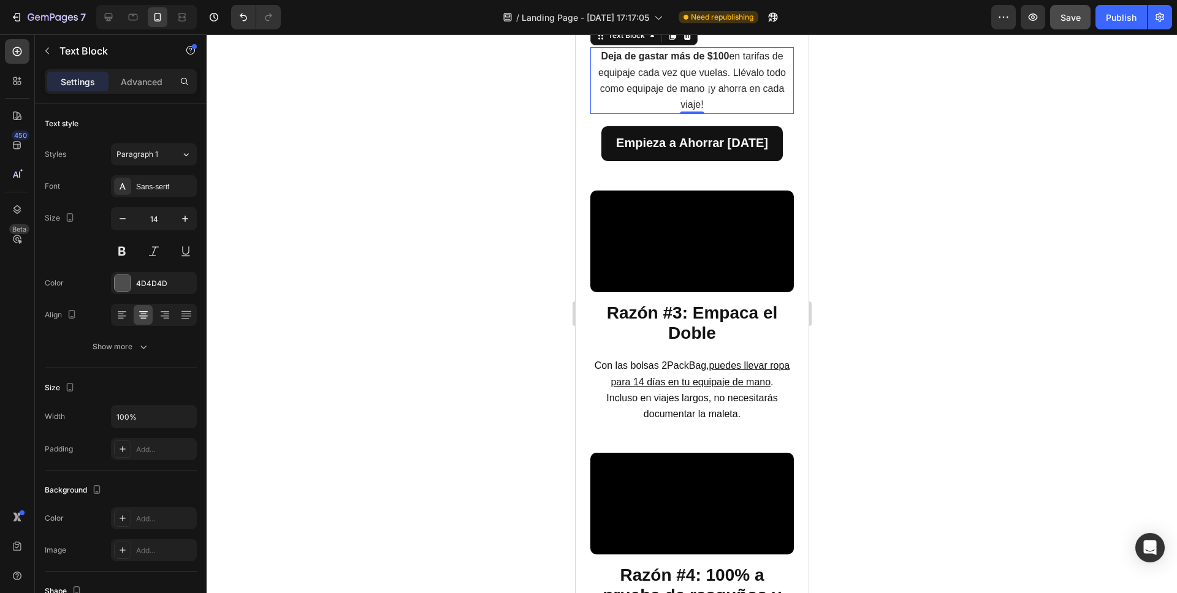
click at [698, 110] on span "Deja de gastar más de $100 en tarifas de equipaje cada vez que vuelas. Llévalo …" at bounding box center [691, 80] width 188 height 59
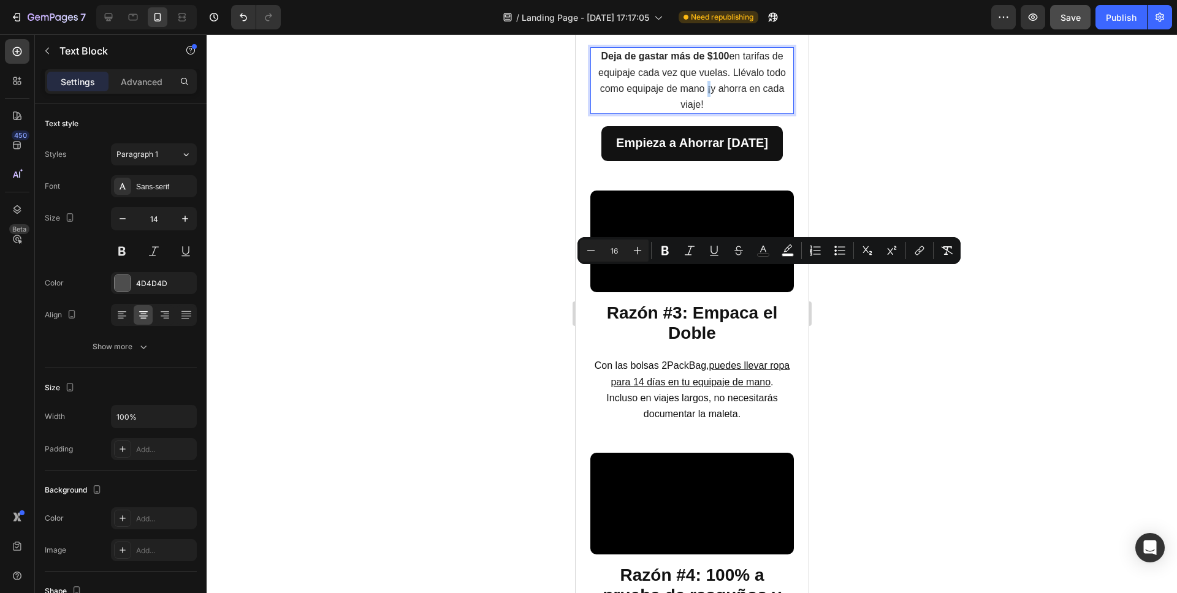
click at [698, 110] on span "Deja de gastar más de $100 en tarifas de equipaje cada vez que vuelas. Llévalo …" at bounding box center [691, 80] width 188 height 59
drag, startPoint x: 696, startPoint y: 288, endPoint x: 719, endPoint y: 279, distance: 24.2
click at [719, 110] on span "Deja de gastar más de $100 en tarifas de equipaje cada vez que vuelas. Llévalo …" at bounding box center [691, 80] width 188 height 59
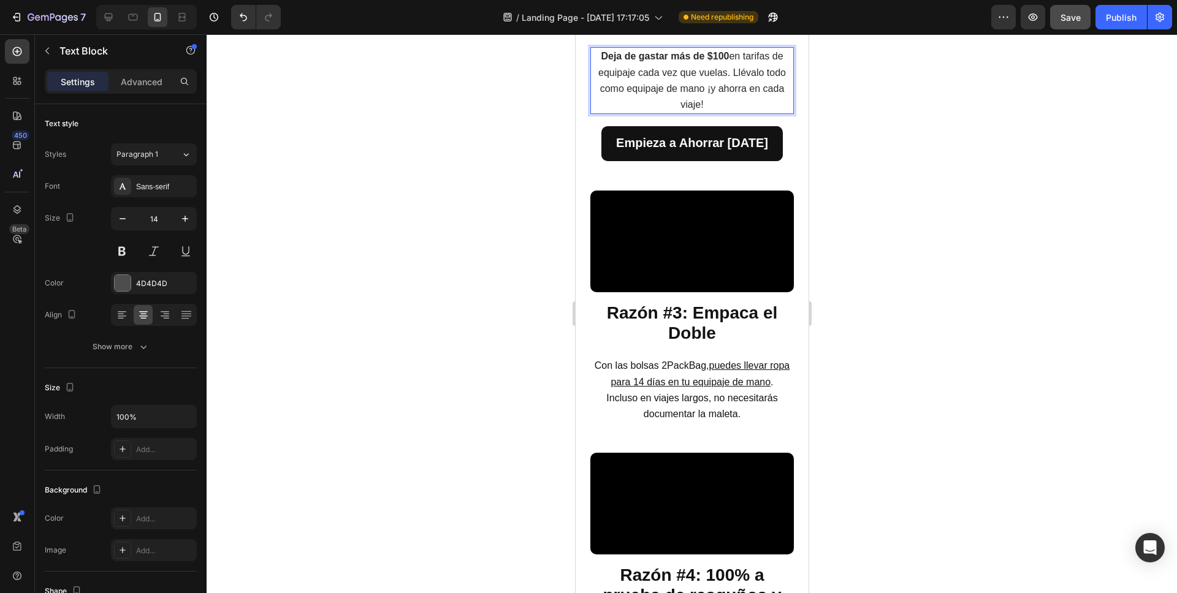
click at [740, 110] on span "Deja de gastar más de $100 en tarifas de equipaje cada vez que vuelas. Llévalo …" at bounding box center [691, 80] width 188 height 59
click at [755, 110] on span "Deja de gastar más de $100 en tarifas de equipaje cada vez que vuelas. Llévalo …" at bounding box center [691, 80] width 188 height 59
click at [832, 336] on div at bounding box center [692, 313] width 970 height 559
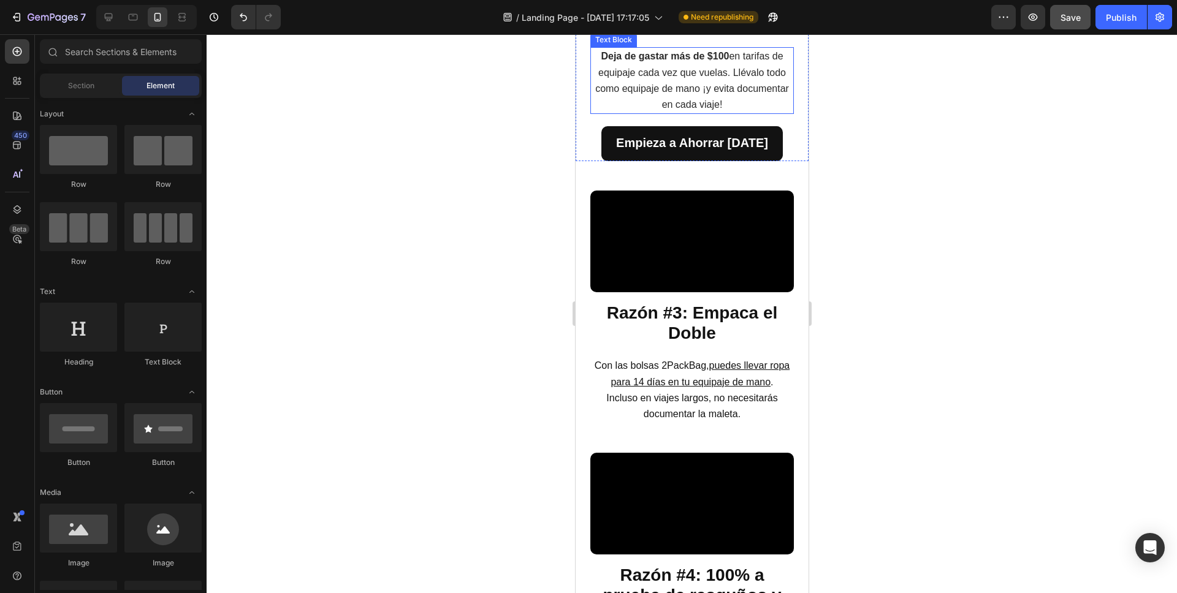
click at [729, 110] on span "Deja de gastar más de $100 en tarifas de equipaje cada vez que vuelas. Llévalo …" at bounding box center [691, 80] width 194 height 59
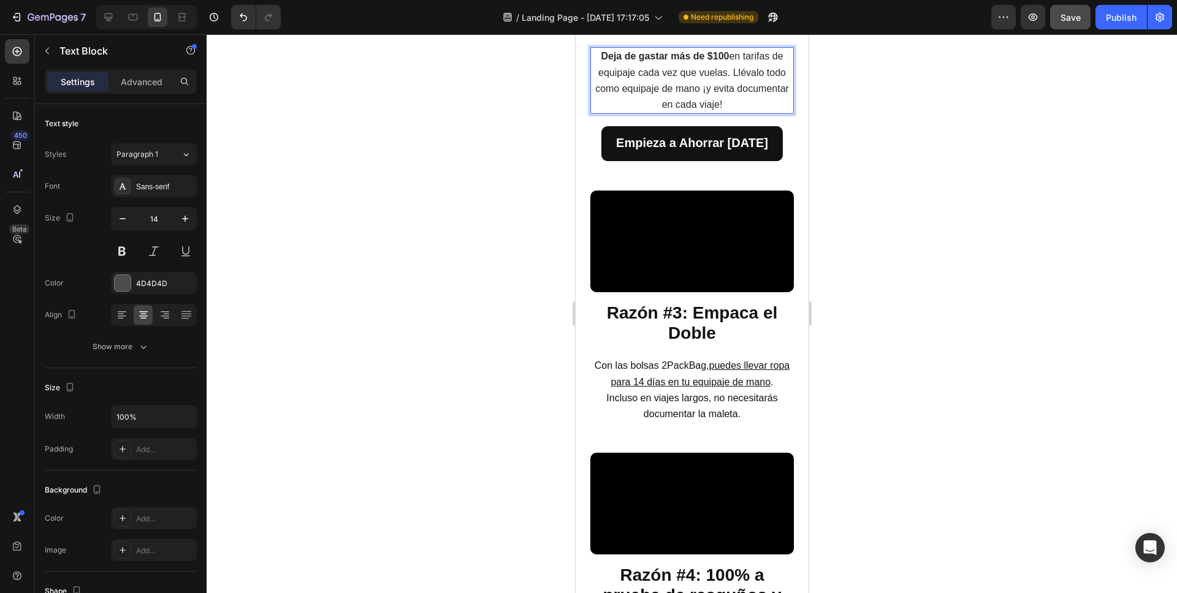
click at [729, 110] on span "Deja de gastar más de $100 en tarifas de equipaje cada vez que vuelas. Llévalo …" at bounding box center [691, 80] width 194 height 59
click at [850, 336] on div at bounding box center [692, 313] width 970 height 559
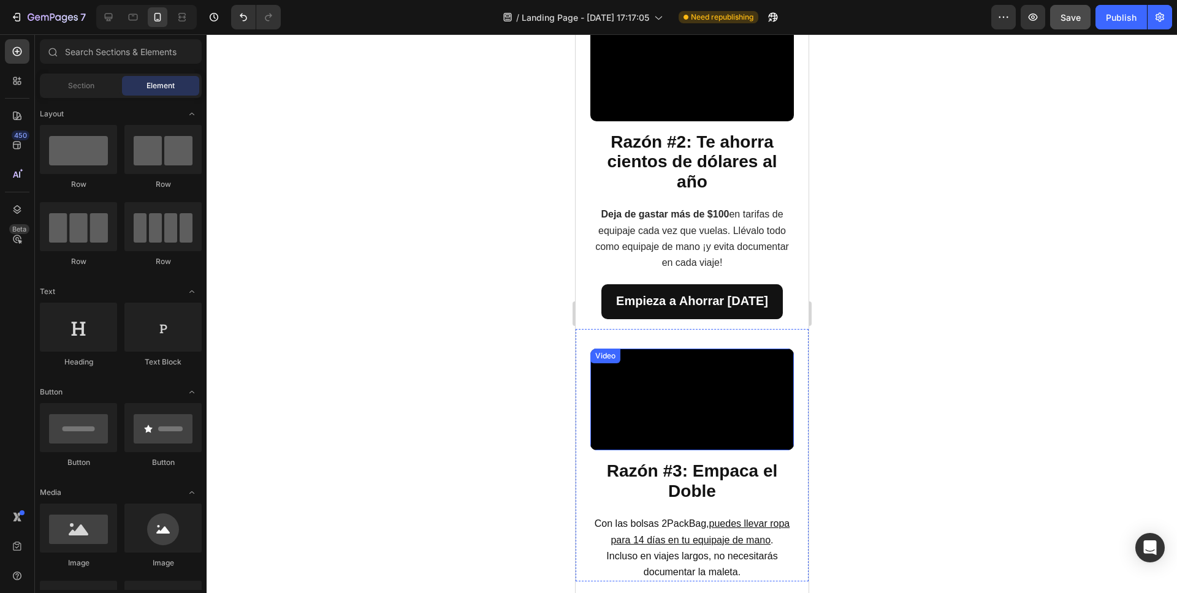
scroll to position [810, 0]
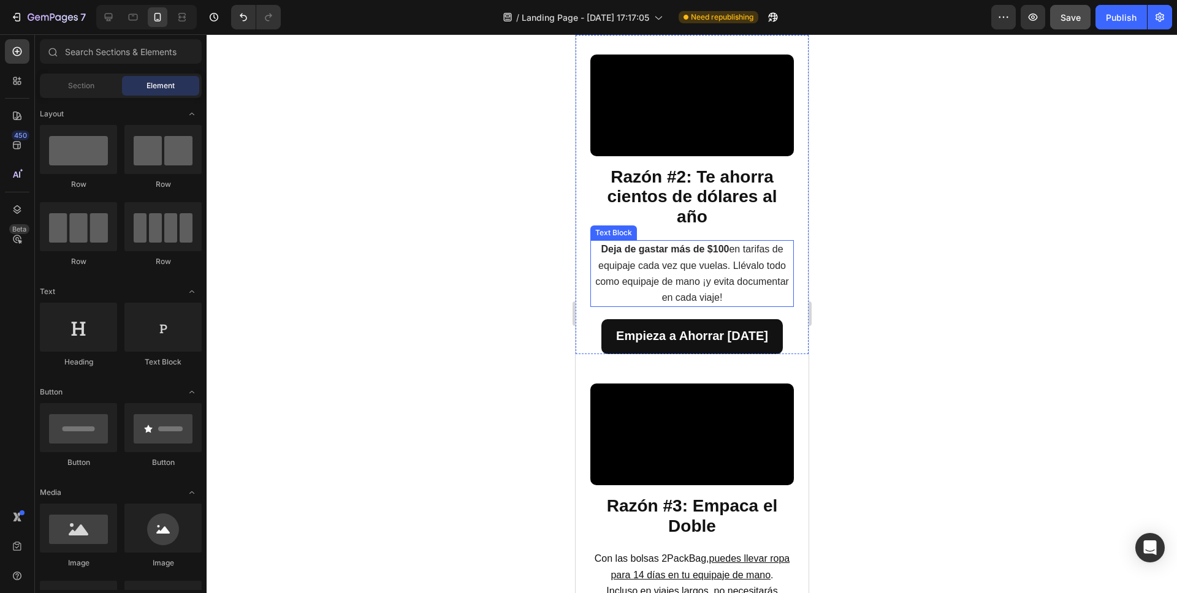
click at [738, 303] on span "Deja de gastar más de $100 en tarifas de equipaje cada vez que vuelas. Llévalo …" at bounding box center [691, 273] width 194 height 59
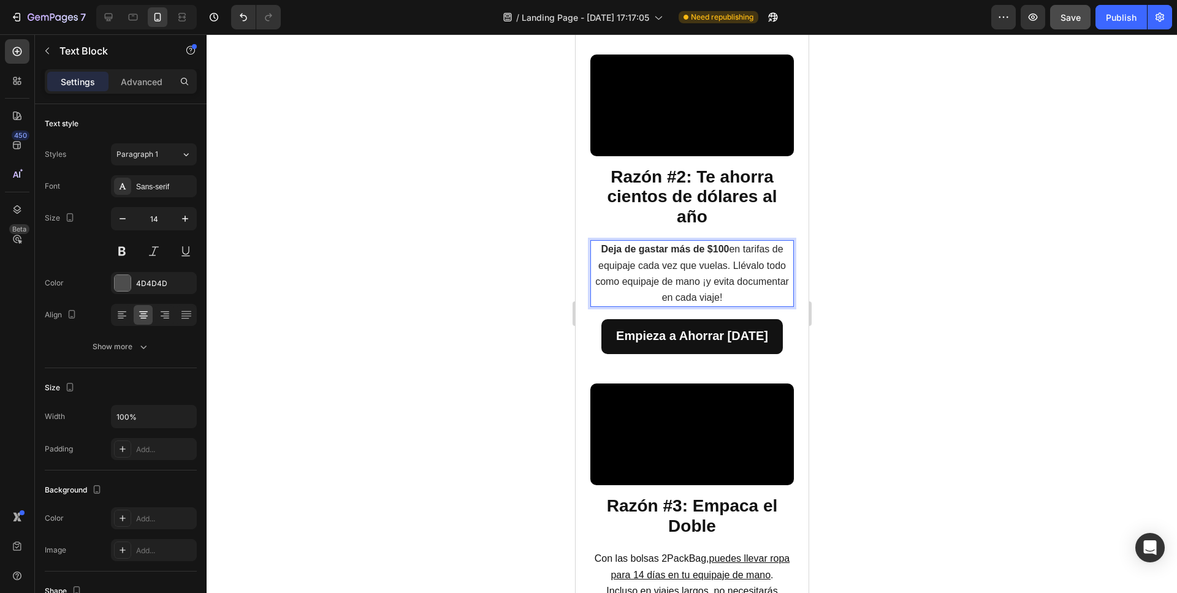
click at [749, 306] on p "Deja de gastar más de $100 en tarifas de equipaje cada vez que vuelas. Llévalo …" at bounding box center [691, 273] width 201 height 64
click at [749, 303] on span "Deja de gastar más de $100 en tarifas de equipaje cada vez que vuelas. Llévalo …" at bounding box center [691, 273] width 194 height 59
click at [684, 303] on span "Deja de gastar más de $100 en tarifas de equipaje cada vez que vuelas. Llévalo …" at bounding box center [691, 273] width 188 height 59
click at [872, 476] on div at bounding box center [692, 313] width 970 height 559
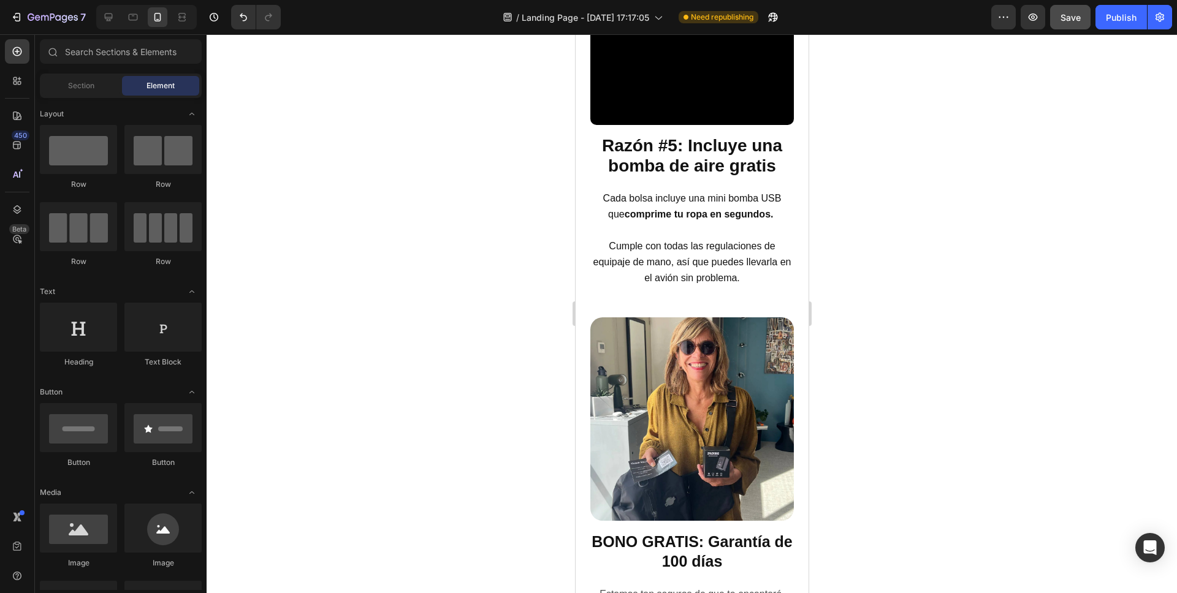
scroll to position [1695, 0]
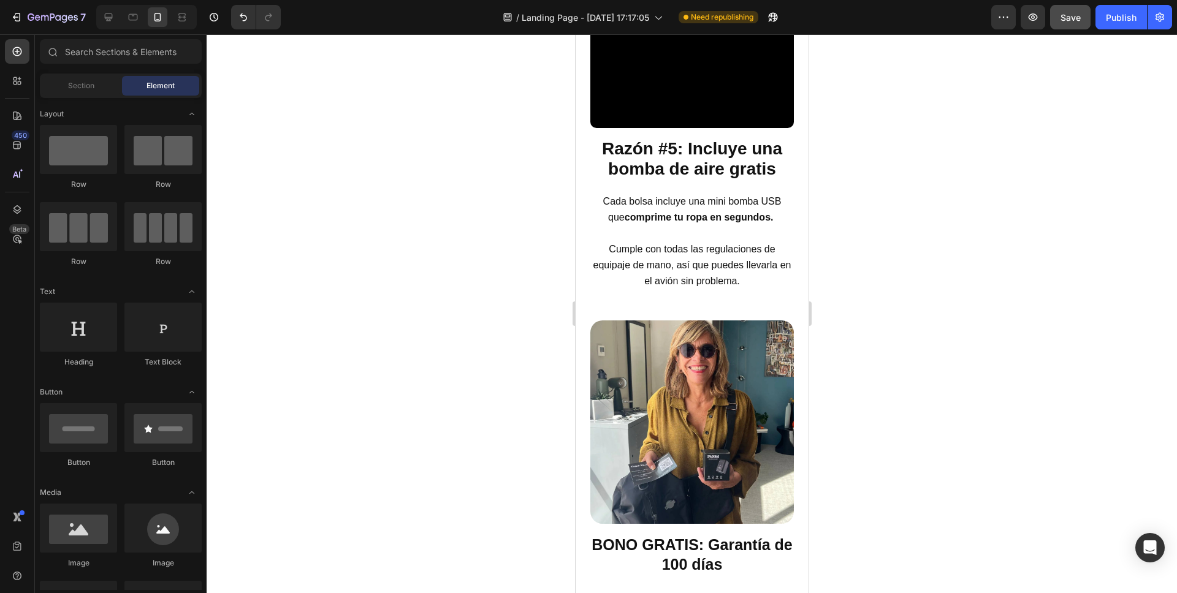
click at [905, 326] on div at bounding box center [692, 313] width 970 height 559
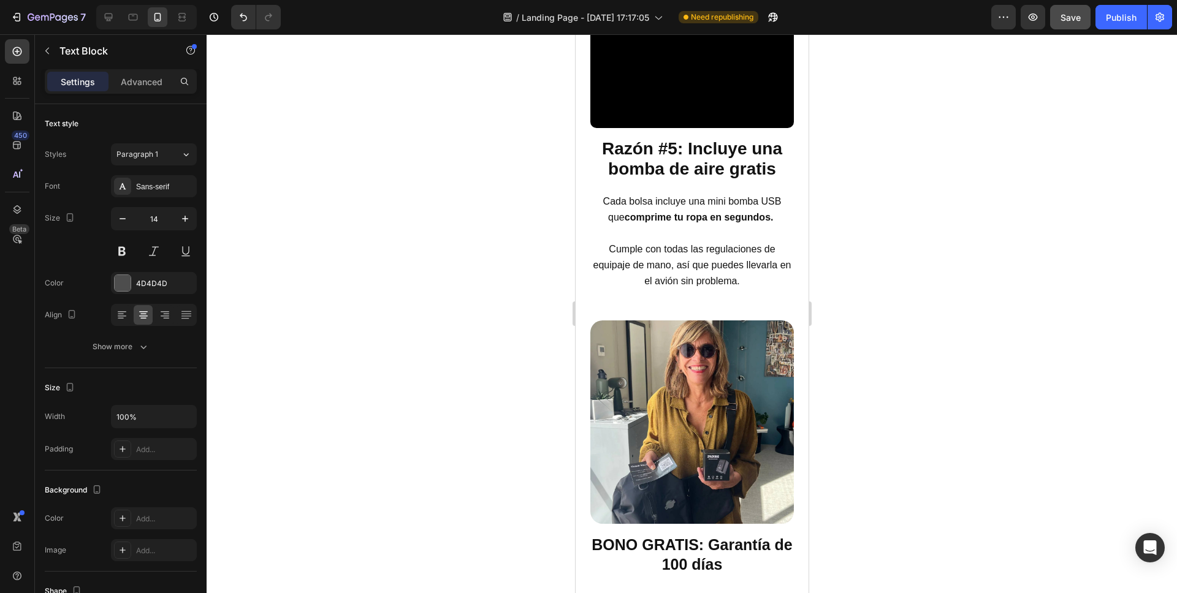
drag, startPoint x: 748, startPoint y: 358, endPoint x: 664, endPoint y: 358, distance: 83.3
click at [821, 358] on div at bounding box center [692, 313] width 970 height 559
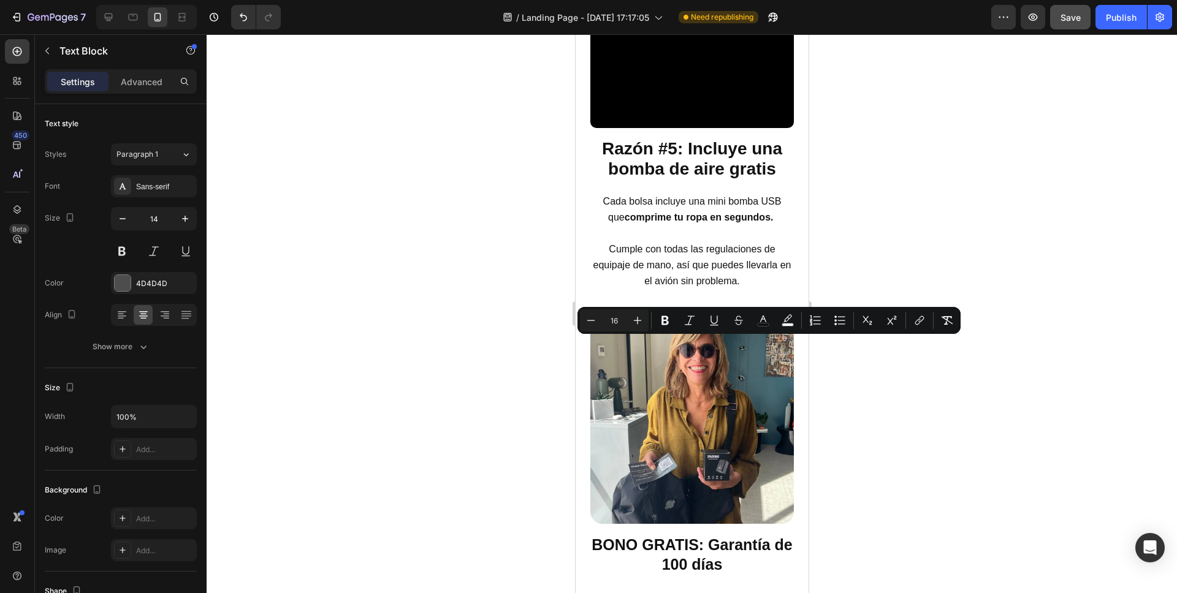
drag, startPoint x: 720, startPoint y: 346, endPoint x: 759, endPoint y: 362, distance: 41.5
click at [670, 319] on icon "Editor contextual toolbar" at bounding box center [665, 320] width 12 height 12
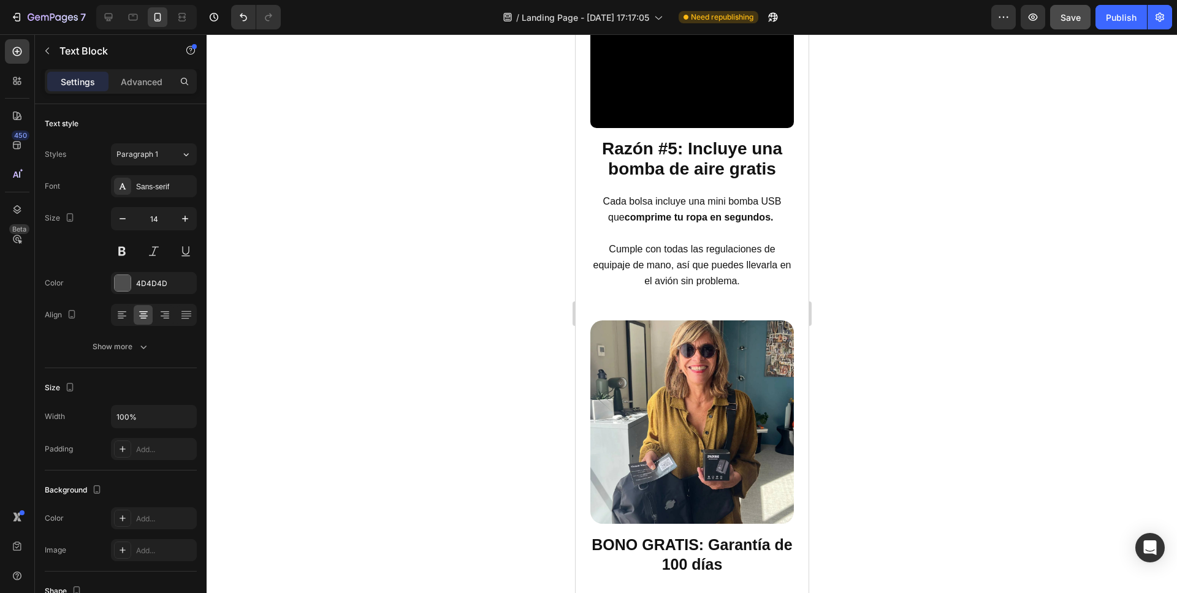
click at [912, 471] on div at bounding box center [692, 313] width 970 height 559
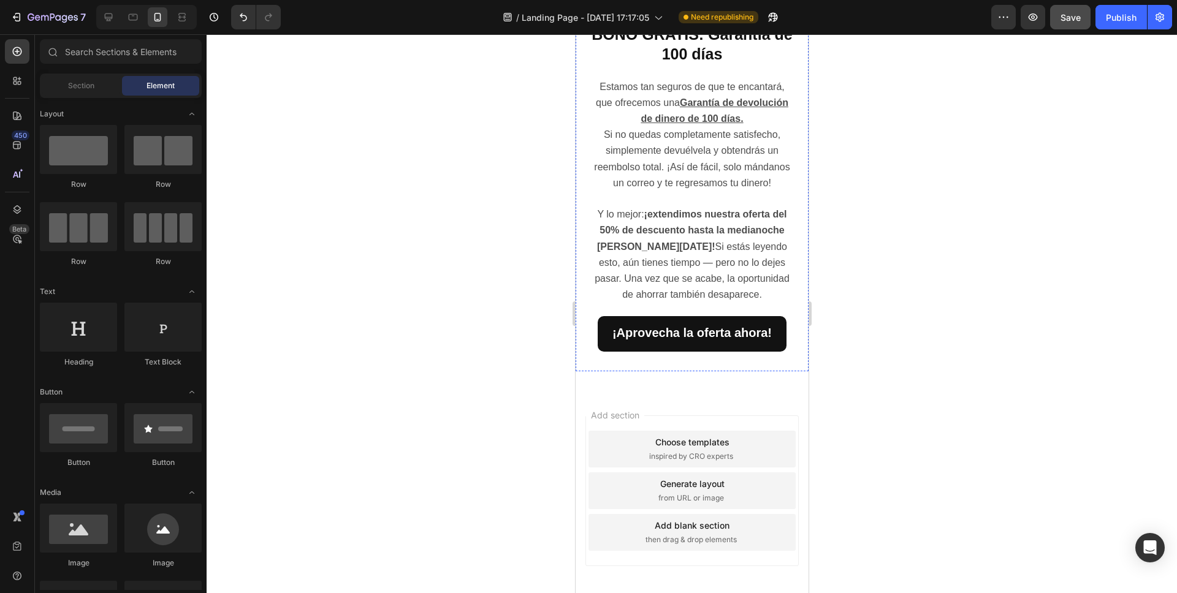
scroll to position [2212, 0]
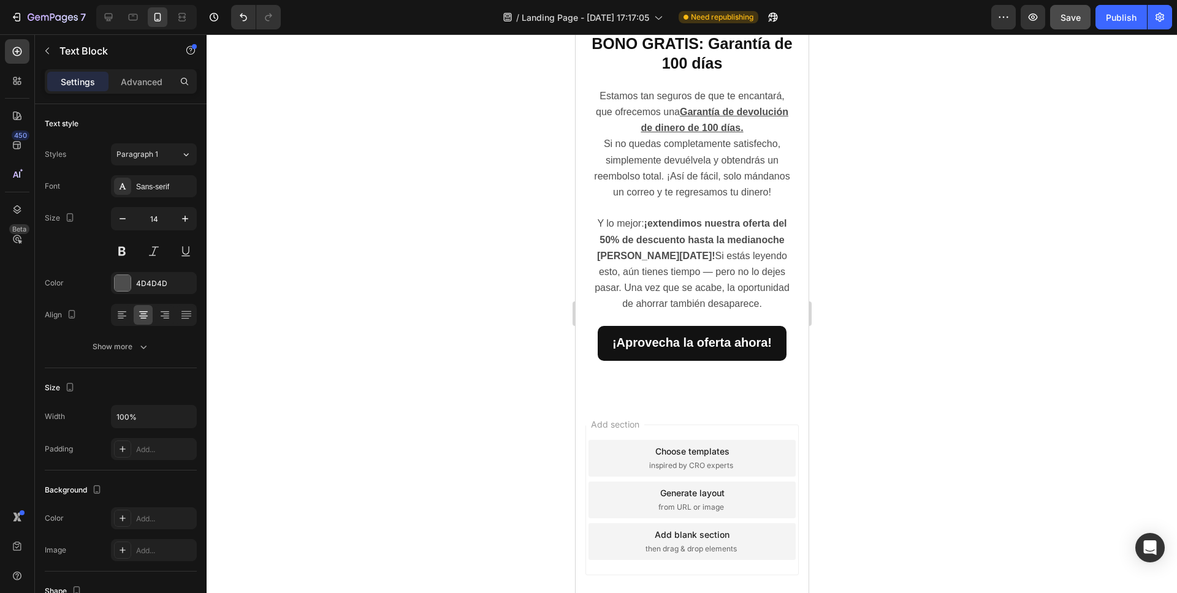
click at [848, 232] on div at bounding box center [692, 313] width 970 height 559
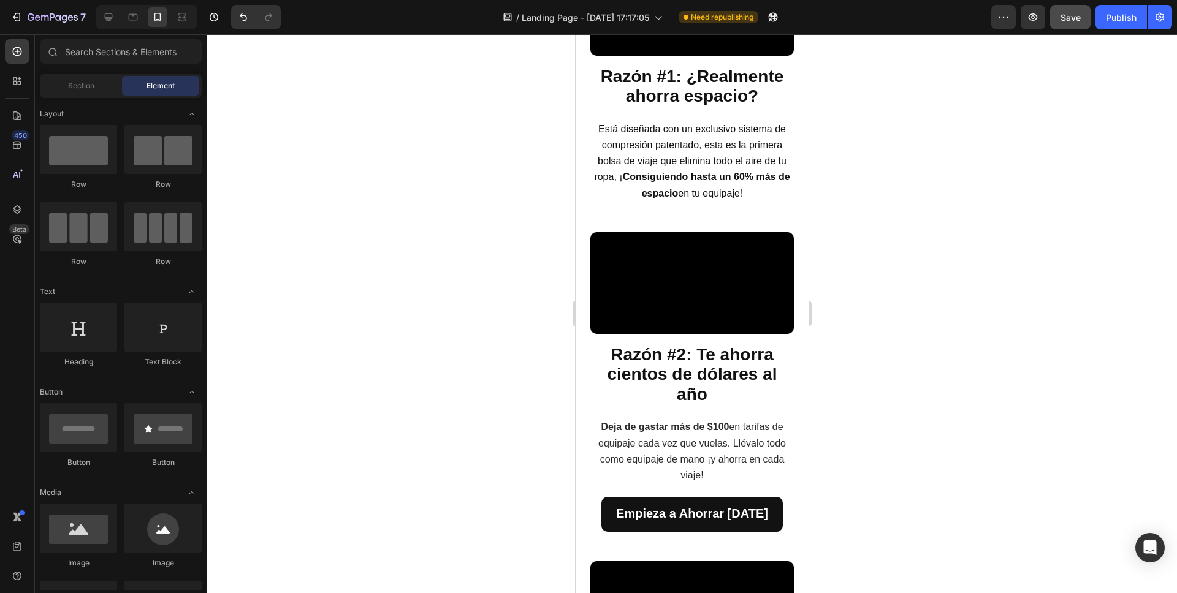
scroll to position [0, 0]
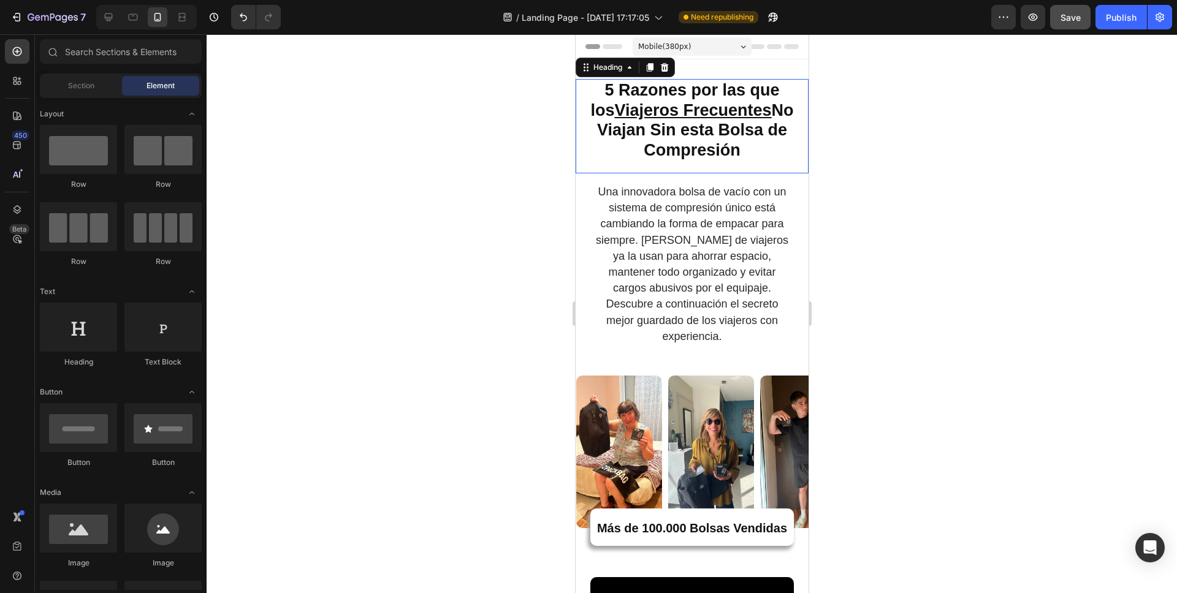
click at [653, 146] on strong "5 Razones por las que los Viajeros Frecuentes No Viajan Sin esta Bolsa de Compr…" at bounding box center [691, 120] width 203 height 78
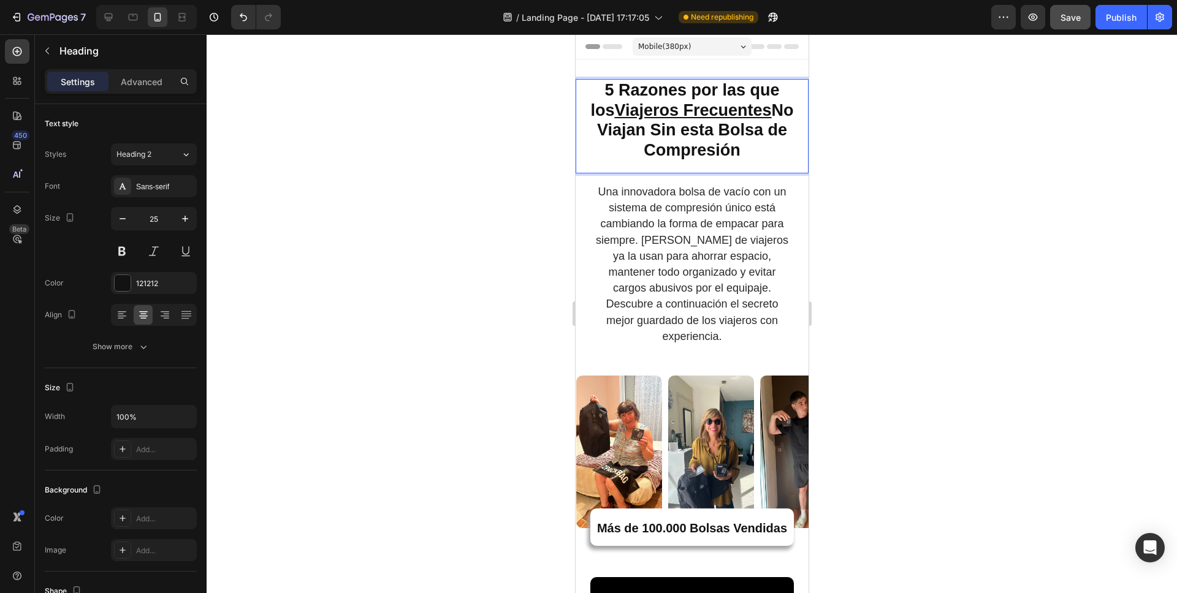
click at [650, 145] on strong "5 Razones por las que los Viajeros Frecuentes No Viajan Sin esta Bolsa de Compr…" at bounding box center [691, 120] width 203 height 78
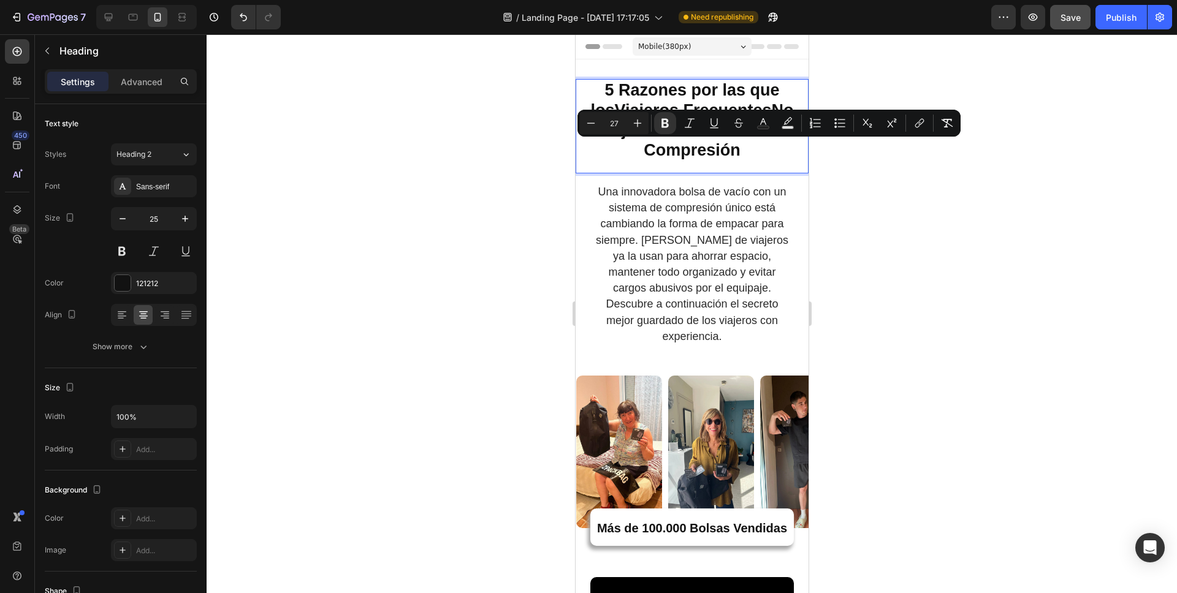
click at [944, 237] on div at bounding box center [692, 313] width 970 height 559
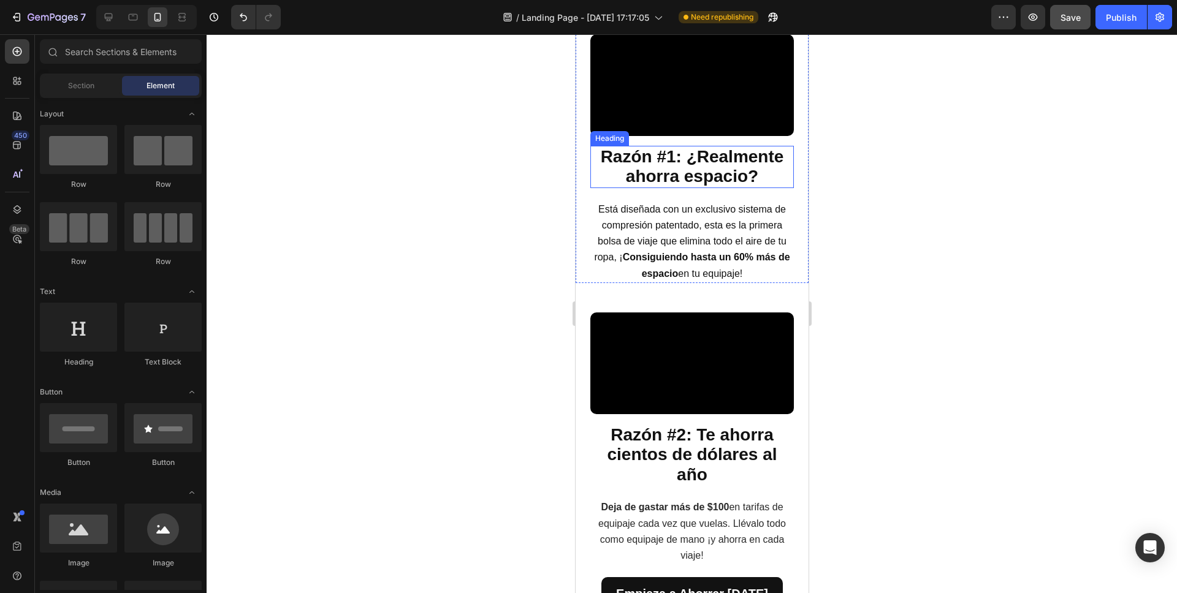
scroll to position [558, 0]
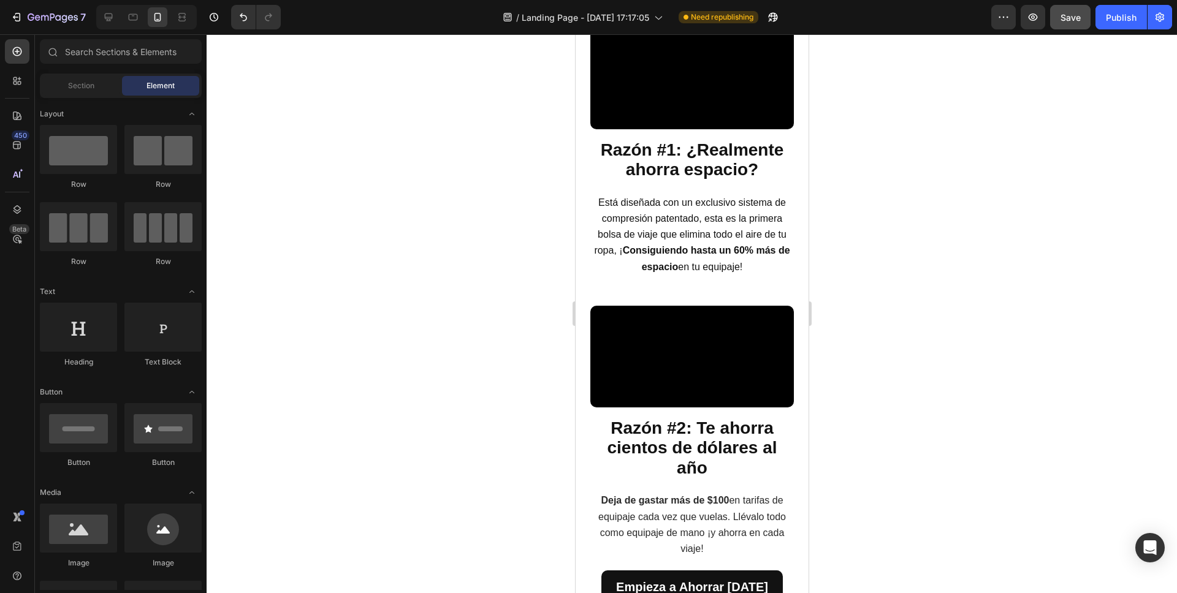
click at [898, 248] on div at bounding box center [692, 313] width 970 height 559
click at [1070, 19] on span "Save" at bounding box center [1070, 17] width 20 height 10
click at [105, 15] on icon at bounding box center [109, 17] width 8 height 8
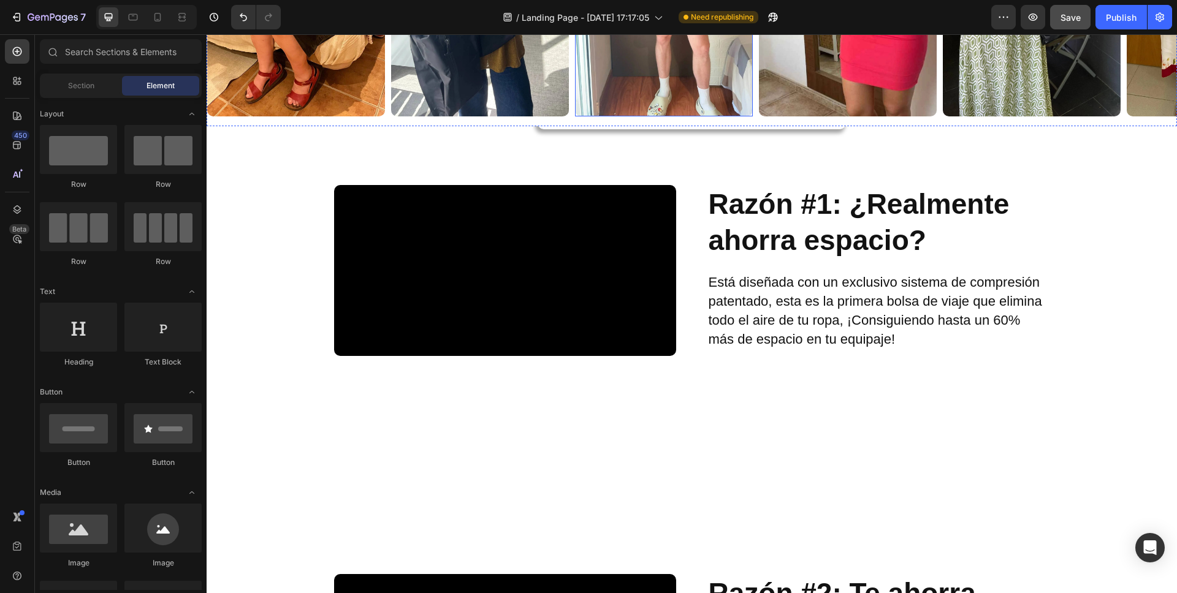
scroll to position [455, 0]
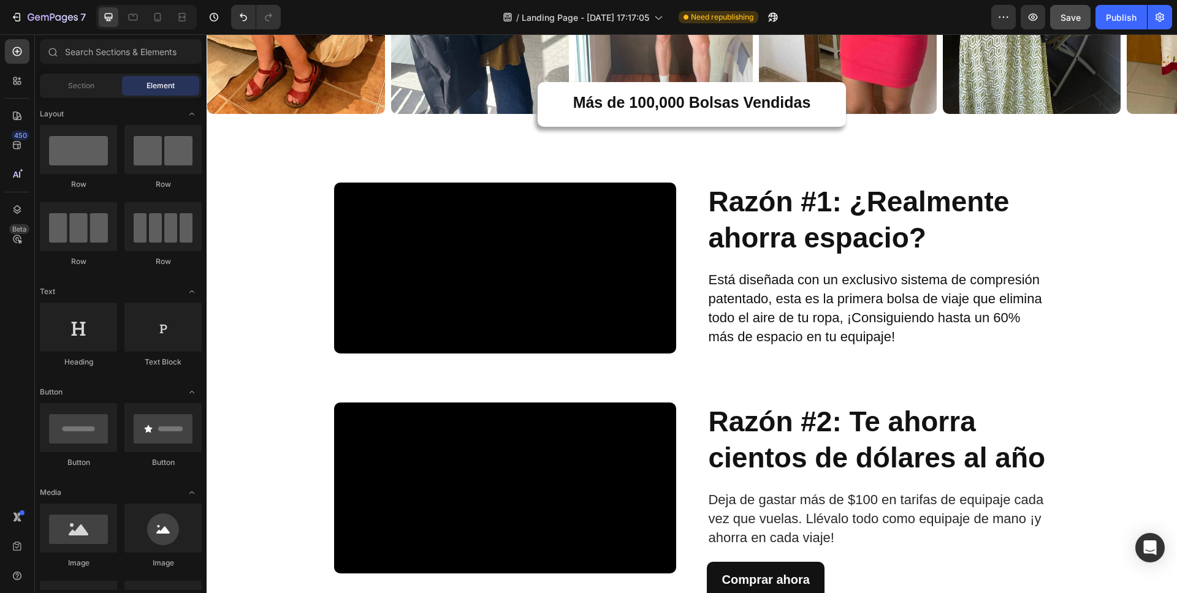
click at [168, 13] on div at bounding box center [146, 17] width 100 height 25
click at [164, 15] on div at bounding box center [158, 17] width 20 height 20
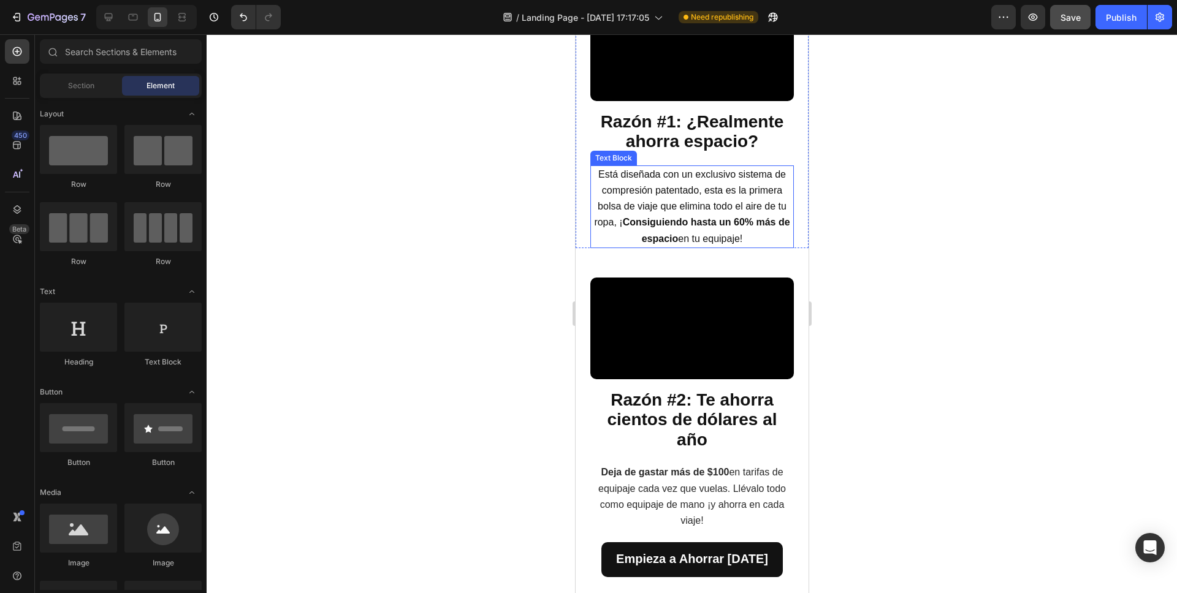
click at [703, 244] on span "Está diseñada con un exclusivo sistema de compresión patentado, esta es la prim…" at bounding box center [690, 206] width 195 height 75
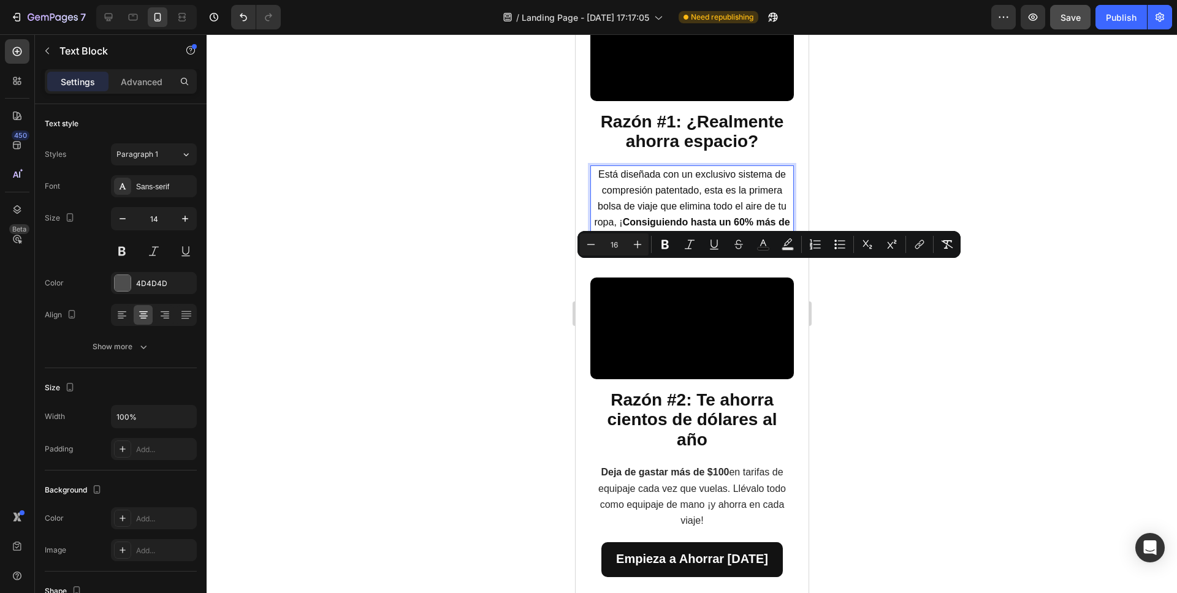
drag, startPoint x: 749, startPoint y: 327, endPoint x: 596, endPoint y: 271, distance: 162.7
click at [596, 247] on p "Está diseñada con un exclusivo sistema de compresión patentado, esta es la prim…" at bounding box center [691, 207] width 201 height 80
copy span "Está diseñada con un exclusivo sistema de compresión patentado, esta es la prim…"
click at [102, 13] on icon at bounding box center [108, 17] width 12 height 12
type input "16"
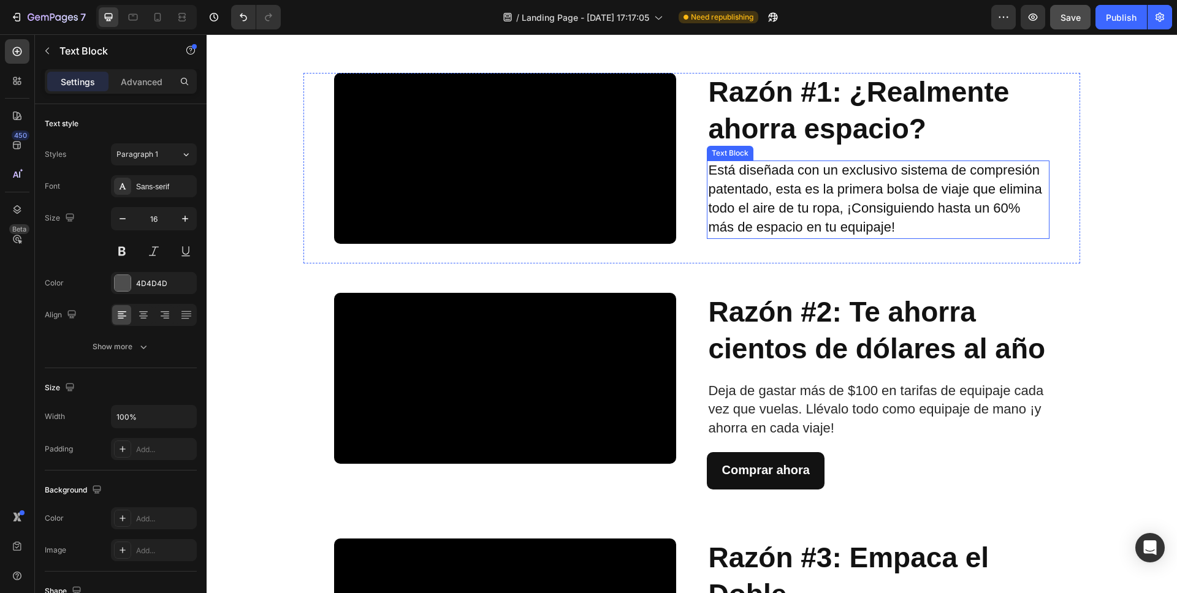
scroll to position [396, 0]
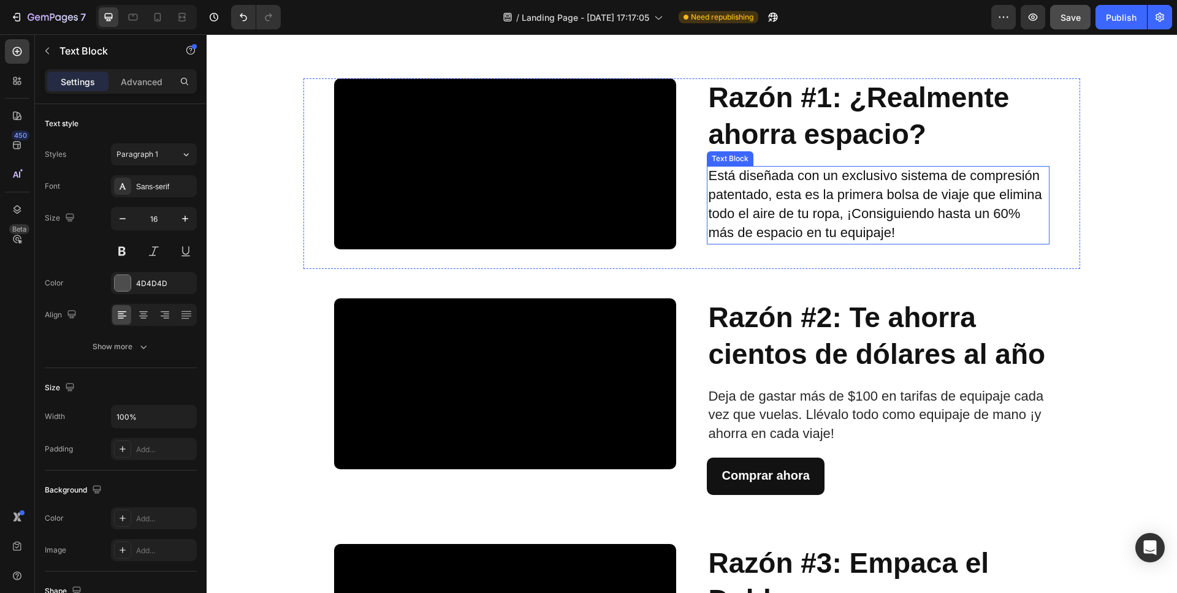
click at [829, 217] on span "Está diseñada con un exclusivo sistema de compresión patentado, esta es la prim…" at bounding box center [874, 204] width 333 height 72
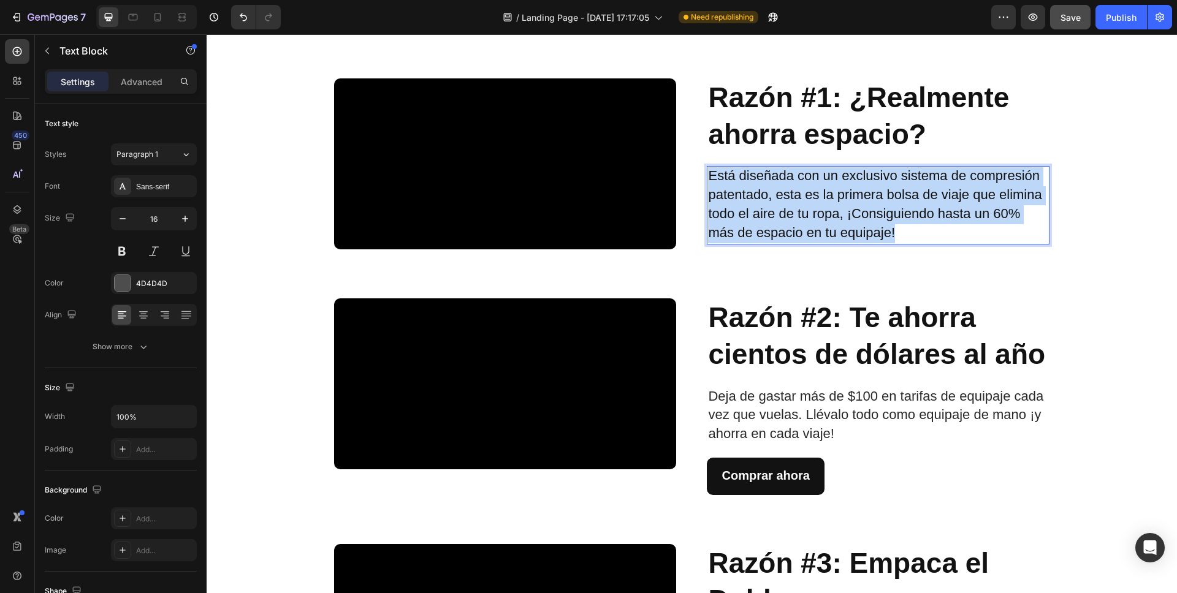
click at [829, 217] on span "Está diseñada con un exclusivo sistema de compresión patentado, esta es la prim…" at bounding box center [874, 204] width 333 height 72
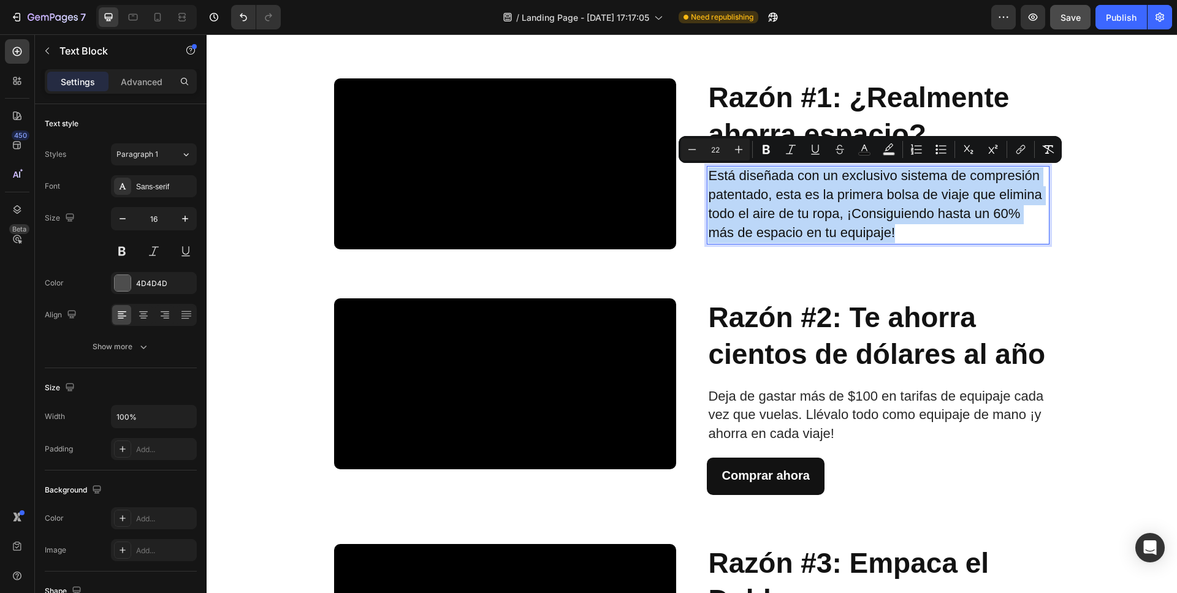
type input "16"
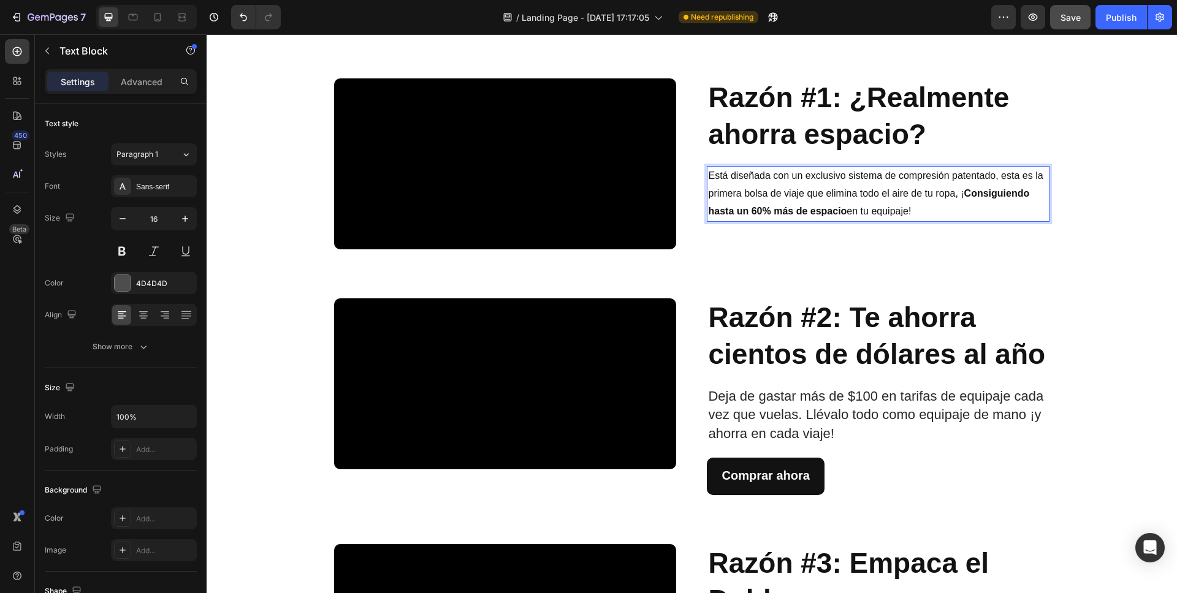
drag, startPoint x: 897, startPoint y: 212, endPoint x: 705, endPoint y: 174, distance: 195.5
click at [708, 174] on p "Está diseñada con un exclusivo sistema de compresión patentado, esta es la prim…" at bounding box center [877, 193] width 339 height 53
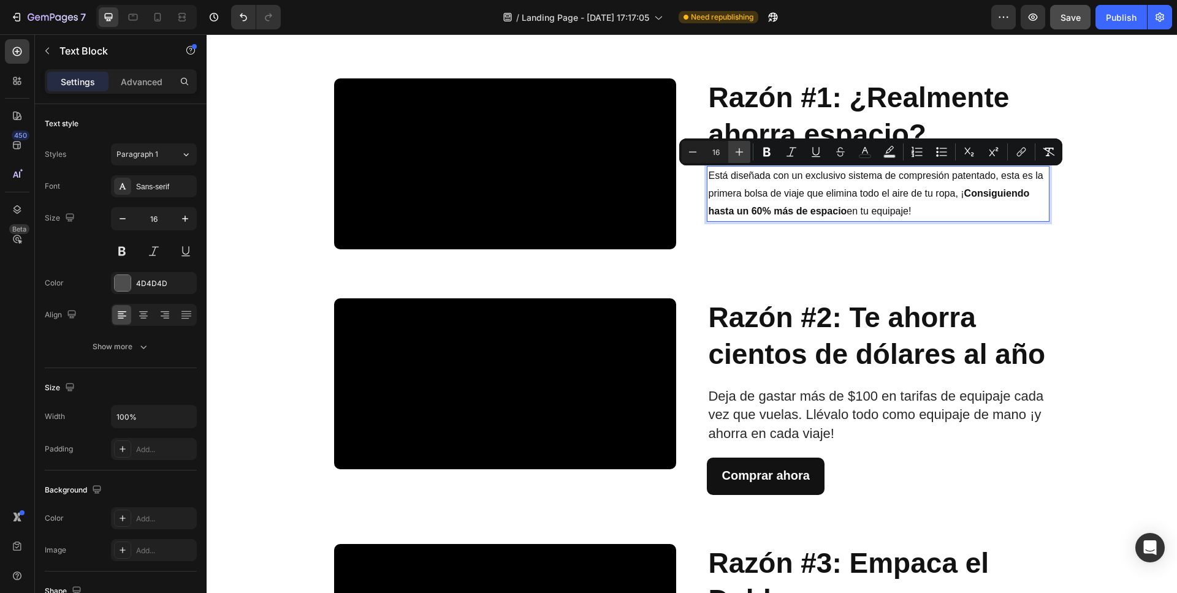
click at [743, 148] on icon "Editor contextual toolbar" at bounding box center [739, 152] width 12 height 12
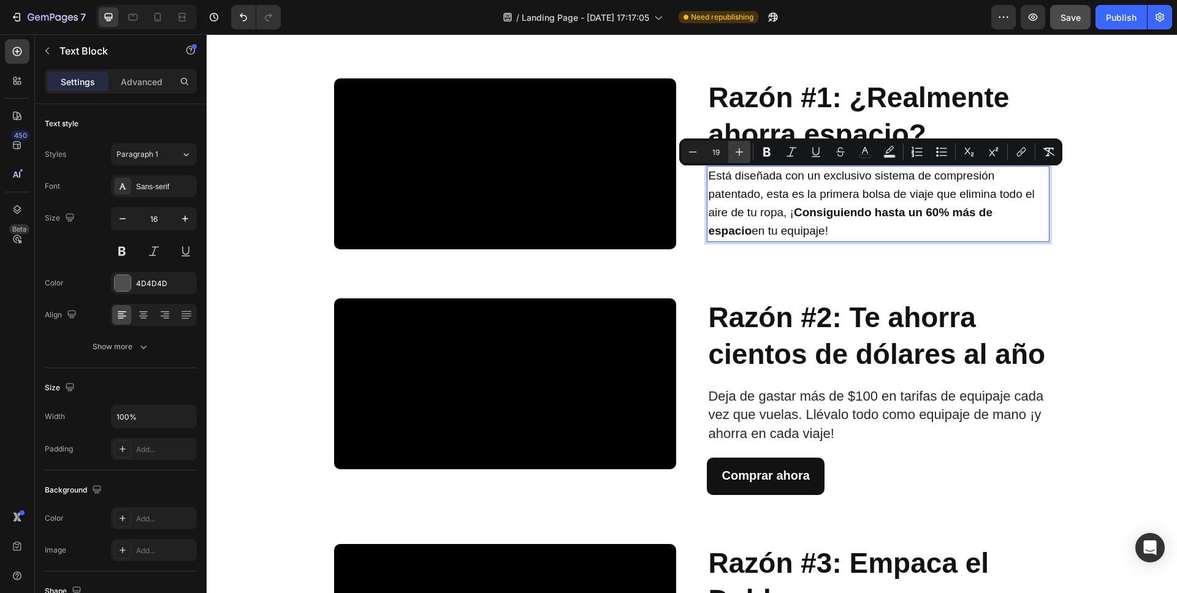
click at [743, 148] on icon "Editor contextual toolbar" at bounding box center [739, 152] width 12 height 12
type input "22"
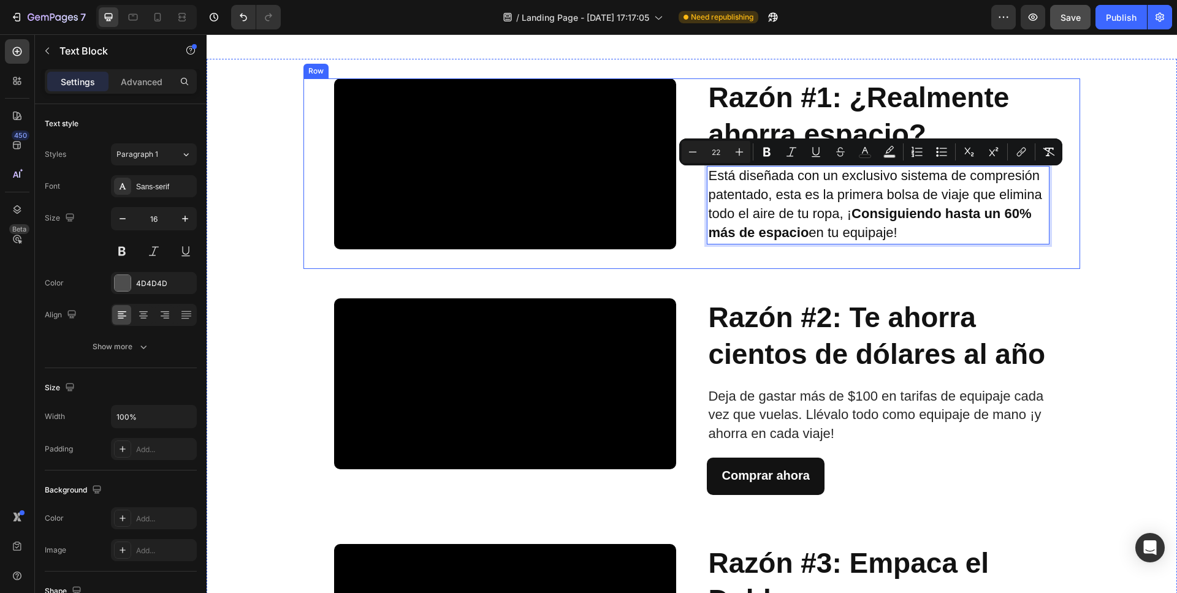
click at [995, 249] on div "Razón #1: ¿Realmente ahorra espacio? Heading Está diseñada con un exclusivo sis…" at bounding box center [878, 163] width 342 height 171
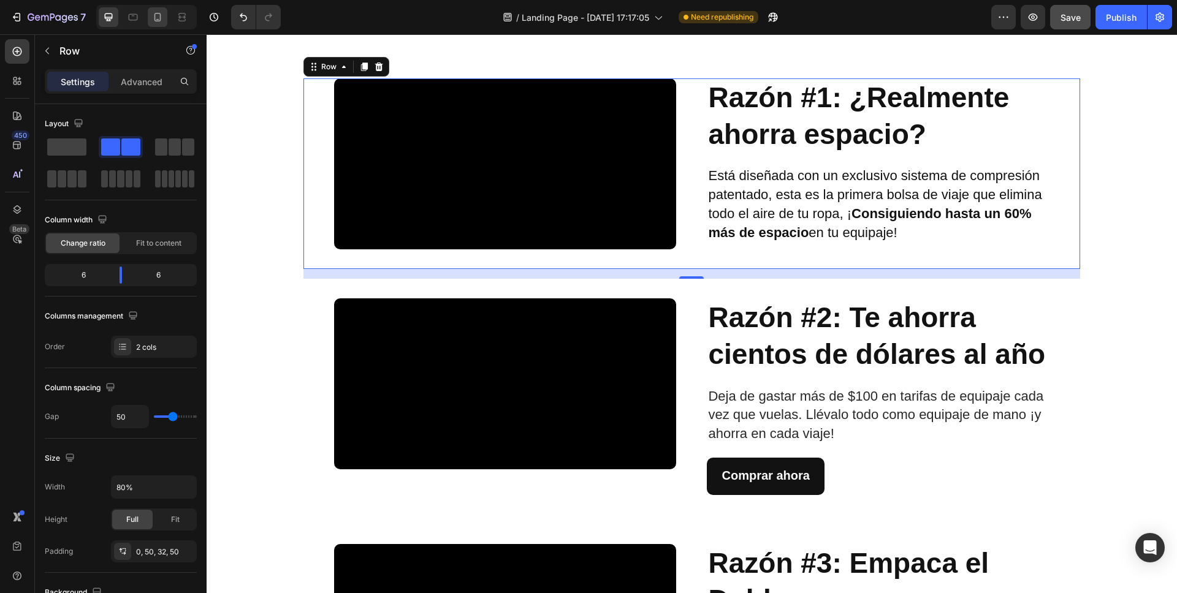
click at [154, 23] on div at bounding box center [158, 17] width 20 height 20
type input "16"
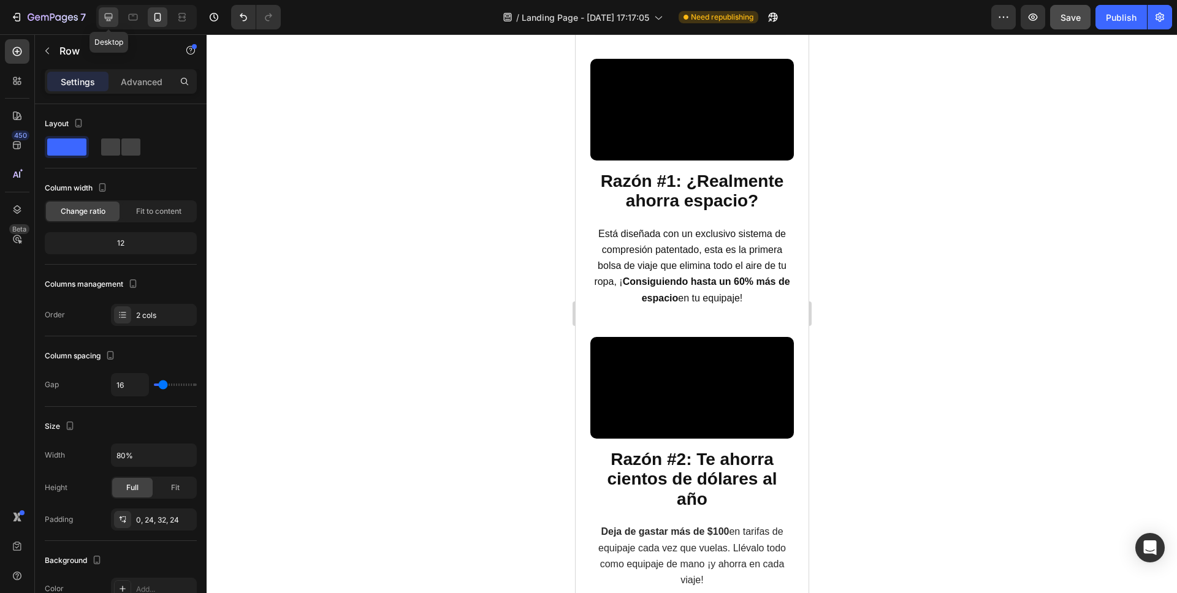
scroll to position [353, 0]
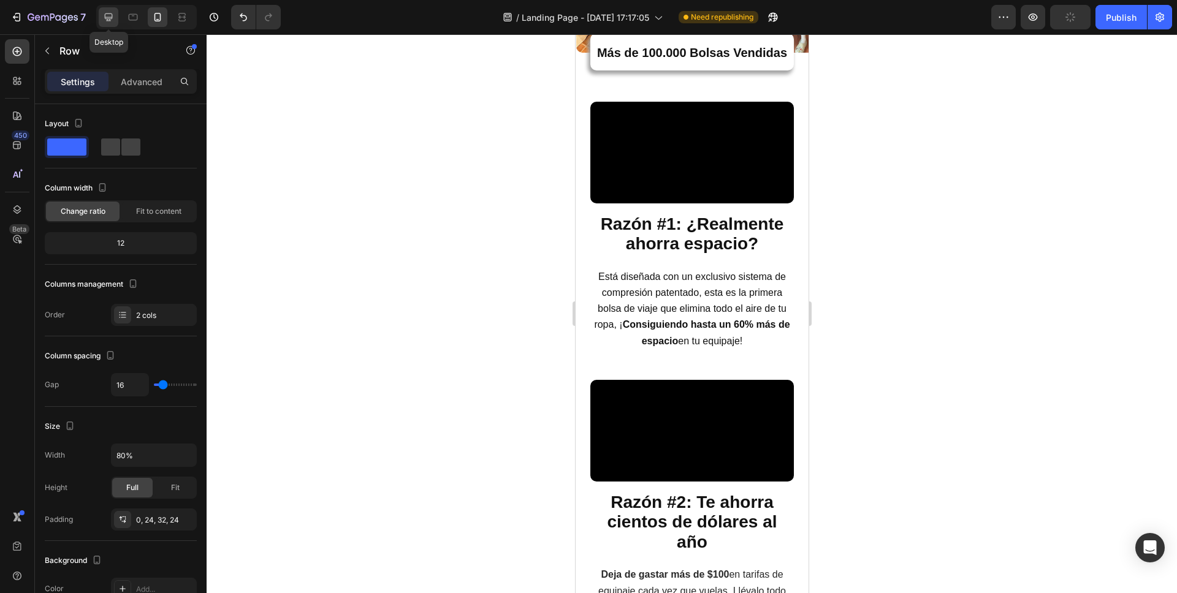
click at [112, 17] on icon at bounding box center [109, 17] width 8 height 8
type input "50"
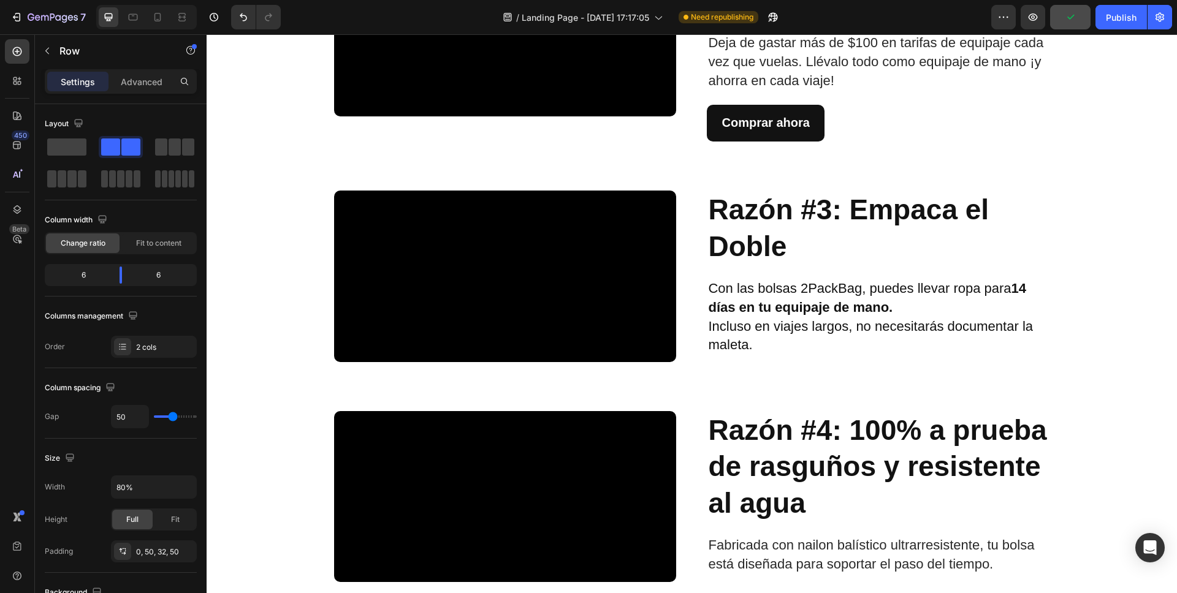
scroll to position [933, 0]
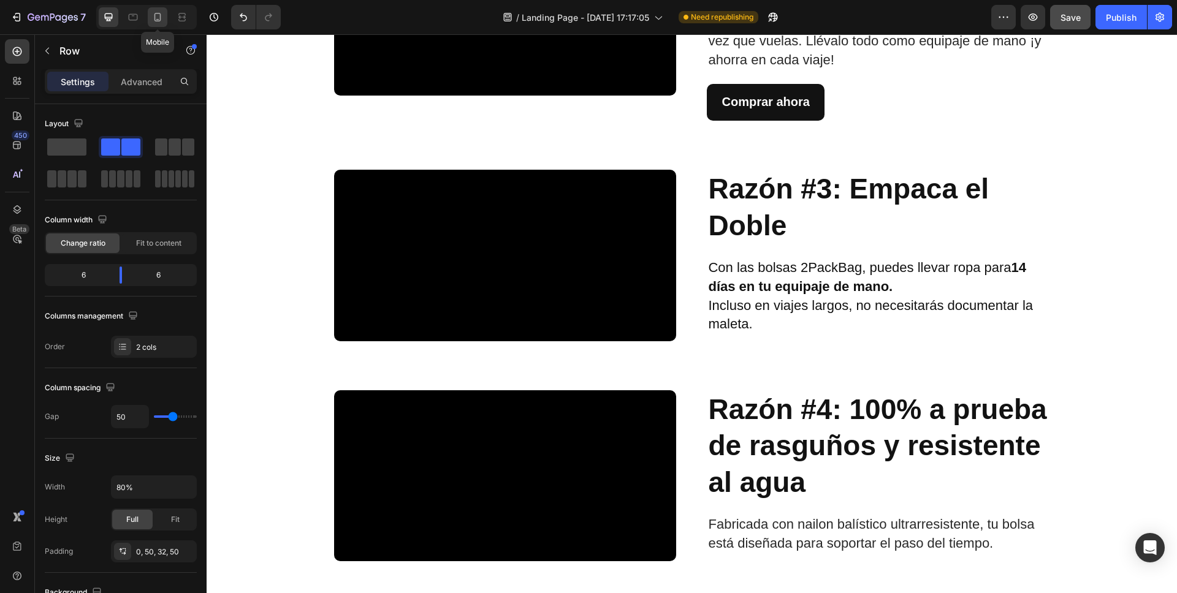
click at [157, 17] on icon at bounding box center [157, 17] width 12 height 12
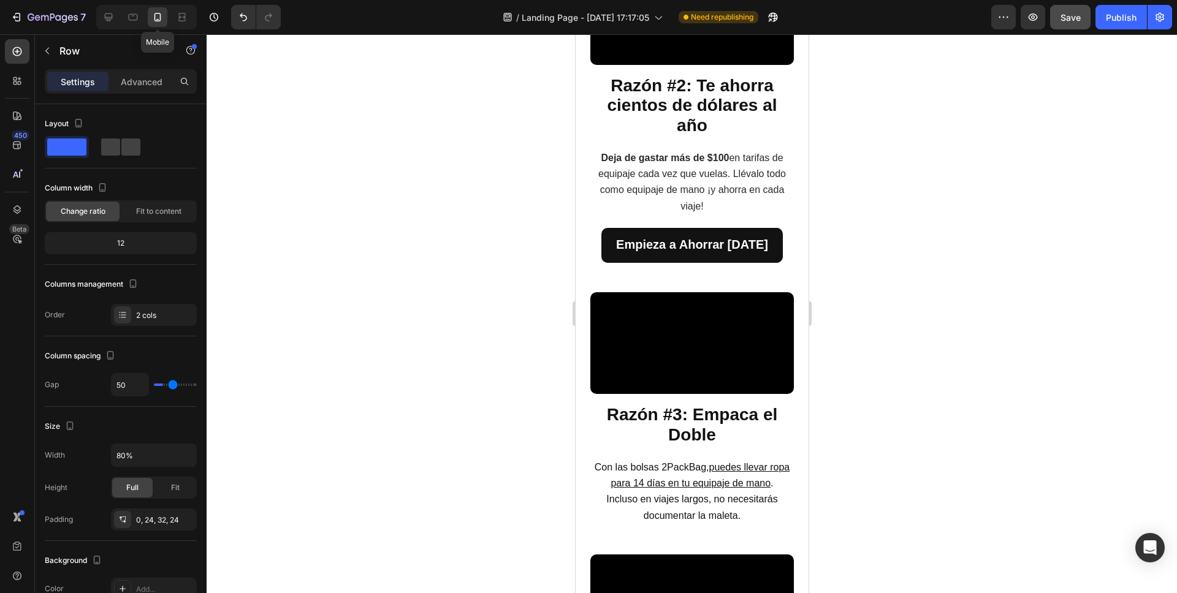
type input "16"
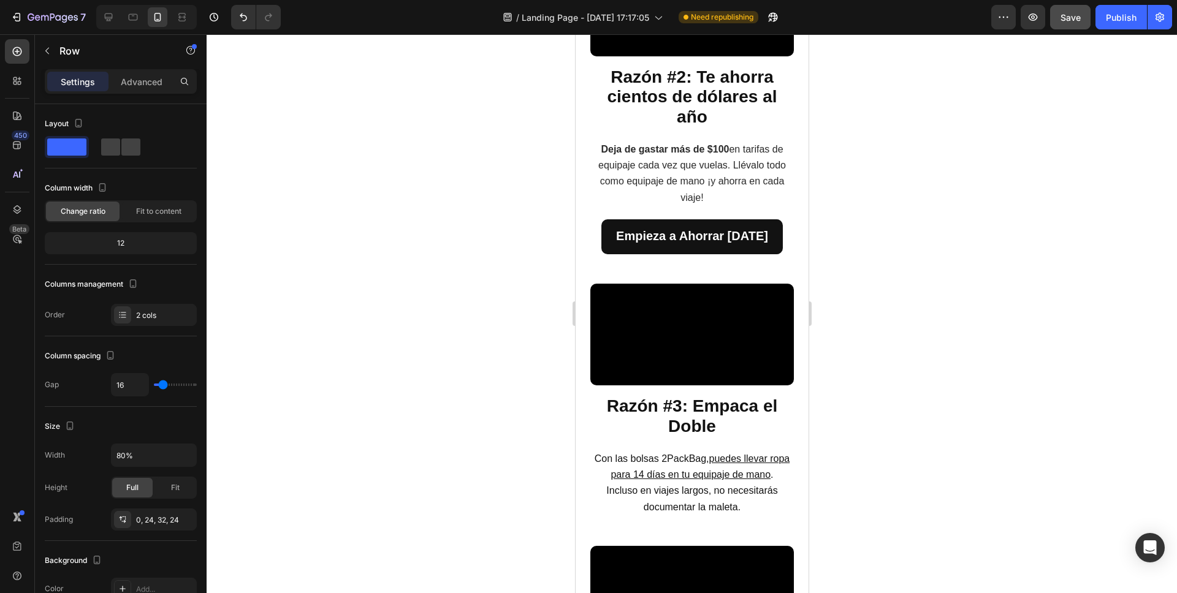
scroll to position [944, 0]
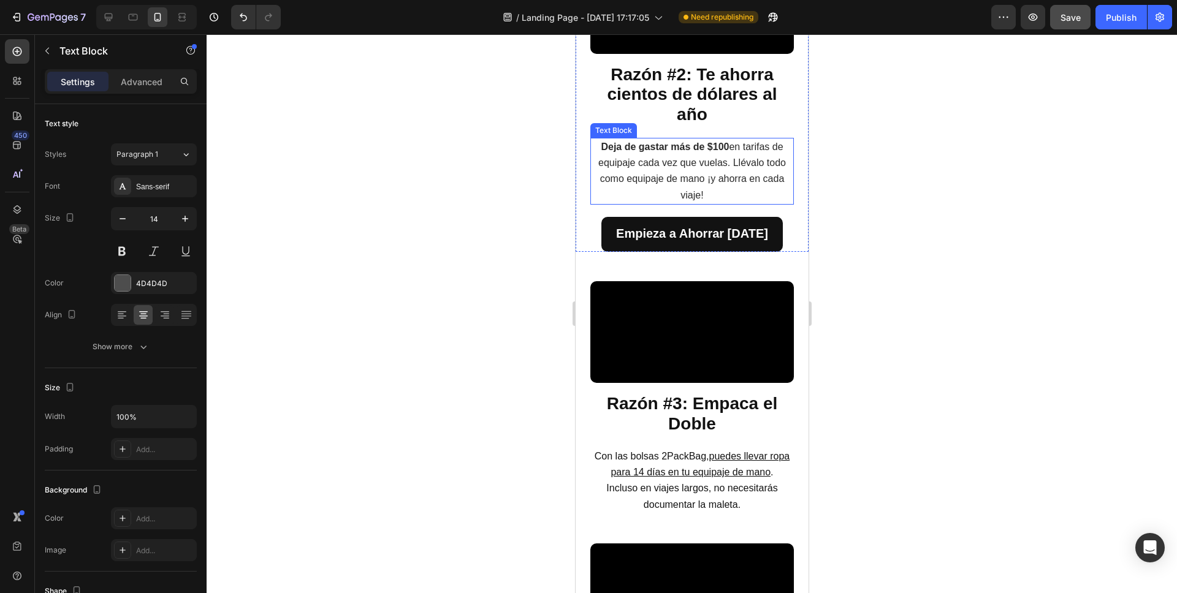
click at [704, 203] on p "Deja de gastar más de $100 en tarifas de equipaje cada vez que vuelas. Llévalo …" at bounding box center [691, 171] width 201 height 64
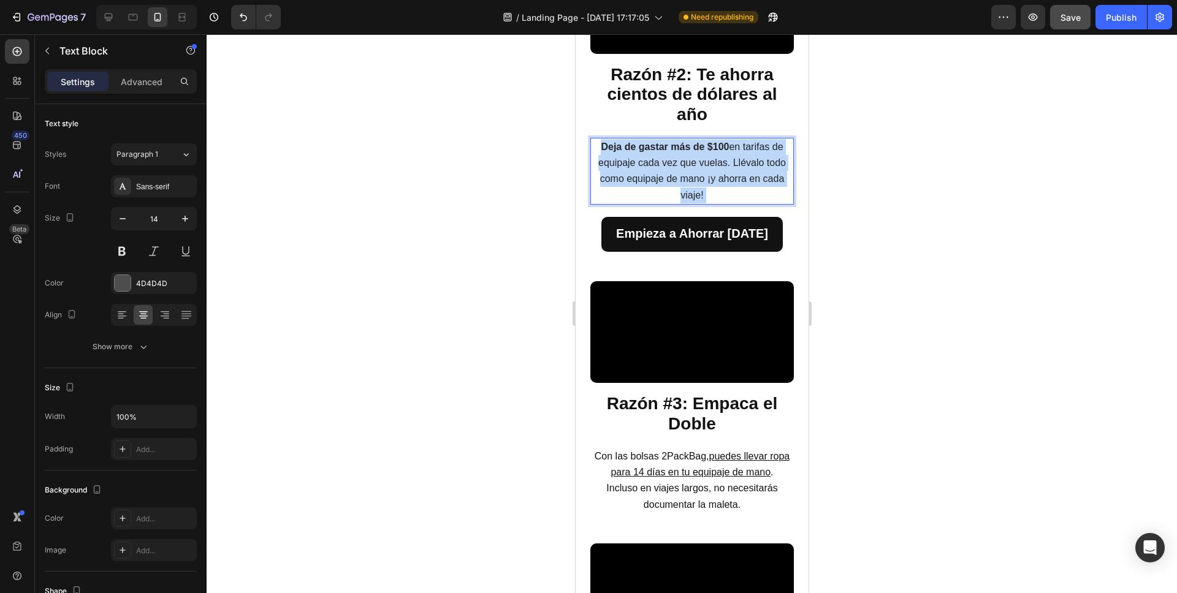
drag, startPoint x: 726, startPoint y: 381, endPoint x: 602, endPoint y: 347, distance: 128.3
click at [602, 203] on p "Deja de gastar más de $100 en tarifas de equipaje cada vez que vuelas. Llévalo …" at bounding box center [691, 171] width 201 height 64
drag, startPoint x: 595, startPoint y: 330, endPoint x: 705, endPoint y: 381, distance: 121.5
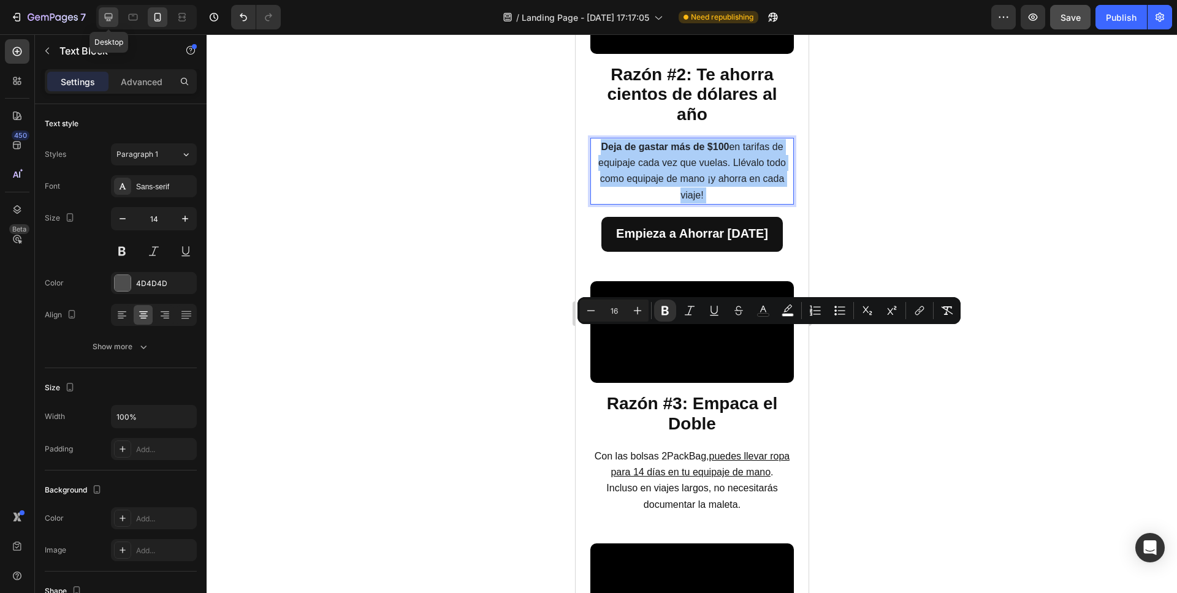
click at [112, 15] on icon at bounding box center [109, 17] width 8 height 8
type input "16"
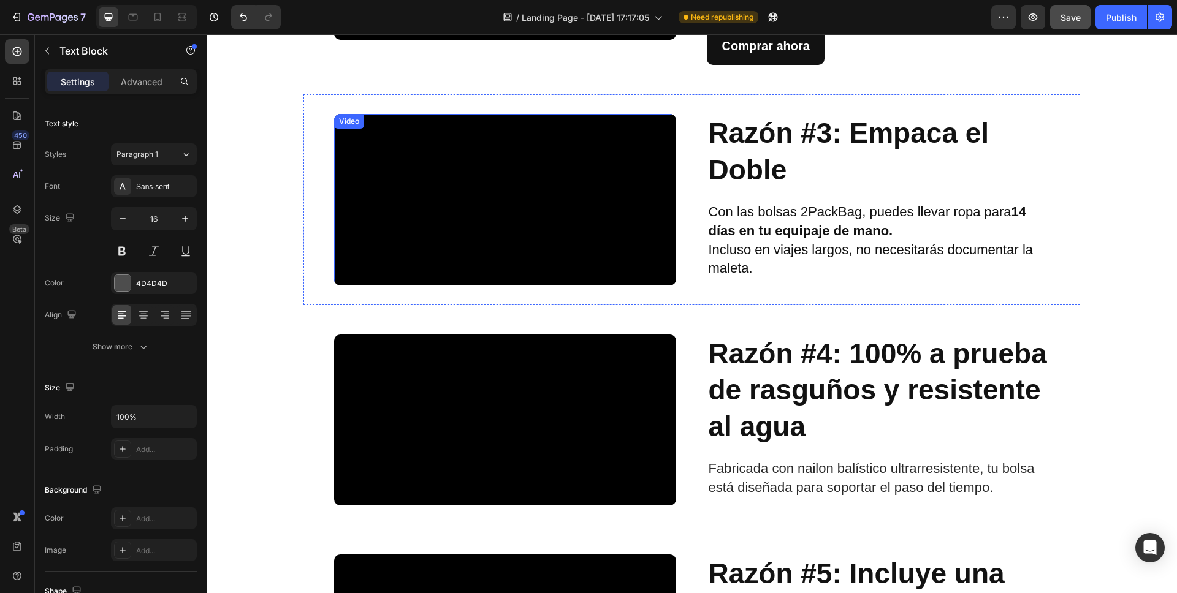
scroll to position [912, 0]
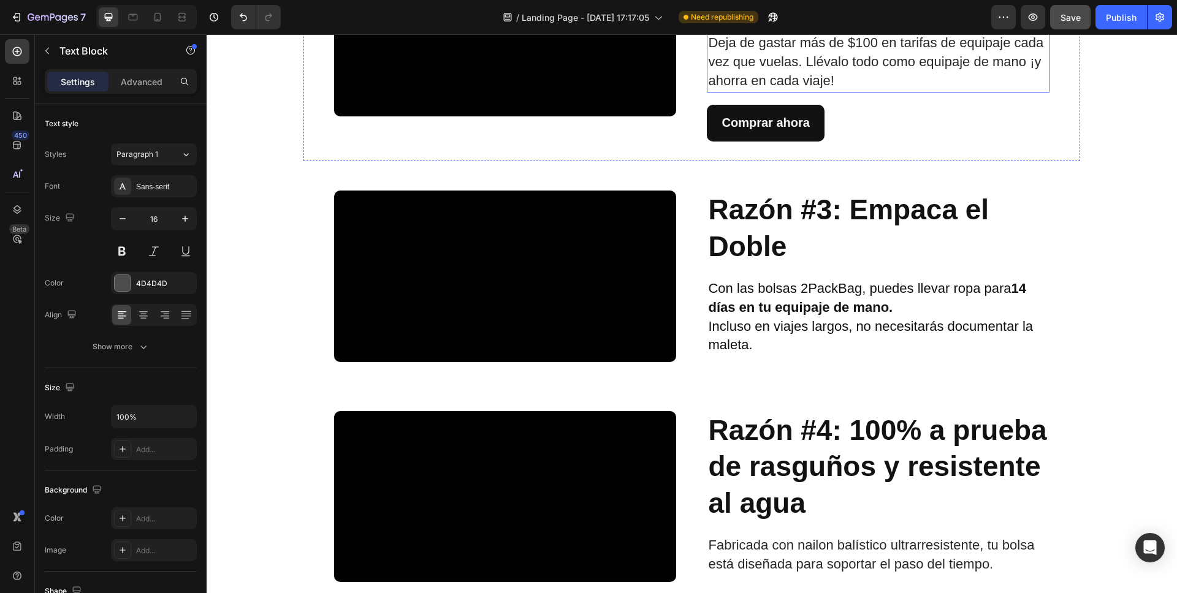
click at [803, 88] on span "Deja de gastar más de $100 en tarifas de equipaje cada vez que vuelas. Llévalo …" at bounding box center [875, 61] width 335 height 53
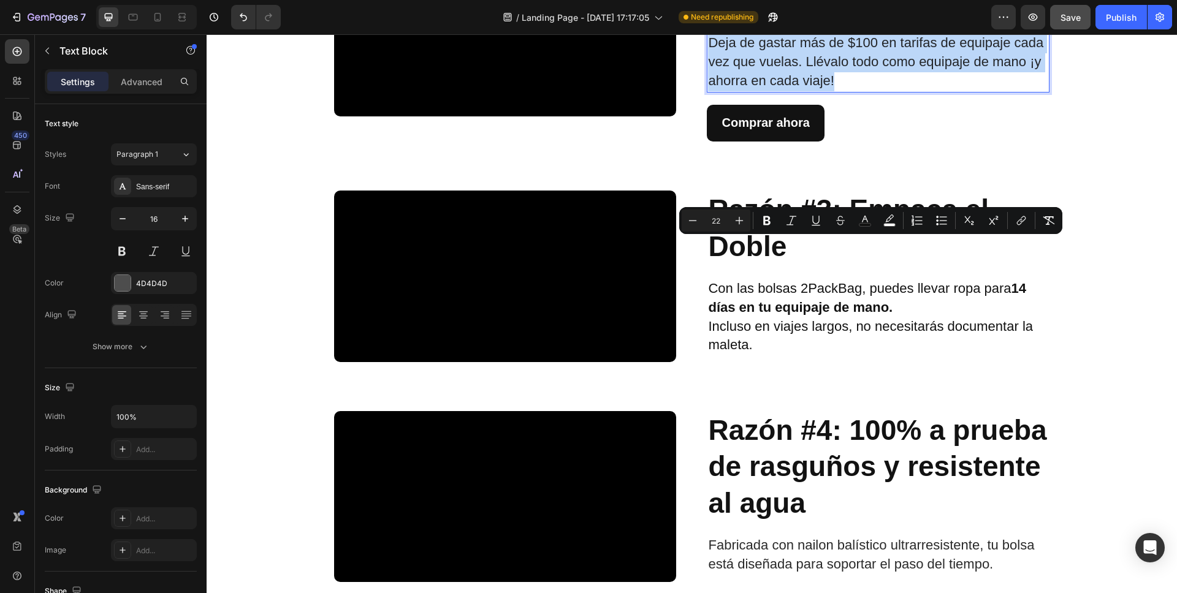
drag, startPoint x: 836, startPoint y: 283, endPoint x: 707, endPoint y: 248, distance: 134.5
click at [708, 91] on p "Deja de gastar más de $100 en tarifas de equipaje cada vez que vuelas. Llévalo …" at bounding box center [877, 62] width 339 height 56
type input "16"
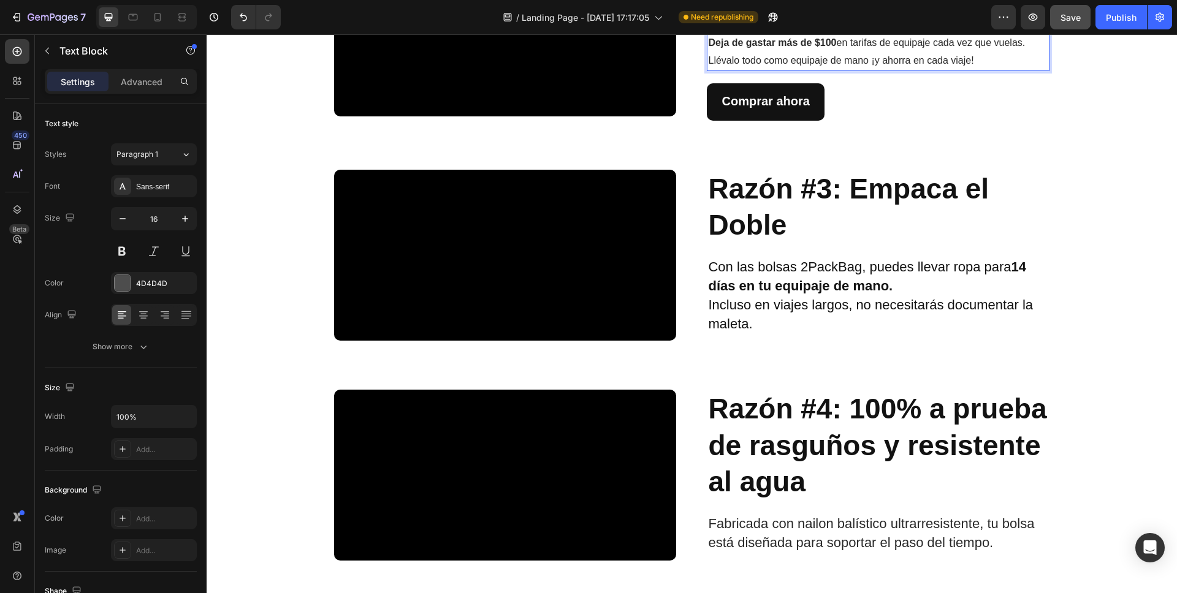
drag, startPoint x: 976, startPoint y: 264, endPoint x: 705, endPoint y: 247, distance: 271.4
click at [708, 70] on p "Deja de gastar más de $100 en tarifas de equipaje cada vez que vuelas. Llévalo …" at bounding box center [877, 52] width 339 height 36
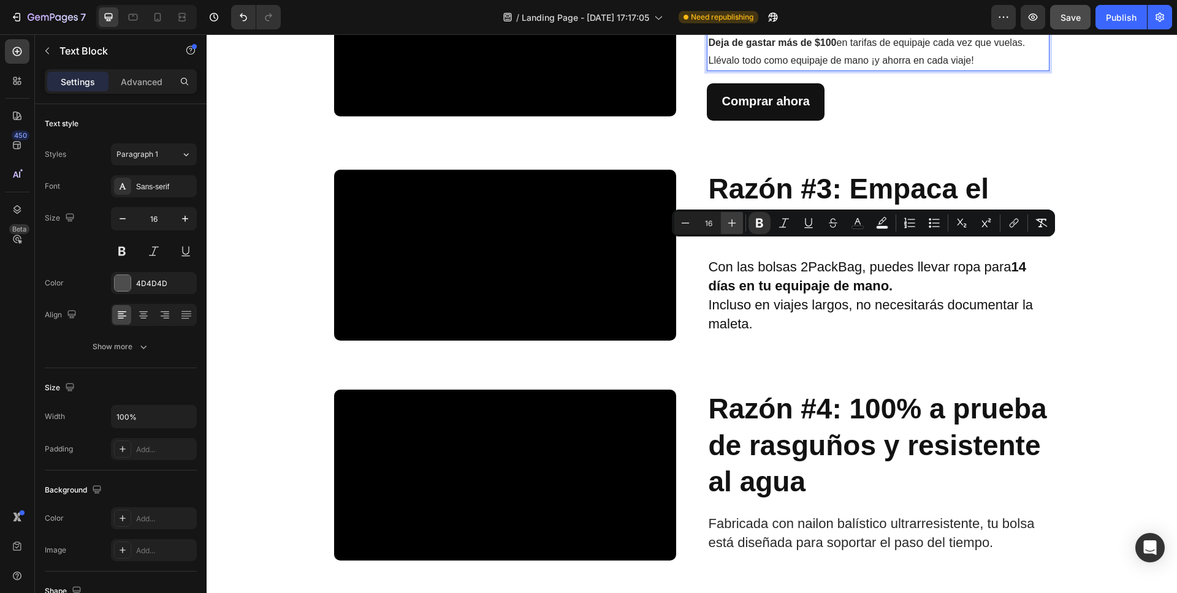
click at [732, 222] on icon "Editor contextual toolbar" at bounding box center [732, 223] width 12 height 12
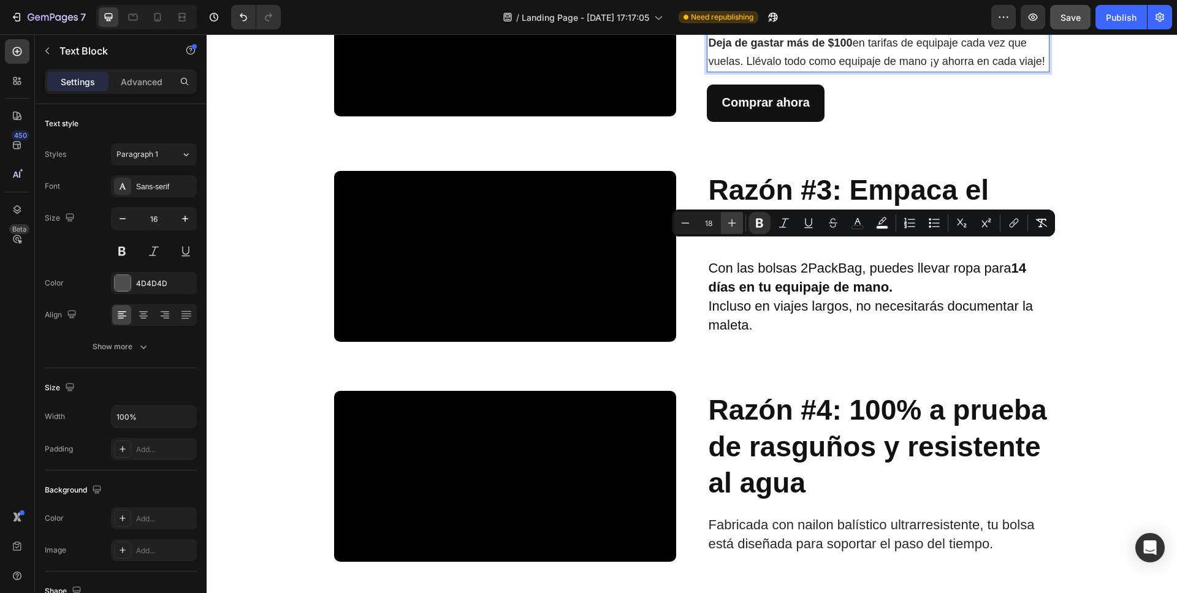
click at [732, 222] on icon "Editor contextual toolbar" at bounding box center [732, 223] width 12 height 12
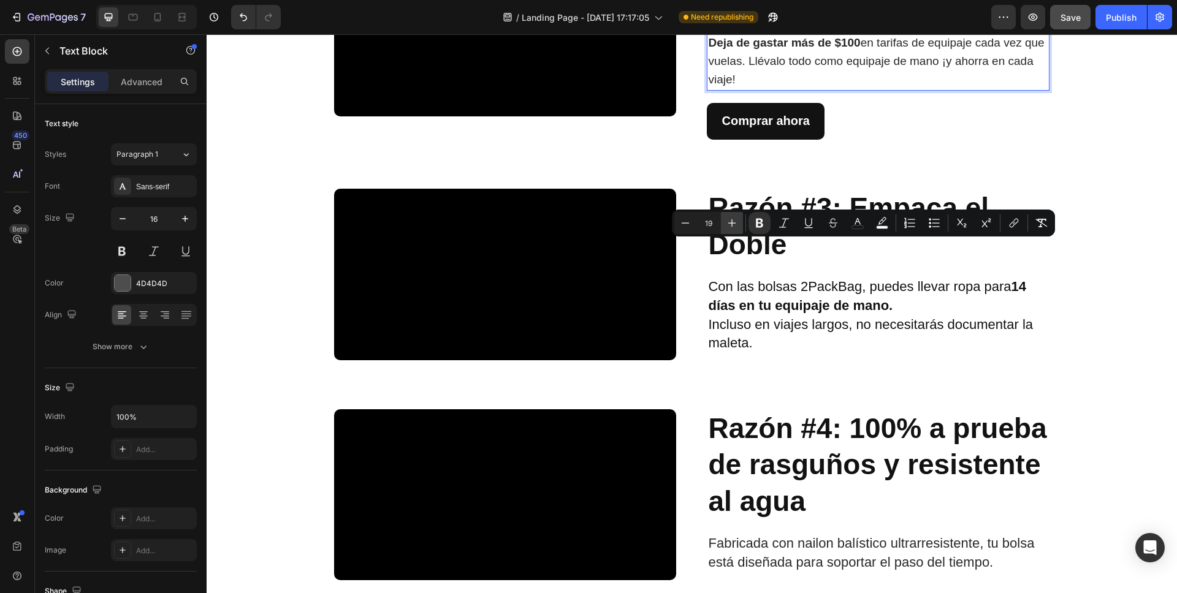
click at [732, 222] on icon "Editor contextual toolbar" at bounding box center [732, 223] width 12 height 12
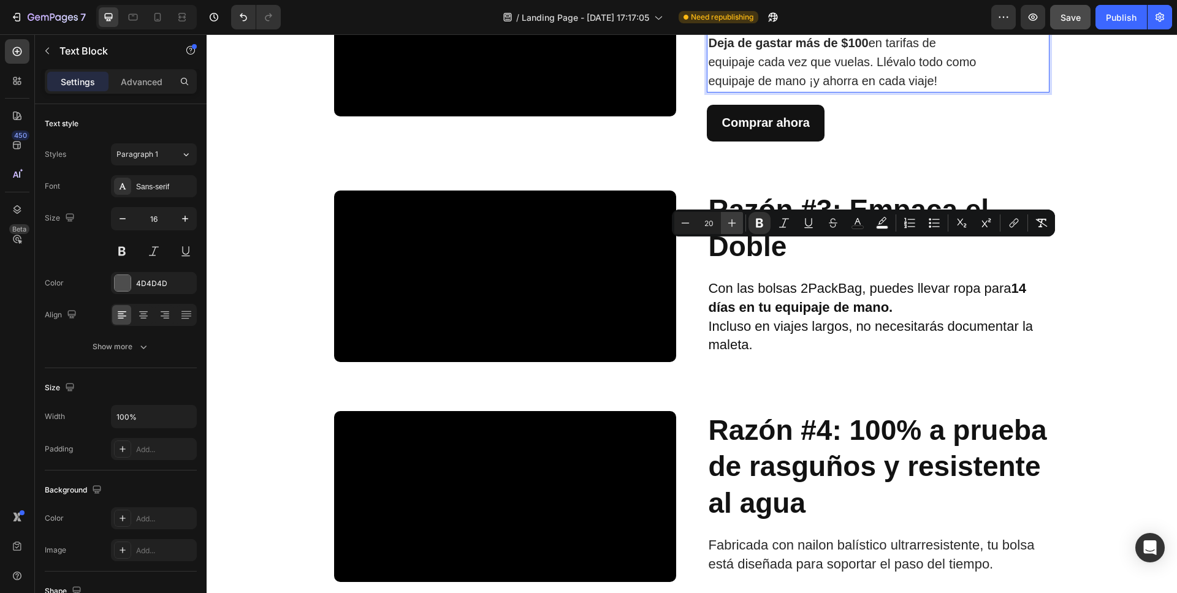
click at [732, 222] on icon "Editor contextual toolbar" at bounding box center [732, 223] width 12 height 12
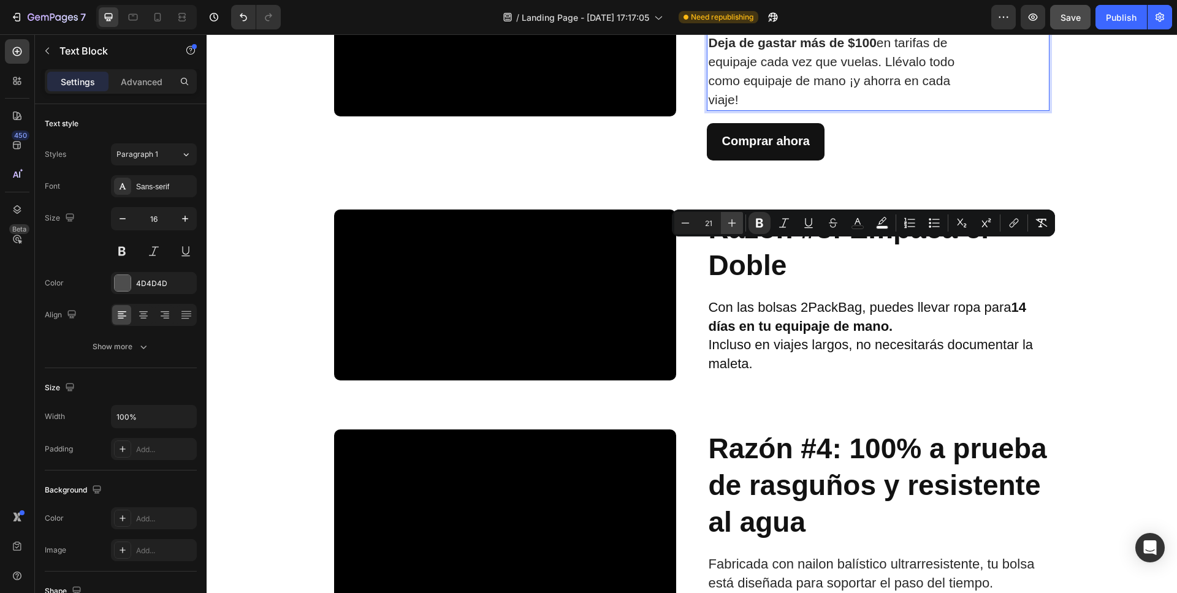
click at [732, 222] on icon "Editor contextual toolbar" at bounding box center [732, 223] width 12 height 12
type input "22"
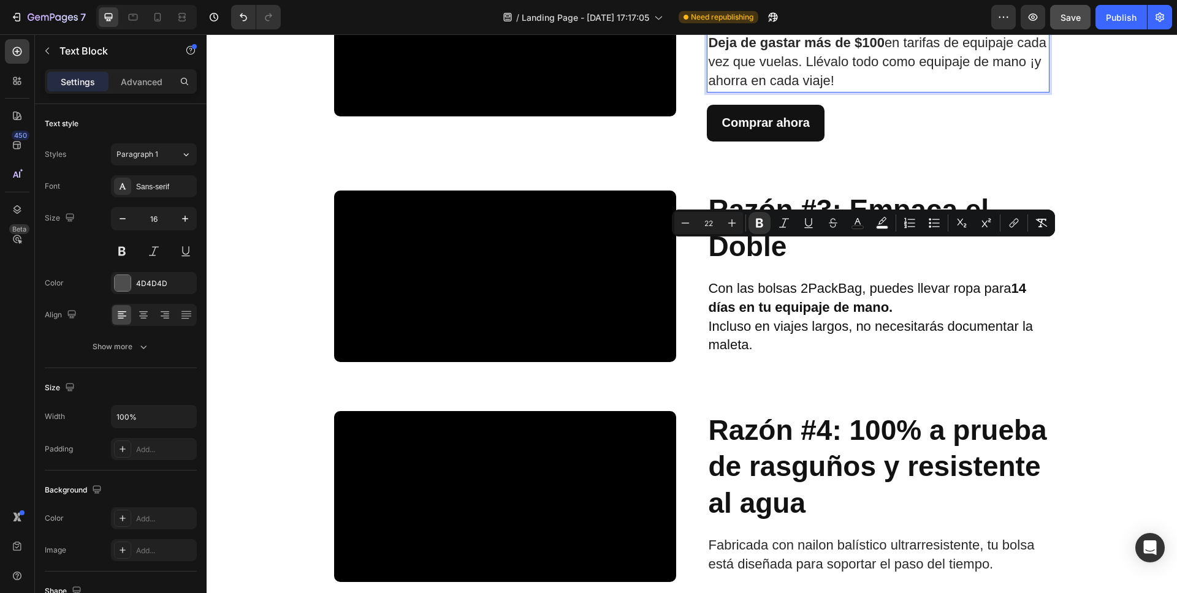
click at [1026, 142] on div "Comprar ahora Button" at bounding box center [878, 118] width 342 height 50
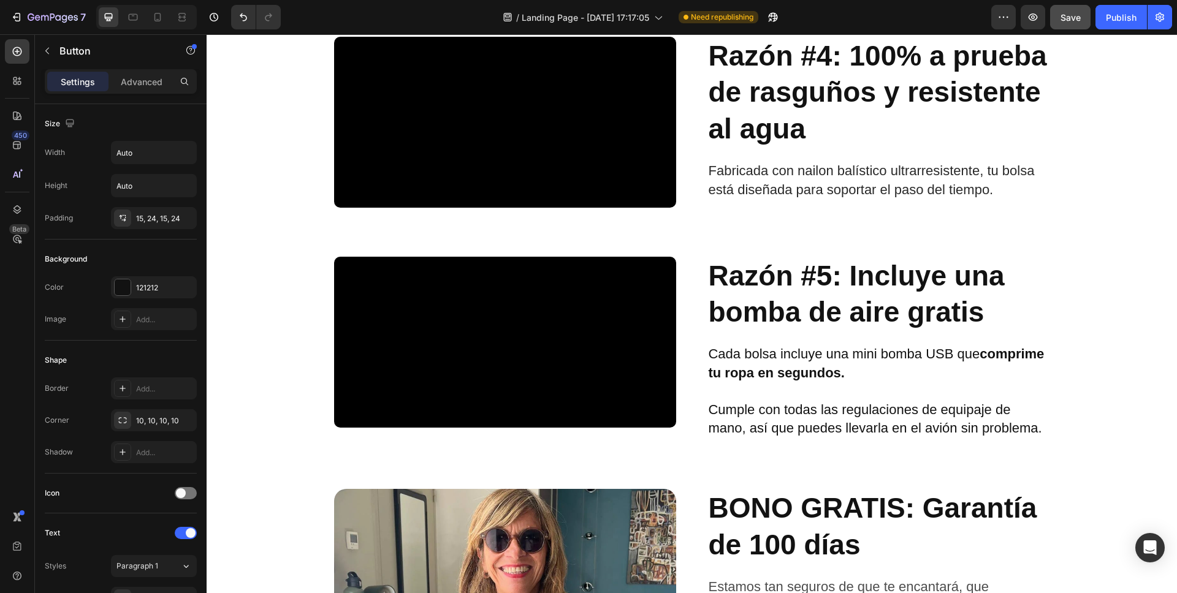
scroll to position [1330, 0]
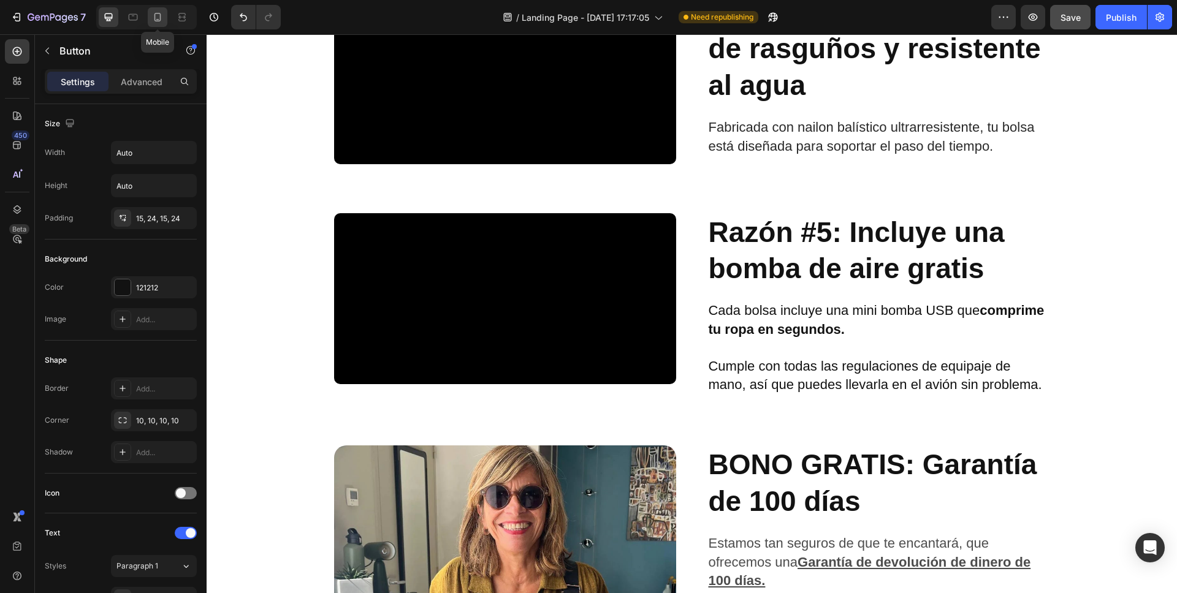
click at [157, 17] on icon at bounding box center [157, 17] width 12 height 12
type input "14"
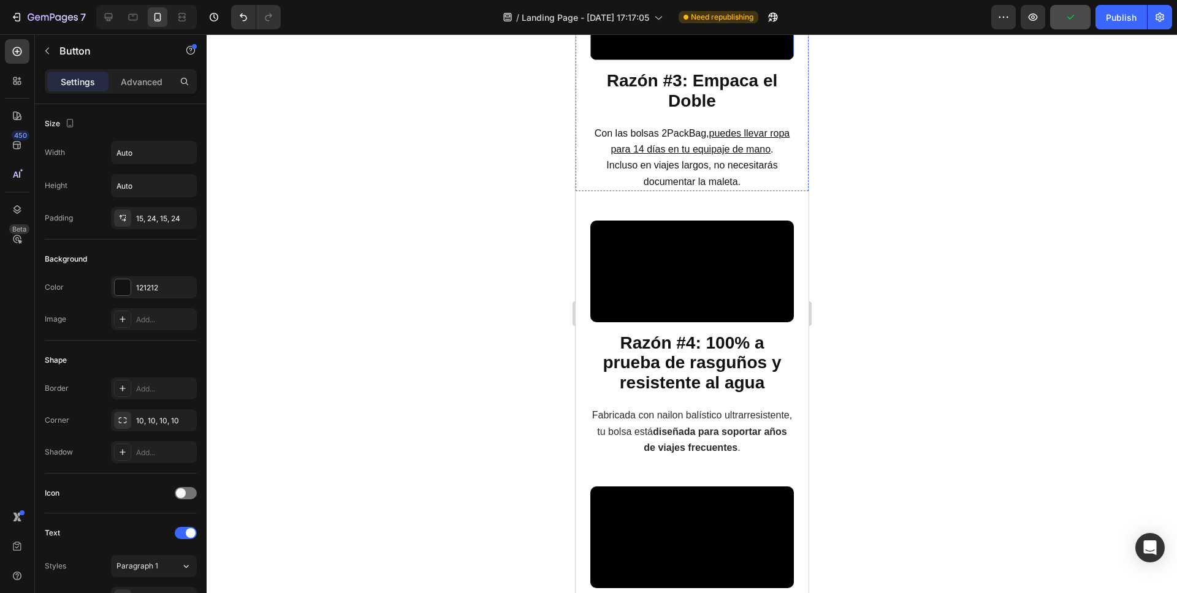
scroll to position [1276, 0]
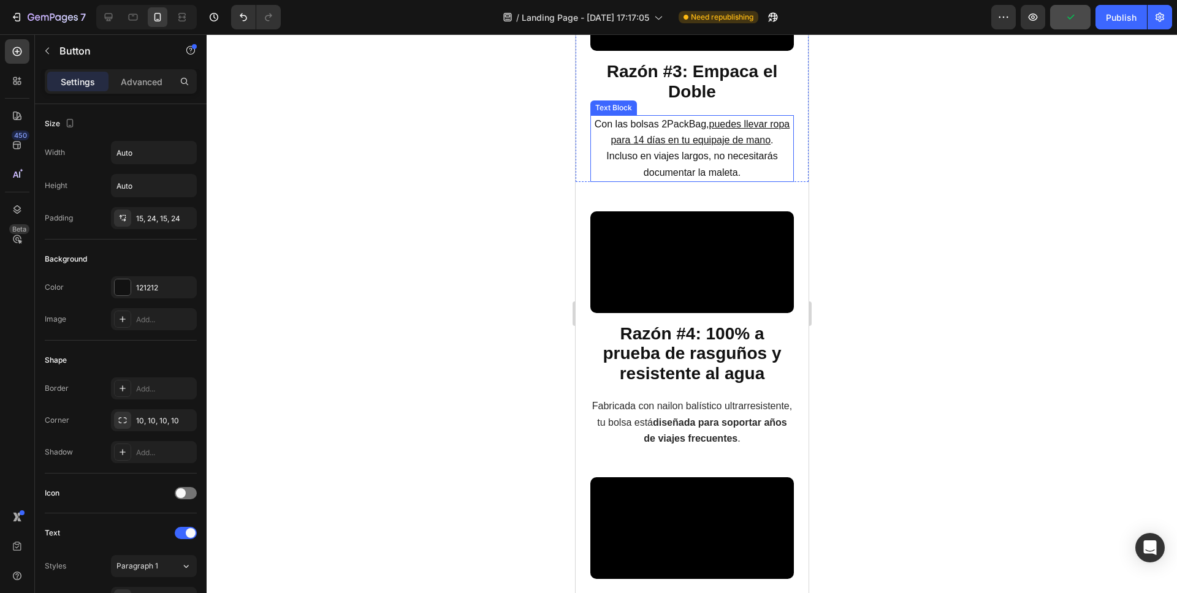
click at [713, 177] on span "Incluso en viajes largos, no necesitarás documentar la maleta." at bounding box center [690, 164] width 171 height 26
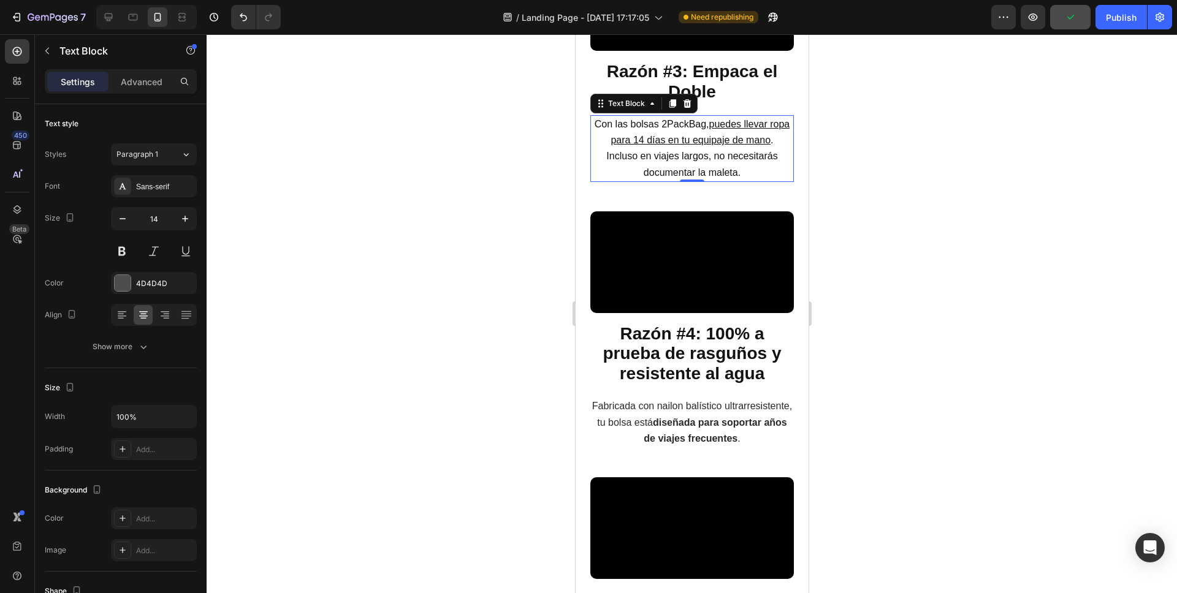
click at [713, 177] on span "Incluso en viajes largos, no necesitarás documentar la maleta." at bounding box center [690, 164] width 171 height 26
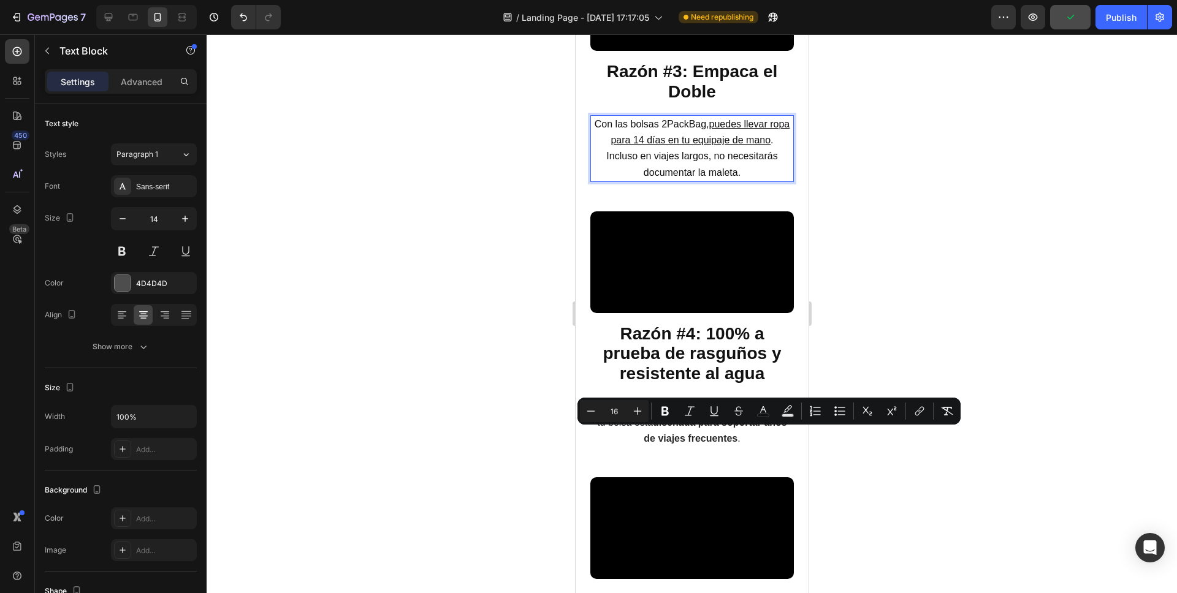
drag, startPoint x: 754, startPoint y: 439, endPoint x: 751, endPoint y: 447, distance: 8.5
click at [754, 177] on span "Incluso en viajes largos, no necesitarás documentar la maleta." at bounding box center [690, 164] width 171 height 26
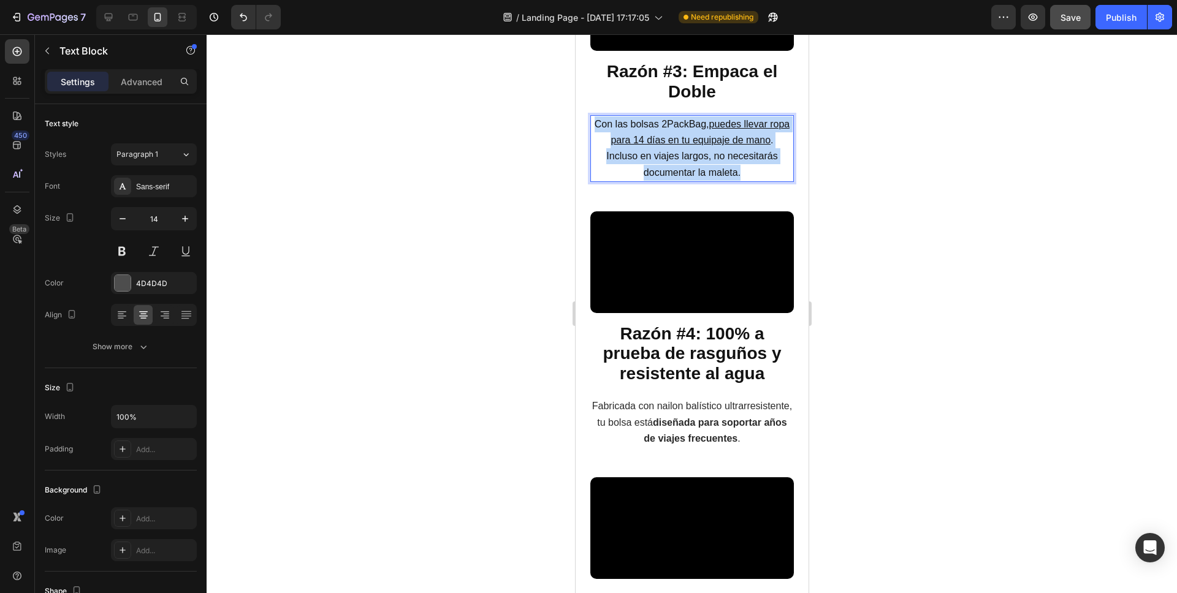
drag, startPoint x: 748, startPoint y: 454, endPoint x: 602, endPoint y: 407, distance: 153.3
click at [602, 181] on p "Con las bolsas 2PackBag, puedes llevar ropa para 14 días en tu equipaje de mano…" at bounding box center [691, 148] width 201 height 64
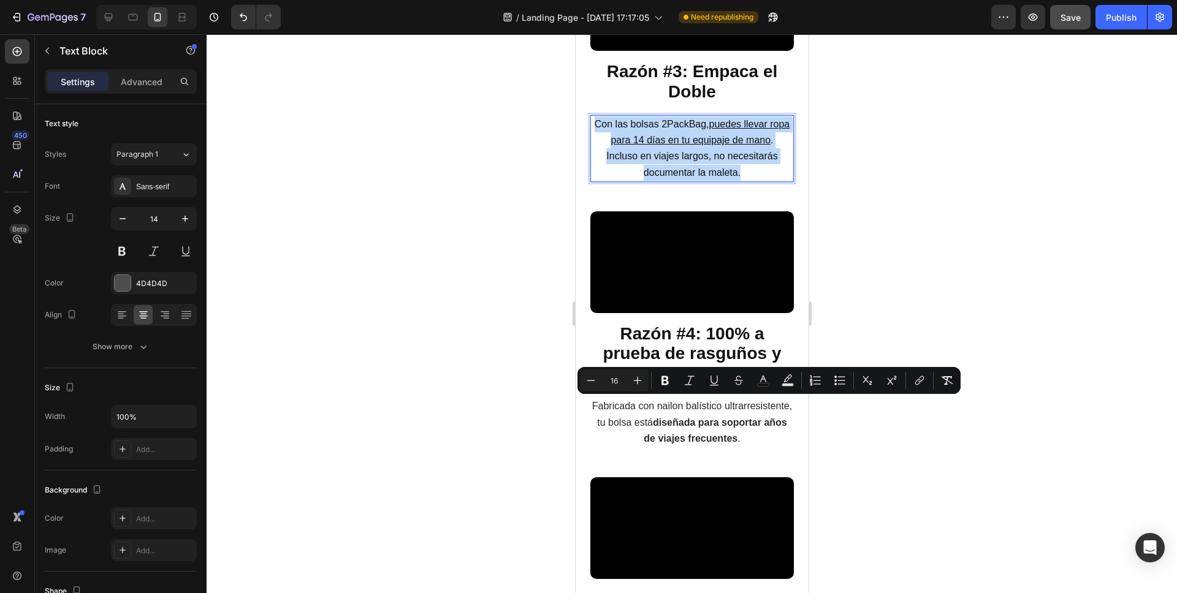
copy p "Con las bolsas 2PackBag, puedes llevar ropa para 14 días en tu equipaje de mano…"
click at [107, 21] on icon at bounding box center [108, 17] width 12 height 12
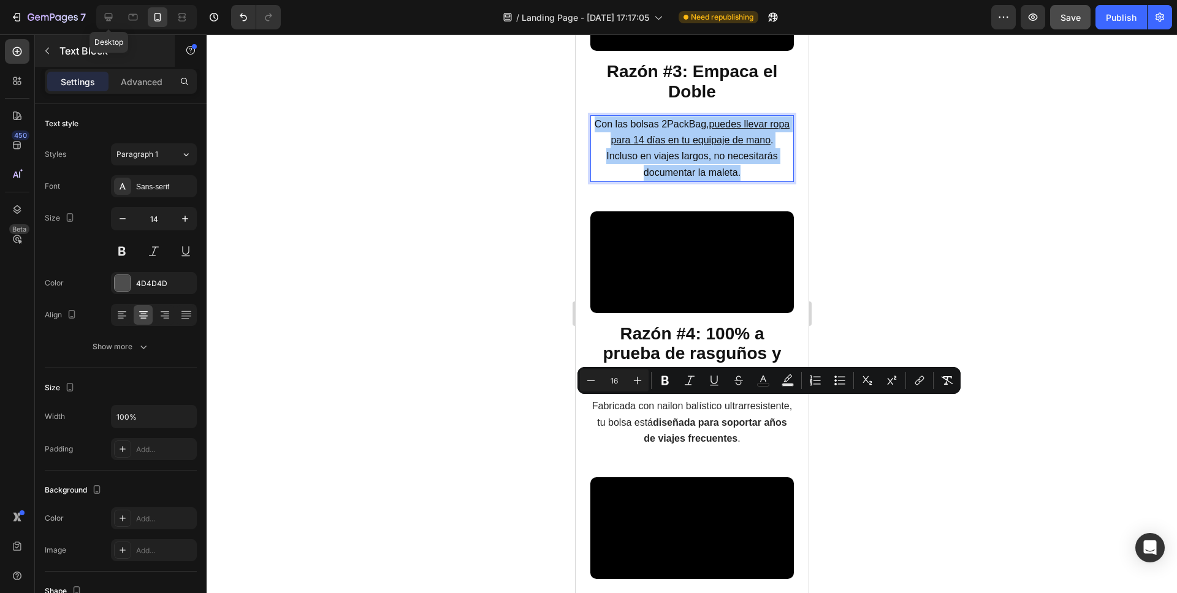
type input "16"
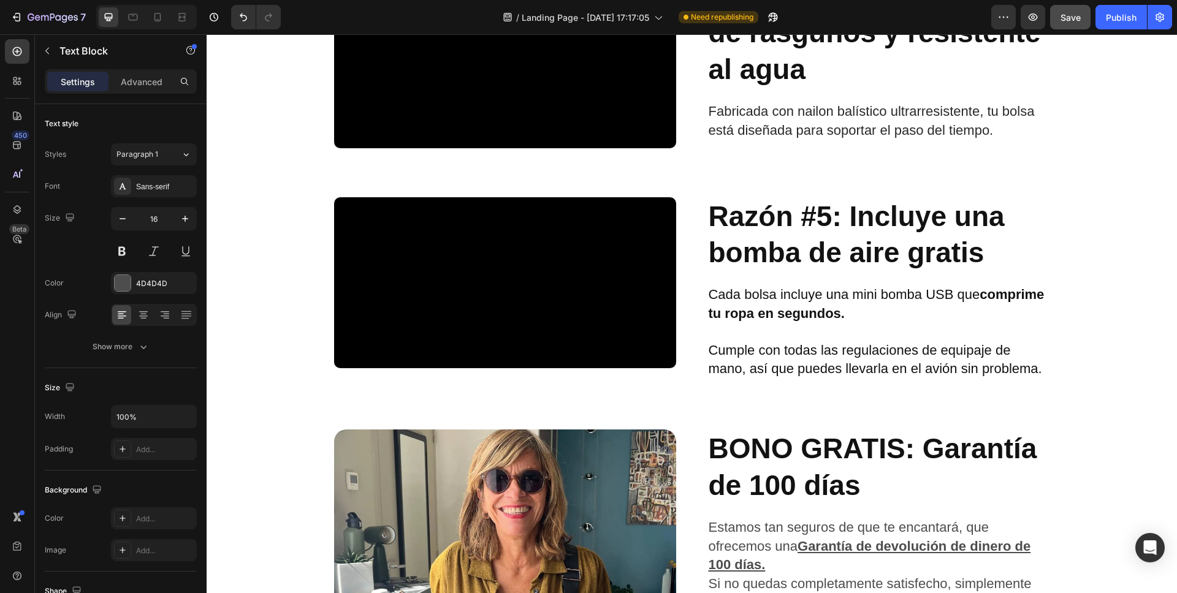
scroll to position [1303, 0]
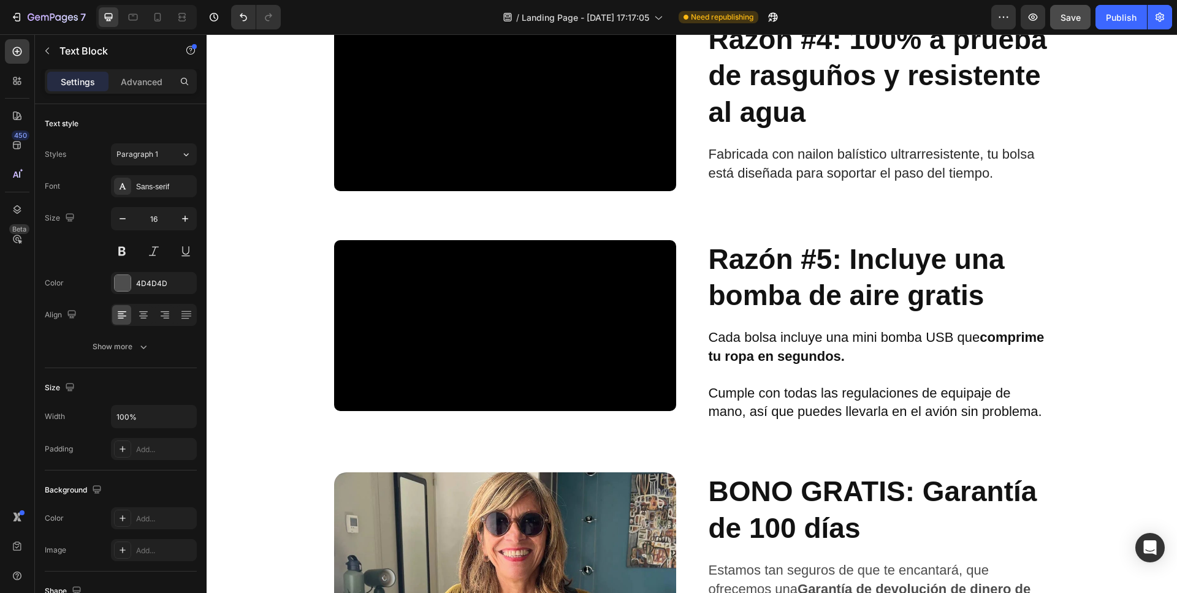
drag, startPoint x: 820, startPoint y: 265, endPoint x: 728, endPoint y: 237, distance: 96.1
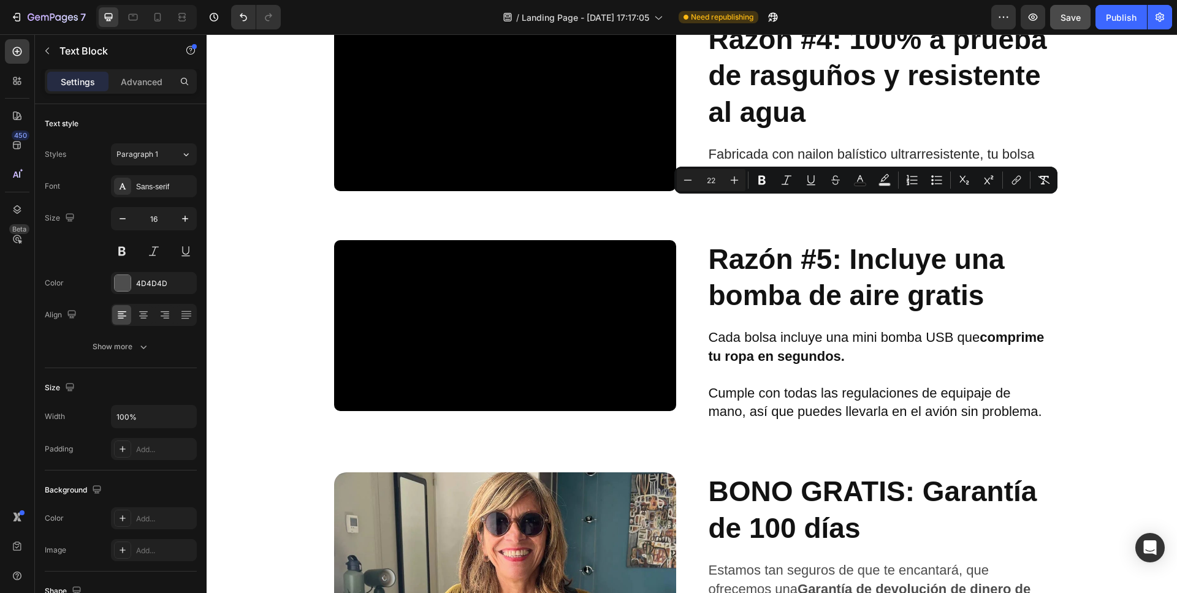
drag, startPoint x: 753, startPoint y: 258, endPoint x: 703, endPoint y: 208, distance: 70.2
type input "16"
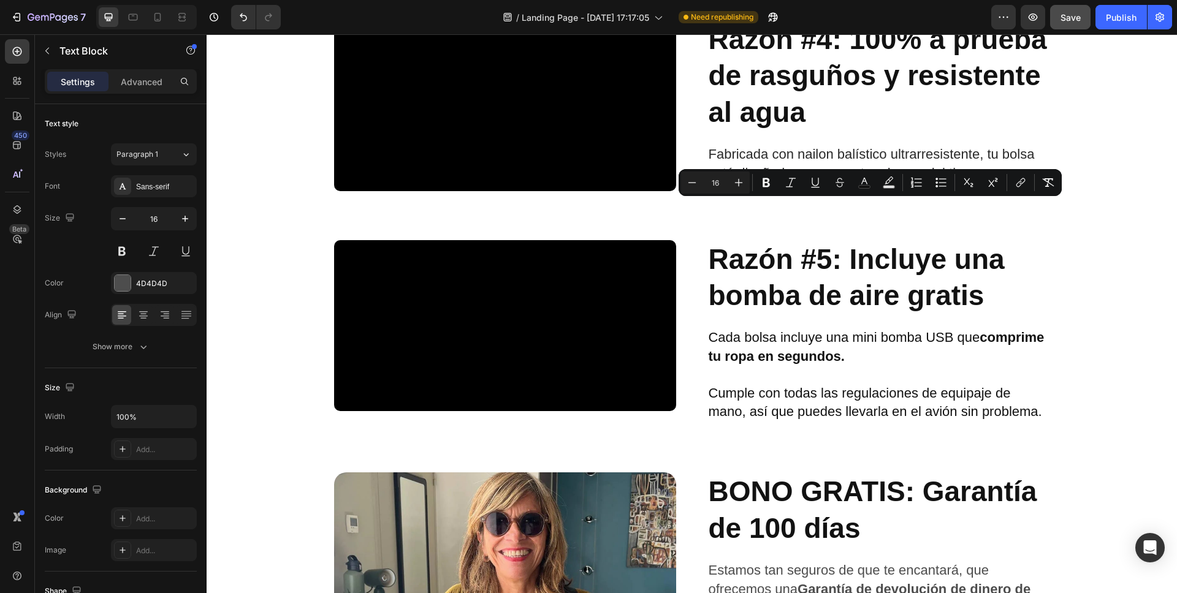
drag, startPoint x: 993, startPoint y: 242, endPoint x: 707, endPoint y: 202, distance: 289.0
click at [737, 182] on icon "Editor contextual toolbar" at bounding box center [738, 182] width 12 height 12
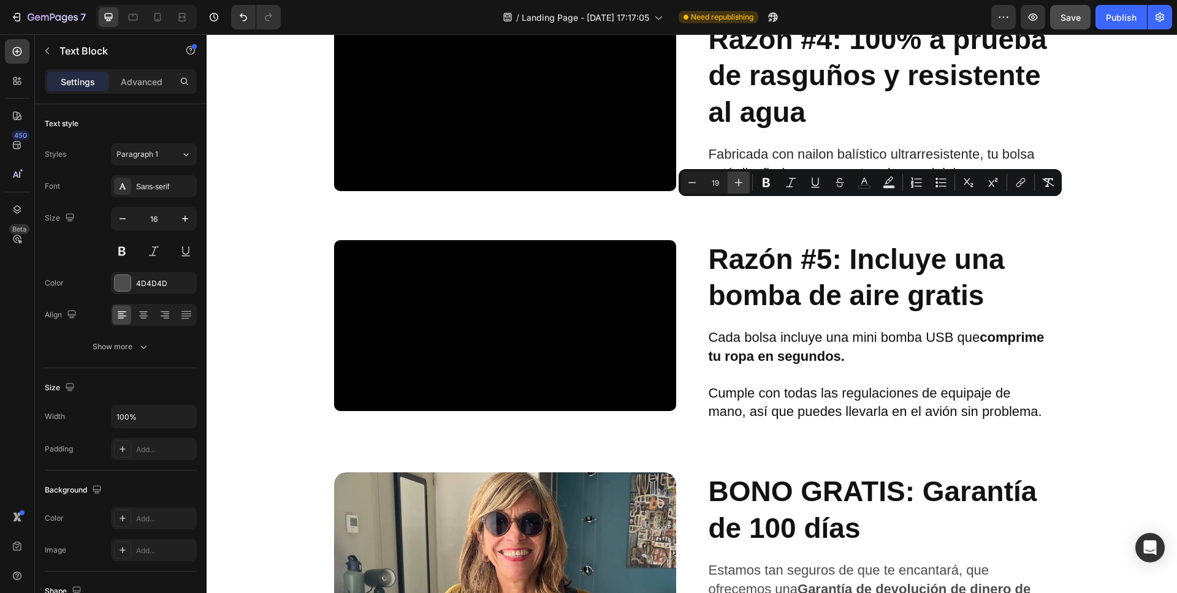
click at [737, 182] on icon "Editor contextual toolbar" at bounding box center [738, 182] width 12 height 12
type input "22"
drag, startPoint x: 1077, startPoint y: 21, endPoint x: 1071, endPoint y: 34, distance: 14.3
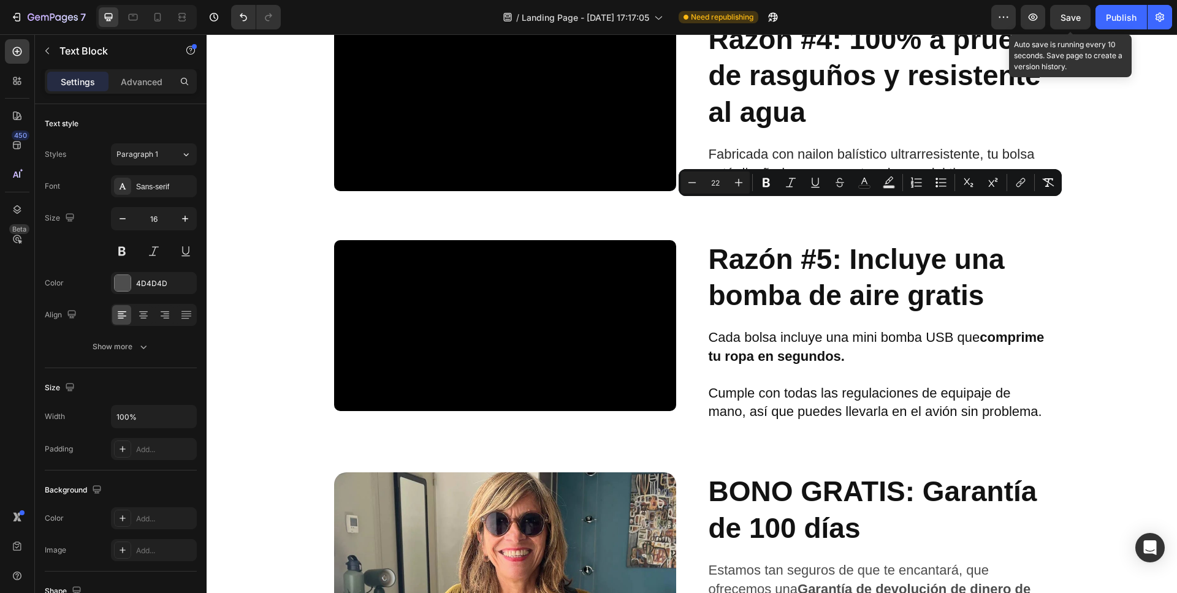
click at [1077, 21] on span "Save" at bounding box center [1070, 17] width 20 height 10
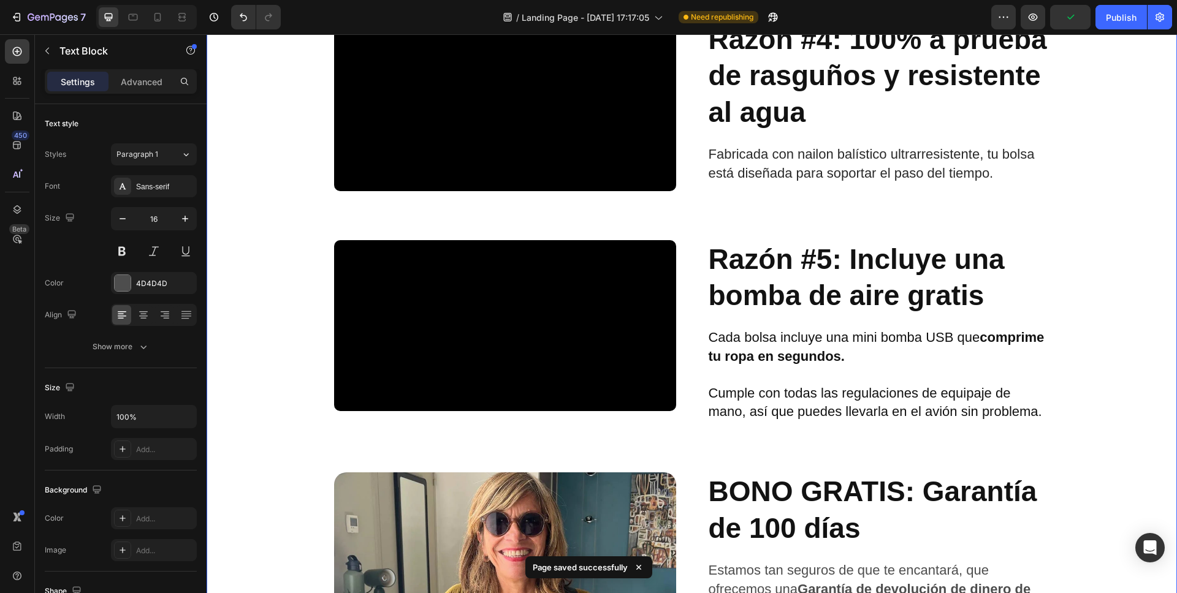
click at [1128, 289] on div "Video Razón #1: ¿Realmente ahorra espacio? Heading Está diseñada con un exclusi…" at bounding box center [692, 101] width 970 height 1533
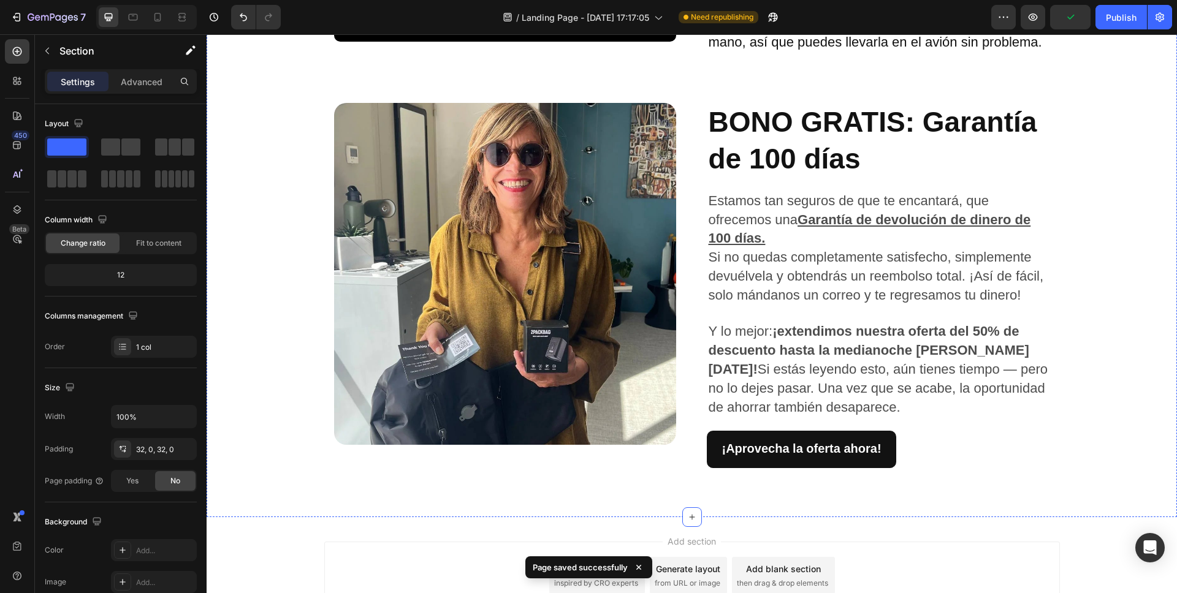
scroll to position [1685, 0]
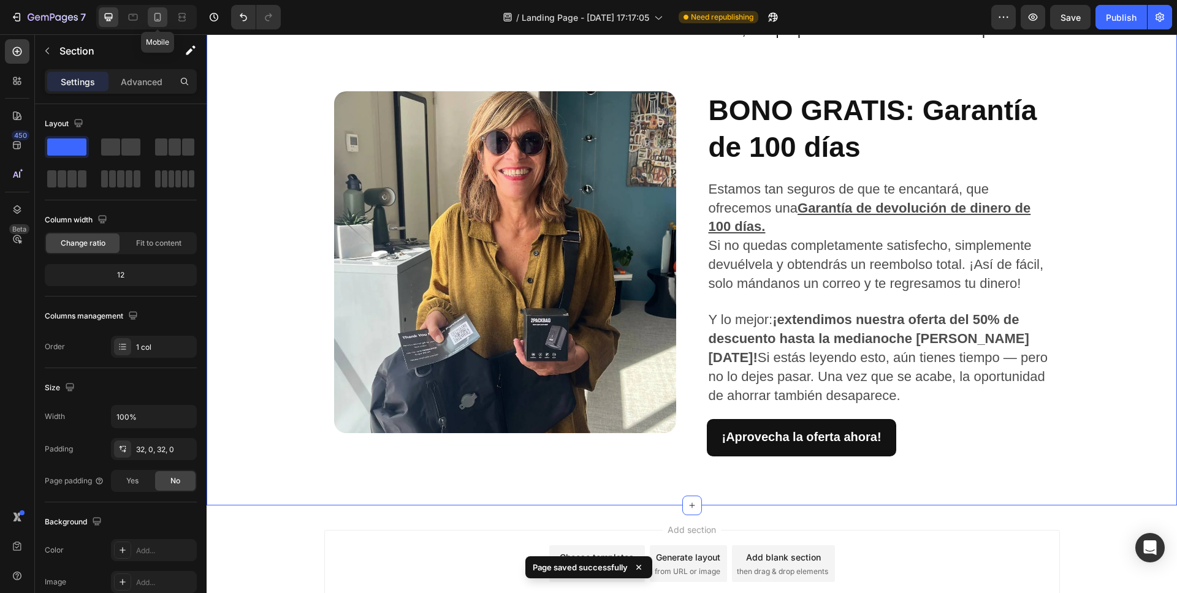
click at [157, 20] on icon at bounding box center [157, 17] width 7 height 9
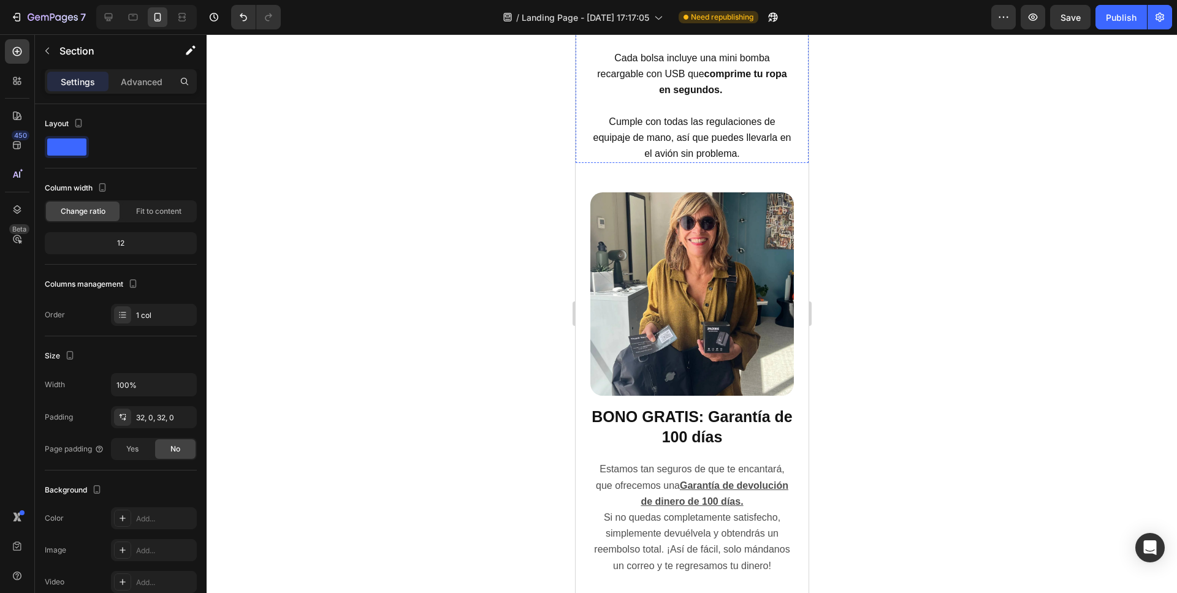
scroll to position [1890, 0]
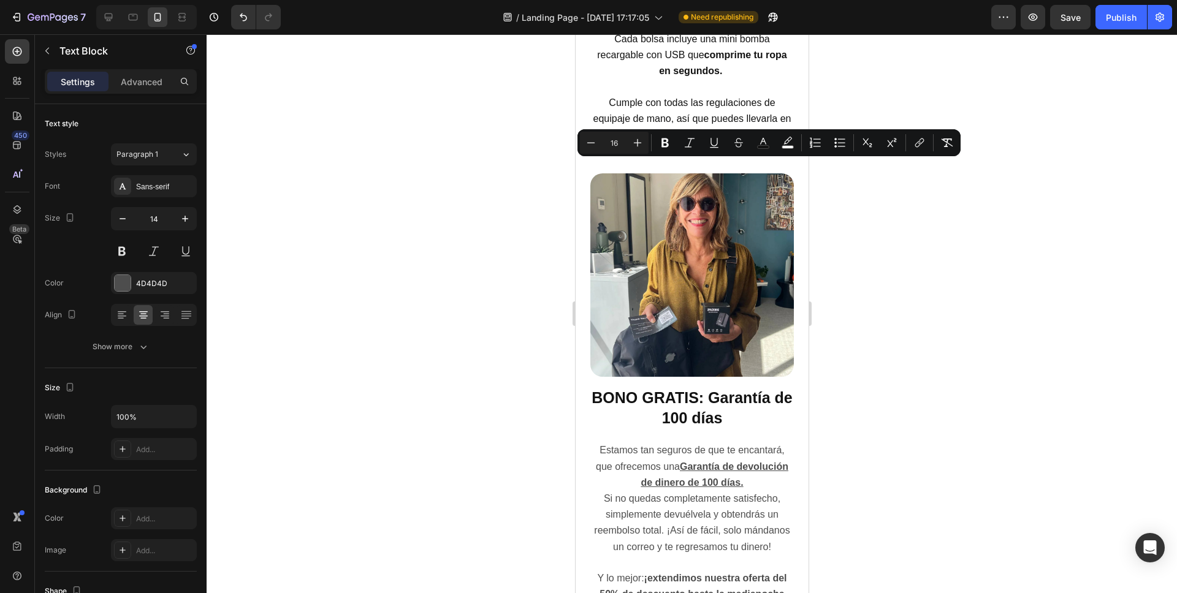
copy span "Fabricada con nailon balístico ultrarresistente, tu bolsa está diseñada para so…"
click at [111, 18] on icon at bounding box center [109, 17] width 8 height 8
type input "16"
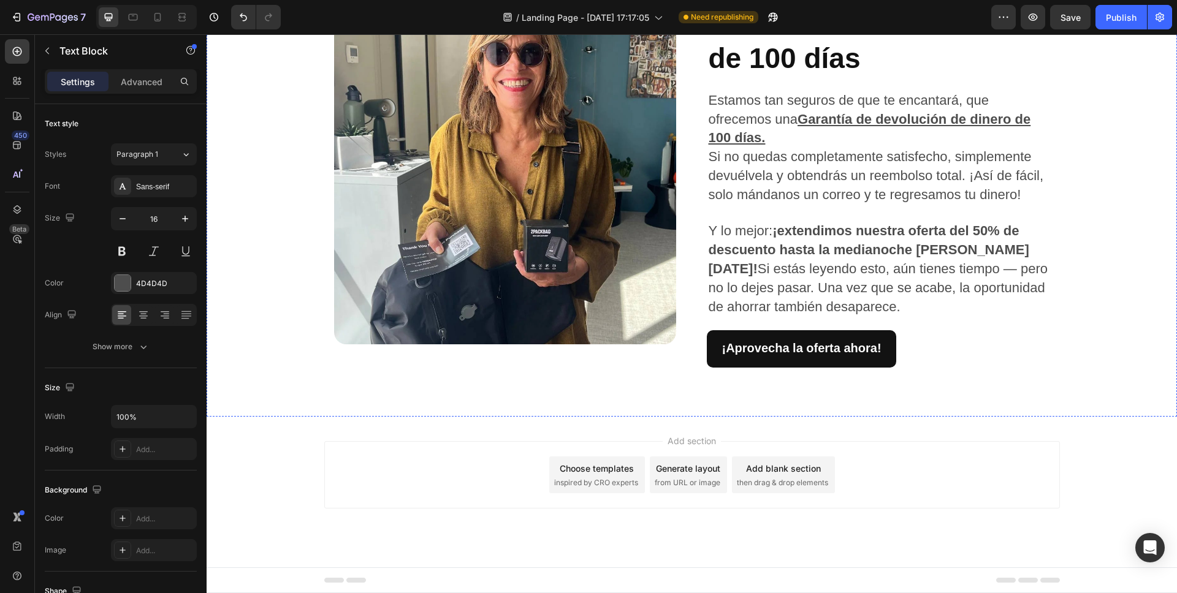
scroll to position [2054, 0]
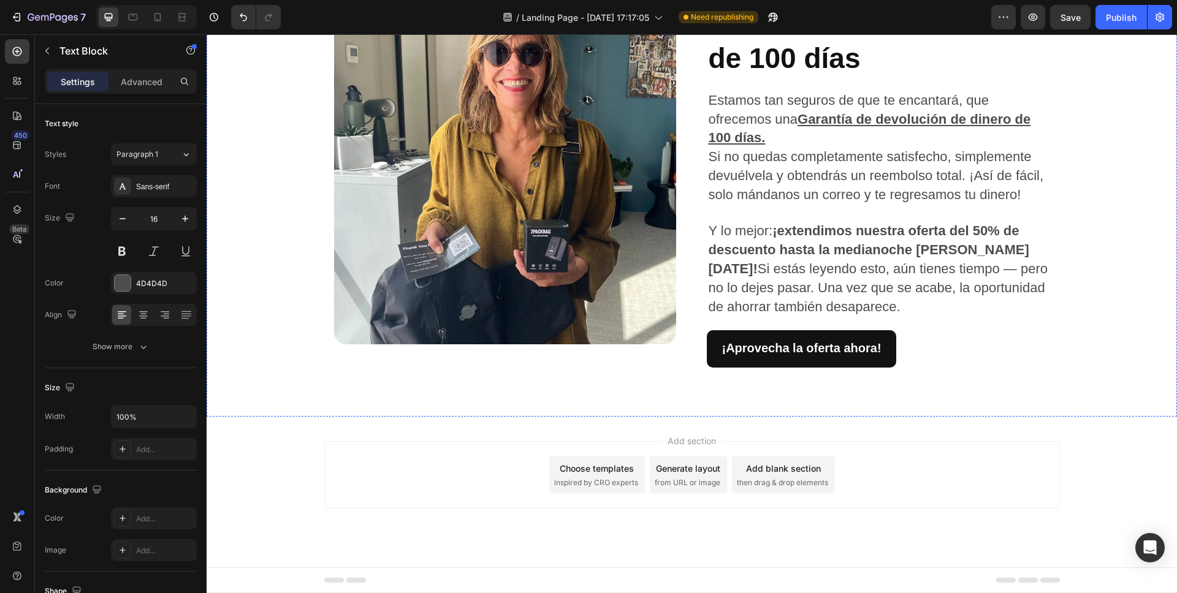
scroll to position [1740, 0]
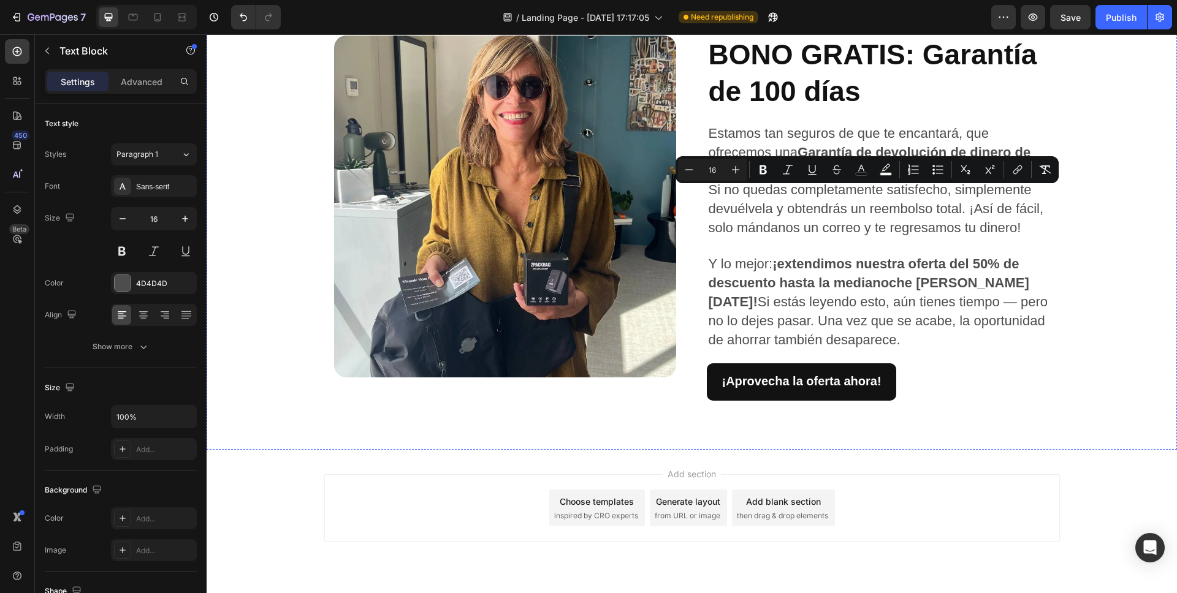
drag, startPoint x: 849, startPoint y: 207, endPoint x: 694, endPoint y: 194, distance: 155.6
click at [735, 167] on icon "Editor contextual toolbar" at bounding box center [736, 170] width 8 height 8
click at [736, 167] on icon "Editor contextual toolbar" at bounding box center [735, 170] width 12 height 12
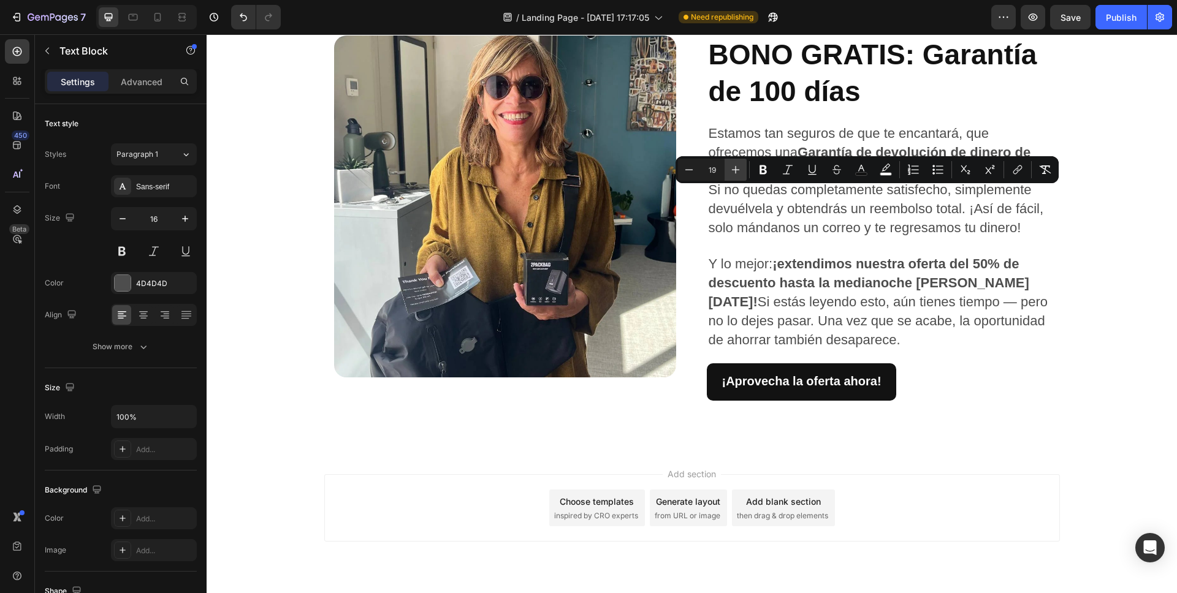
click at [738, 167] on icon "Editor contextual toolbar" at bounding box center [735, 170] width 12 height 12
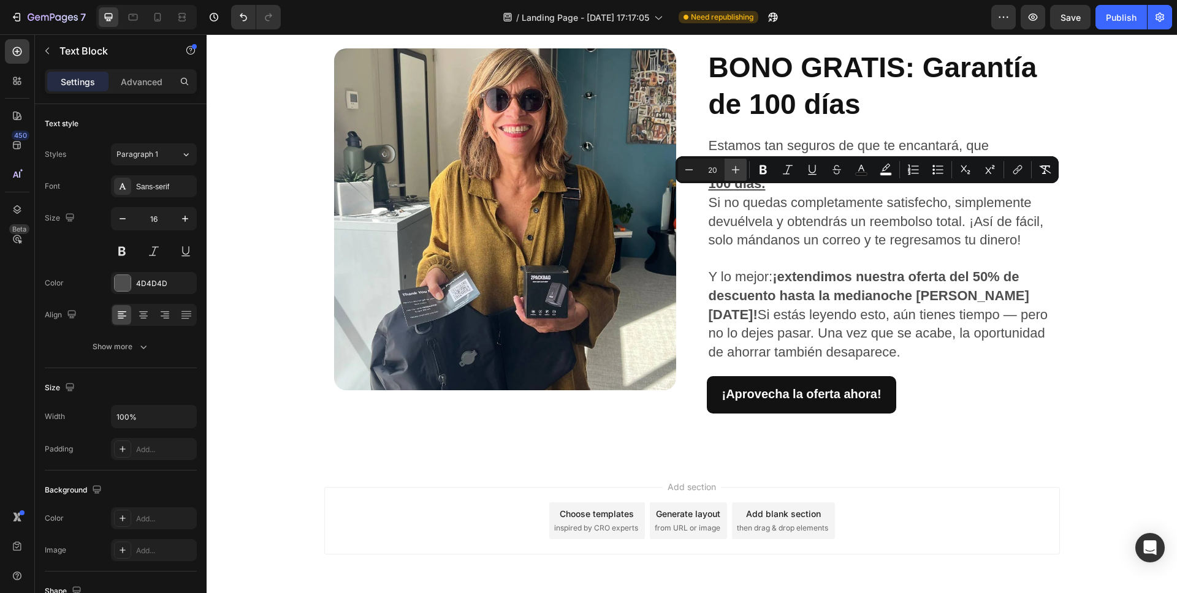
click at [738, 167] on icon "Editor contextual toolbar" at bounding box center [735, 170] width 12 height 12
click at [738, 168] on icon "Editor contextual toolbar" at bounding box center [735, 170] width 12 height 12
type input "22"
click at [1067, 16] on span "Save" at bounding box center [1070, 17] width 20 height 10
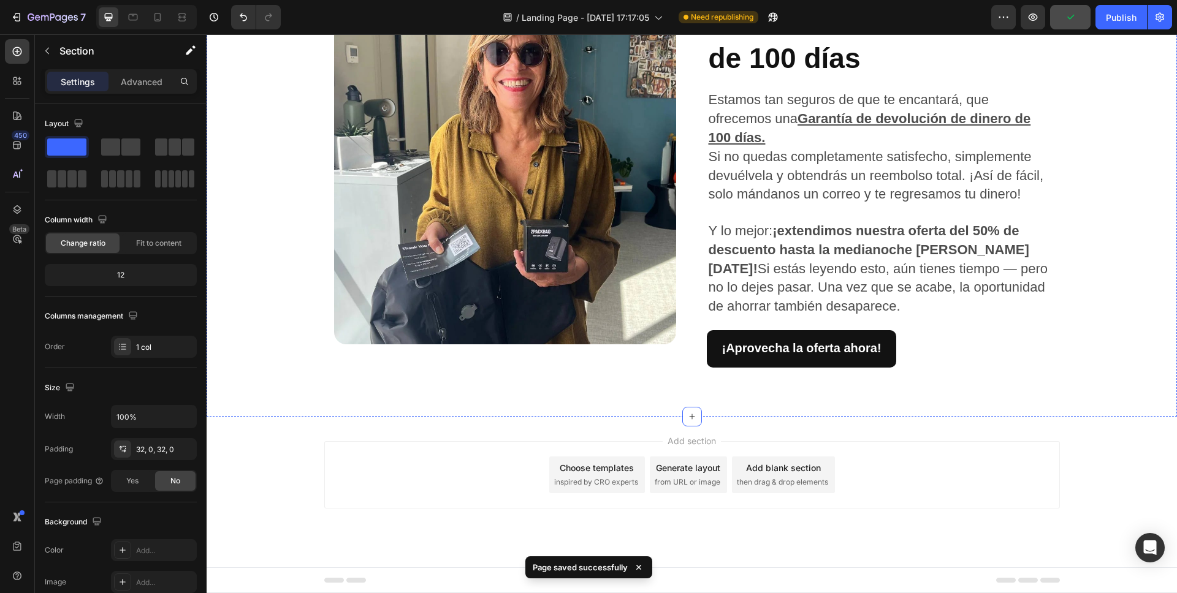
scroll to position [2055, 0]
click at [150, 16] on div at bounding box center [158, 17] width 20 height 20
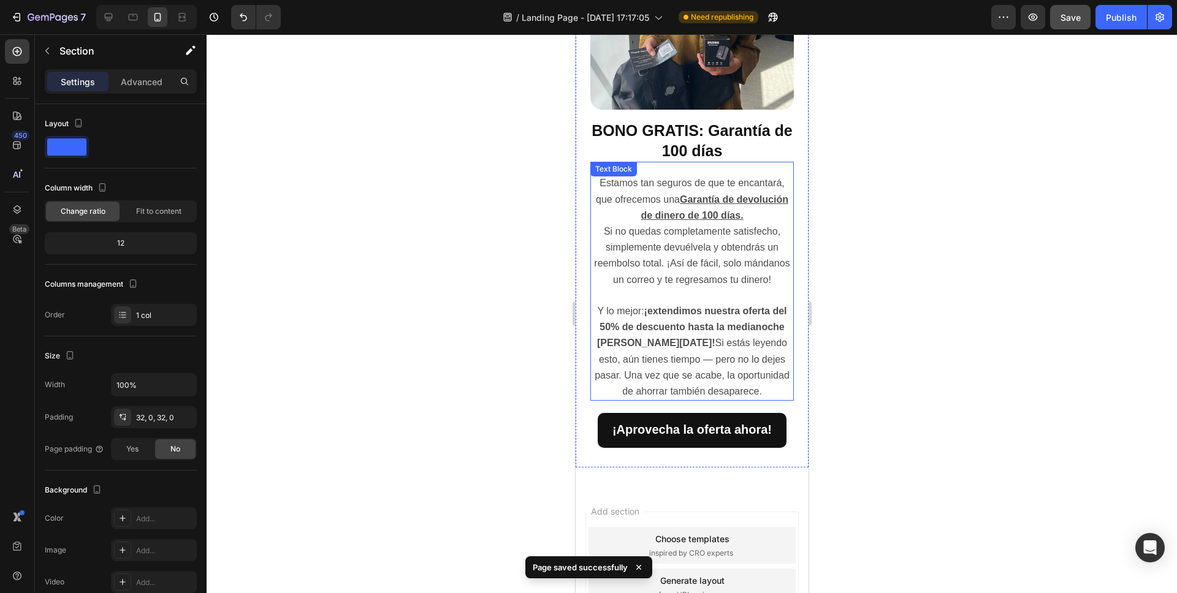
scroll to position [2155, 0]
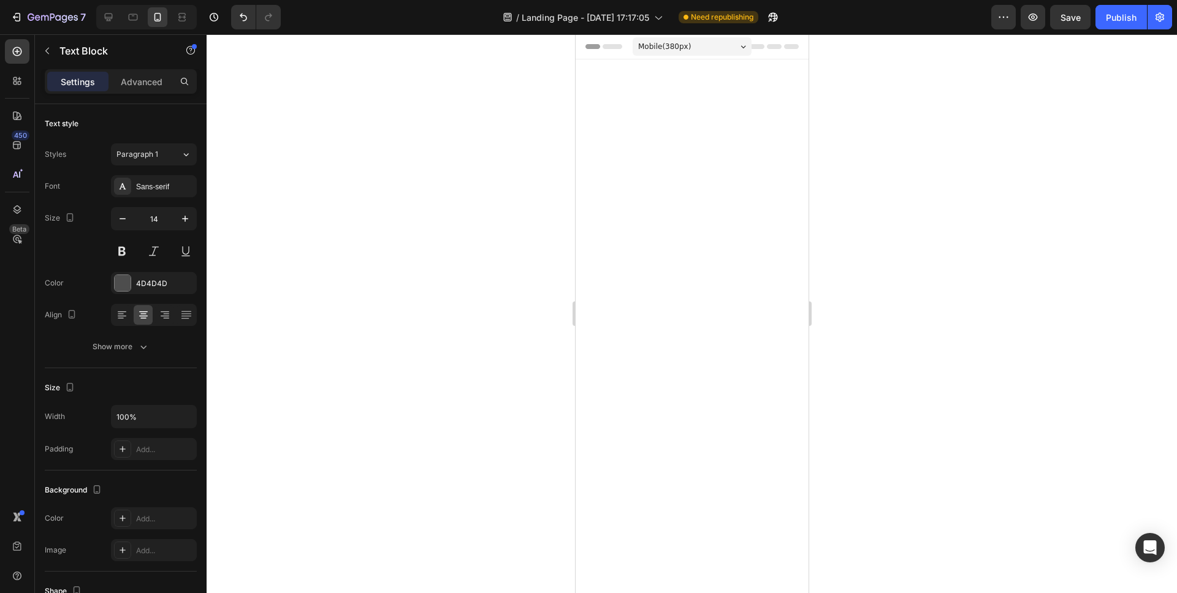
scroll to position [2155, 0]
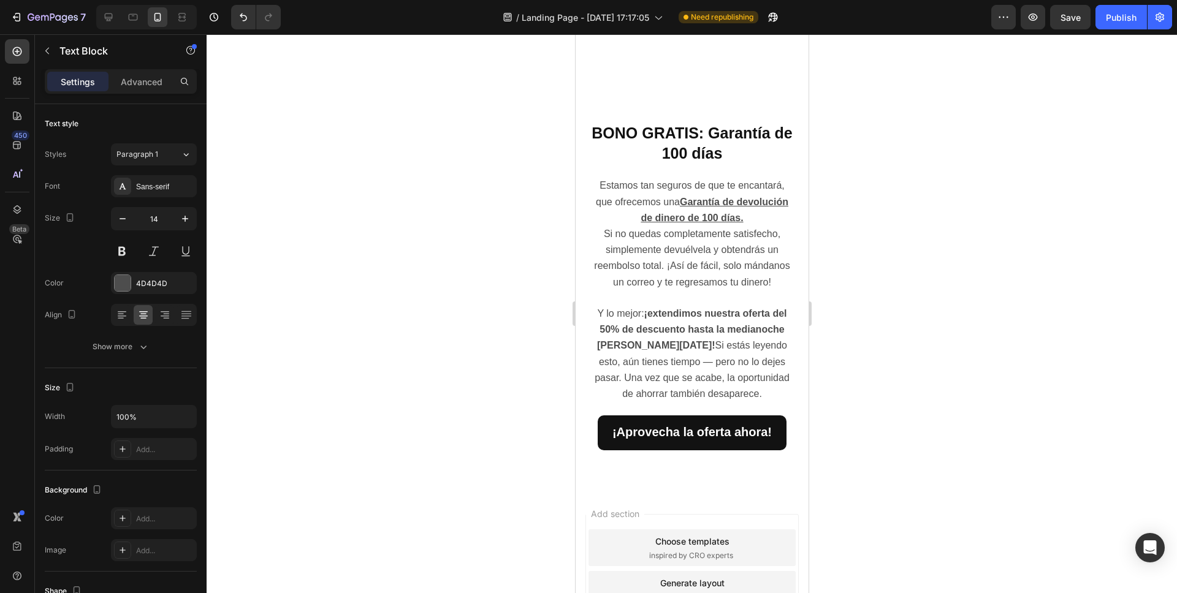
drag, startPoint x: 575, startPoint y: 34, endPoint x: 612, endPoint y: 245, distance: 213.5
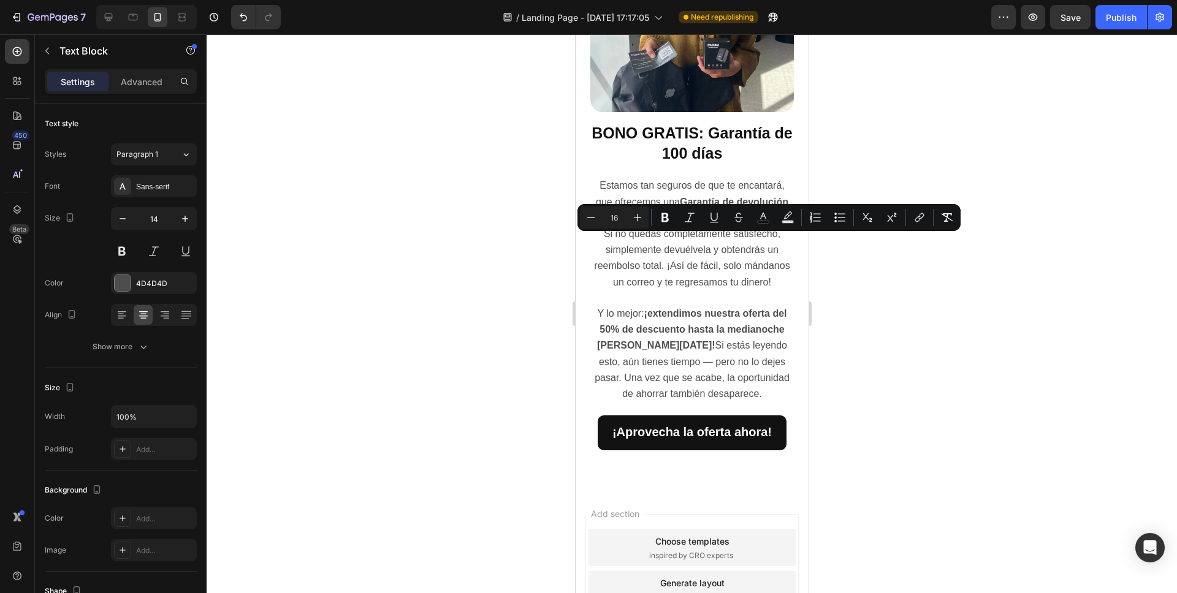
copy div "Cada bolsa incluye una mini bomba recargable con USB que comprime tu ropa en se…"
click at [116, 18] on div at bounding box center [109, 17] width 20 height 20
type input "16"
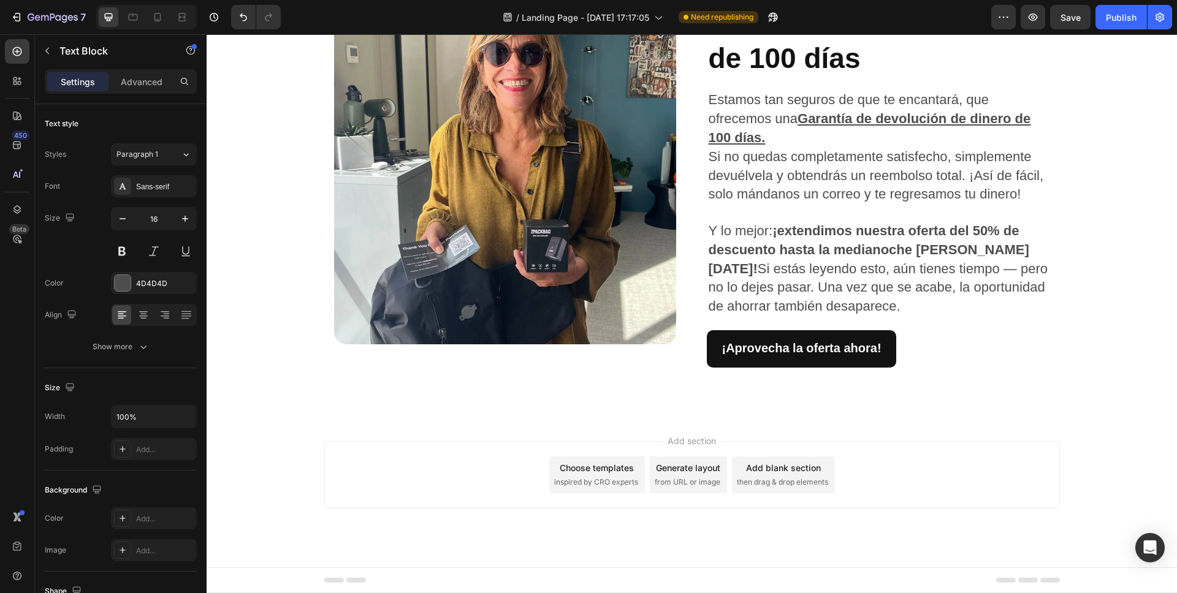
scroll to position [2044, 0]
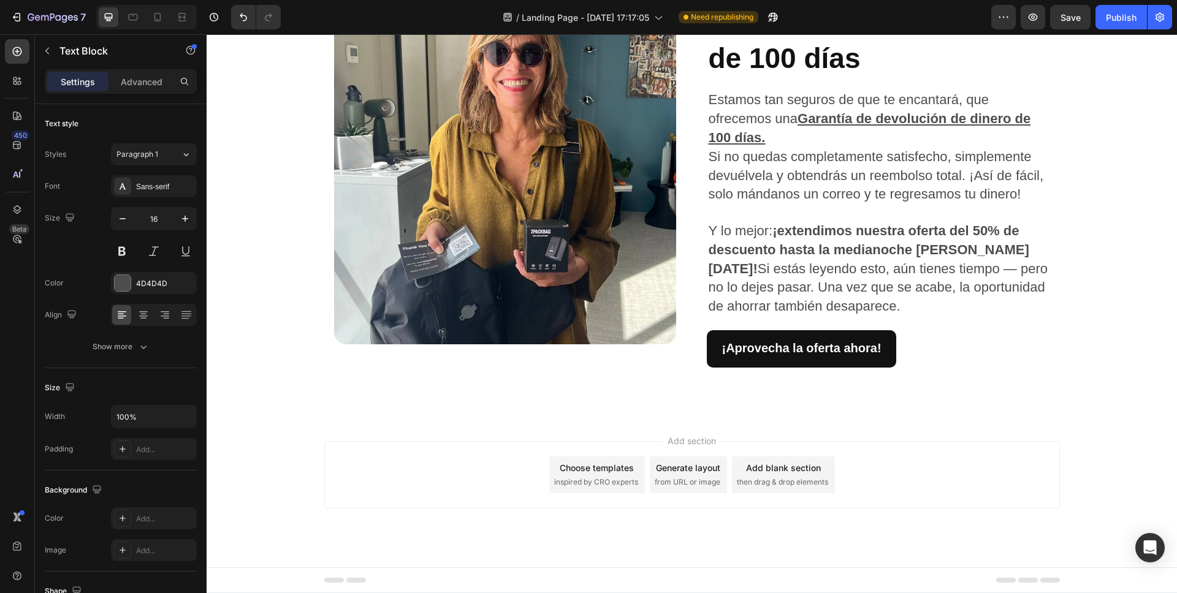
drag, startPoint x: 1037, startPoint y: 317, endPoint x: 708, endPoint y: 233, distance: 339.6
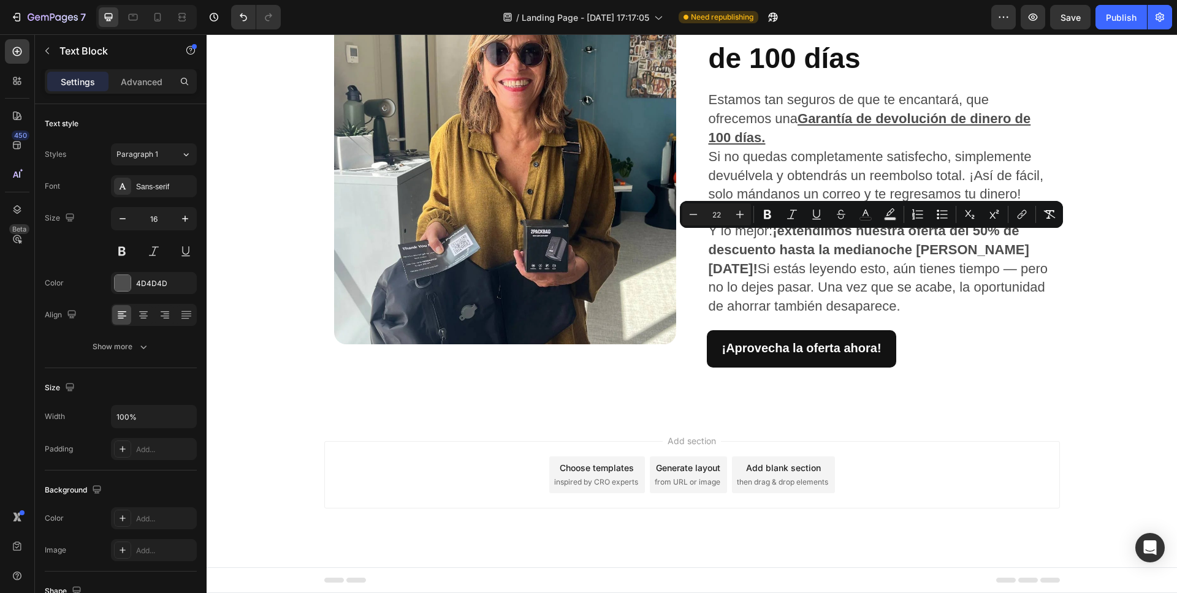
drag, startPoint x: 1036, startPoint y: 317, endPoint x: 706, endPoint y: 243, distance: 338.7
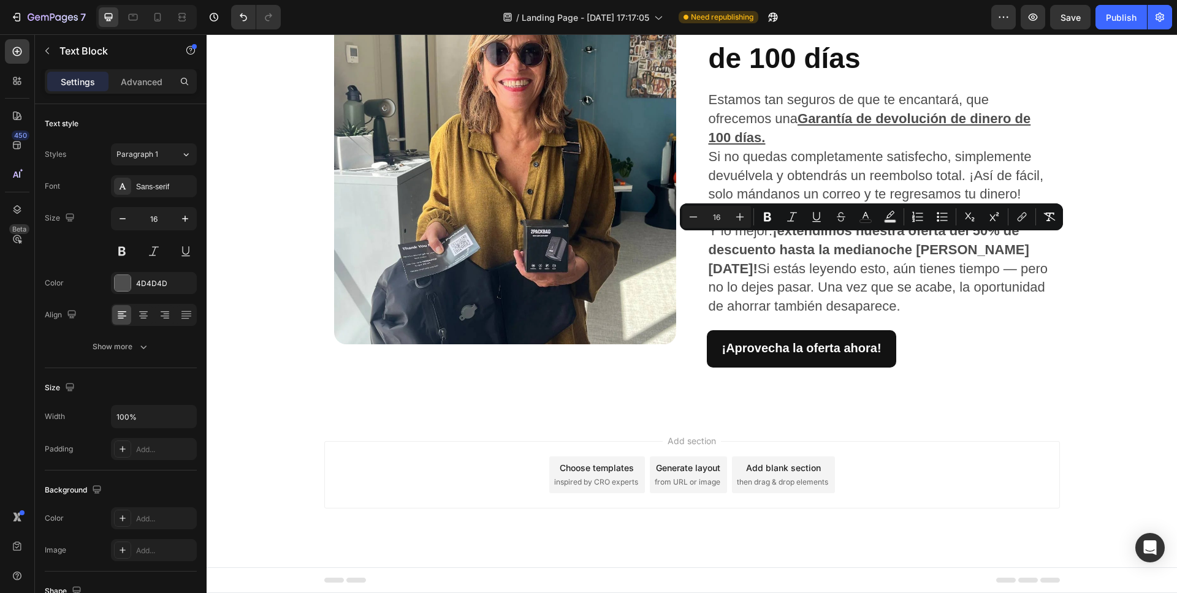
drag, startPoint x: 862, startPoint y: 314, endPoint x: 915, endPoint y: 260, distance: 75.8
click at [736, 215] on icon "Editor contextual toolbar" at bounding box center [740, 217] width 12 height 12
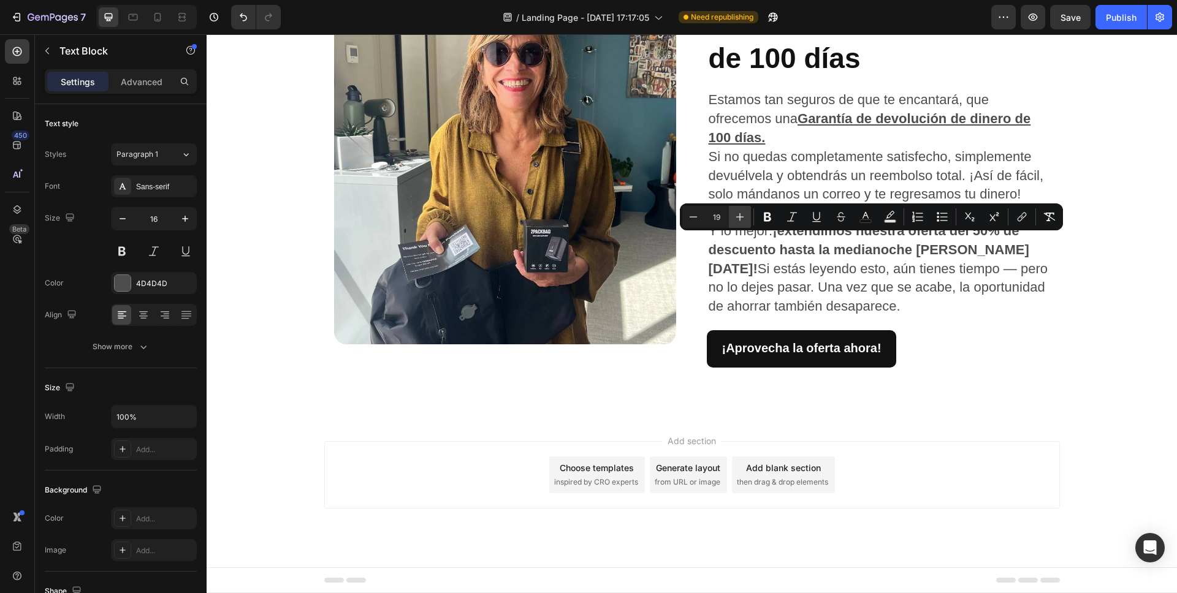
click at [736, 215] on icon "Editor contextual toolbar" at bounding box center [740, 217] width 12 height 12
click at [739, 218] on icon "Editor contextual toolbar" at bounding box center [740, 217] width 8 height 8
type input "22"
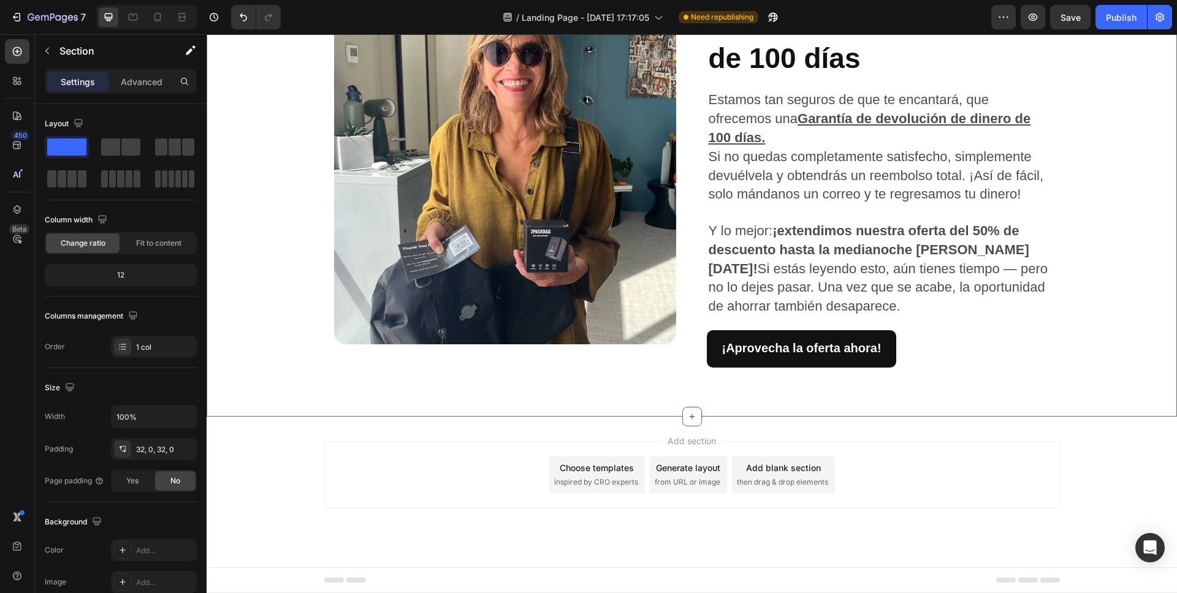
click at [153, 18] on icon at bounding box center [157, 17] width 12 height 12
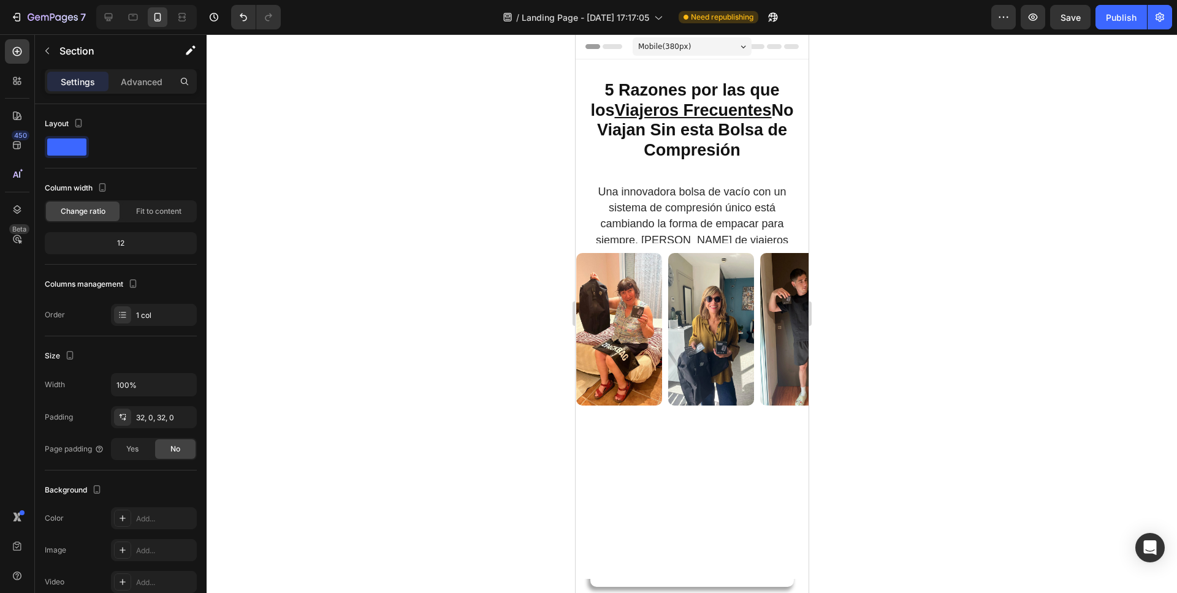
click at [1044, 174] on div at bounding box center [692, 313] width 970 height 559
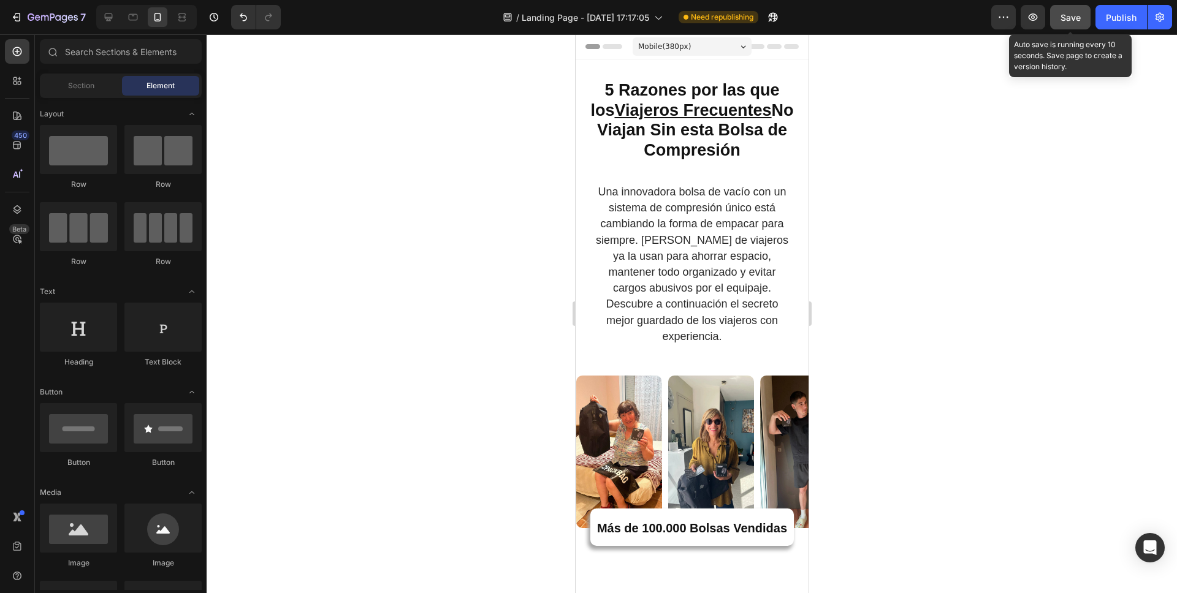
click at [1077, 13] on span "Save" at bounding box center [1070, 17] width 20 height 10
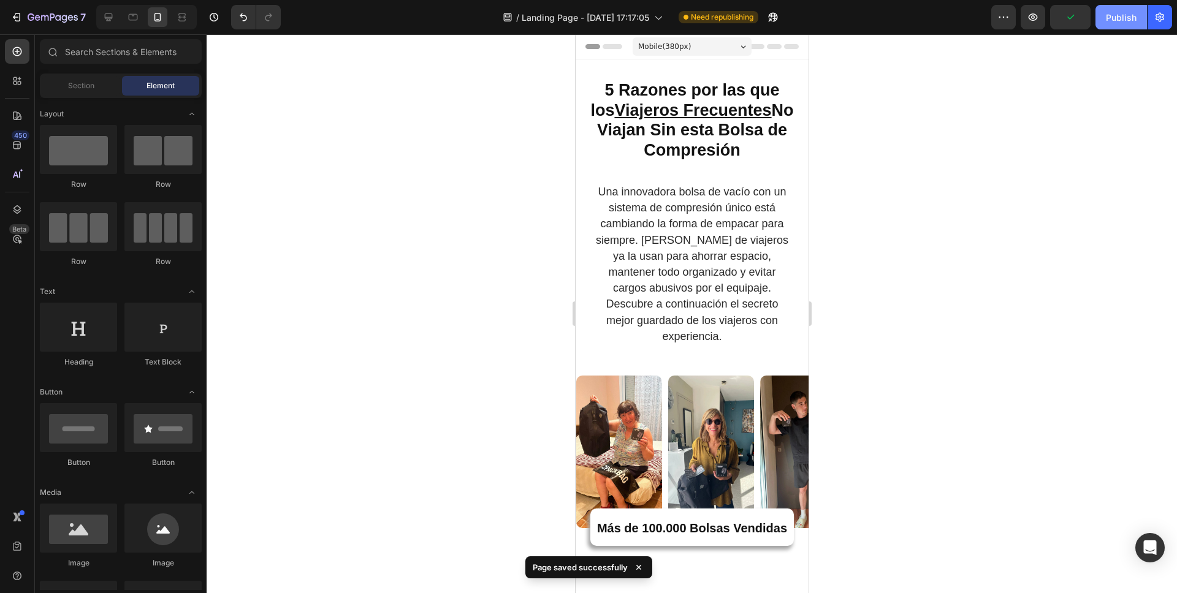
click at [1131, 25] on button "Publish" at bounding box center [1120, 17] width 51 height 25
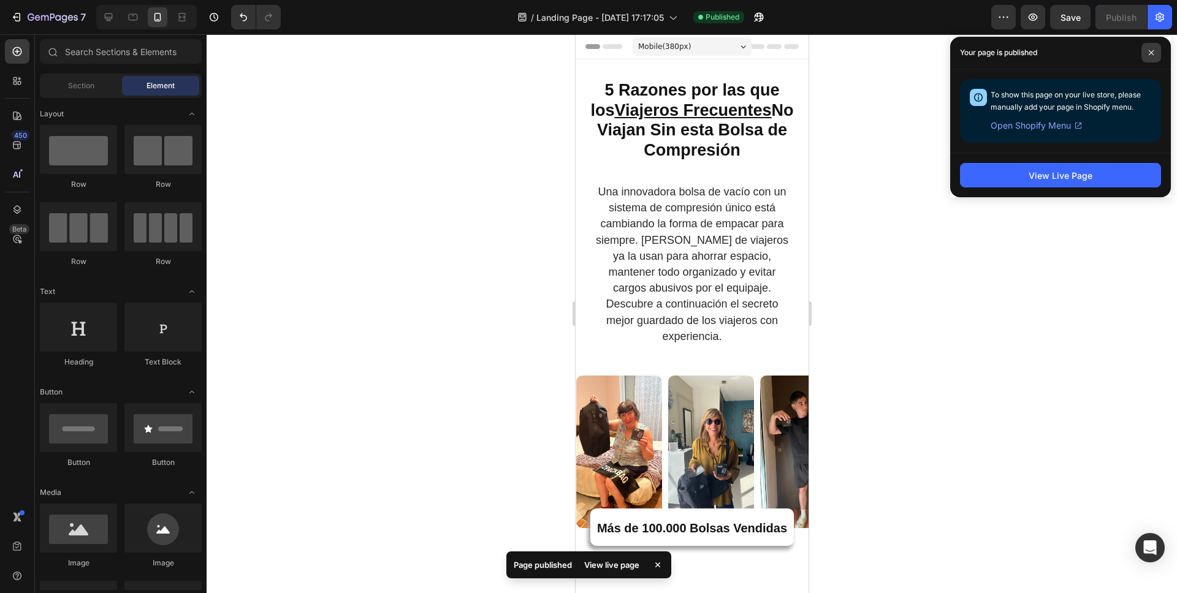
click at [1151, 55] on icon at bounding box center [1151, 53] width 6 height 6
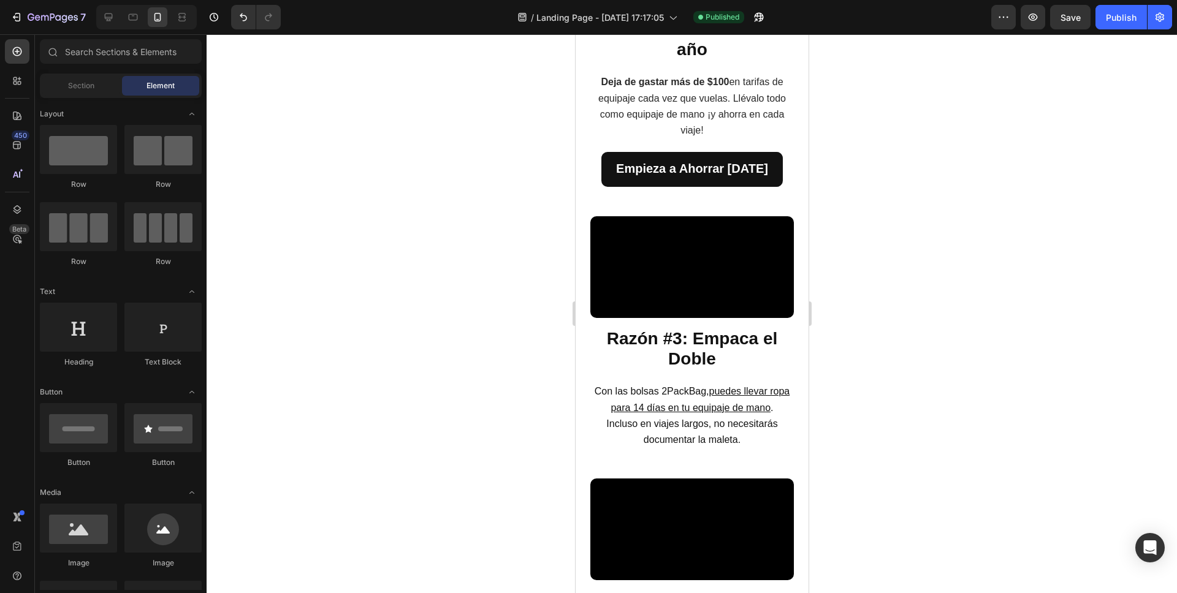
scroll to position [933, 0]
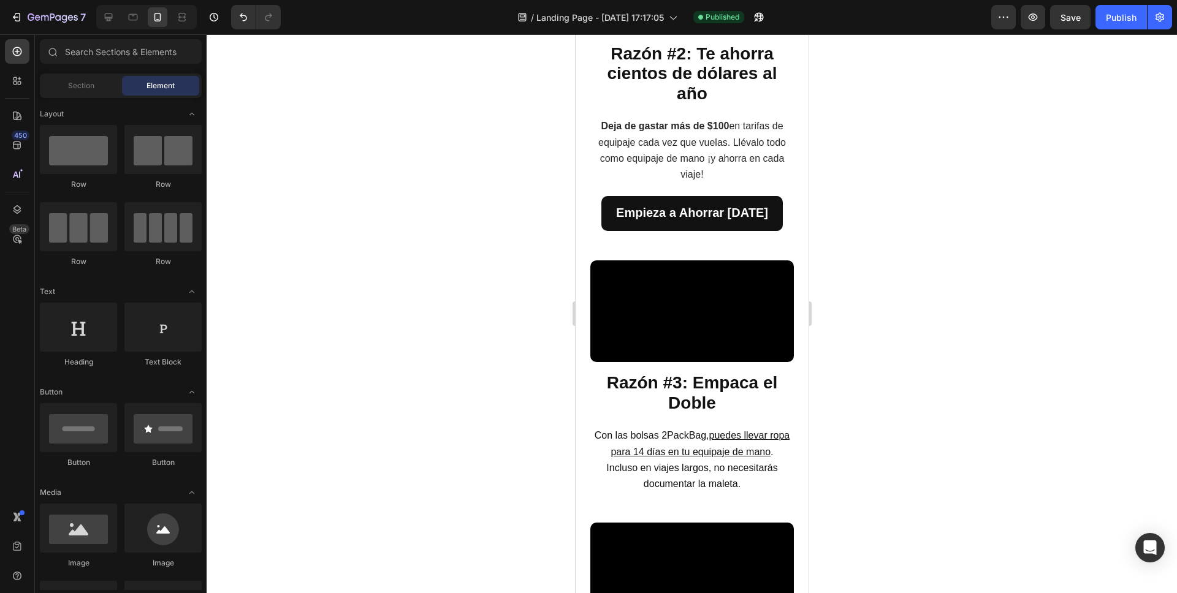
click at [605, 180] on span "Deja de gastar más de $100 en tarifas de equipaje cada vez que vuelas. Llévalo …" at bounding box center [691, 150] width 188 height 59
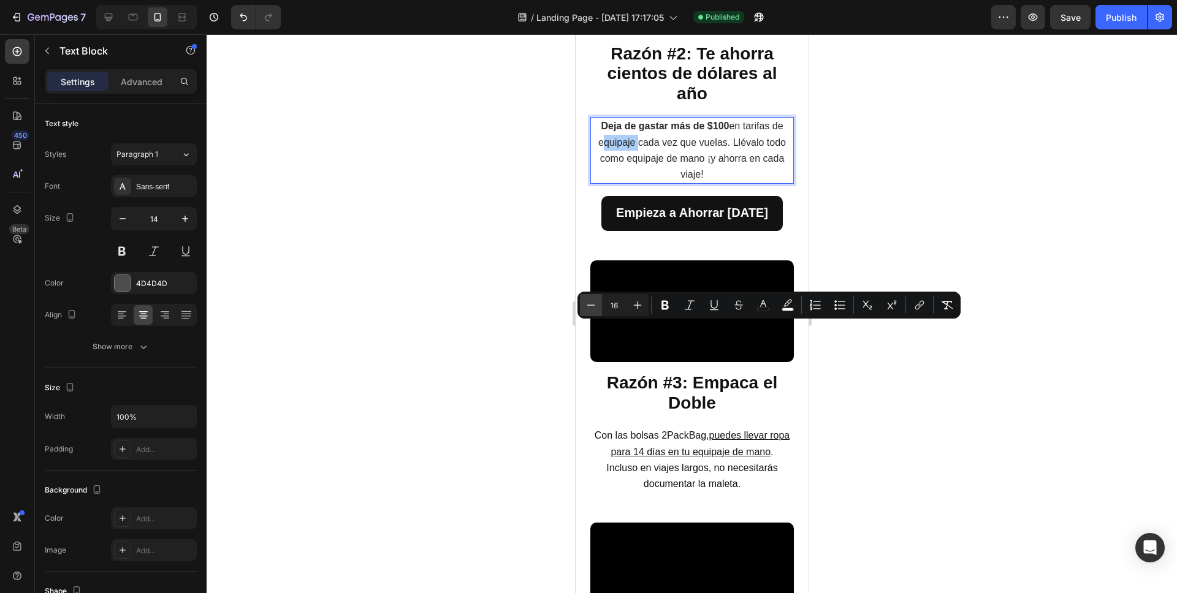
click at [601, 315] on button "Minus" at bounding box center [591, 305] width 22 height 22
click at [637, 303] on icon "Editor contextual toolbar" at bounding box center [638, 305] width 8 height 8
type input "16"
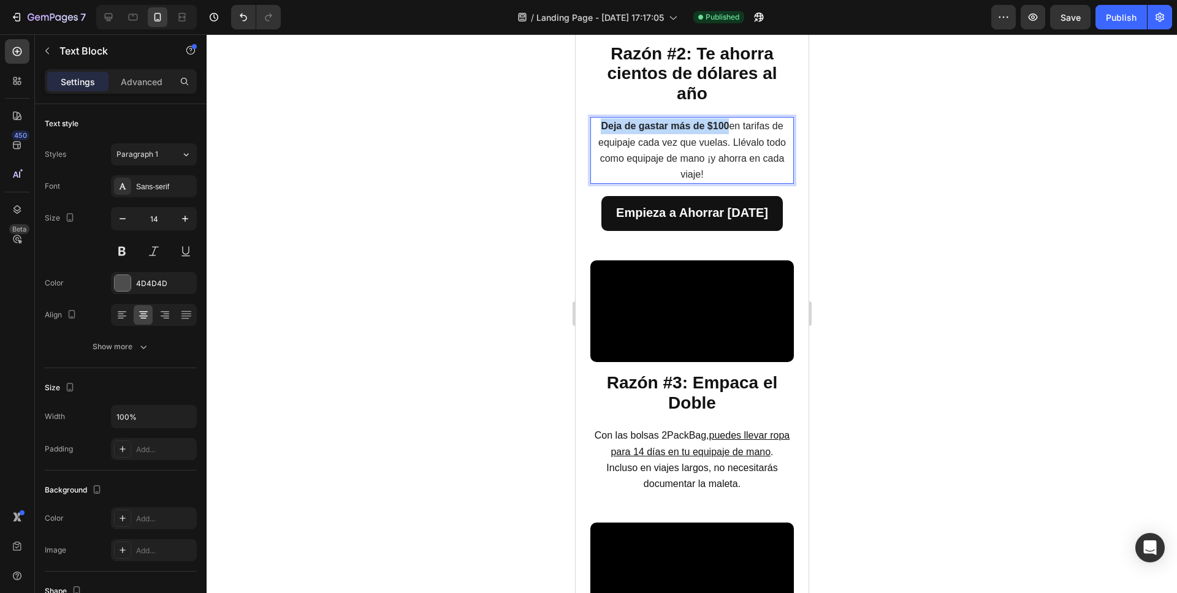
drag, startPoint x: 594, startPoint y: 312, endPoint x: 722, endPoint y: 317, distance: 128.2
click at [722, 180] on span "Deja de gastar más de $100 en tarifas de equipaje cada vez que vuelas. Llévalo …" at bounding box center [691, 150] width 188 height 59
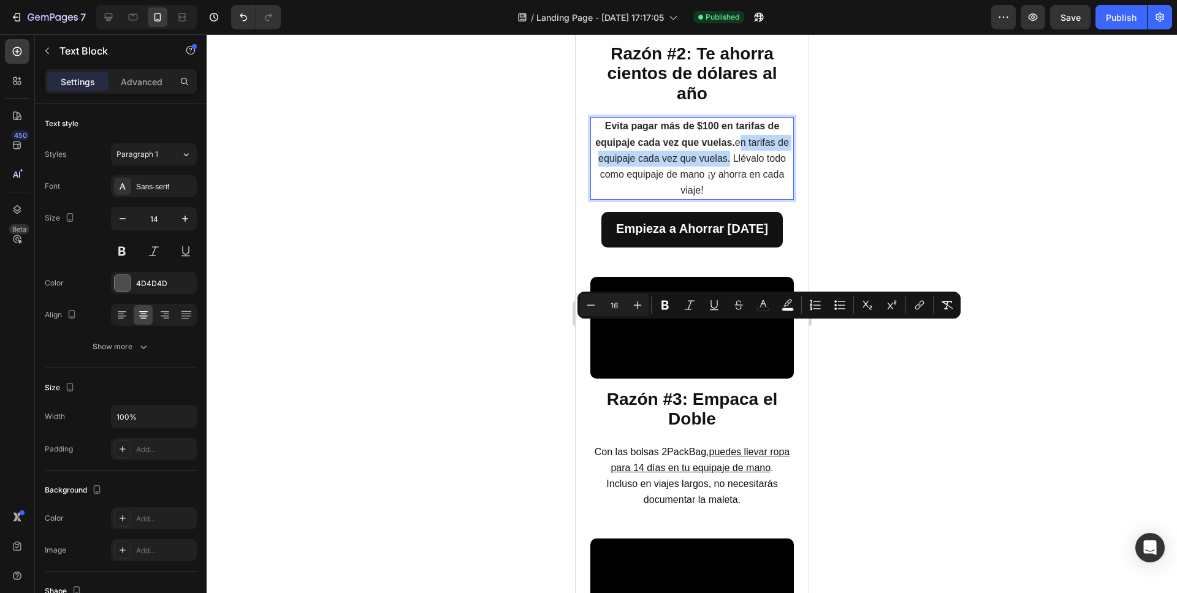
drag, startPoint x: 741, startPoint y: 346, endPoint x: 737, endPoint y: 331, distance: 15.3
click at [737, 195] on span "Evita pagar más de $100 en tarifas de equipaje cada vez que vuelas. en tarifas …" at bounding box center [691, 158] width 194 height 75
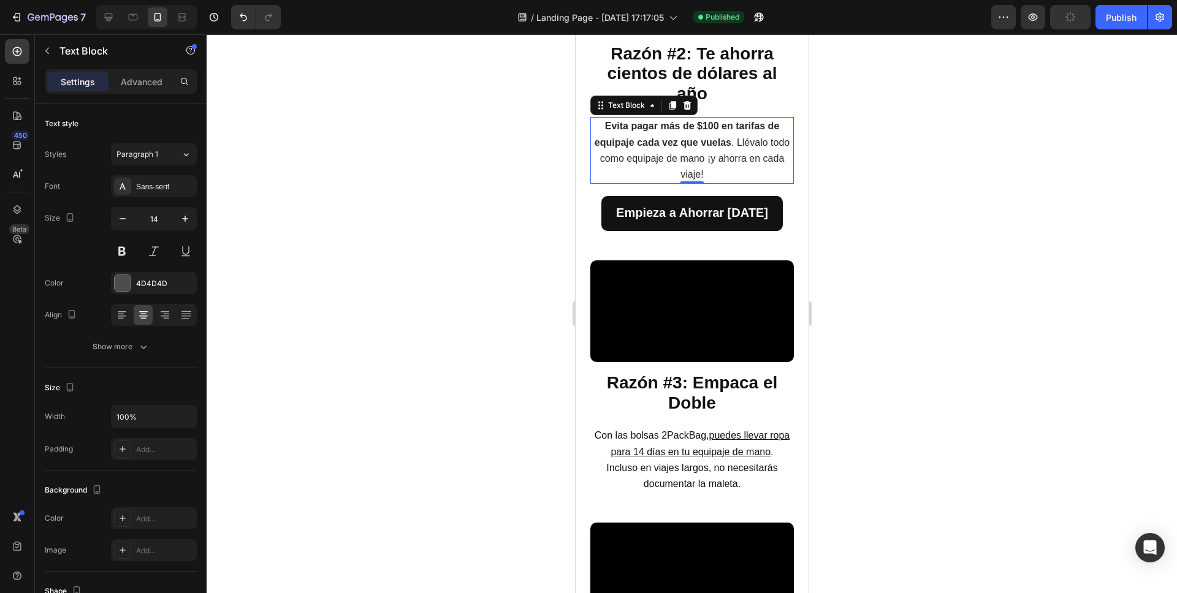
click at [840, 319] on div at bounding box center [692, 313] width 970 height 559
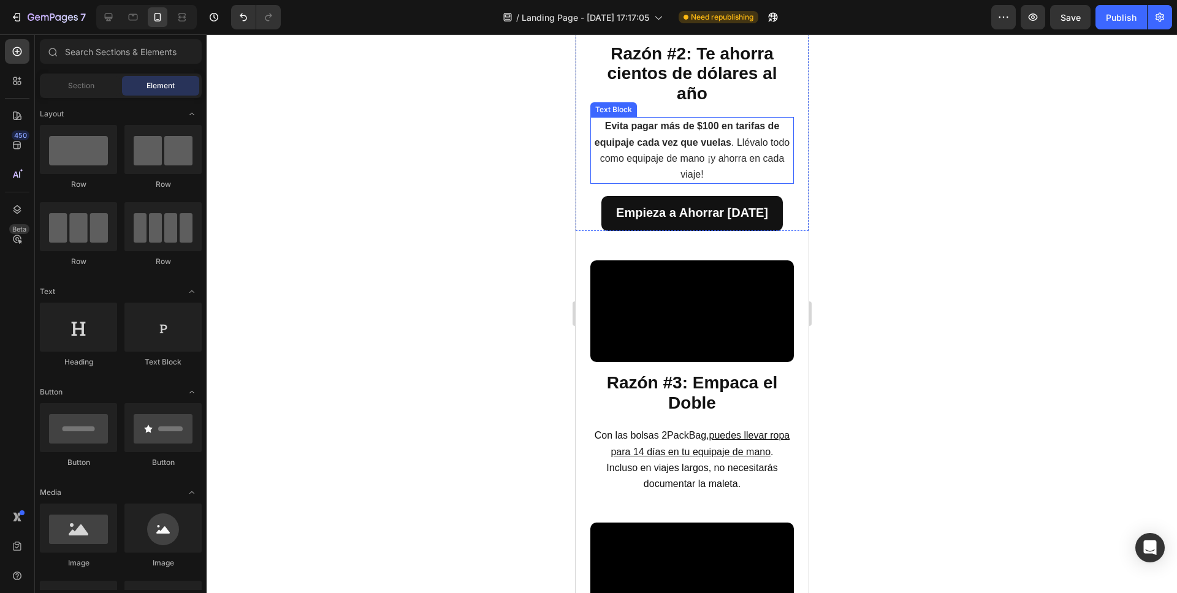
click at [689, 147] on strong "Evita pagar más de $100 en tarifas de equipaje cada vez que vuelas" at bounding box center [686, 134] width 185 height 26
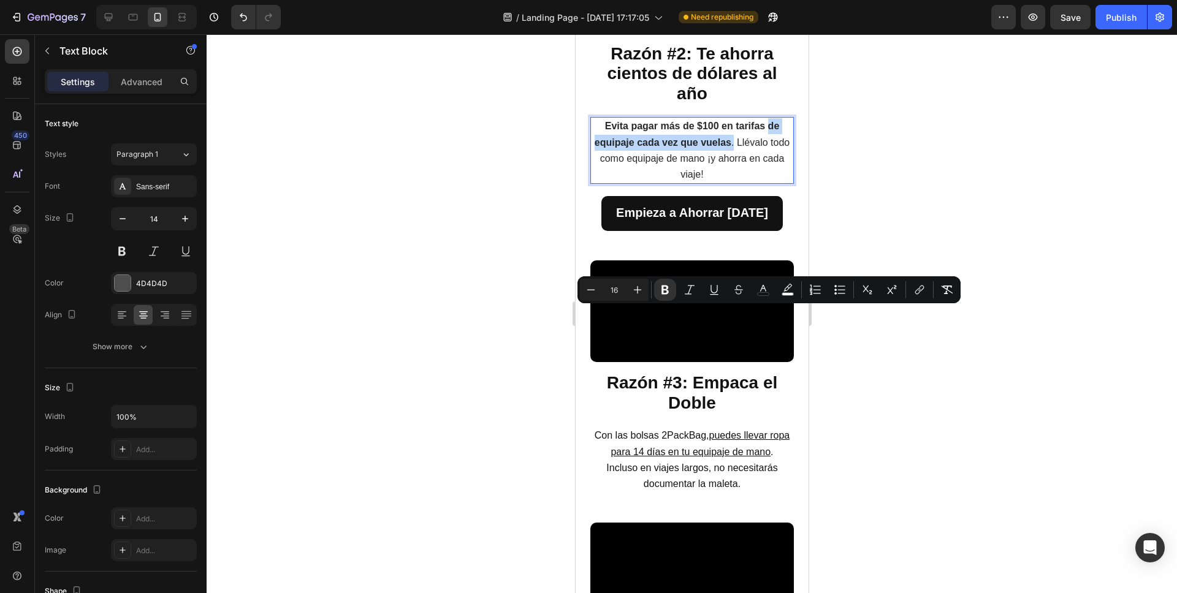
drag, startPoint x: 740, startPoint y: 332, endPoint x: 761, endPoint y: 314, distance: 27.4
click at [761, 180] on span "Evita pagar más de $100 en tarifas de equipaje cada vez que vuelas . Llévalo to…" at bounding box center [691, 150] width 195 height 59
click at [659, 283] on button "Bold" at bounding box center [665, 290] width 22 height 22
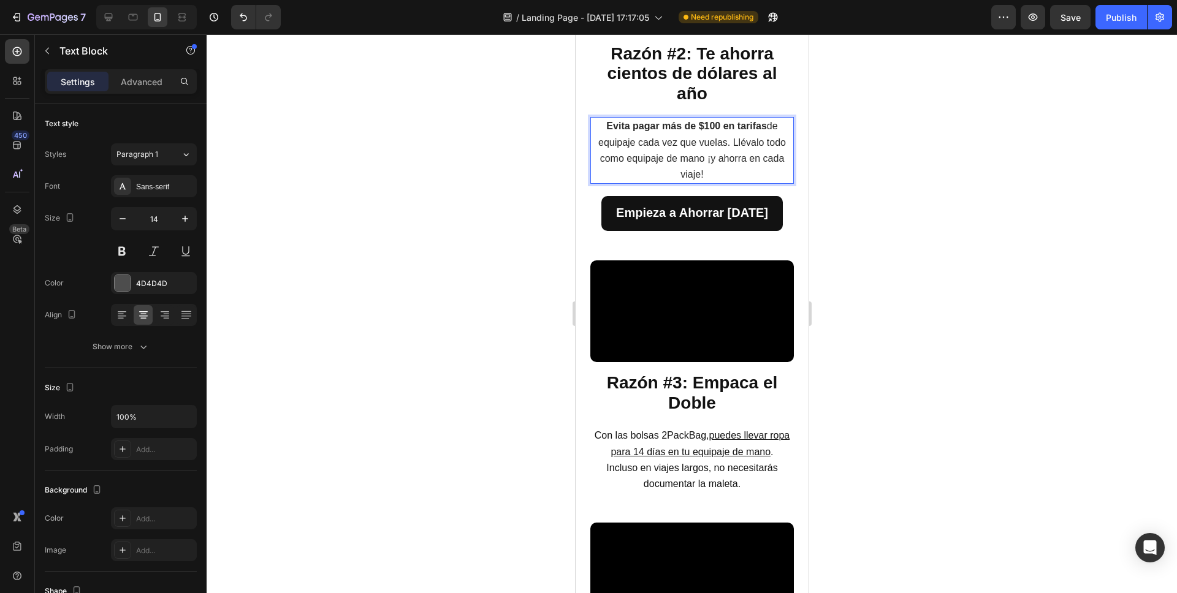
click at [879, 328] on div at bounding box center [692, 313] width 970 height 559
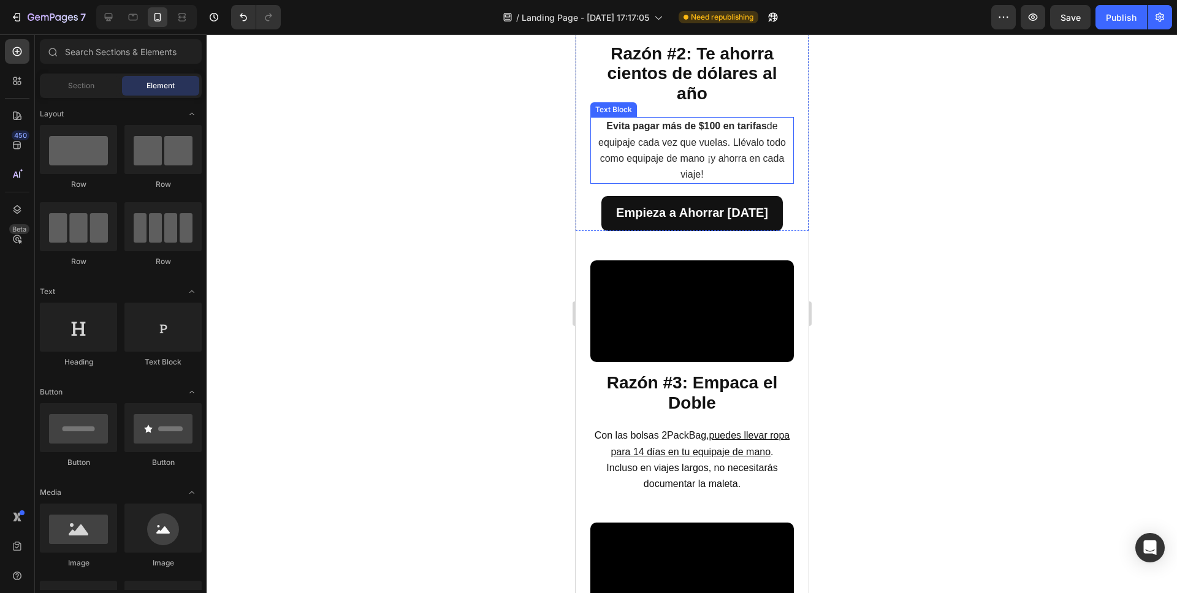
click at [742, 180] on span "Evita pagar más de $100 en tarifas de equipaje cada vez que vuelas. Llévalo tod…" at bounding box center [691, 150] width 188 height 59
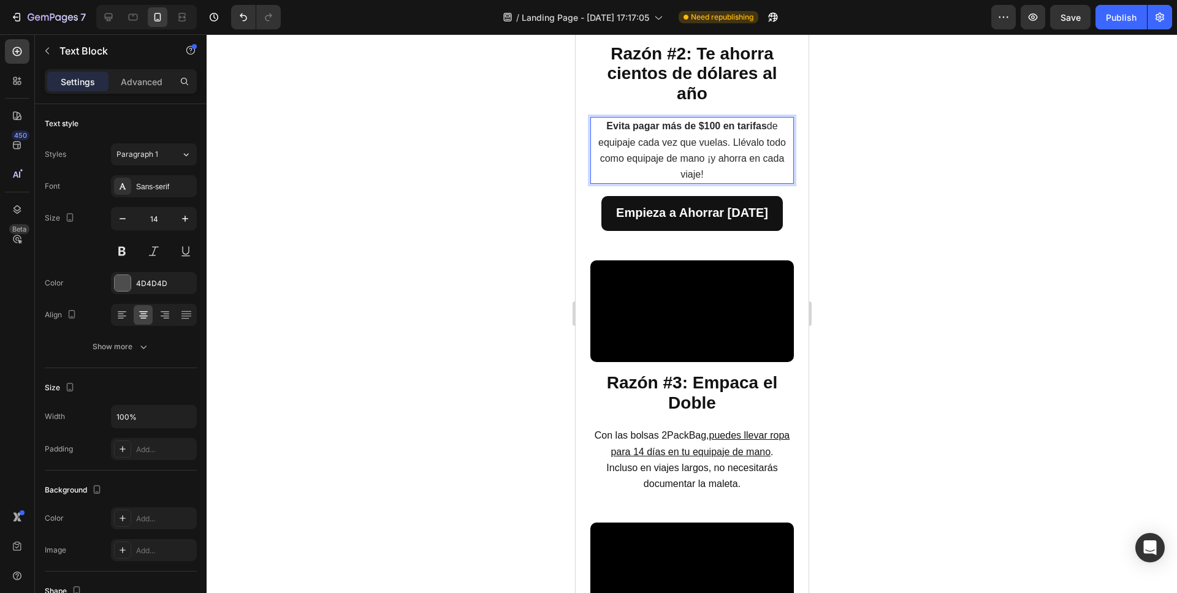
click at [759, 180] on span "Evita pagar más de $100 en tarifas de equipaje cada vez que vuelas. Llévalo tod…" at bounding box center [691, 150] width 188 height 59
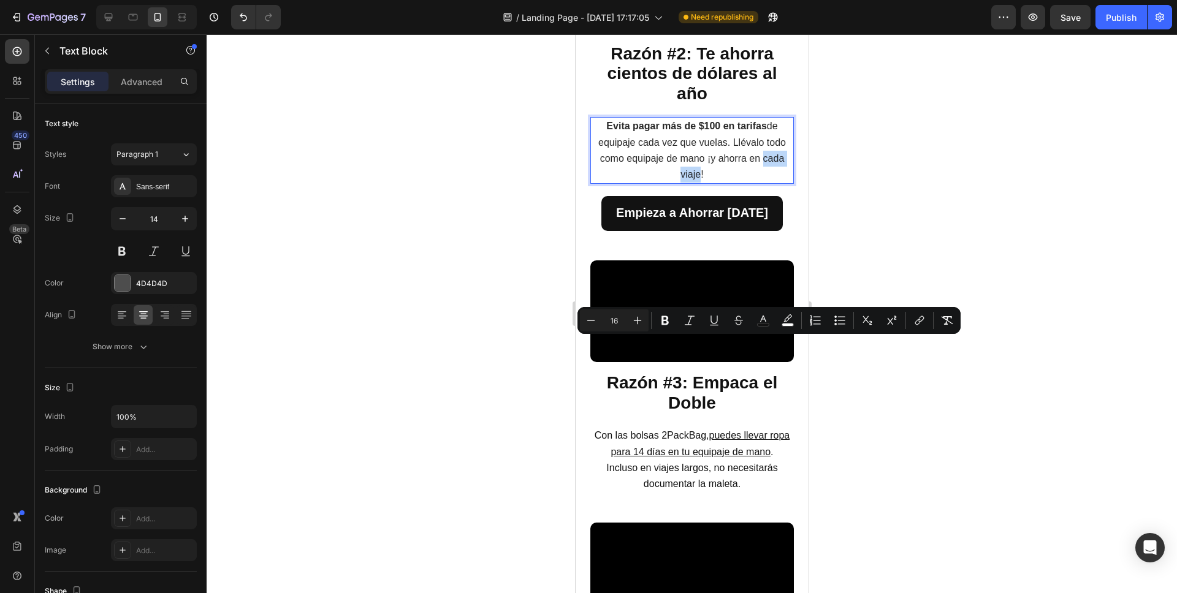
drag, startPoint x: 759, startPoint y: 344, endPoint x: 696, endPoint y: 362, distance: 65.0
click at [696, 180] on span "Evita pagar más de $100 en tarifas de equipaje cada vez que vuelas. Llévalo tod…" at bounding box center [691, 150] width 188 height 59
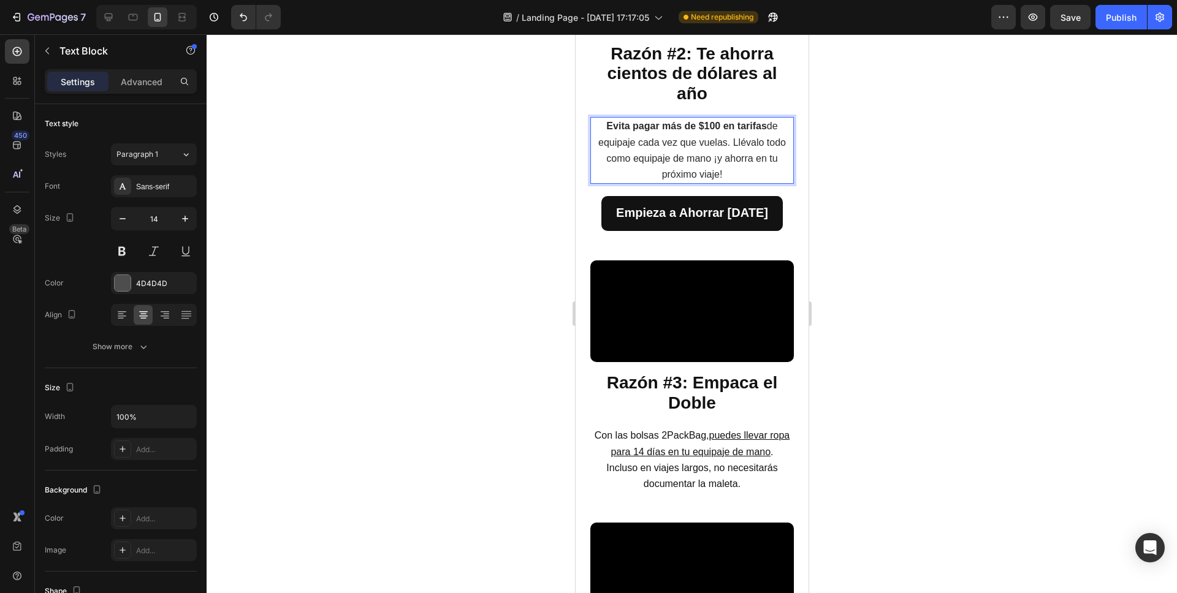
drag, startPoint x: 912, startPoint y: 239, endPoint x: 920, endPoint y: 237, distance: 7.8
click at [913, 239] on div at bounding box center [692, 313] width 970 height 559
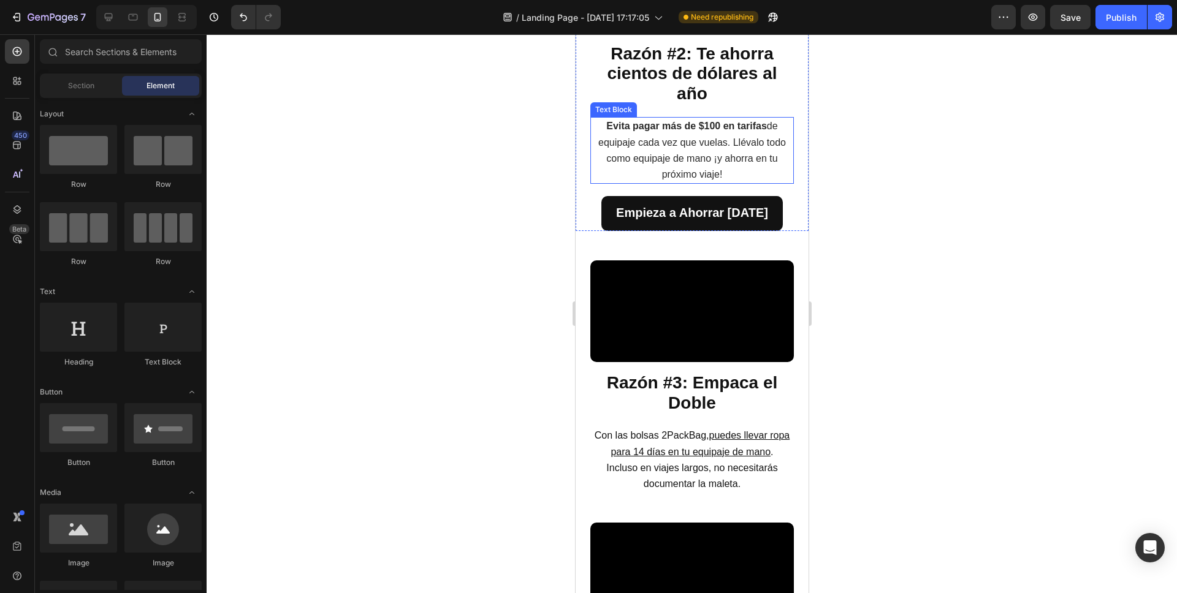
click at [738, 180] on span "Evita pagar más de $100 en tarifas de equipaje cada vez que vuelas. Llévalo tod…" at bounding box center [691, 150] width 188 height 59
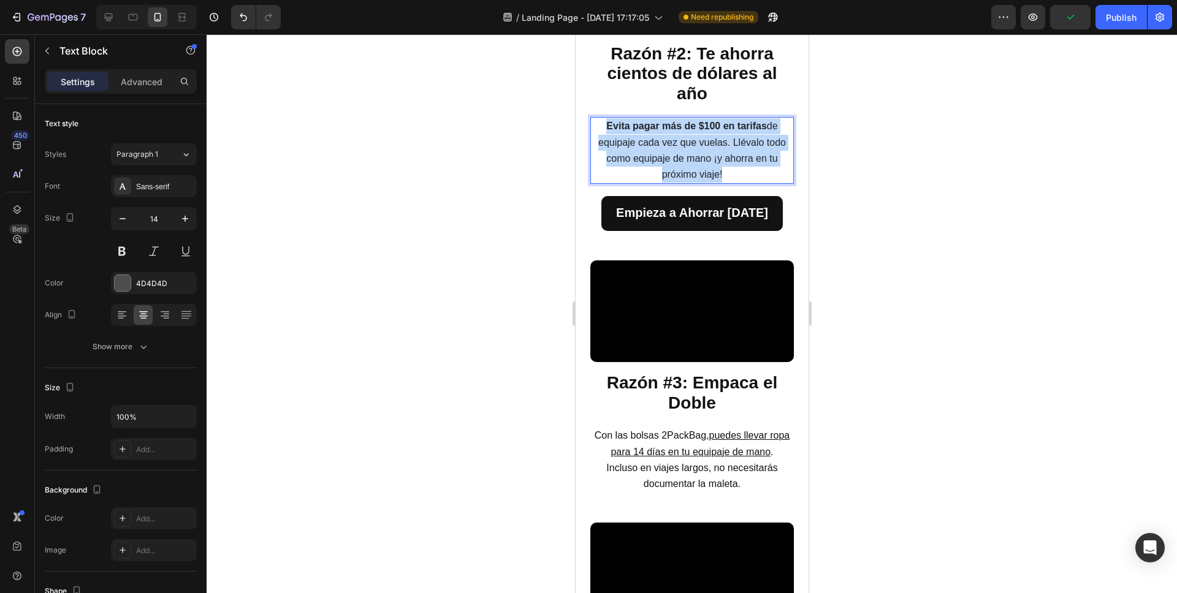
drag, startPoint x: 734, startPoint y: 360, endPoint x: 602, endPoint y: 315, distance: 139.1
click at [602, 183] on p "Evita pagar más de $100 en tarifas de equipaje cada vez que vuelas. Llévalo tod…" at bounding box center [691, 150] width 201 height 64
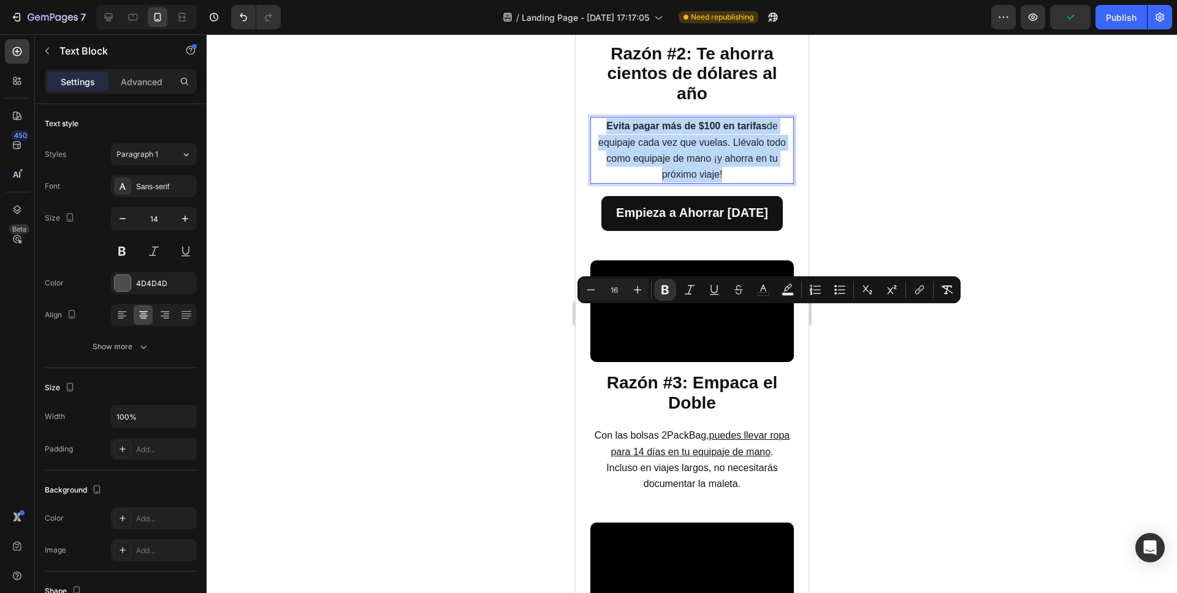
copy span "Evita pagar más de $100 en tarifas de equipaje cada vez que vuelas. Llévalo tod…"
click at [116, 23] on div at bounding box center [109, 17] width 20 height 20
type input "16"
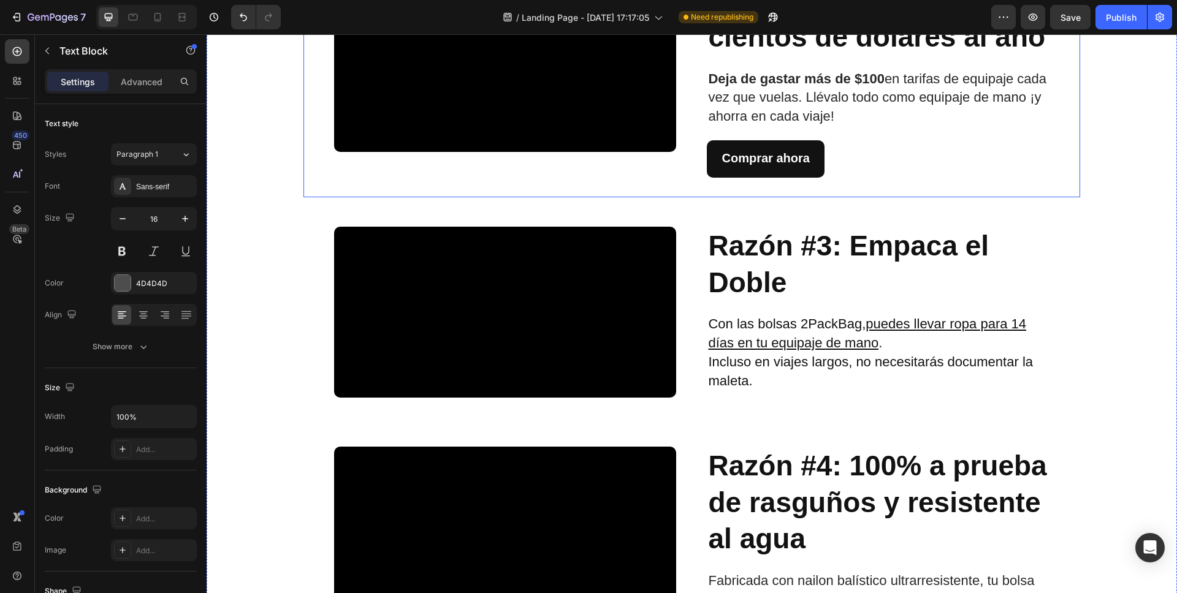
scroll to position [844, 0]
click at [838, 87] on strong "Deja de gastar más de $100" at bounding box center [796, 79] width 176 height 15
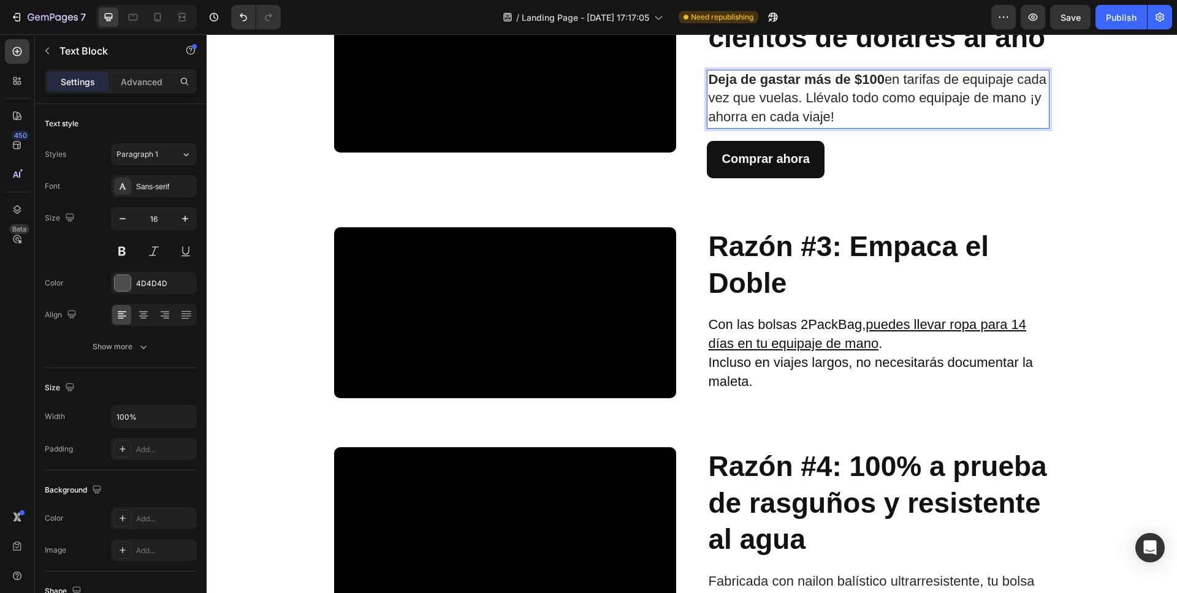
click at [898, 127] on p "Deja de gastar más de $100 en tarifas de equipaje cada vez que vuelas. Llévalo …" at bounding box center [877, 99] width 339 height 56
click at [897, 127] on p "Deja de gastar más de $100 en tarifas de equipaje cada vez que vuelas. Llévalo …" at bounding box center [877, 99] width 339 height 56
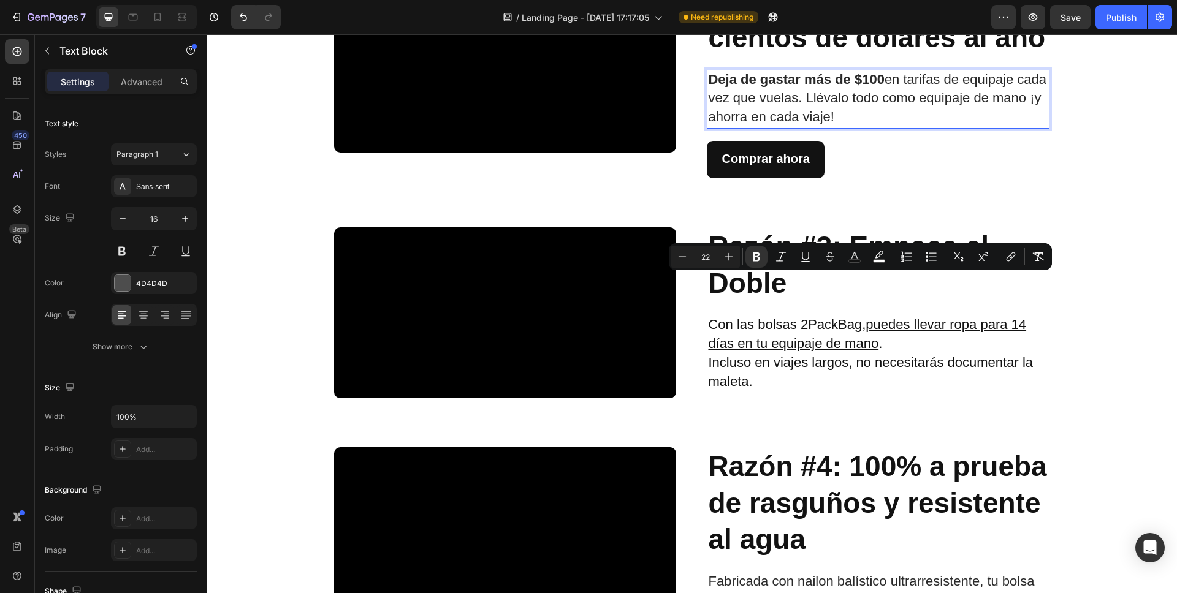
drag, startPoint x: 923, startPoint y: 324, endPoint x: 707, endPoint y: 285, distance: 219.1
click at [708, 127] on p "Deja de gastar más de $100 en tarifas de equipaje cada vez que vuelas. Llévalo …" at bounding box center [877, 99] width 339 height 56
type input "16"
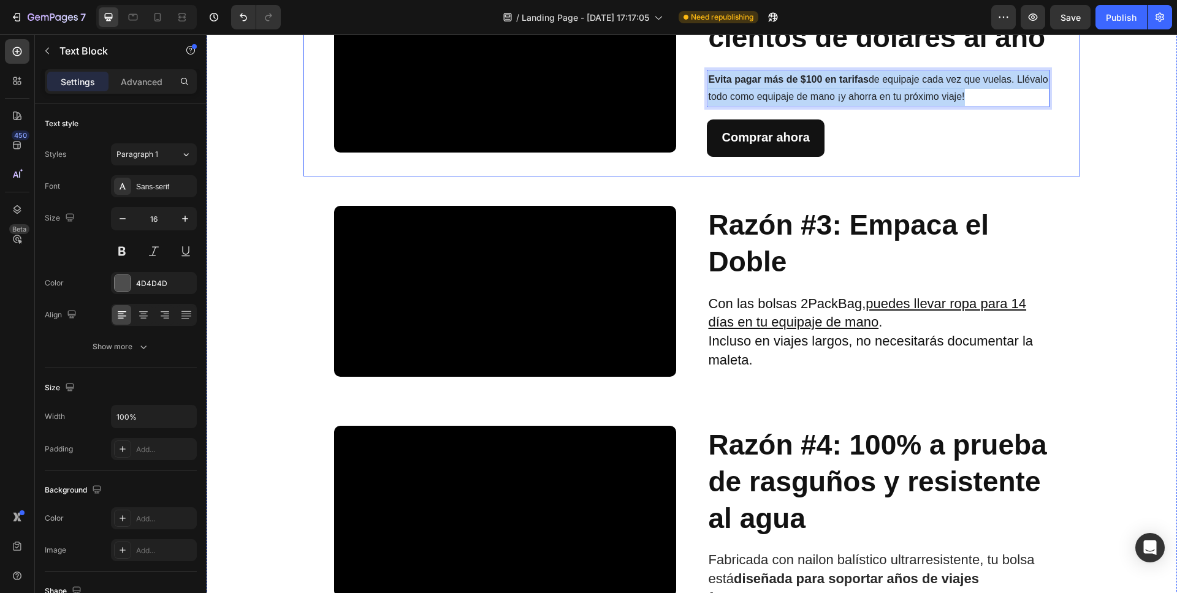
drag, startPoint x: 1009, startPoint y: 298, endPoint x: 701, endPoint y: 281, distance: 308.7
click at [701, 176] on div "Video Razón #2: Te ahorra cientos de dólares al año Heading Evita pagar más de …" at bounding box center [691, 69] width 776 height 214
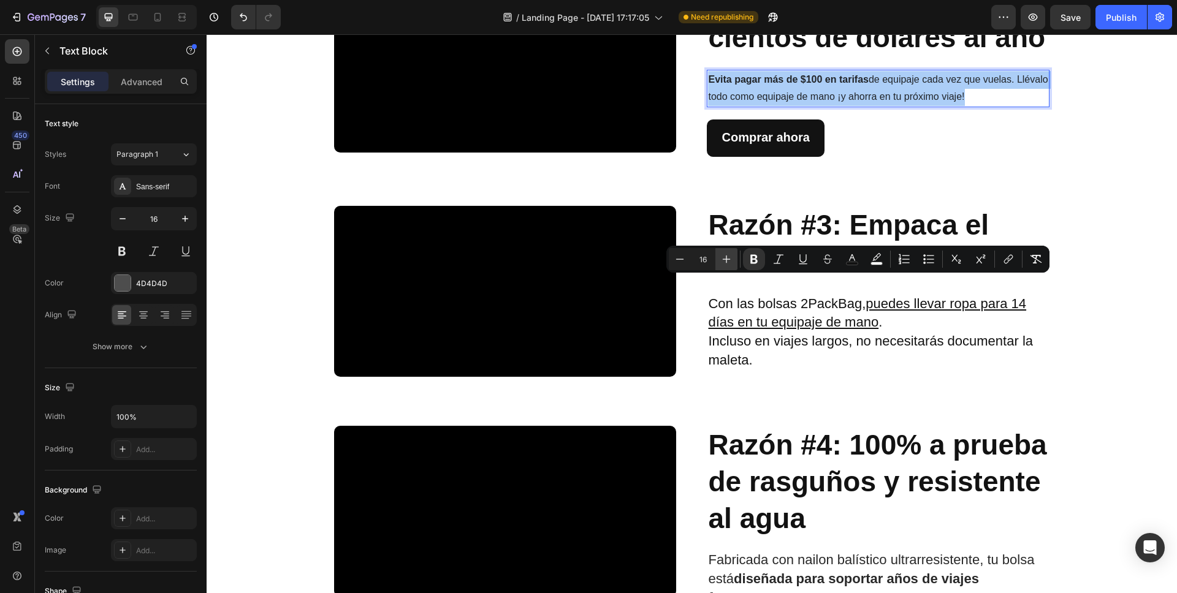
click at [724, 256] on icon "Editor contextual toolbar" at bounding box center [726, 259] width 12 height 12
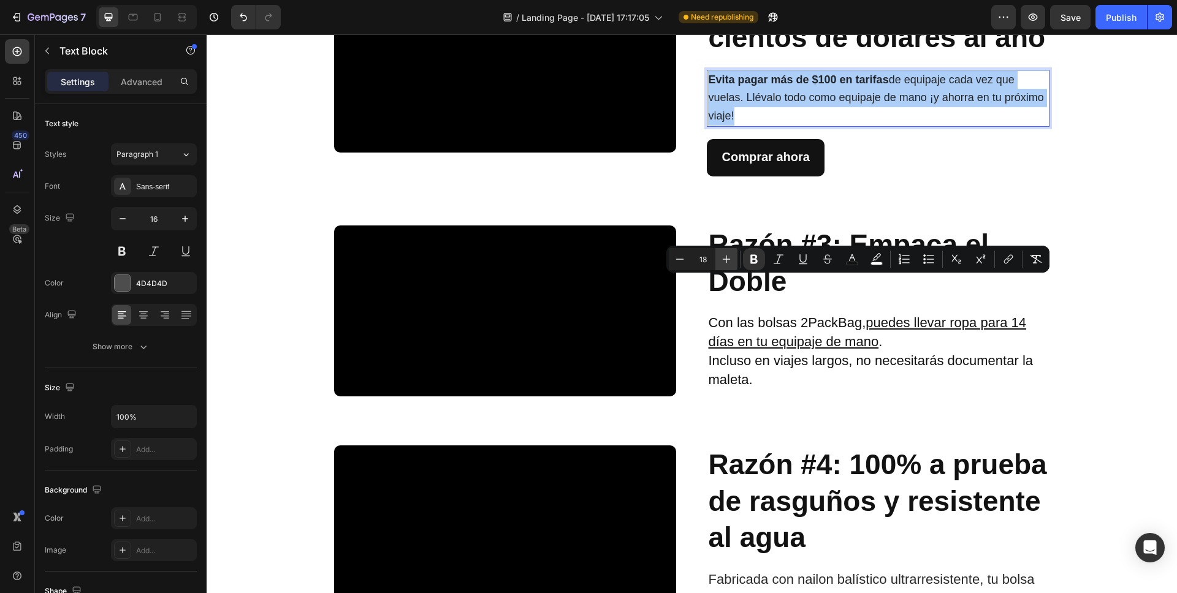
click at [724, 256] on icon "Editor contextual toolbar" at bounding box center [726, 259] width 12 height 12
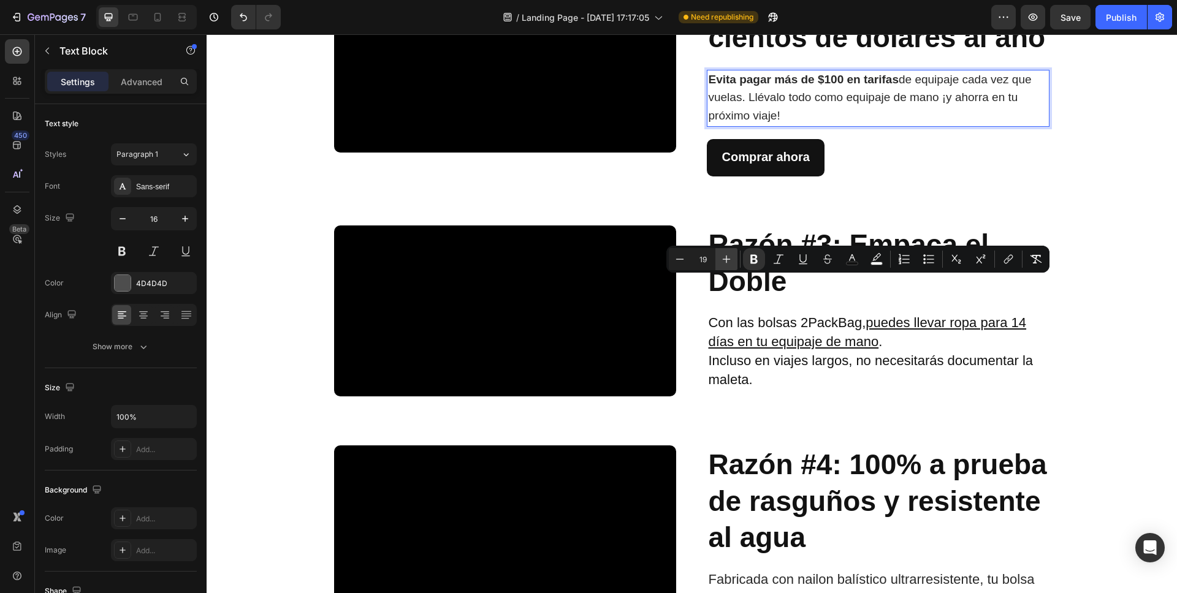
click at [724, 256] on icon "Editor contextual toolbar" at bounding box center [726, 259] width 12 height 12
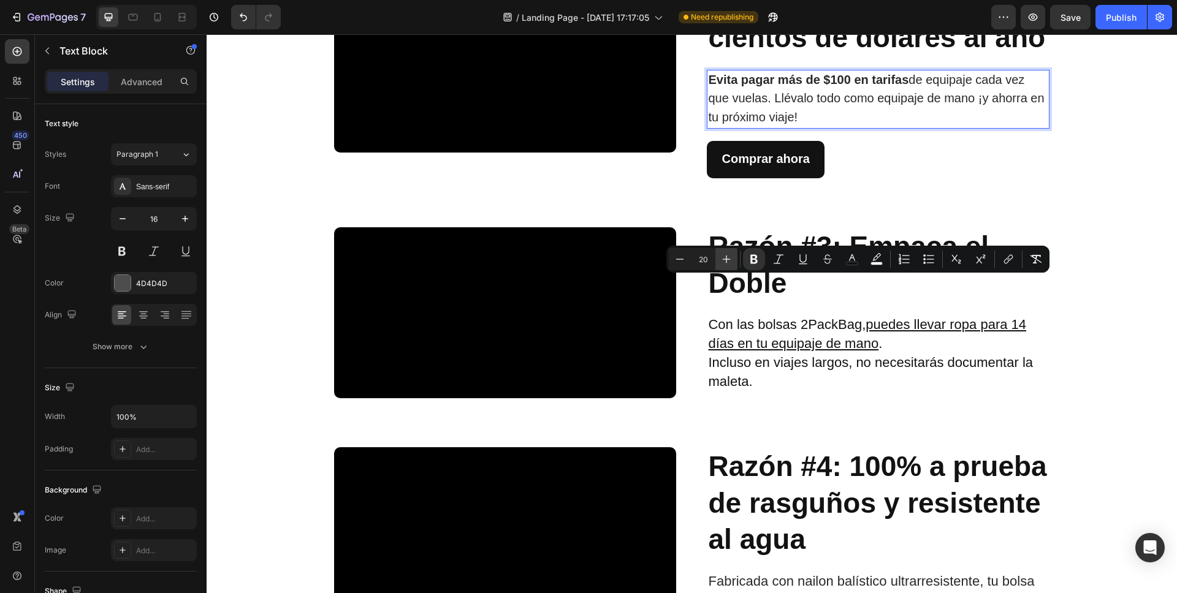
click at [724, 257] on icon "Editor contextual toolbar" at bounding box center [726, 259] width 12 height 12
click at [724, 261] on icon "Editor contextual toolbar" at bounding box center [726, 259] width 12 height 12
type input "22"
click at [916, 178] on div "Comprar ahora Button" at bounding box center [878, 154] width 342 height 50
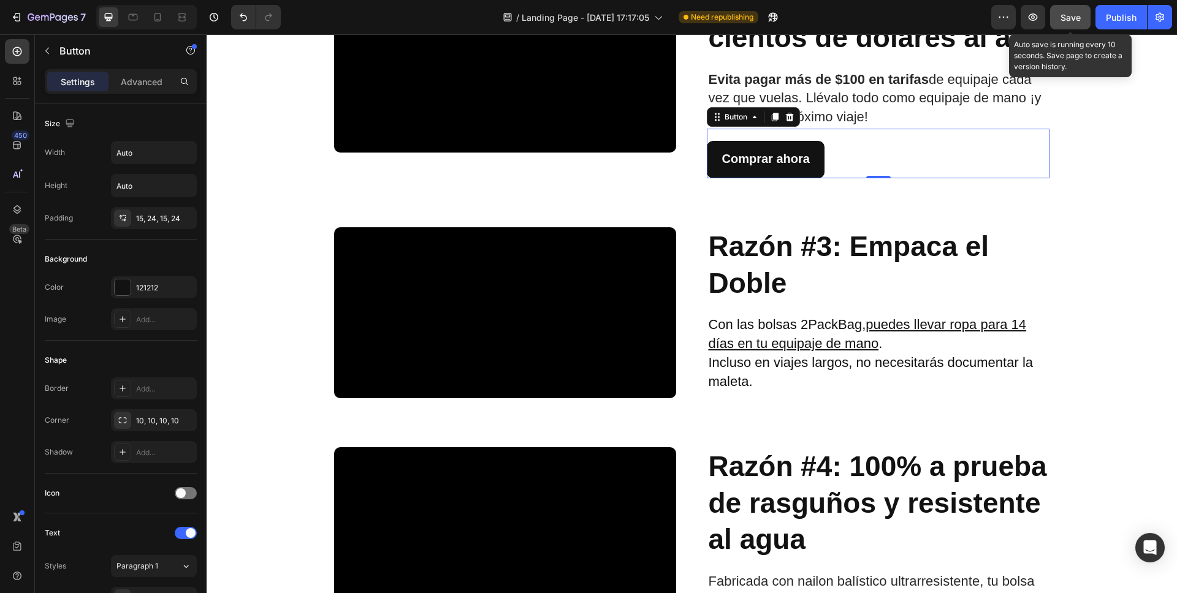
click at [1069, 18] on span "Save" at bounding box center [1070, 17] width 20 height 10
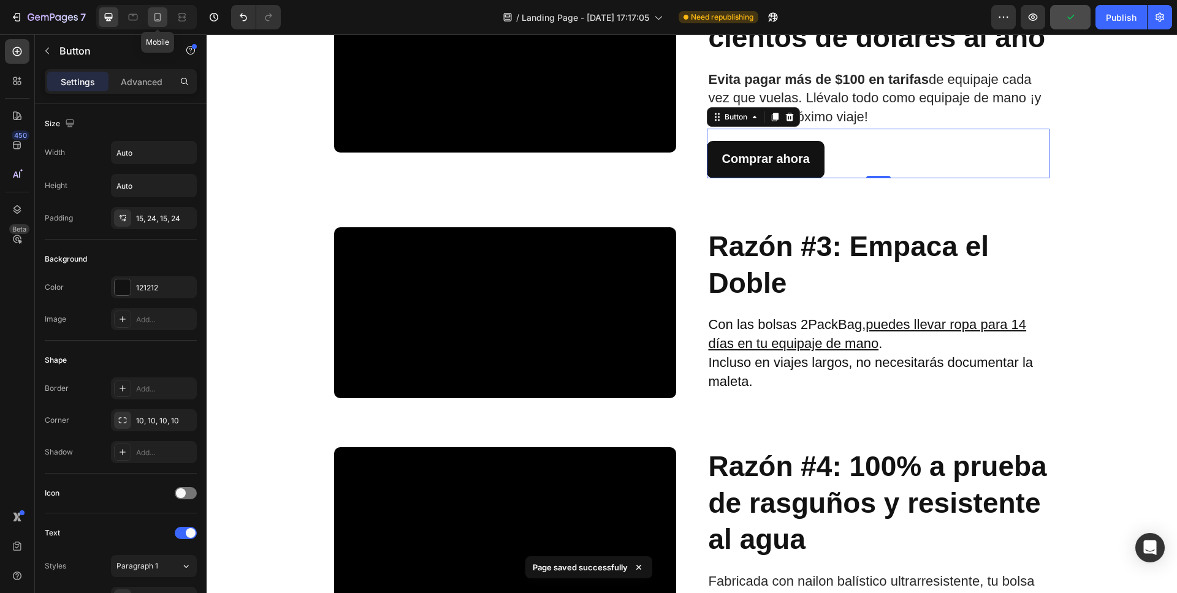
click at [151, 16] on icon at bounding box center [157, 17] width 12 height 12
type input "14"
